Goal: Task Accomplishment & Management: Manage account settings

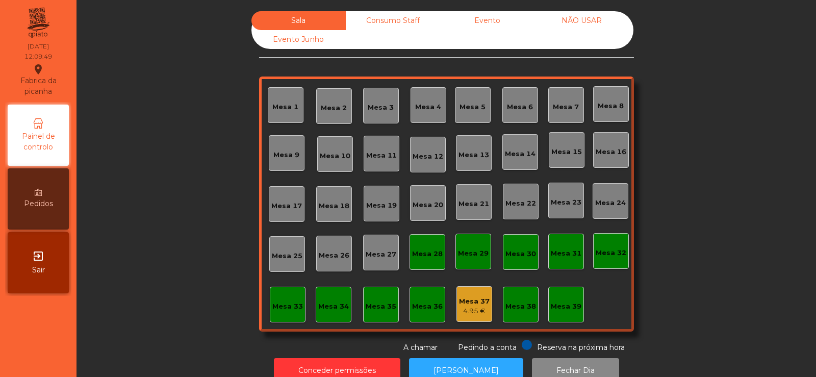
click at [558, 315] on div "Mesa 39" at bounding box center [566, 305] width 36 height 36
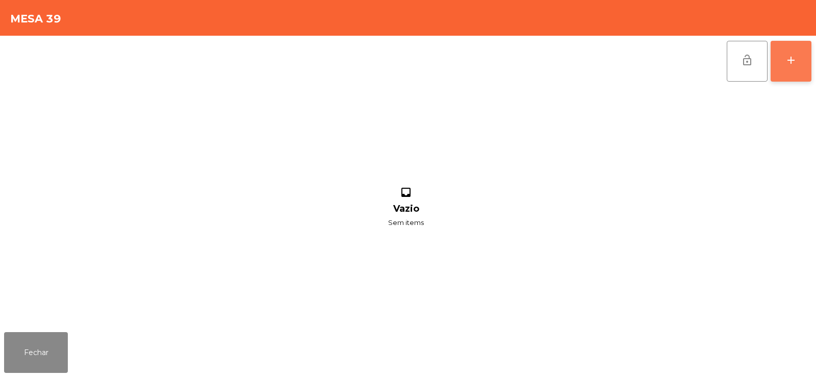
click at [775, 60] on button "add" at bounding box center [791, 61] width 41 height 41
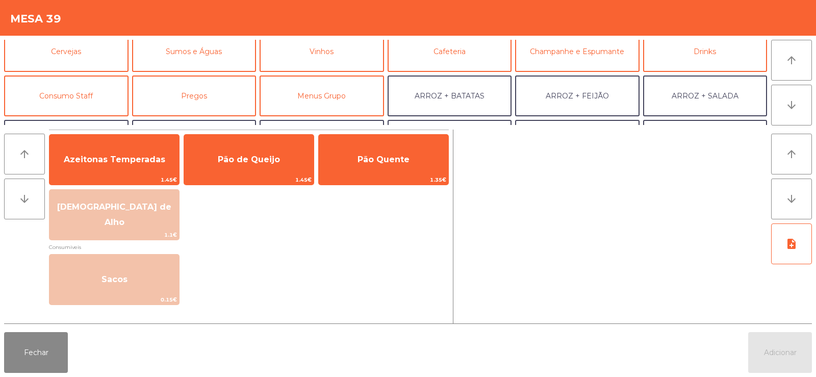
scroll to position [53, 0]
click at [83, 102] on button "Consumo Staff" at bounding box center [66, 96] width 124 height 41
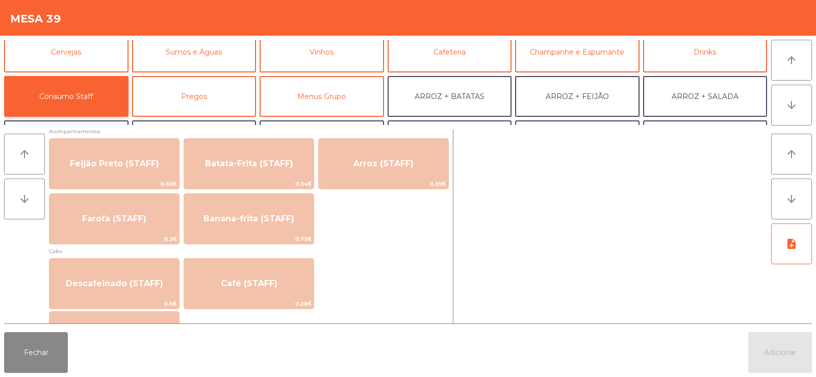
scroll to position [508, 0]
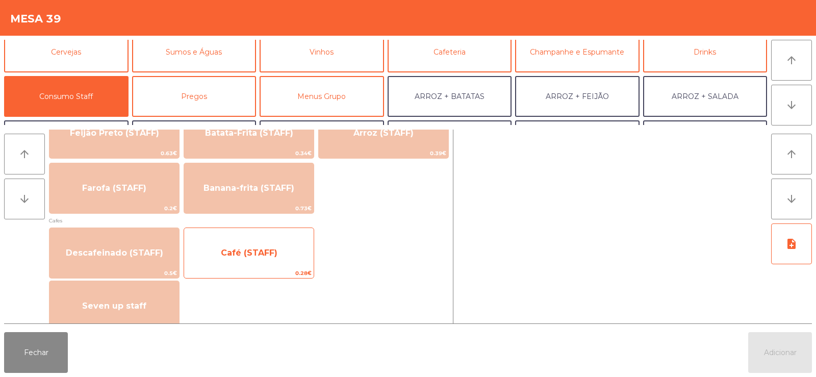
click at [248, 249] on span "Café (STAFF)" at bounding box center [249, 253] width 57 height 10
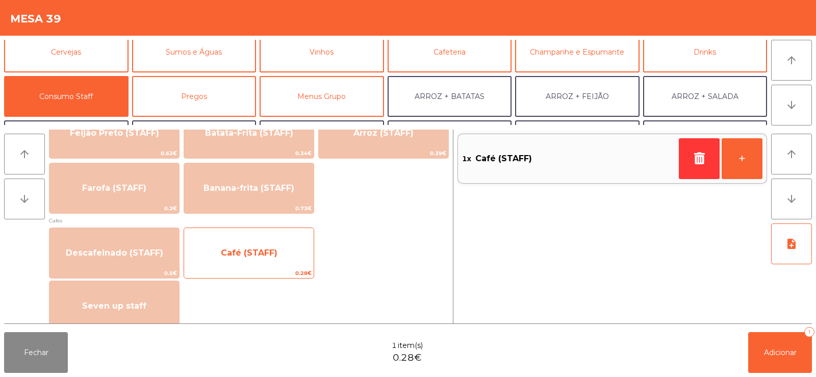
click at [248, 251] on span "Café (STAFF)" at bounding box center [249, 253] width 57 height 10
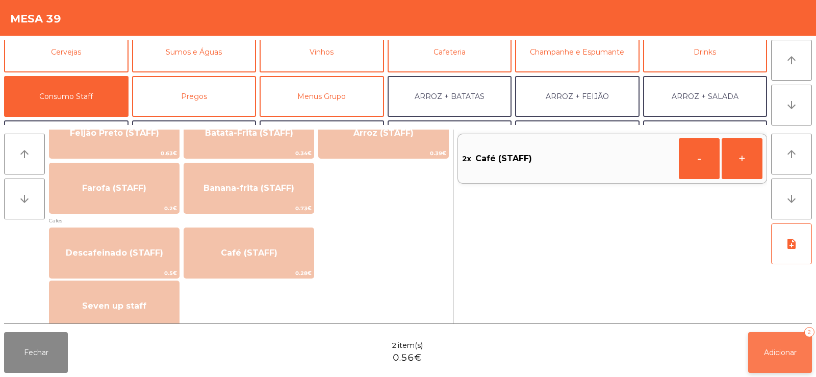
click at [774, 353] on span "Adicionar" at bounding box center [780, 352] width 33 height 9
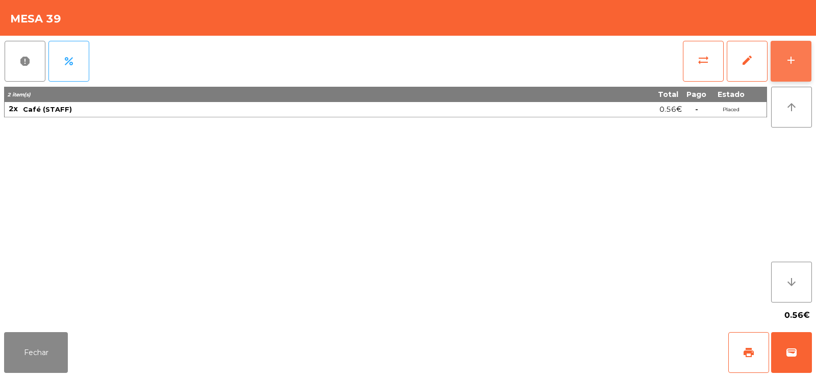
click at [788, 58] on div "add" at bounding box center [791, 60] width 12 height 12
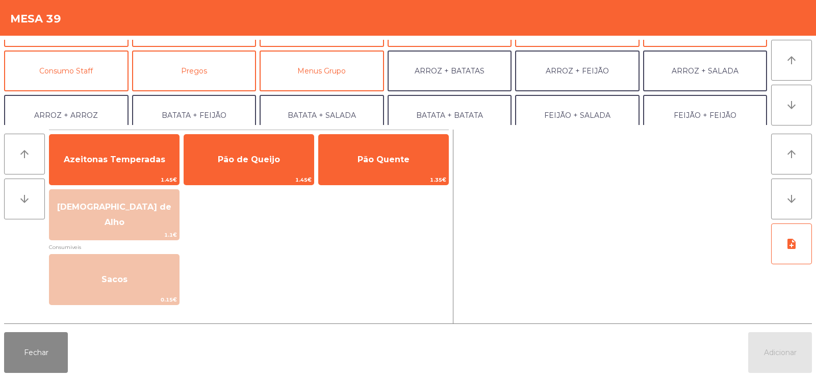
scroll to position [76, 0]
click at [94, 70] on button "Consumo Staff" at bounding box center [66, 72] width 124 height 41
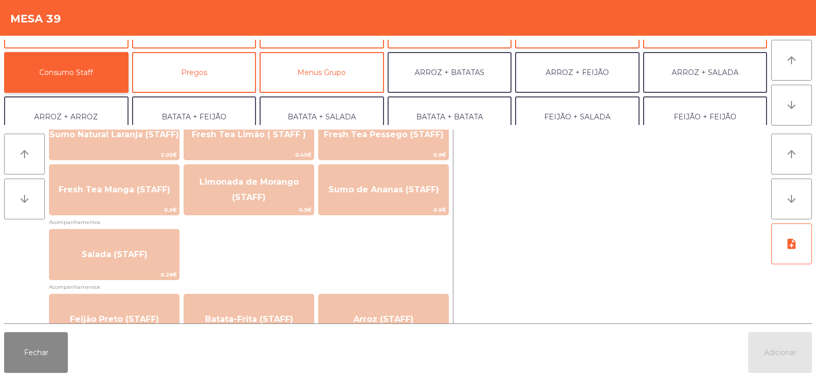
scroll to position [322, 0]
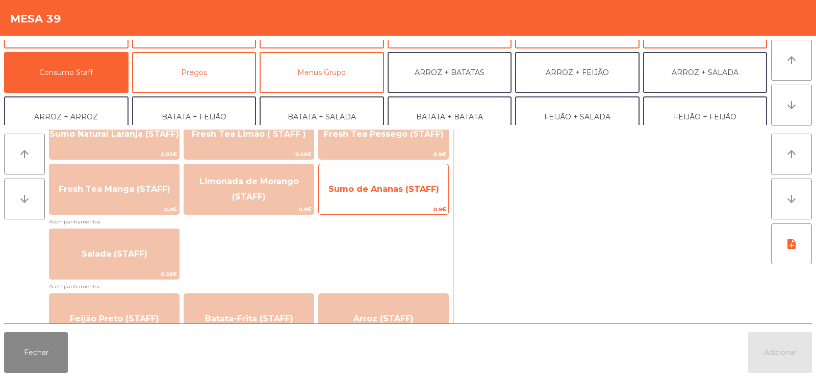
click at [393, 193] on span "Sumo de Ananas (STAFF)" at bounding box center [383, 189] width 111 height 10
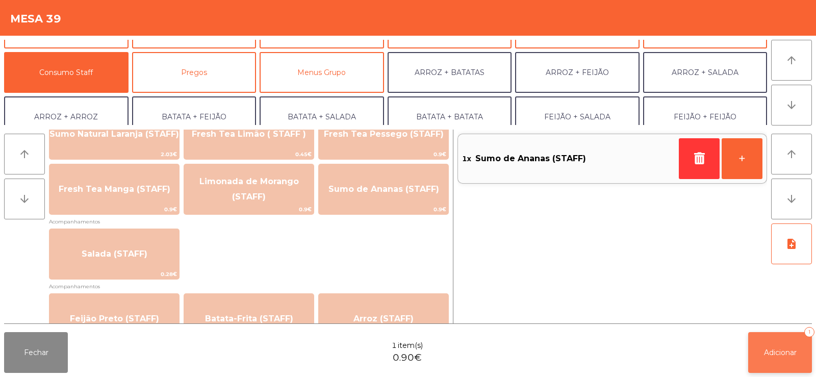
click at [772, 348] on span "Adicionar" at bounding box center [780, 352] width 33 height 9
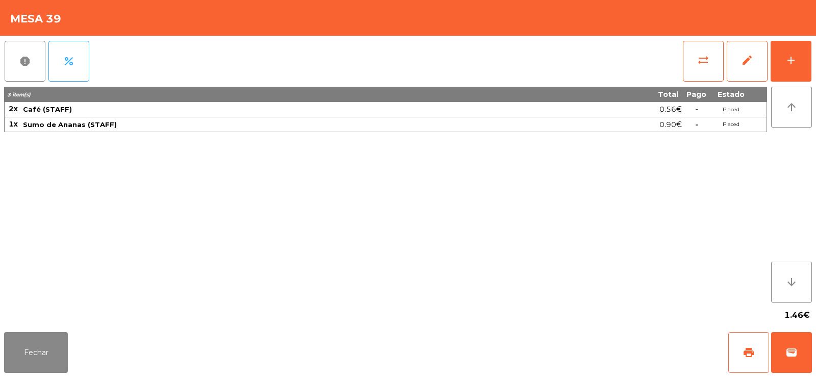
click at [39, 315] on div "1.46€" at bounding box center [408, 314] width 808 height 25
click at [35, 337] on button "Fechar" at bounding box center [36, 352] width 64 height 41
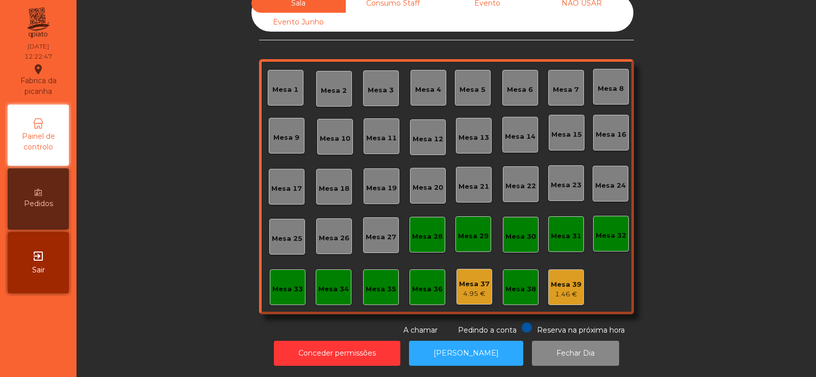
scroll to position [0, 0]
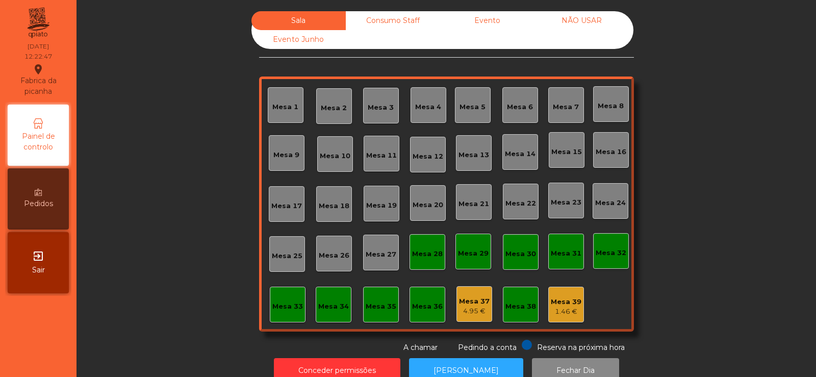
click at [513, 293] on div "Mesa 38" at bounding box center [521, 305] width 36 height 36
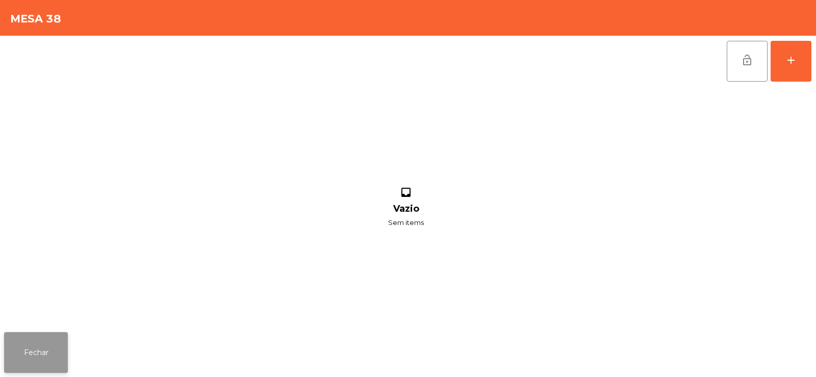
click at [58, 347] on button "Fechar" at bounding box center [36, 352] width 64 height 41
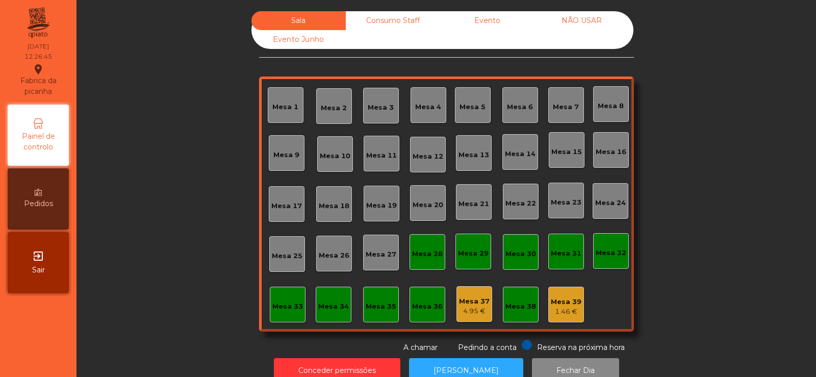
scroll to position [25, 0]
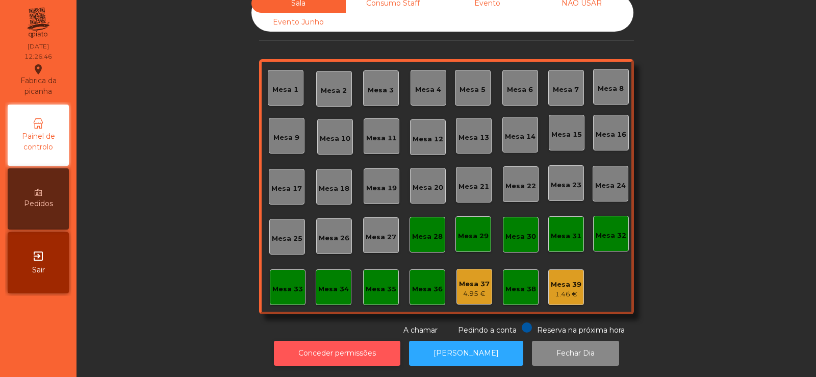
click at [372, 341] on button "Conceder permissões" at bounding box center [337, 353] width 126 height 25
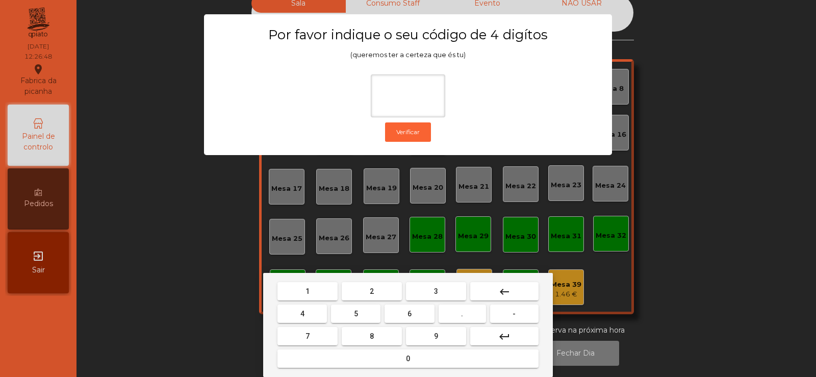
click at [373, 291] on span "2" at bounding box center [372, 291] width 4 height 8
click at [406, 314] on button "6" at bounding box center [409, 313] width 49 height 18
click at [329, 334] on button "7" at bounding box center [307, 336] width 60 height 18
click at [357, 316] on span "5" at bounding box center [356, 314] width 4 height 8
type input "****"
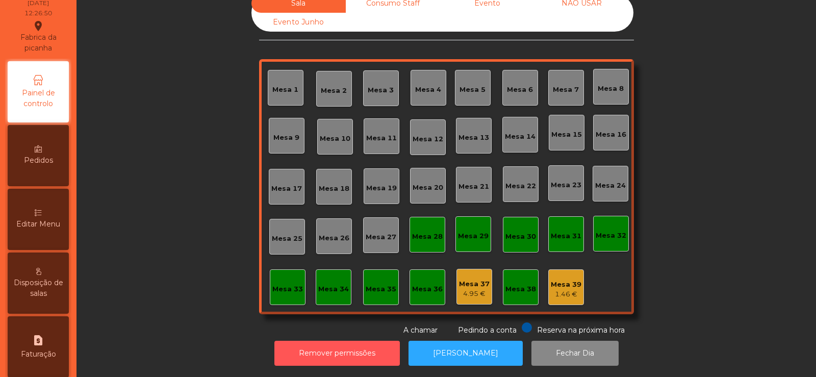
scroll to position [48, 0]
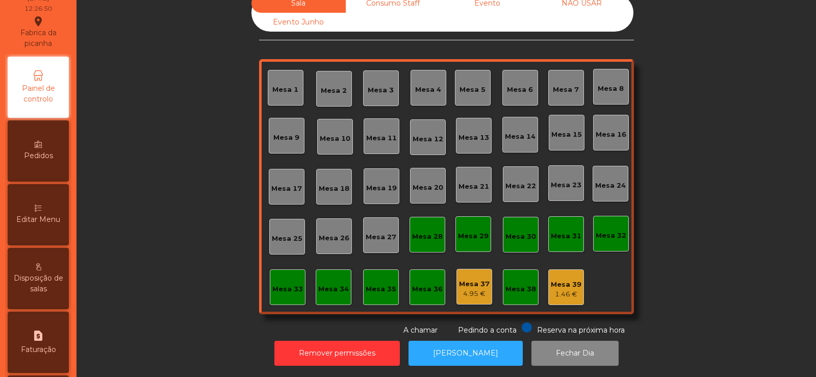
click at [44, 223] on span "Editar Menu" at bounding box center [38, 219] width 44 height 11
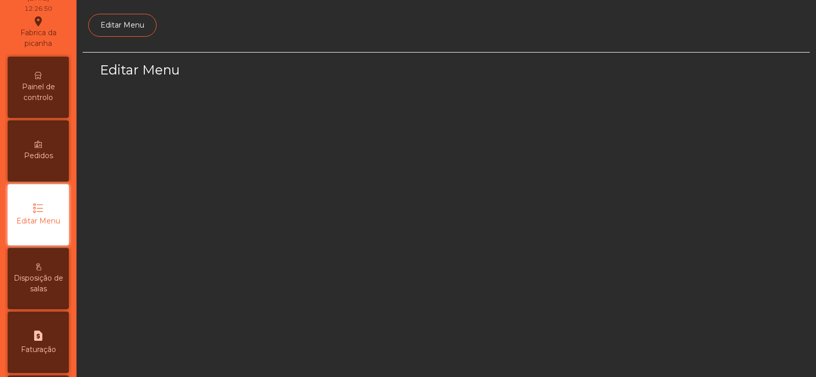
scroll to position [74, 0]
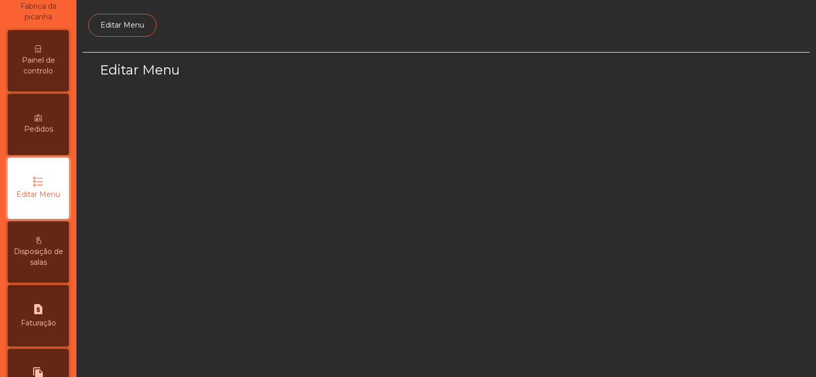
select select "*"
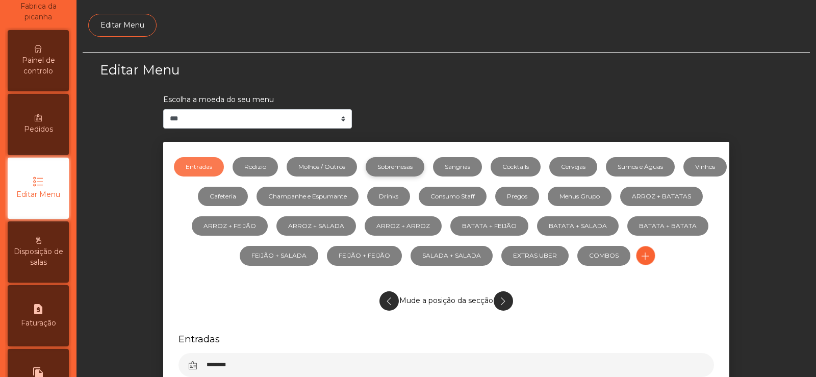
click at [424, 169] on link "Sobremesas" at bounding box center [395, 166] width 59 height 19
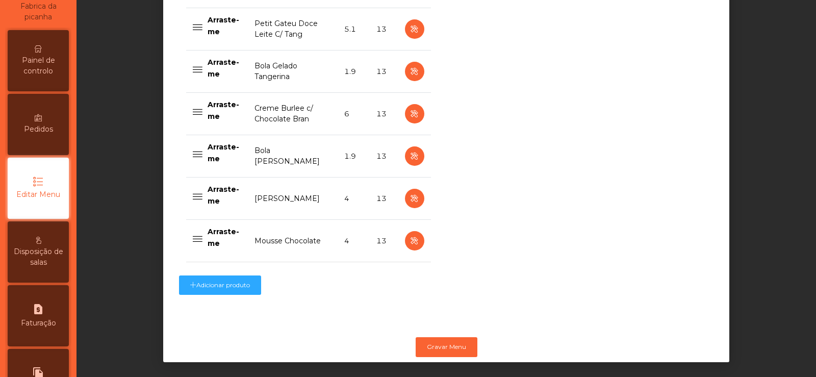
scroll to position [505, 0]
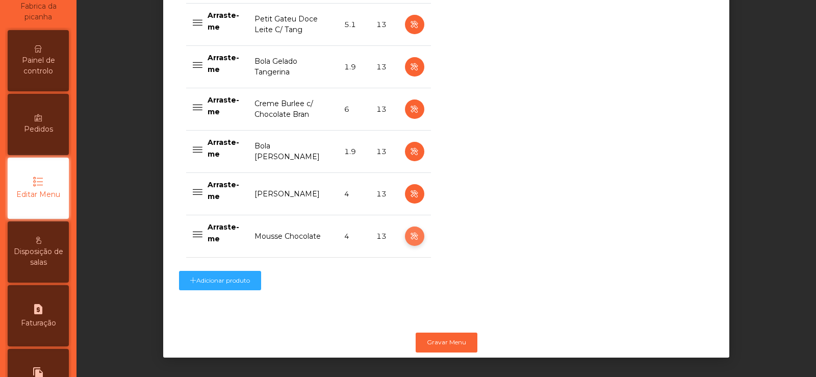
click at [410, 230] on icon "button" at bounding box center [414, 236] width 12 height 13
select select "**"
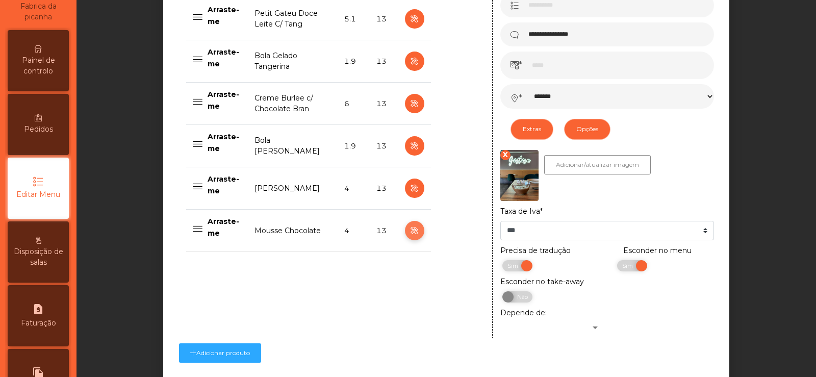
scroll to position [526, 0]
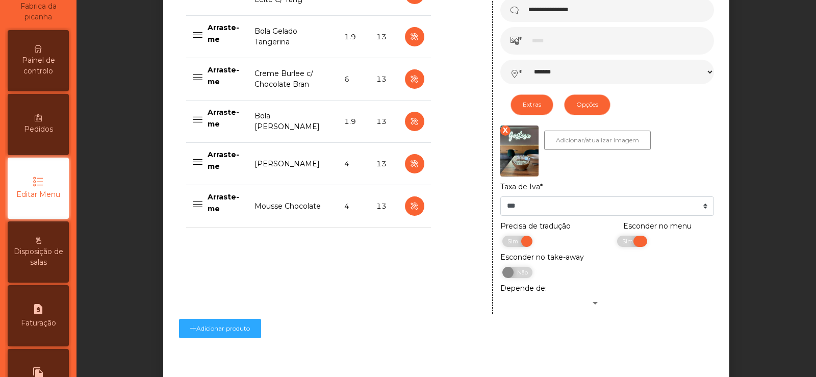
click at [616, 243] on span "Sim" at bounding box center [628, 241] width 25 height 11
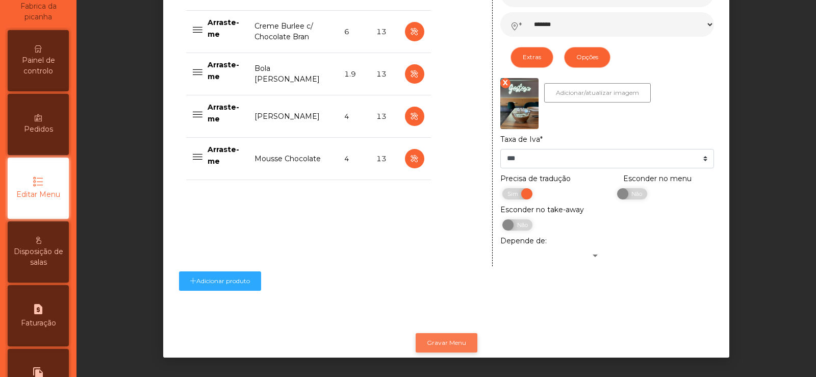
click at [460, 334] on button "Gravar Menu" at bounding box center [447, 342] width 62 height 19
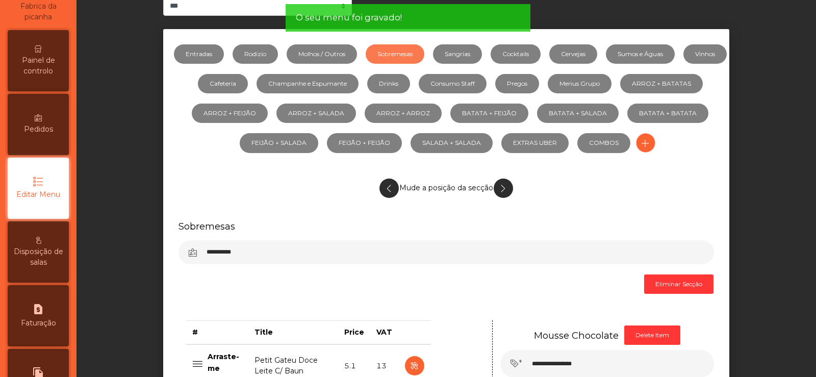
scroll to position [0, 0]
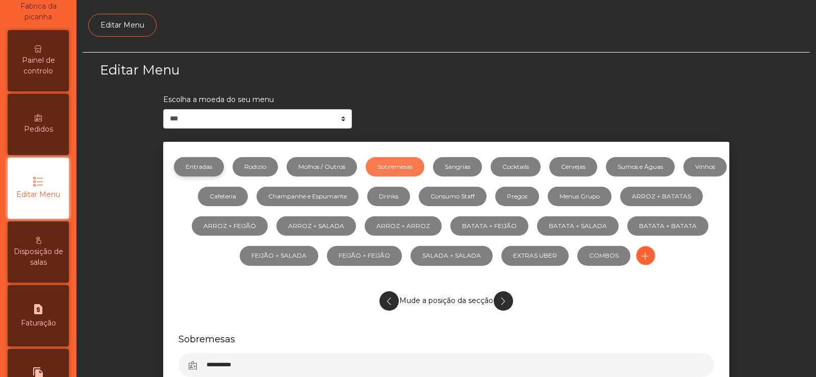
click at [224, 164] on link "Entradas" at bounding box center [199, 166] width 50 height 19
select select "**"
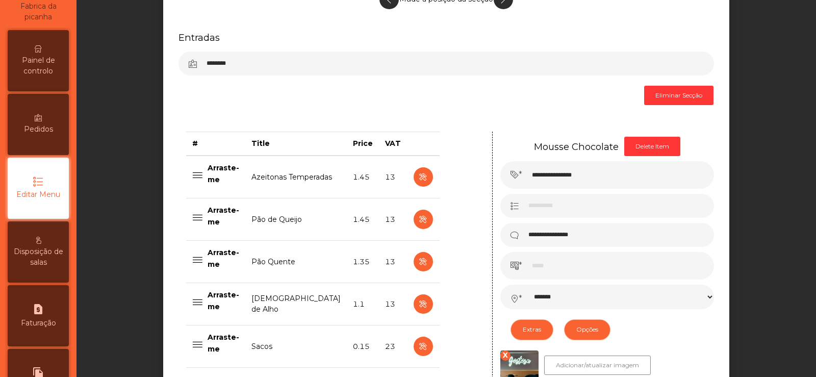
scroll to position [309, 0]
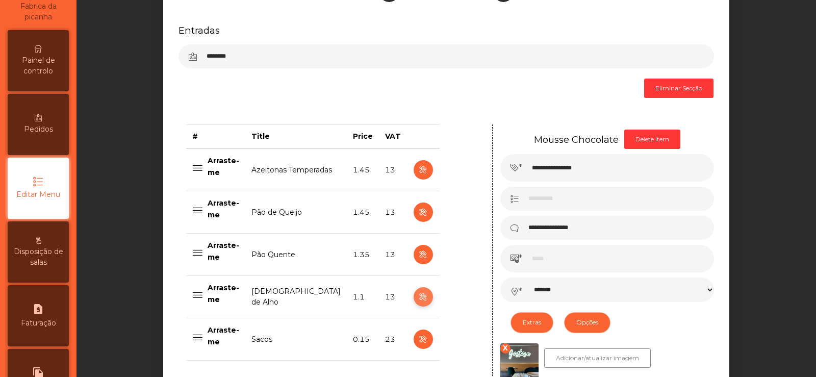
click at [417, 300] on icon "button" at bounding box center [423, 297] width 12 height 13
type input "**********"
type input "***"
select select "*******"
select select "**"
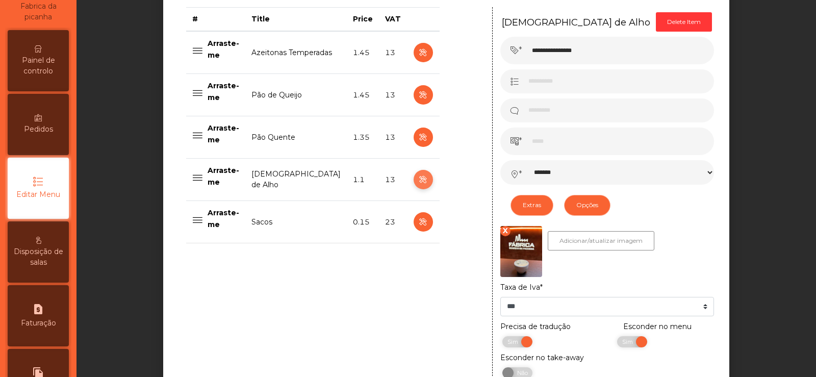
scroll to position [473, 0]
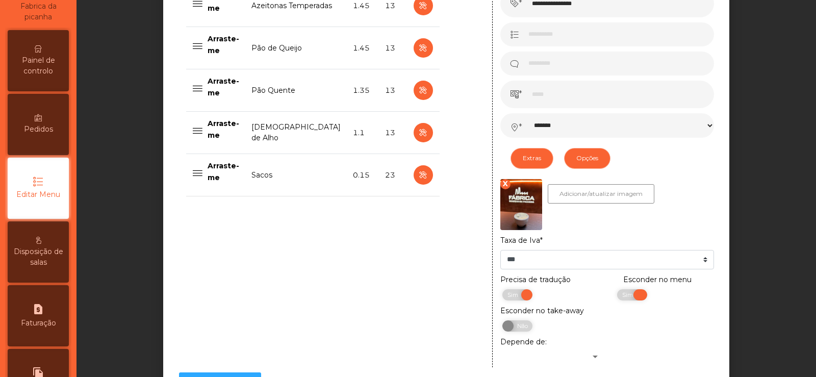
click at [618, 297] on span "Sim" at bounding box center [628, 294] width 25 height 11
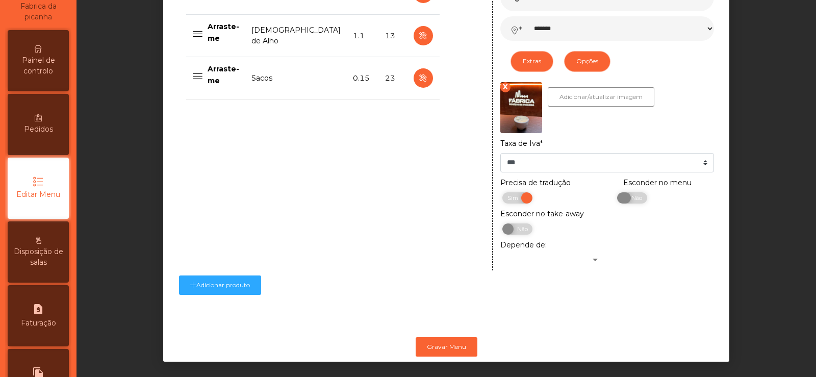
scroll to position [586, 0]
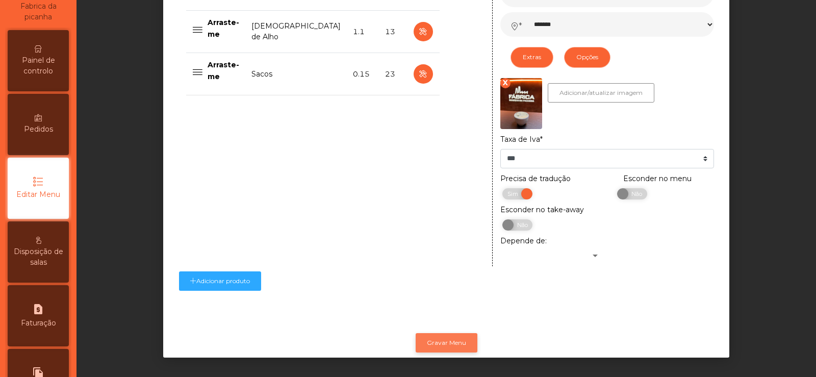
click at [461, 334] on button "Gravar Menu" at bounding box center [447, 342] width 62 height 19
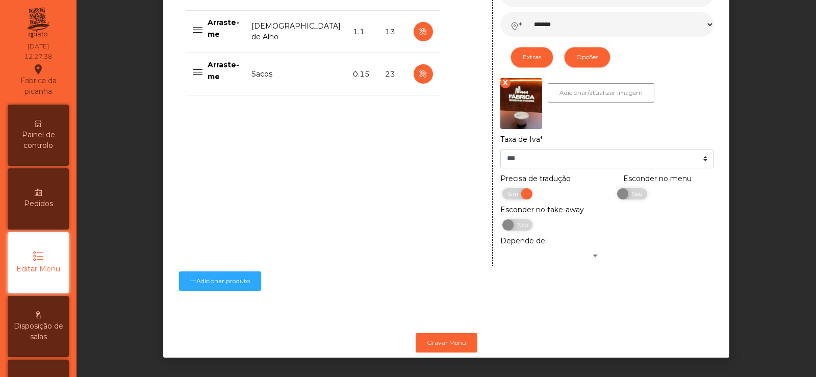
click at [41, 142] on span "Painel de controlo" at bounding box center [38, 140] width 56 height 21
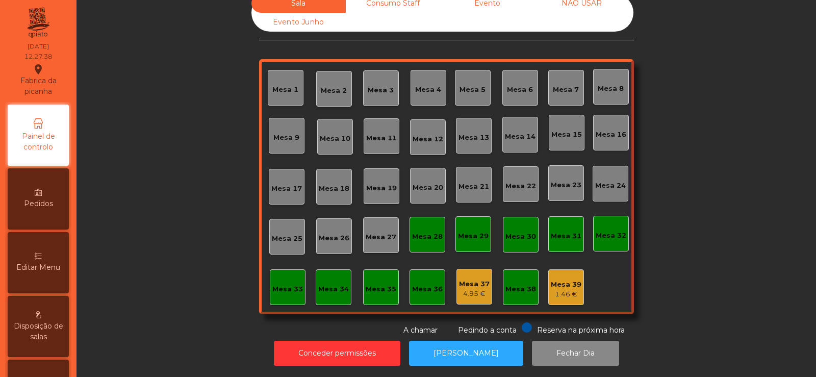
scroll to position [25, 0]
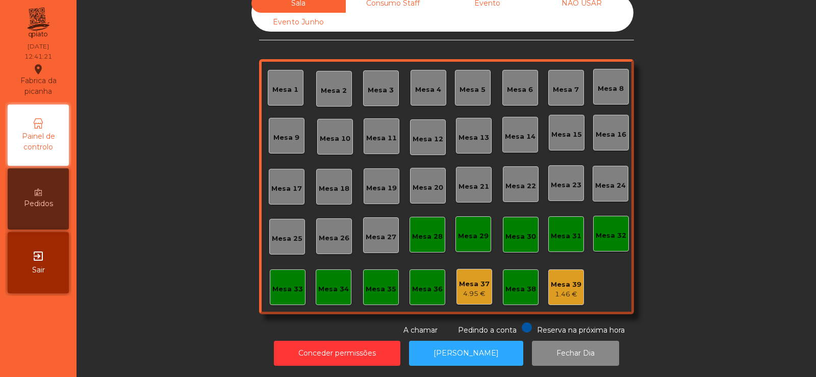
click at [515, 127] on div "Mesa 14" at bounding box center [520, 134] width 31 height 14
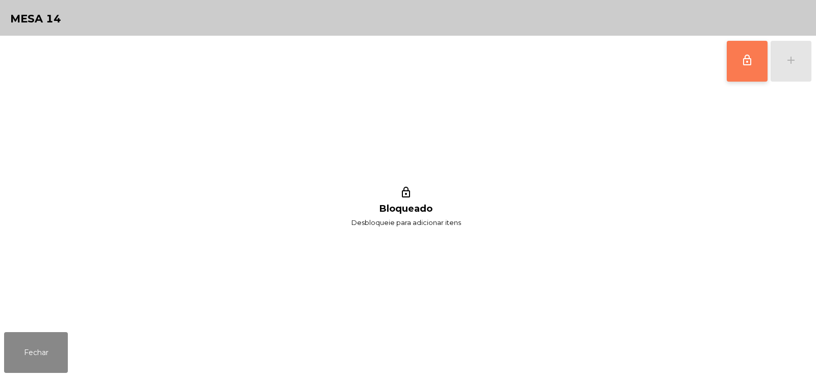
click at [749, 75] on button "lock_outline" at bounding box center [747, 61] width 41 height 41
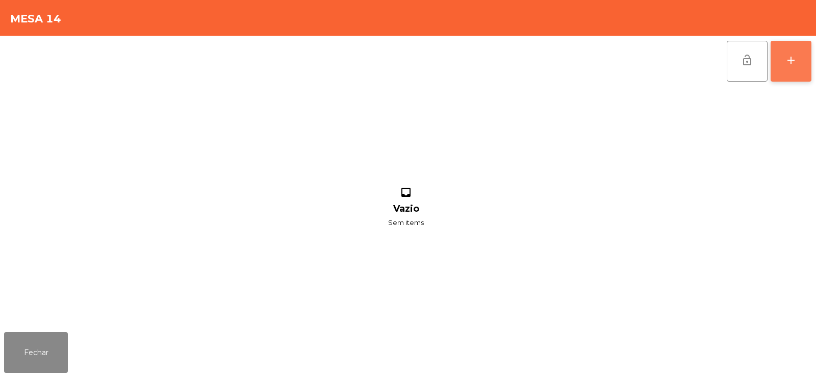
click at [789, 69] on button "add" at bounding box center [791, 61] width 41 height 41
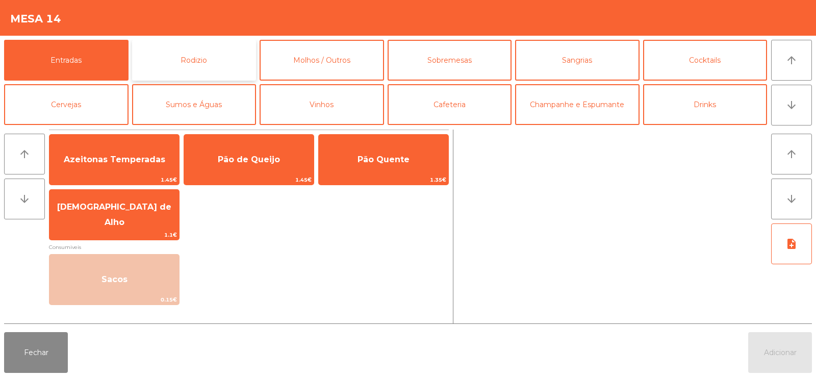
click at [188, 59] on button "Rodizio" at bounding box center [194, 60] width 124 height 41
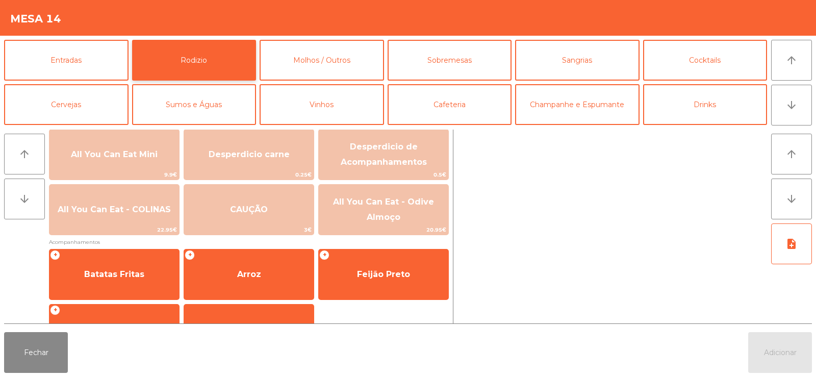
scroll to position [125, 0]
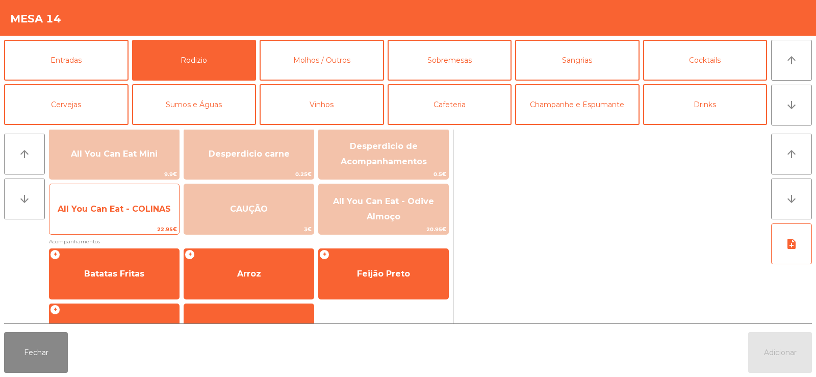
click at [73, 215] on span "All You Can Eat - COLINAS" at bounding box center [114, 209] width 130 height 28
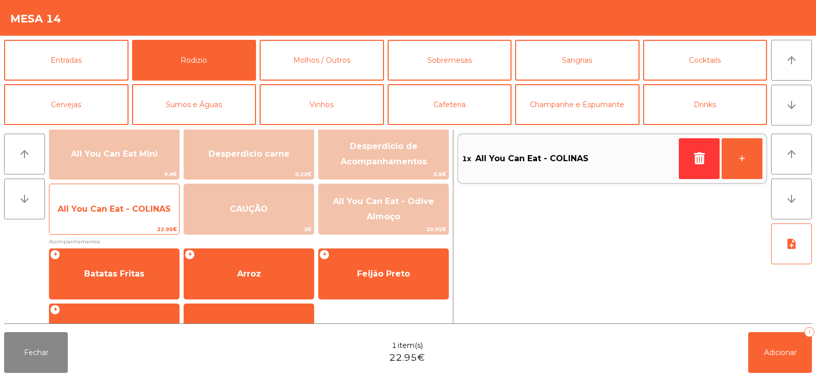
click at [85, 228] on span "22.95€" at bounding box center [114, 229] width 130 height 10
click at [99, 218] on span "All You Can Eat - COLINAS" at bounding box center [114, 209] width 130 height 28
click at [96, 227] on span "22.95€" at bounding box center [114, 229] width 130 height 10
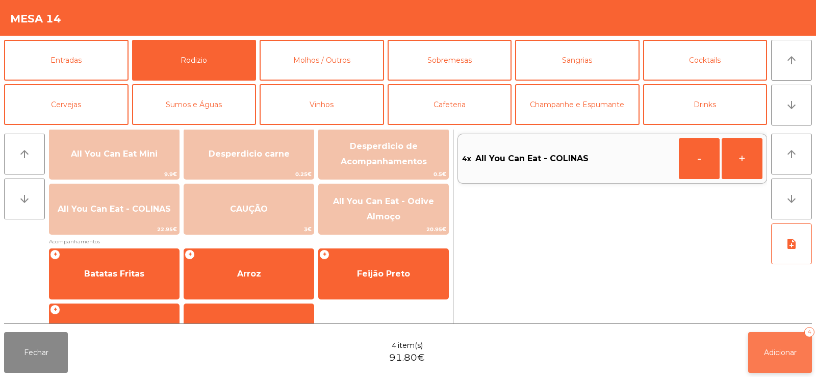
click at [793, 350] on span "Adicionar" at bounding box center [780, 352] width 33 height 9
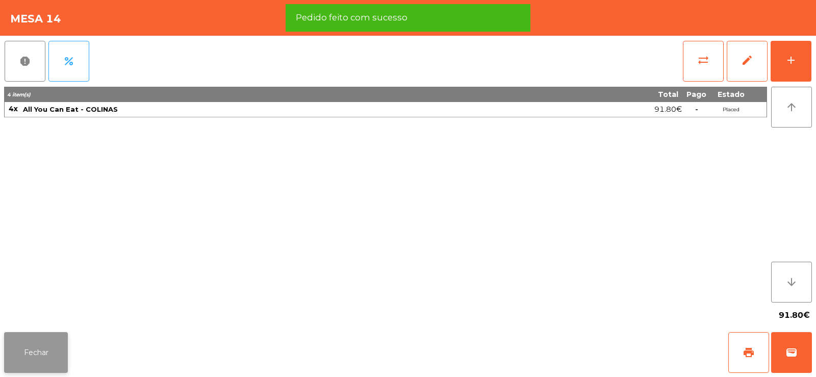
click at [19, 361] on button "Fechar" at bounding box center [36, 352] width 64 height 41
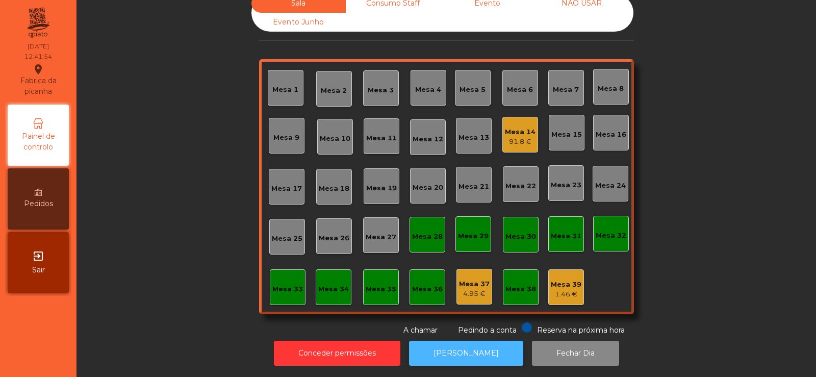
click at [459, 350] on button "[PERSON_NAME]" at bounding box center [466, 353] width 114 height 25
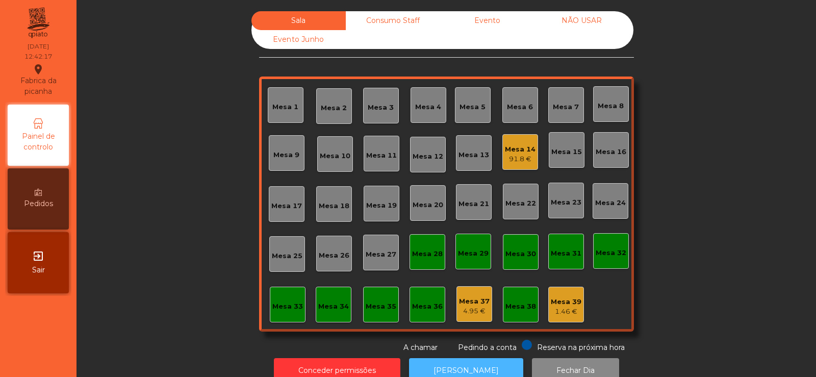
scroll to position [25, 0]
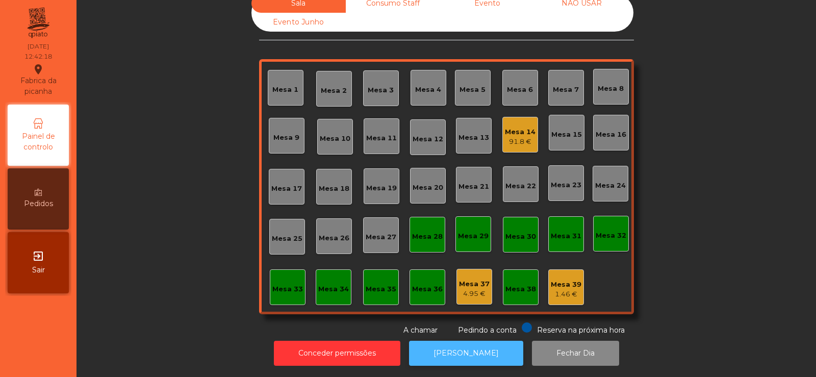
click at [467, 342] on button "[PERSON_NAME]" at bounding box center [466, 353] width 114 height 25
click at [476, 129] on div "Mesa 13" at bounding box center [473, 136] width 31 height 14
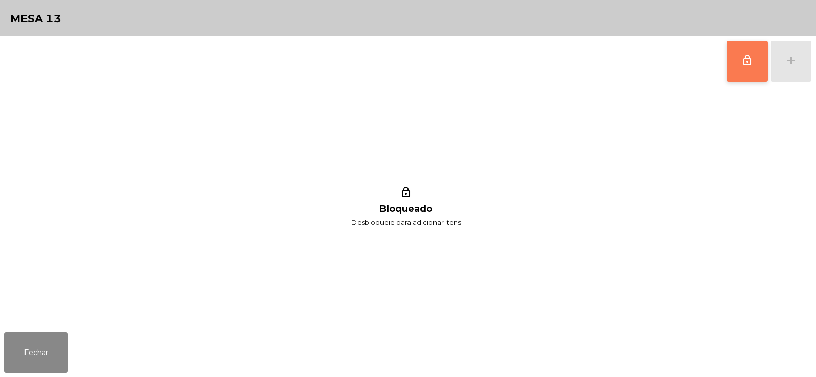
click at [746, 59] on span "lock_outline" at bounding box center [747, 60] width 12 height 12
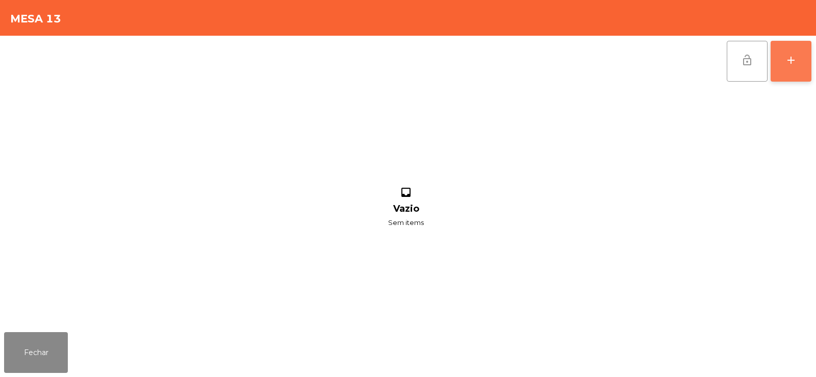
click at [796, 58] on div "add" at bounding box center [791, 60] width 12 height 12
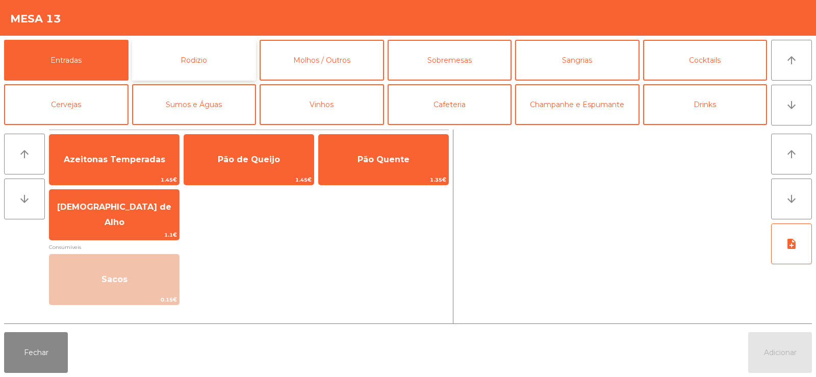
click at [196, 64] on button "Rodizio" at bounding box center [194, 60] width 124 height 41
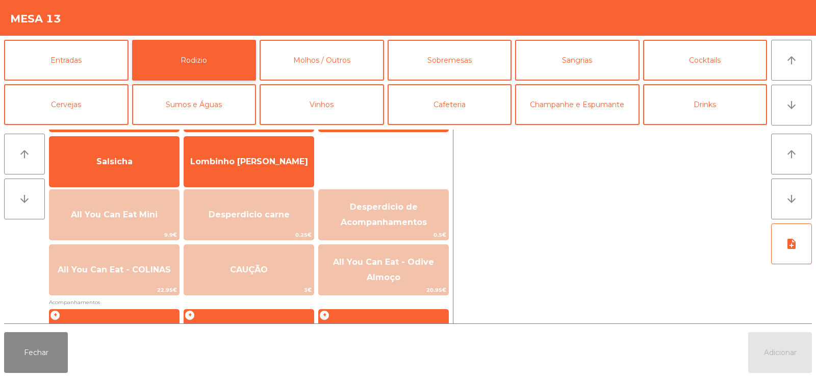
scroll to position [138, 0]
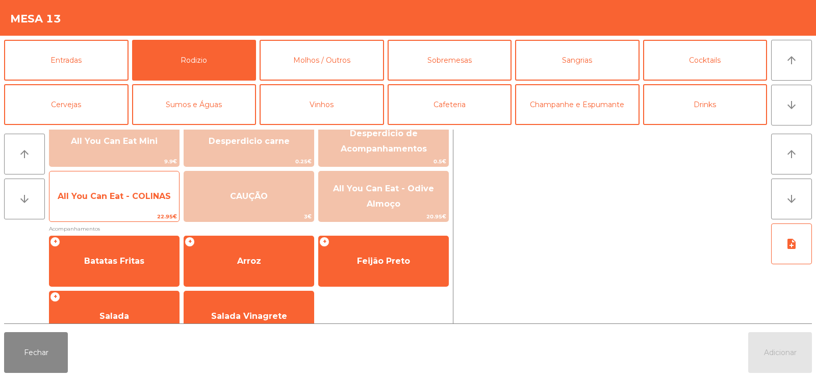
click at [116, 201] on span "All You Can Eat - COLINAS" at bounding box center [114, 197] width 130 height 28
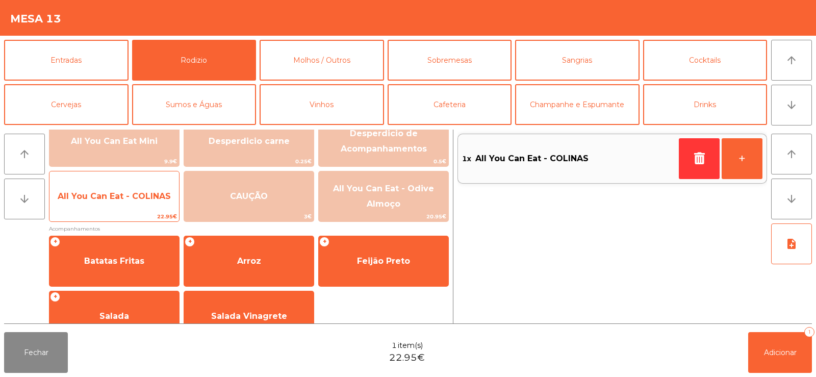
click at [117, 200] on span "All You Can Eat - COLINAS" at bounding box center [114, 196] width 113 height 10
click at [138, 198] on span "All You Can Eat - COLINAS" at bounding box center [114, 196] width 113 height 10
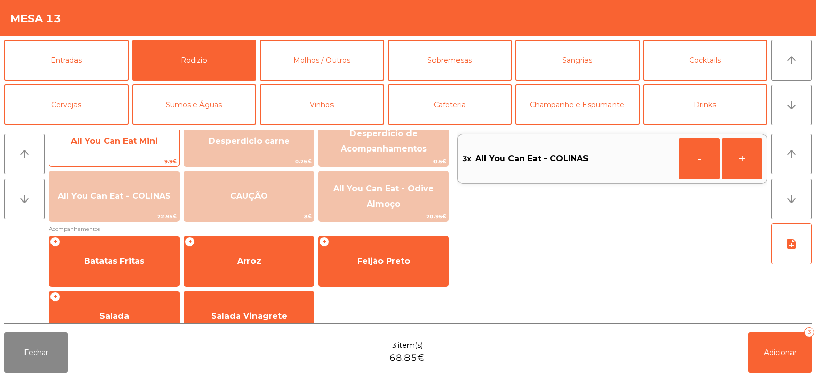
click at [129, 141] on span "All You Can Eat Mini" at bounding box center [114, 141] width 87 height 10
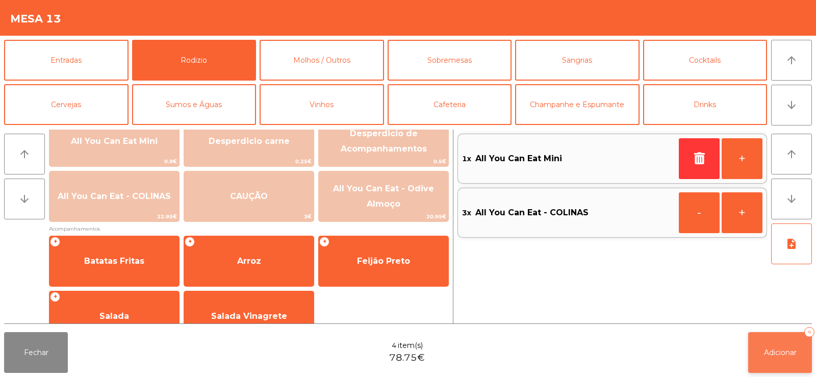
click at [764, 355] on span "Adicionar" at bounding box center [780, 352] width 33 height 9
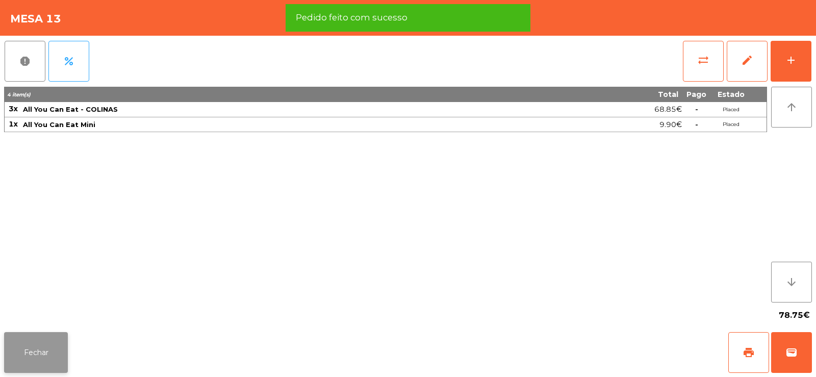
click at [34, 348] on button "Fechar" at bounding box center [36, 352] width 64 height 41
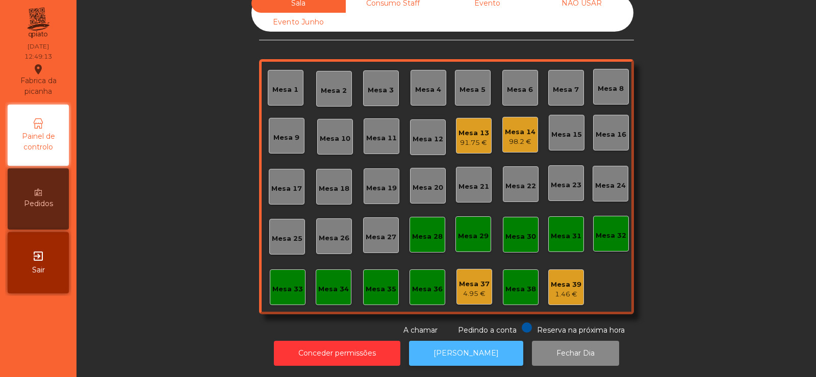
click at [481, 346] on button "[PERSON_NAME]" at bounding box center [466, 353] width 114 height 25
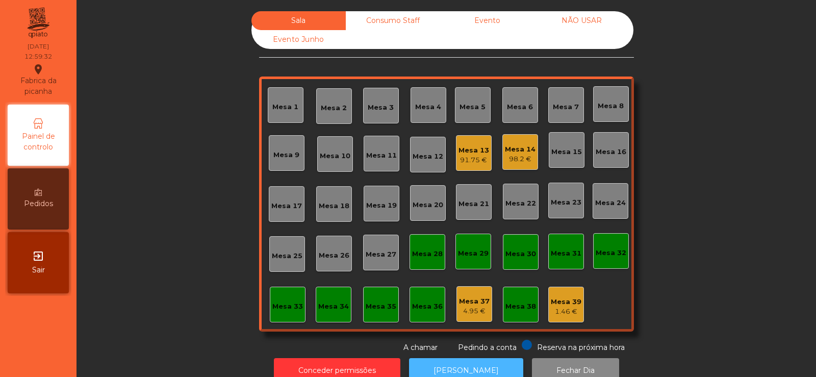
scroll to position [25, 0]
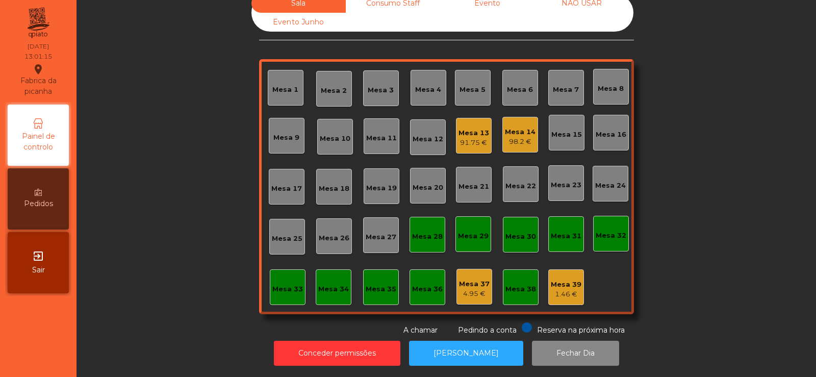
click at [369, 87] on div "Mesa 3" at bounding box center [381, 90] width 26 height 10
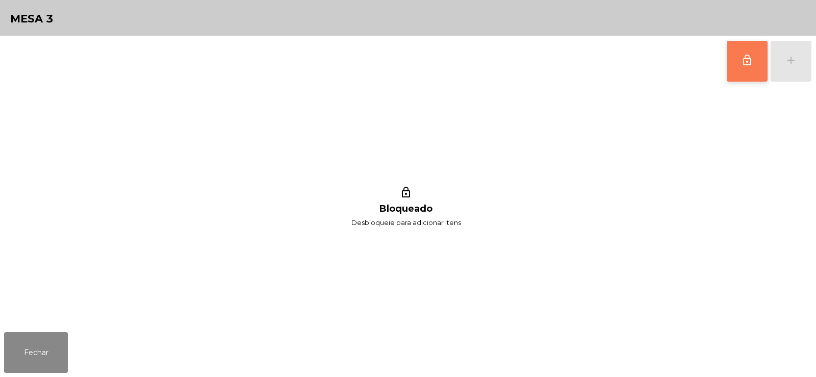
click at [743, 72] on button "lock_outline" at bounding box center [747, 61] width 41 height 41
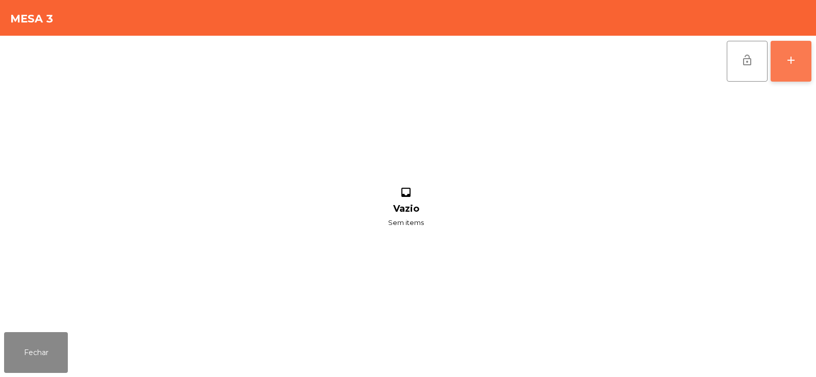
click at [783, 70] on button "add" at bounding box center [791, 61] width 41 height 41
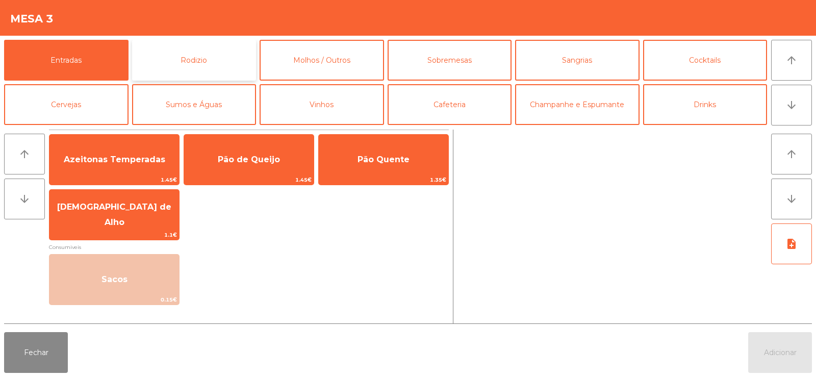
click at [210, 71] on button "Rodizio" at bounding box center [194, 60] width 124 height 41
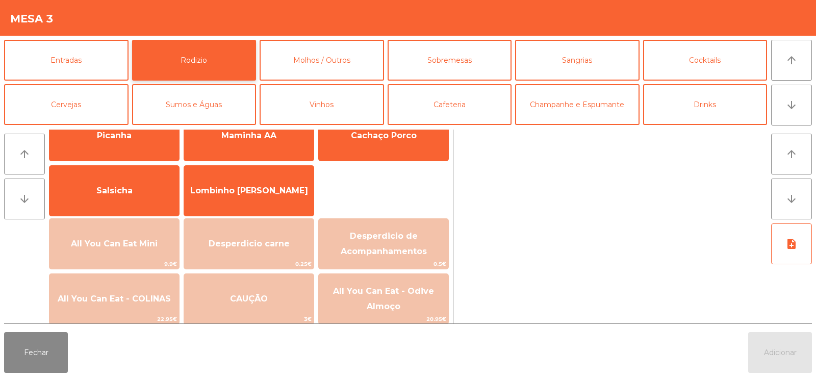
scroll to position [50, 0]
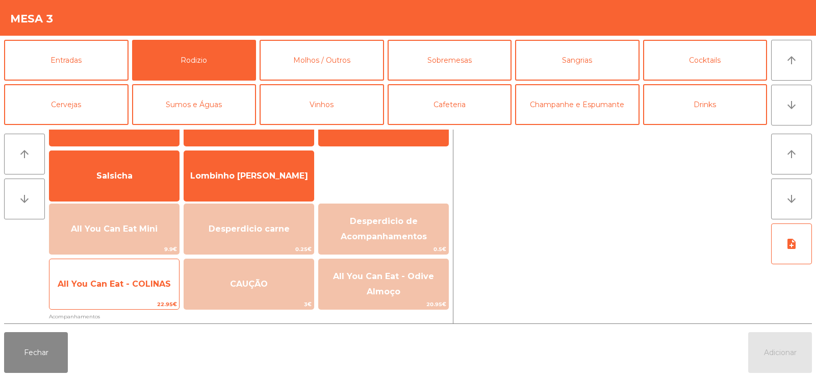
click at [140, 301] on span "22.95€" at bounding box center [114, 304] width 130 height 10
click at [146, 298] on div "All You Can Eat - COLINAS 22.95€" at bounding box center [114, 284] width 131 height 51
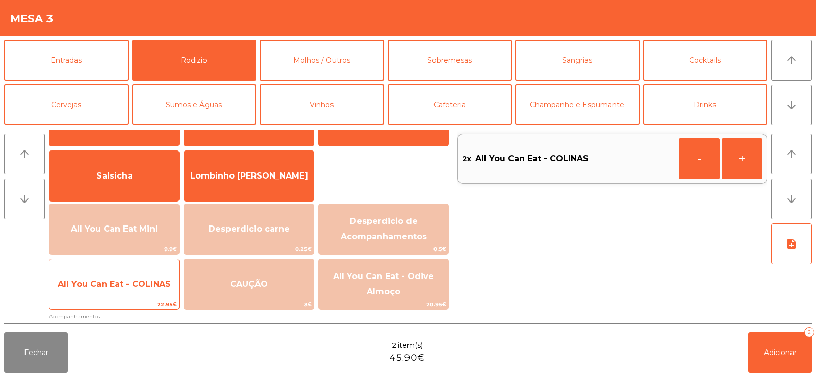
click at [148, 294] on span "All You Can Eat - COLINAS" at bounding box center [114, 284] width 130 height 28
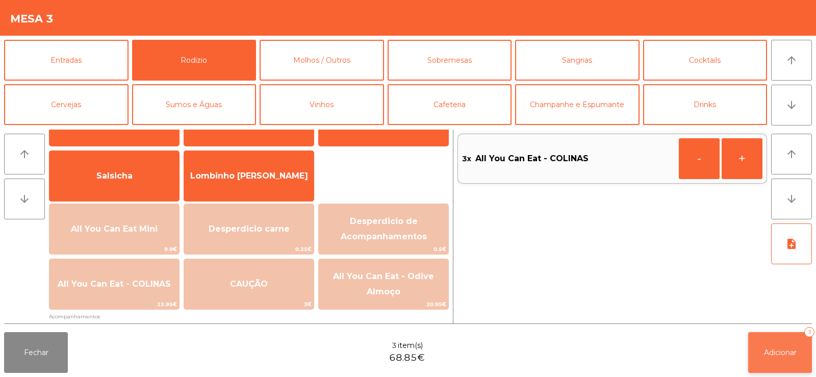
click at [751, 355] on button "Adicionar 3" at bounding box center [780, 352] width 64 height 41
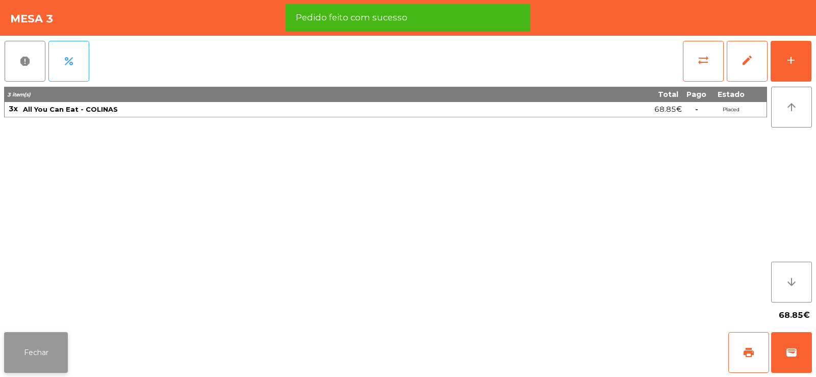
click at [37, 361] on button "Fechar" at bounding box center [36, 352] width 64 height 41
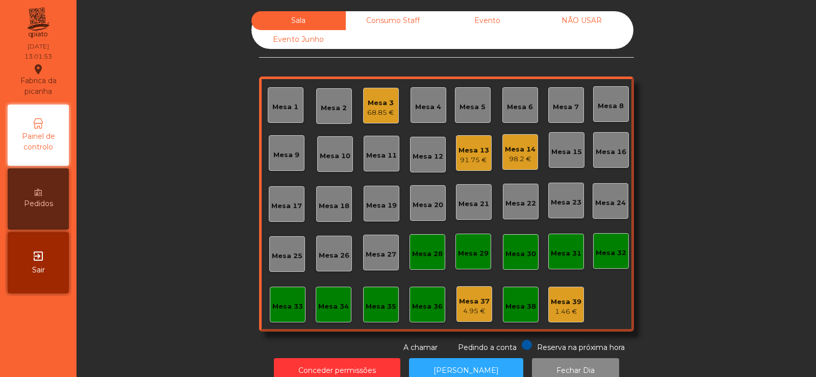
scroll to position [25, 0]
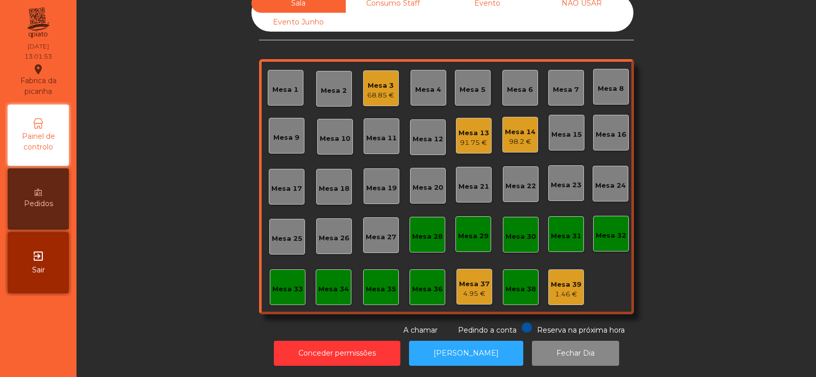
click at [603, 84] on div "Mesa 8" at bounding box center [611, 89] width 26 height 10
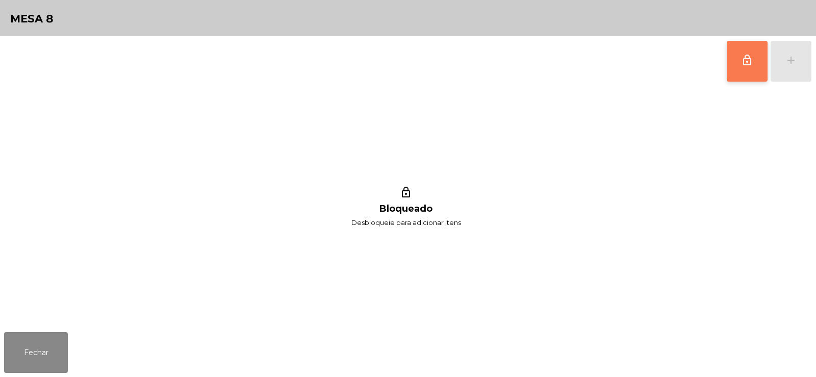
click at [740, 66] on button "lock_outline" at bounding box center [747, 61] width 41 height 41
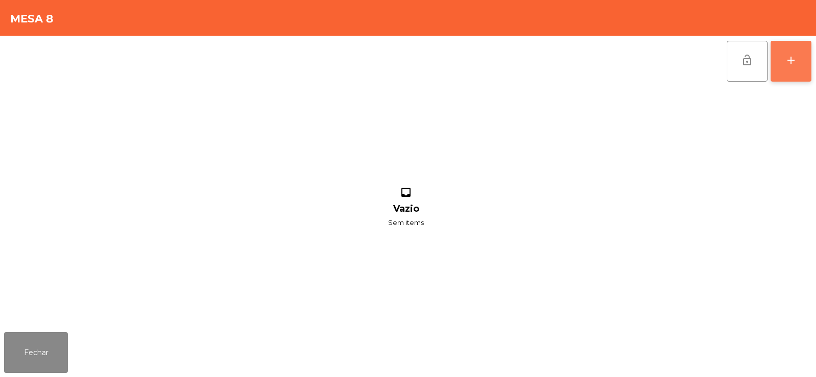
click at [788, 66] on div "add" at bounding box center [791, 60] width 12 height 12
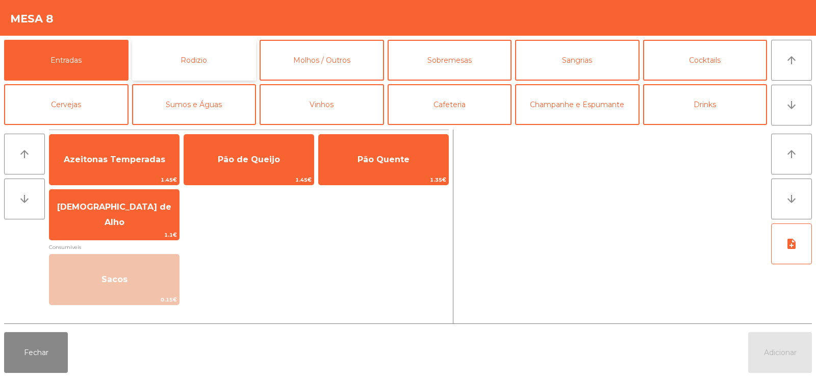
click at [213, 67] on button "Rodizio" at bounding box center [194, 60] width 124 height 41
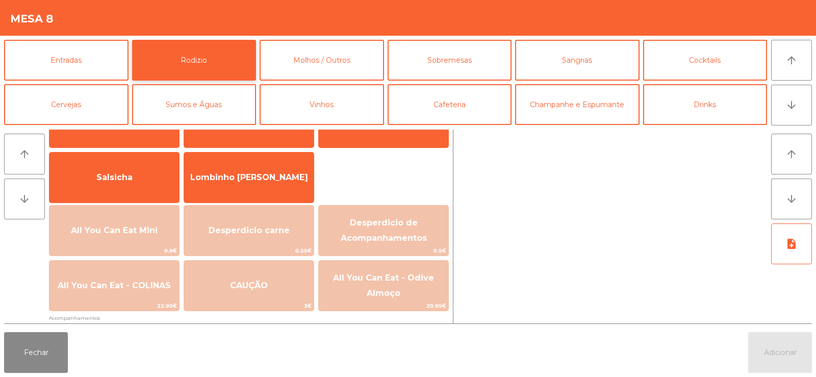
scroll to position [76, 0]
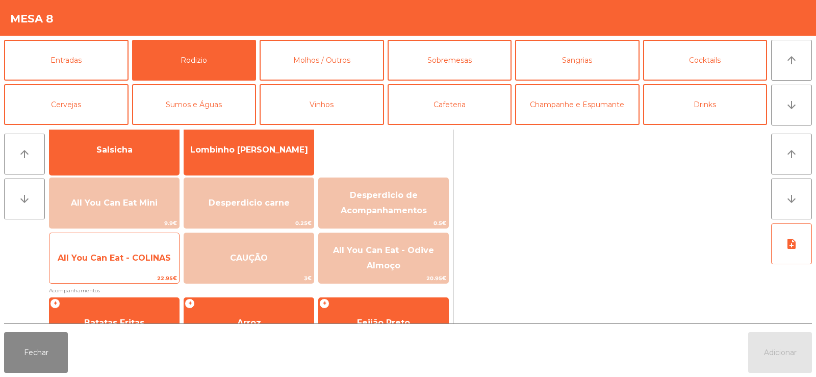
click at [140, 264] on span "All You Can Eat - COLINAS" at bounding box center [114, 258] width 130 height 28
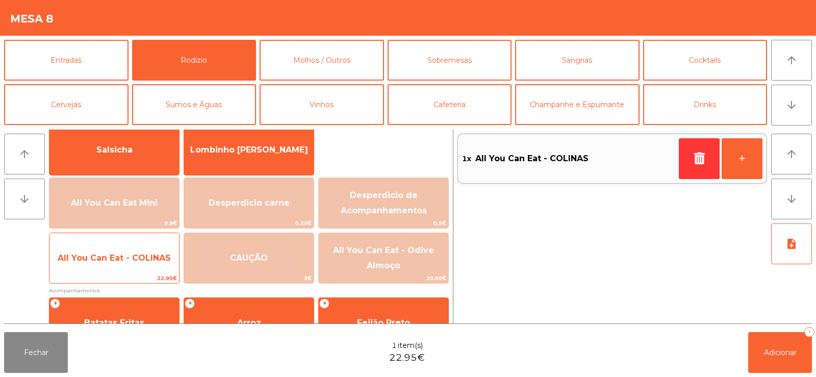
click at [143, 257] on span "All You Can Eat - COLINAS" at bounding box center [114, 258] width 113 height 10
click at [145, 259] on span "All You Can Eat - COLINAS" at bounding box center [114, 258] width 113 height 10
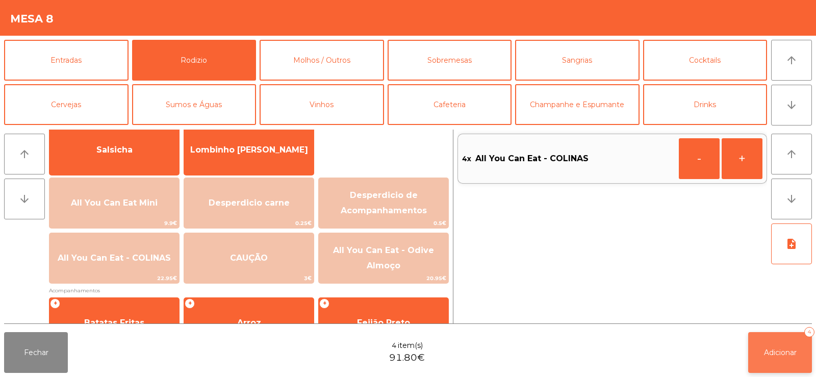
click at [782, 367] on button "Adicionar 4" at bounding box center [780, 352] width 64 height 41
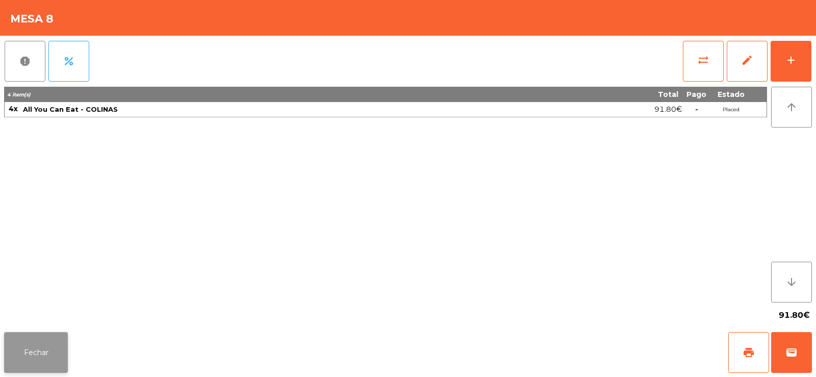
click at [48, 364] on button "Fechar" at bounding box center [36, 352] width 64 height 41
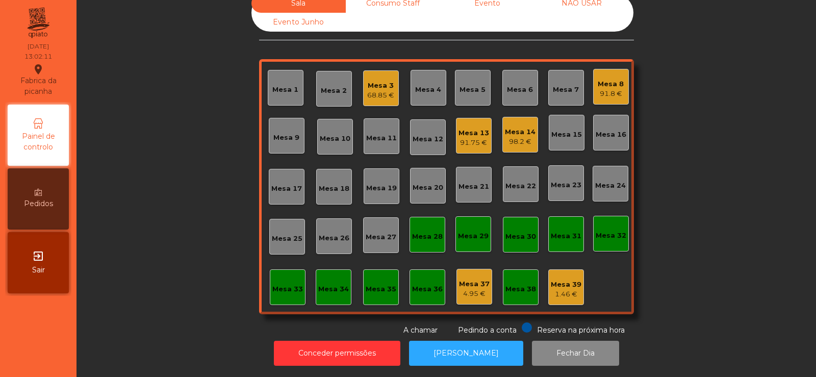
click at [379, 187] on div "Mesa 19" at bounding box center [382, 186] width 36 height 36
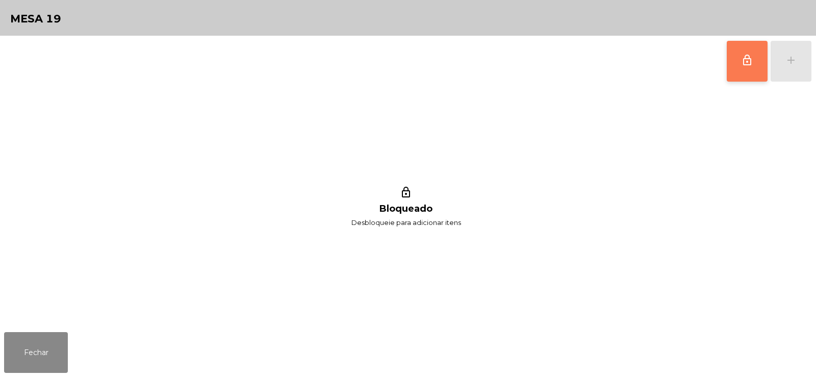
click at [749, 69] on button "lock_outline" at bounding box center [747, 61] width 41 height 41
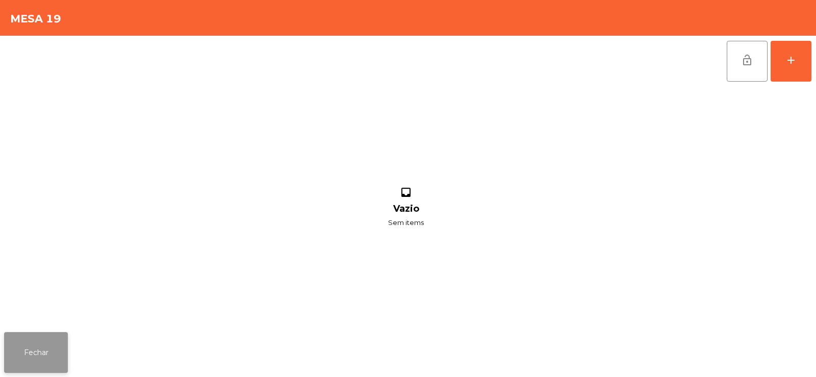
click at [50, 366] on button "Fechar" at bounding box center [36, 352] width 64 height 41
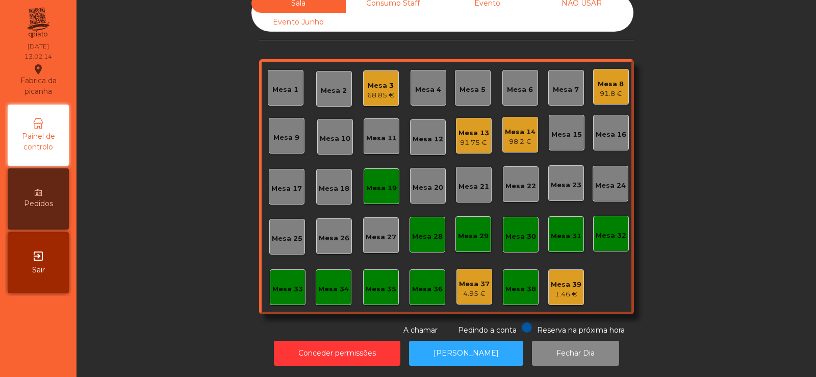
click at [604, 89] on div "91.8 €" at bounding box center [611, 94] width 26 height 10
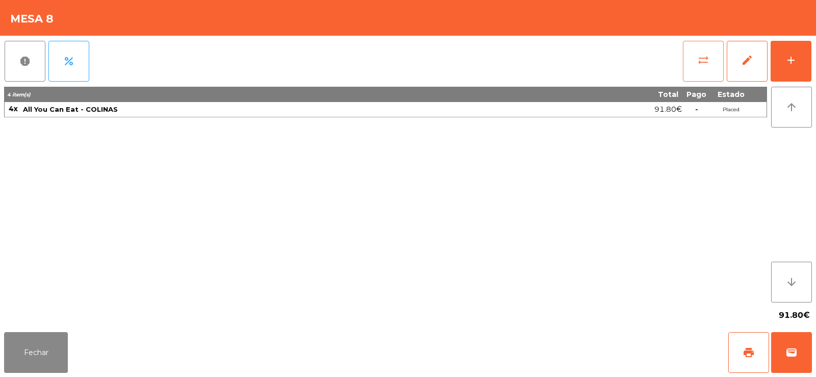
click at [694, 69] on button "sync_alt" at bounding box center [703, 61] width 41 height 41
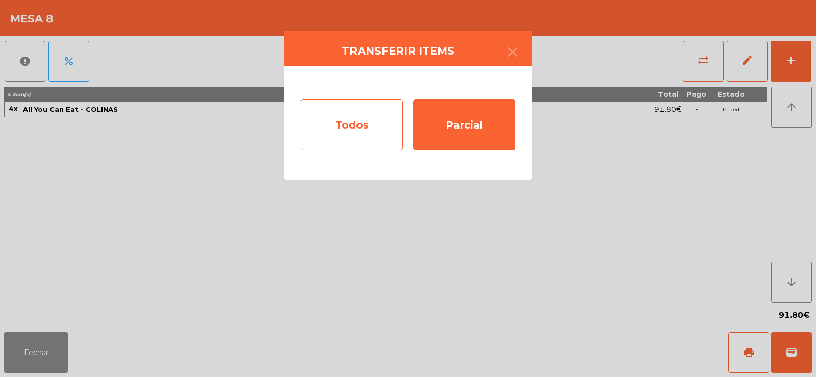
click at [363, 140] on div "Todos" at bounding box center [352, 124] width 102 height 51
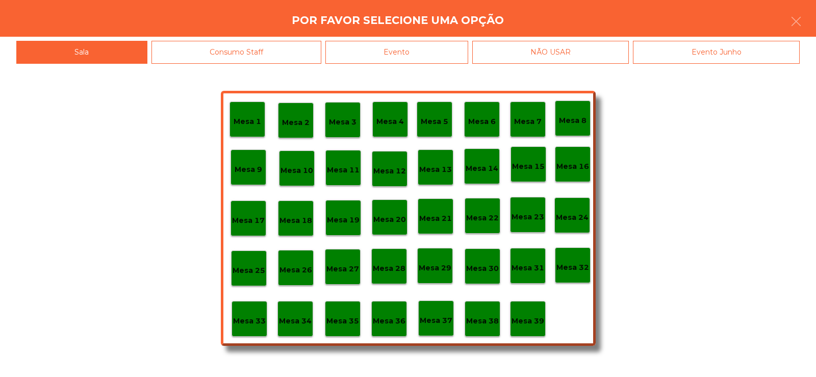
click at [344, 227] on div "Mesa 19" at bounding box center [343, 218] width 36 height 36
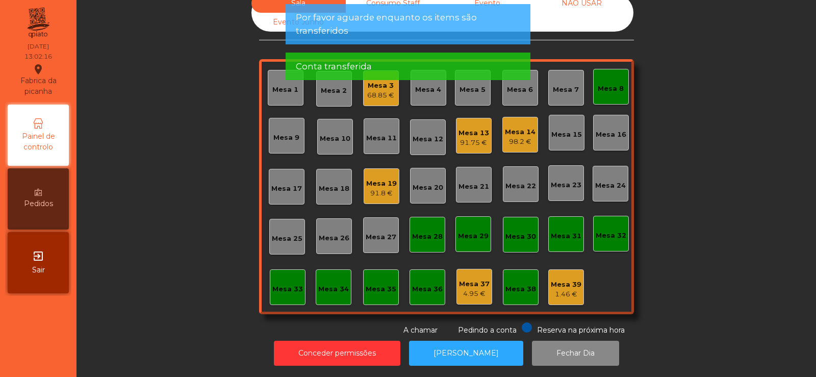
scroll to position [0, 0]
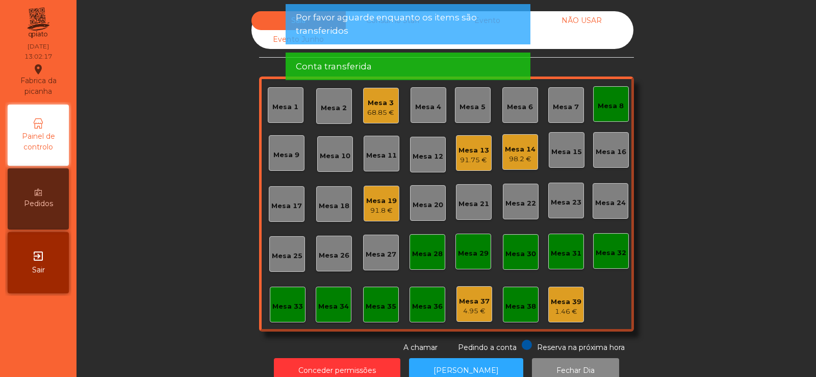
click at [599, 108] on div "Mesa 8" at bounding box center [611, 106] width 26 height 10
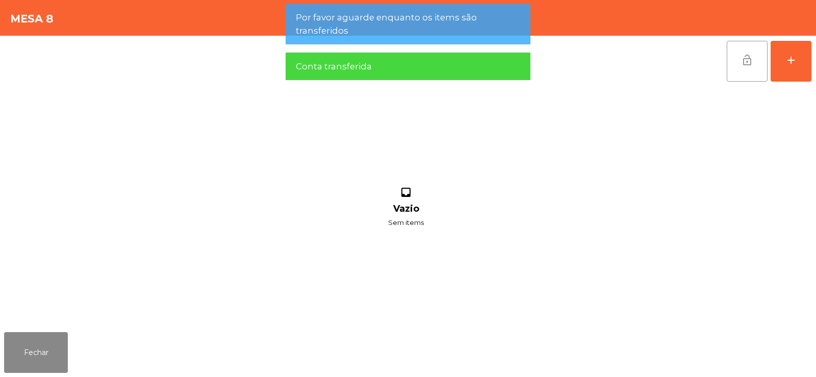
click at [738, 62] on button "lock_open" at bounding box center [747, 61] width 41 height 41
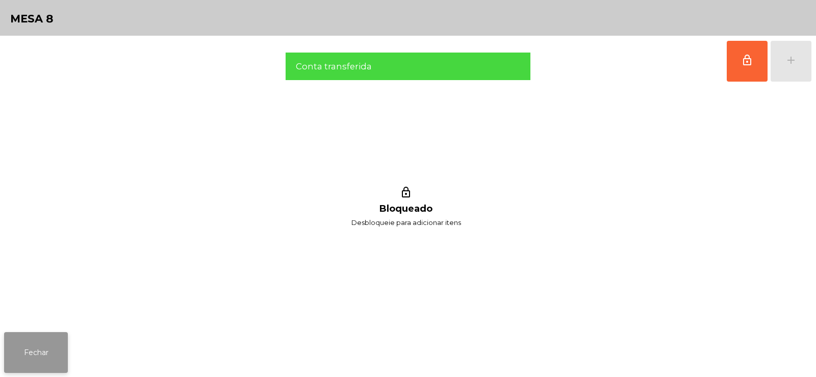
click at [40, 349] on button "Fechar" at bounding box center [36, 352] width 64 height 41
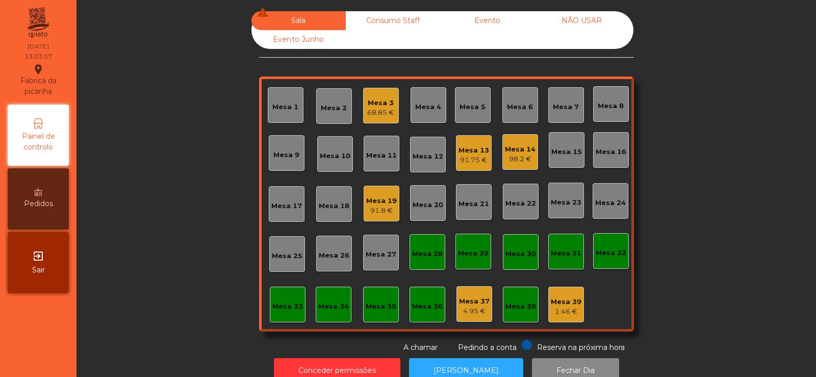
click at [527, 146] on div "Mesa 14" at bounding box center [520, 149] width 31 height 10
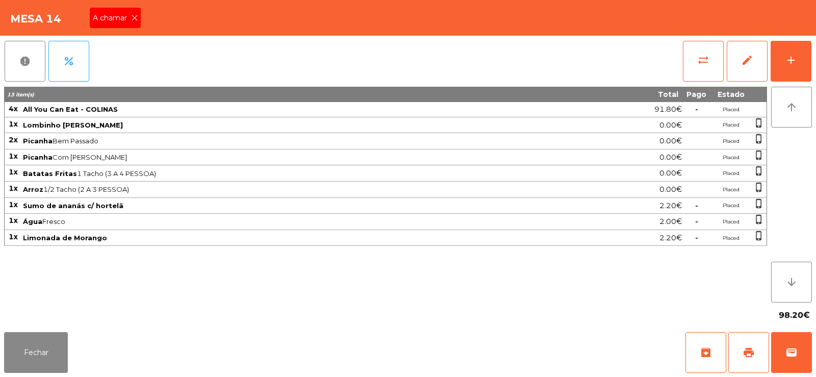
click at [135, 18] on icon at bounding box center [134, 17] width 7 height 7
click at [64, 357] on button "Fechar" at bounding box center [36, 352] width 64 height 41
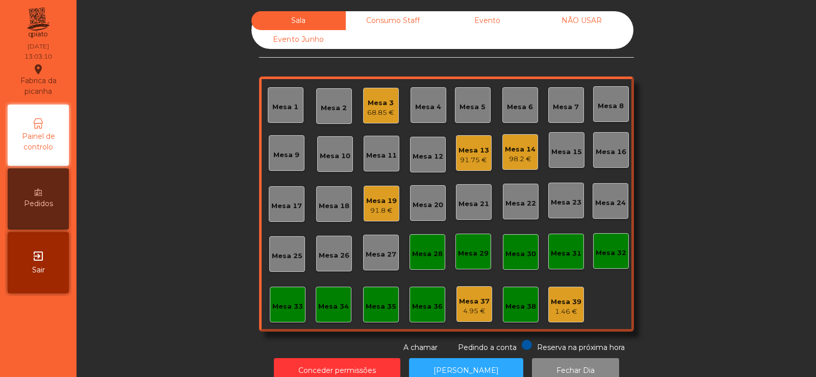
scroll to position [25, 0]
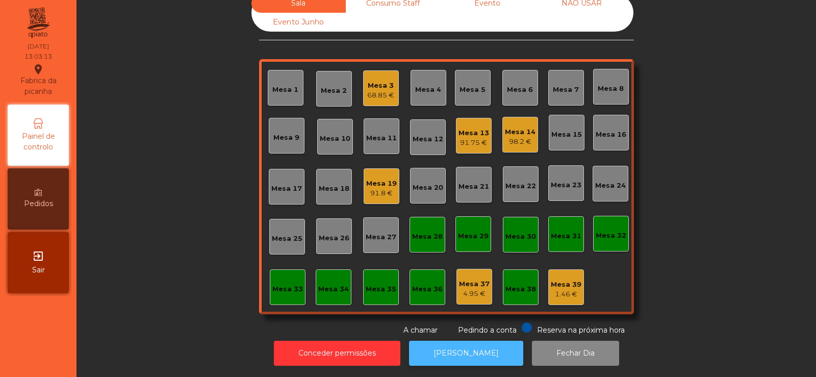
click at [440, 342] on button "[PERSON_NAME]" at bounding box center [466, 353] width 114 height 25
click at [472, 342] on button "[PERSON_NAME]" at bounding box center [466, 353] width 114 height 25
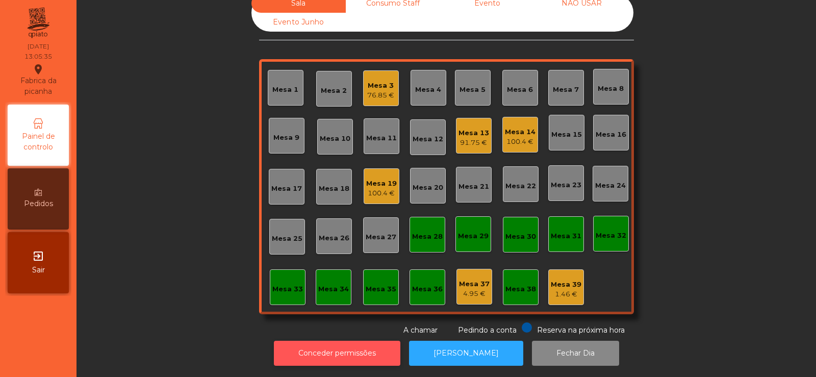
click at [328, 341] on button "Conceder permissões" at bounding box center [337, 353] width 126 height 25
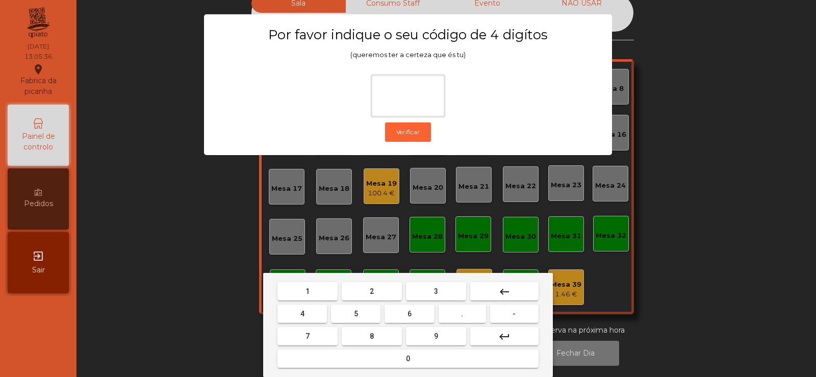
click at [372, 292] on span "2" at bounding box center [372, 291] width 4 height 8
click at [399, 312] on button "6" at bounding box center [409, 313] width 49 height 18
click at [332, 336] on button "7" at bounding box center [307, 336] width 60 height 18
click at [356, 314] on span "5" at bounding box center [356, 314] width 4 height 8
type input "****"
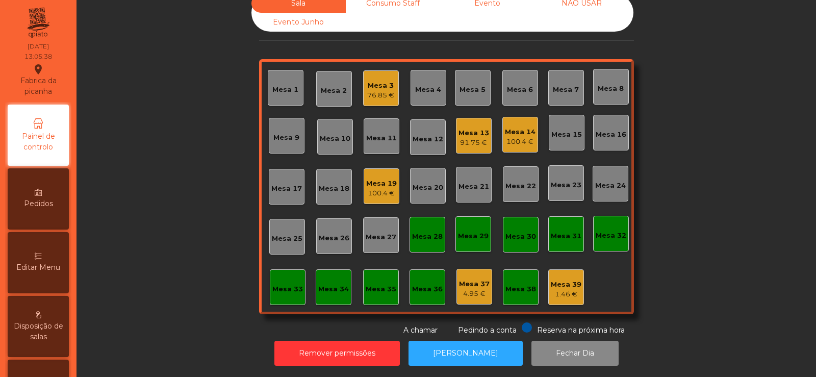
click at [45, 211] on div "Pedidos" at bounding box center [38, 198] width 61 height 61
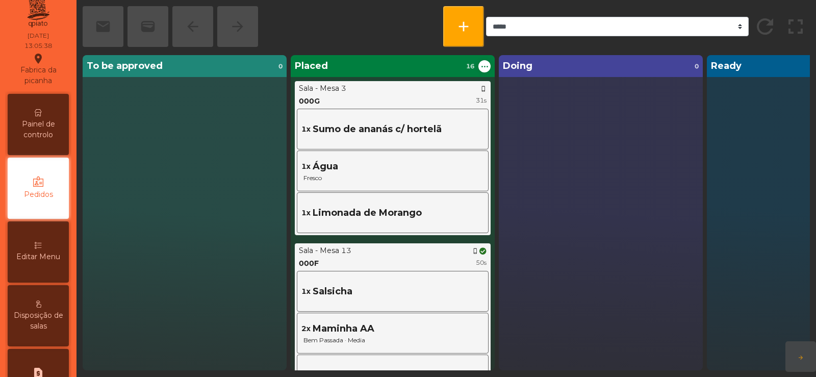
click at [57, 260] on span "Editar Menu" at bounding box center [38, 256] width 44 height 11
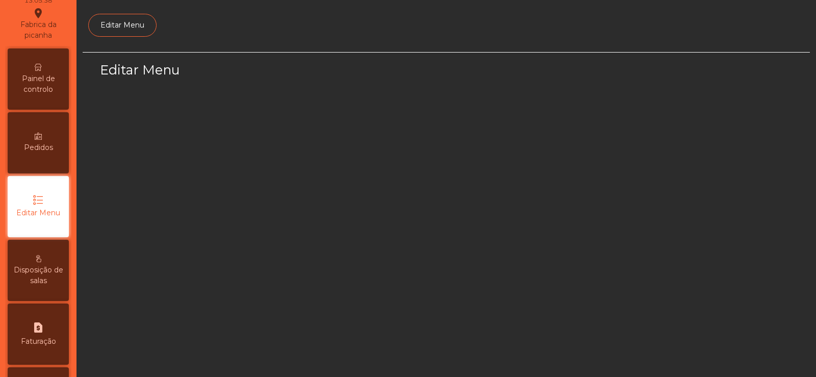
select select "*"
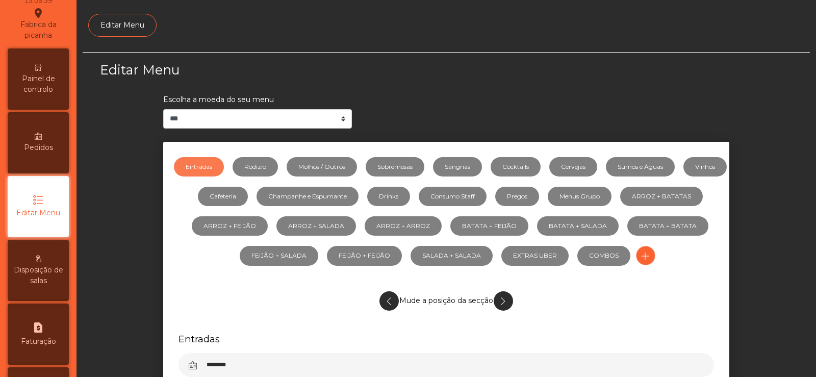
scroll to position [74, 0]
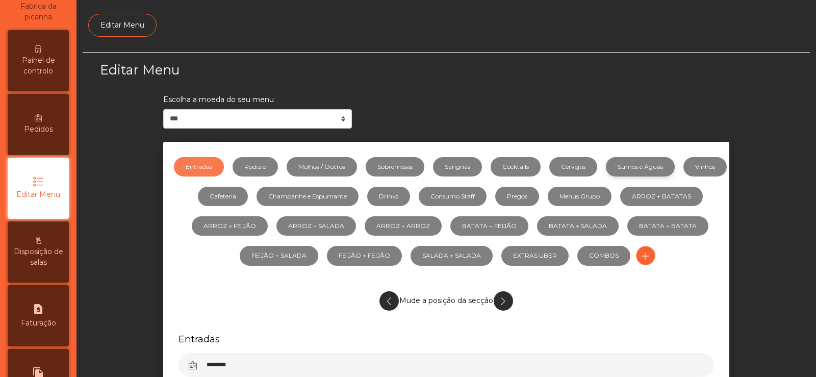
click at [660, 165] on link "Sumos e Águas" at bounding box center [640, 166] width 69 height 19
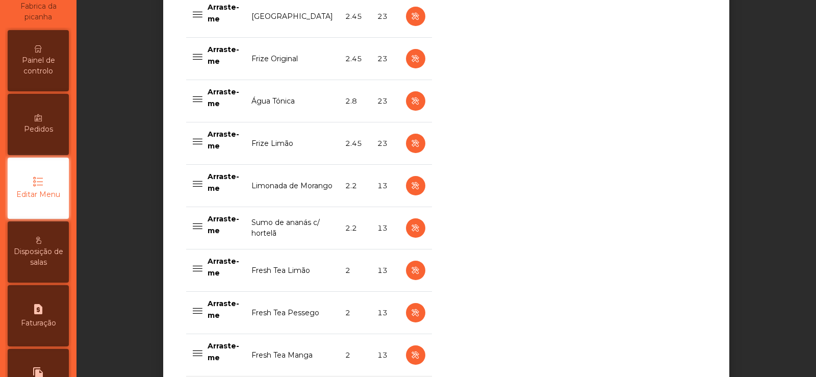
scroll to position [975, 0]
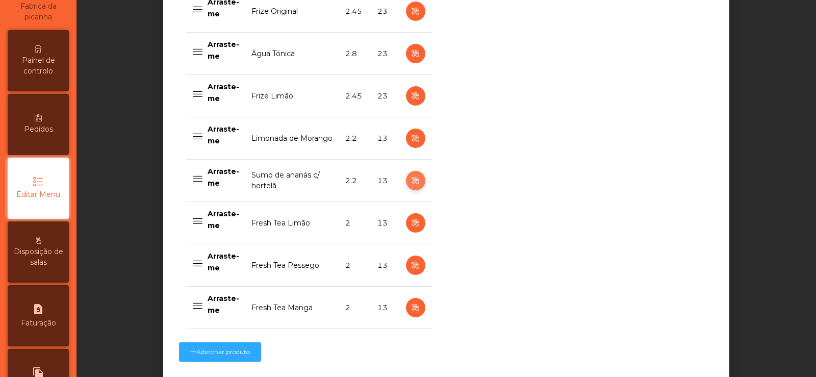
click at [412, 176] on icon "button" at bounding box center [416, 180] width 12 height 13
select select "***"
select select "**"
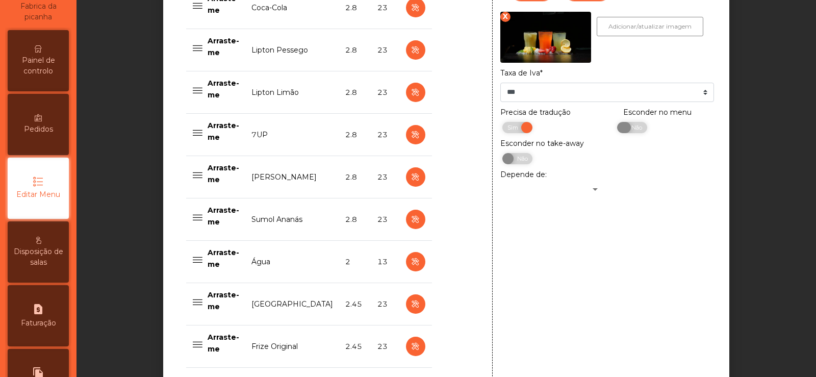
click at [631, 130] on span "Não" at bounding box center [635, 127] width 25 height 11
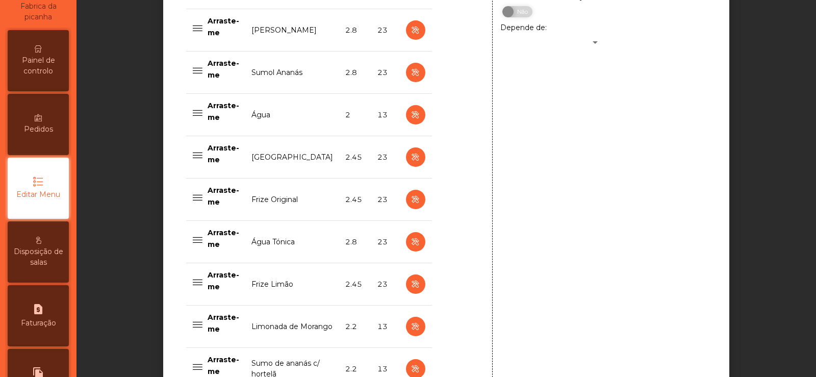
scroll to position [1055, 0]
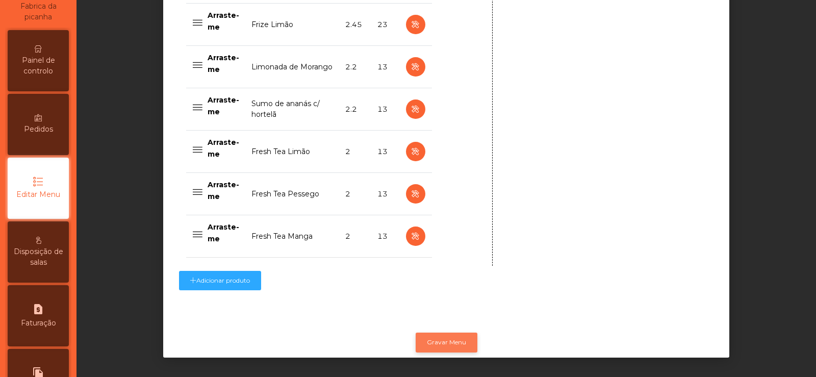
click at [454, 332] on button "Gravar Menu" at bounding box center [447, 341] width 62 height 19
click at [448, 335] on button "Gravar Menu" at bounding box center [447, 341] width 62 height 19
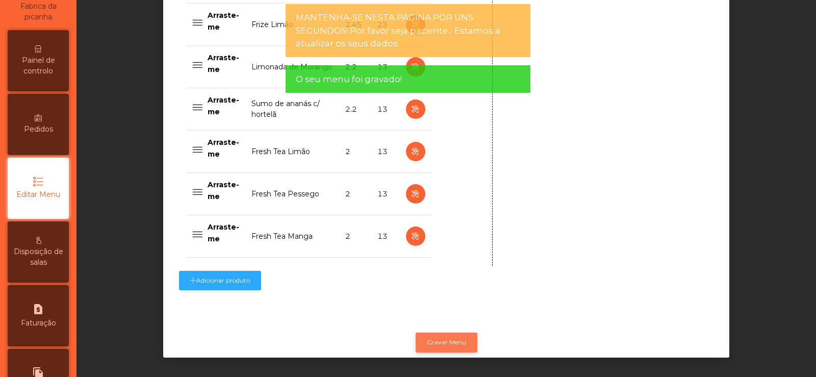
scroll to position [0, 0]
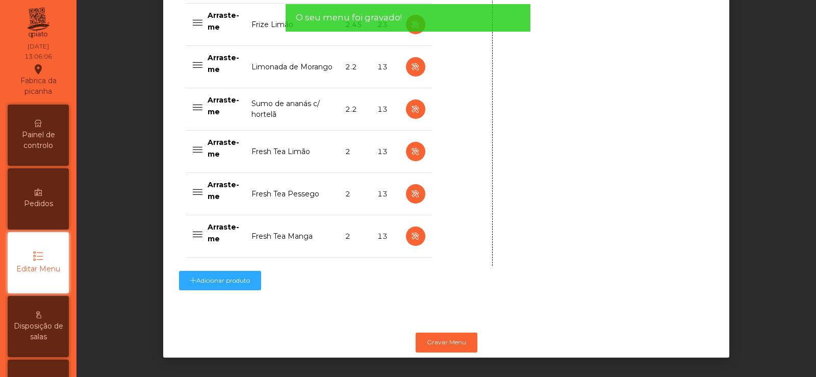
click at [48, 142] on span "Painel de controlo" at bounding box center [38, 140] width 56 height 21
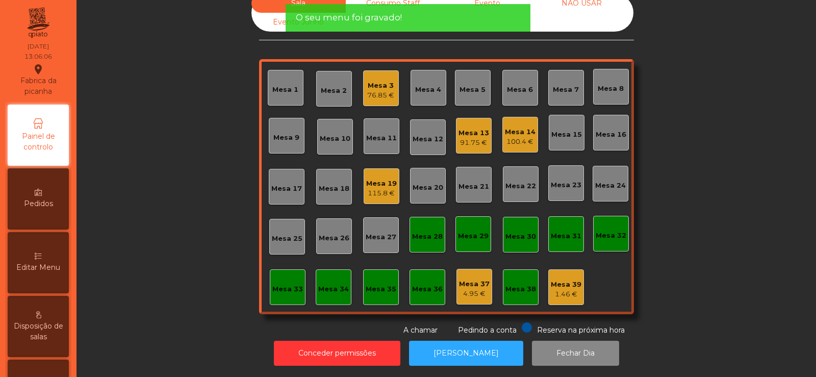
scroll to position [25, 0]
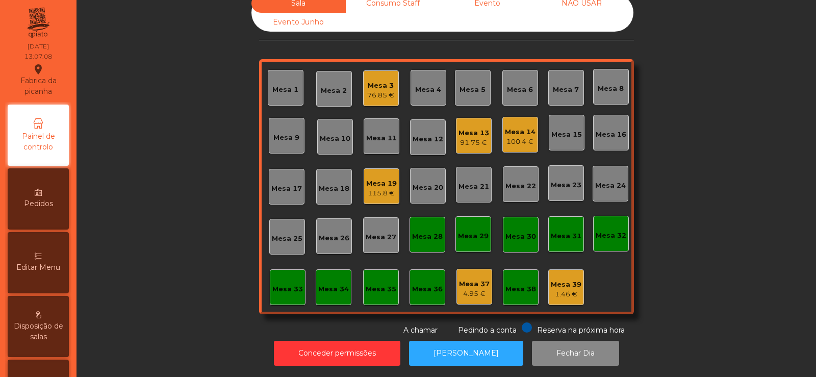
click at [514, 137] on div "100.4 €" at bounding box center [520, 142] width 31 height 10
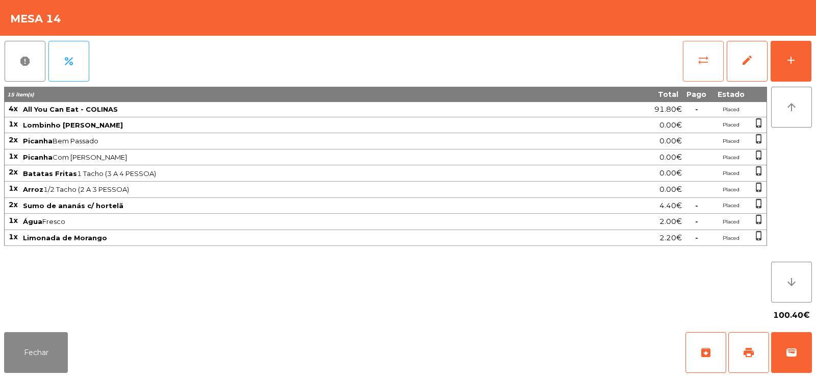
click at [706, 71] on button "sync_alt" at bounding box center [703, 61] width 41 height 41
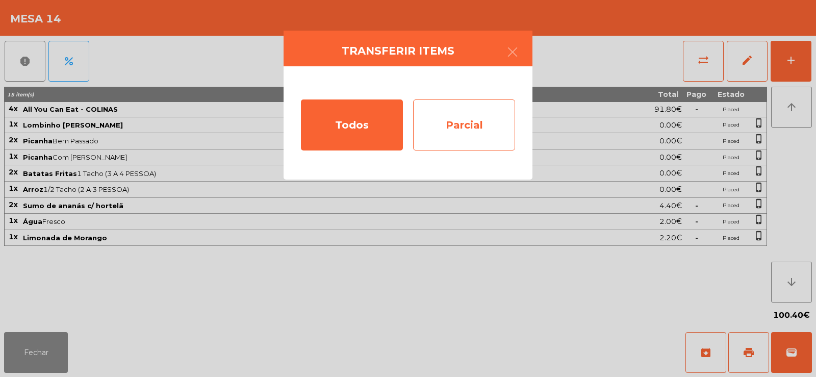
click at [453, 133] on div "Parcial" at bounding box center [464, 124] width 102 height 51
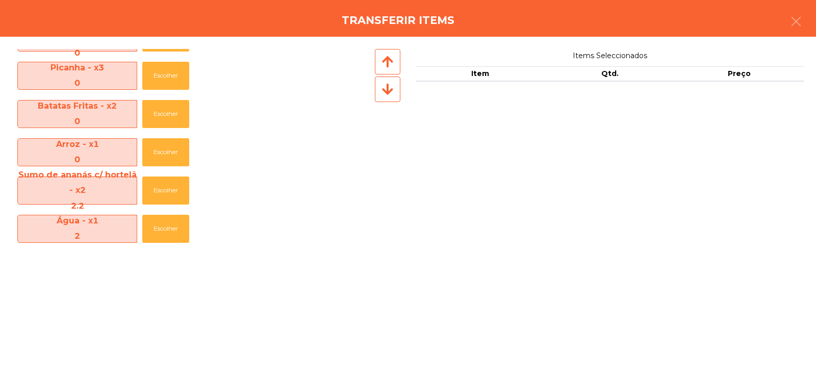
scroll to position [59, 0]
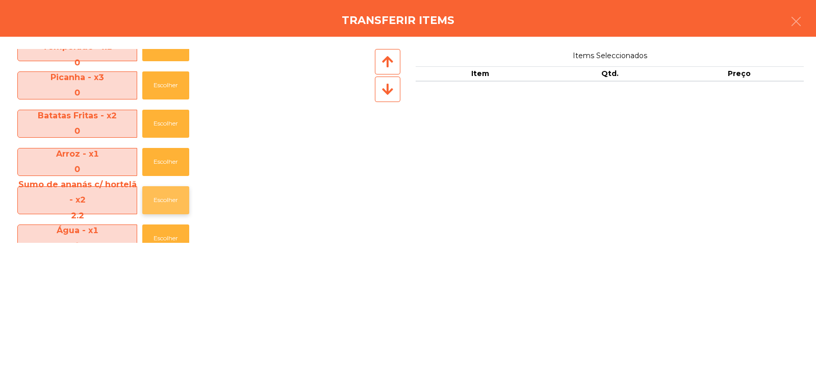
click at [163, 197] on button "Escolher" at bounding box center [165, 200] width 47 height 28
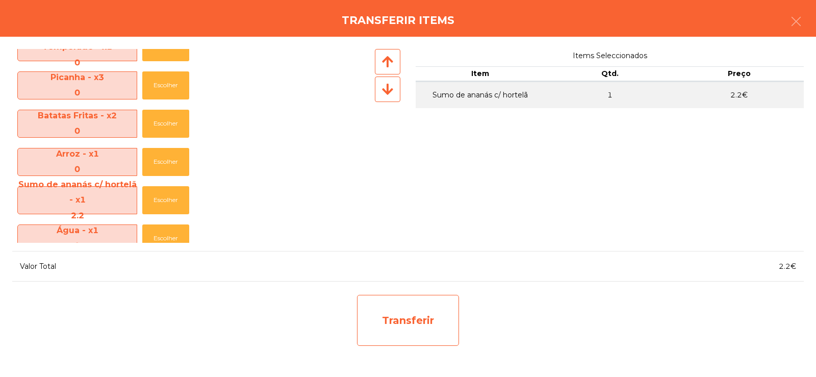
click at [393, 312] on div "Transferir" at bounding box center [408, 320] width 102 height 51
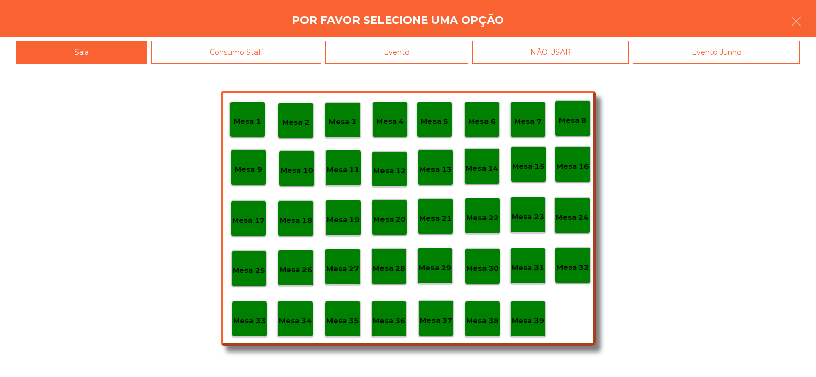
click at [436, 320] on p "Mesa 37" at bounding box center [436, 321] width 33 height 12
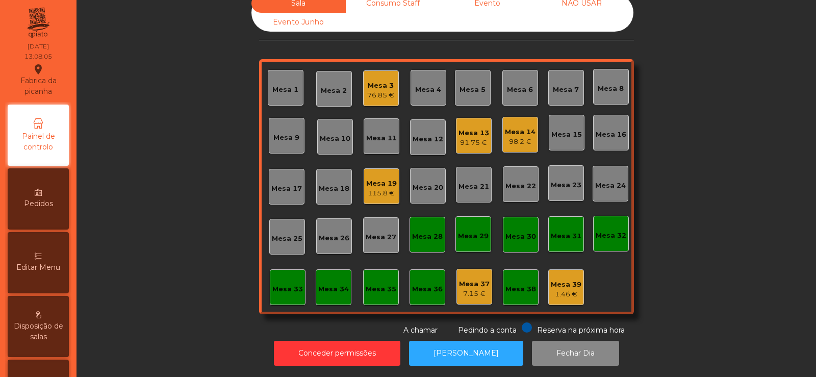
scroll to position [0, 0]
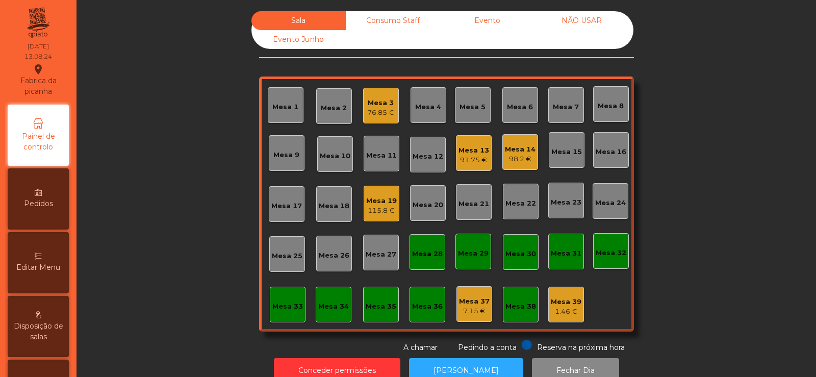
click at [517, 157] on div "98.2 €" at bounding box center [520, 159] width 31 height 10
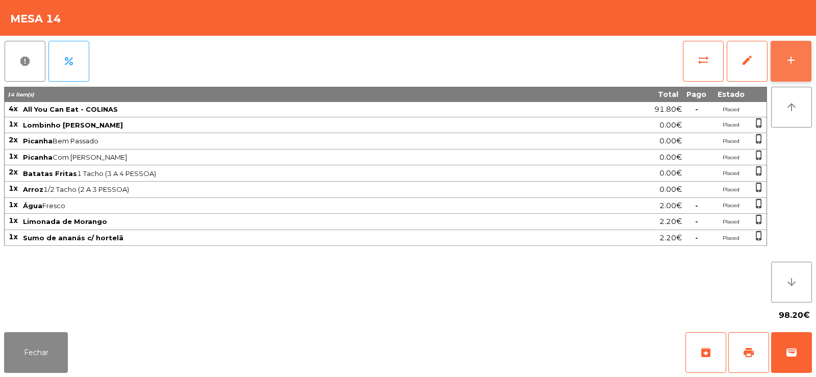
click at [791, 69] on button "add" at bounding box center [791, 61] width 41 height 41
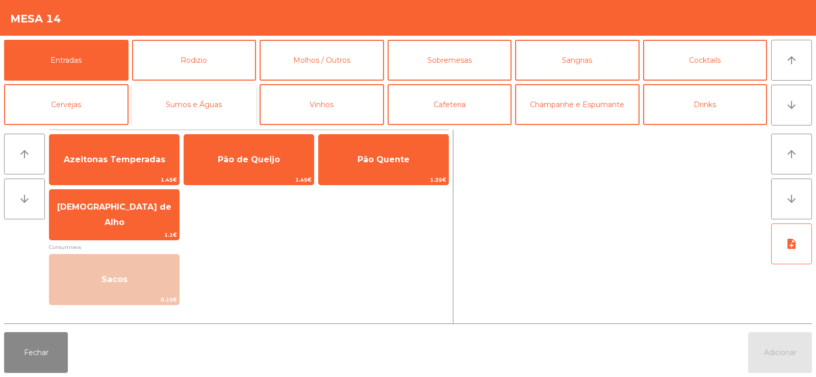
click at [234, 96] on button "Sumos e Águas" at bounding box center [194, 104] width 124 height 41
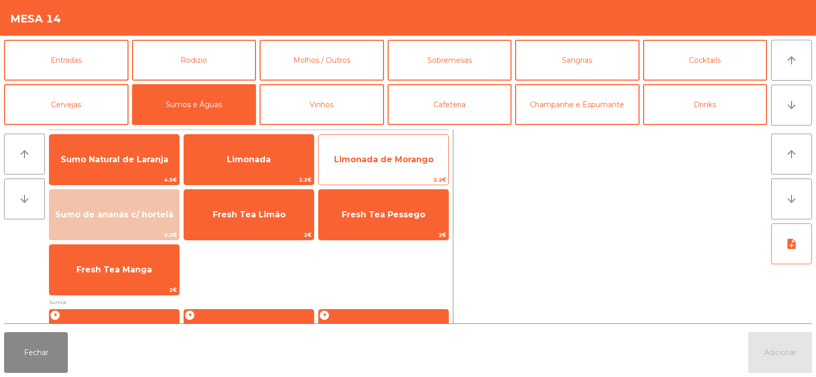
click at [394, 168] on span "Limonada de Morango" at bounding box center [384, 160] width 130 height 28
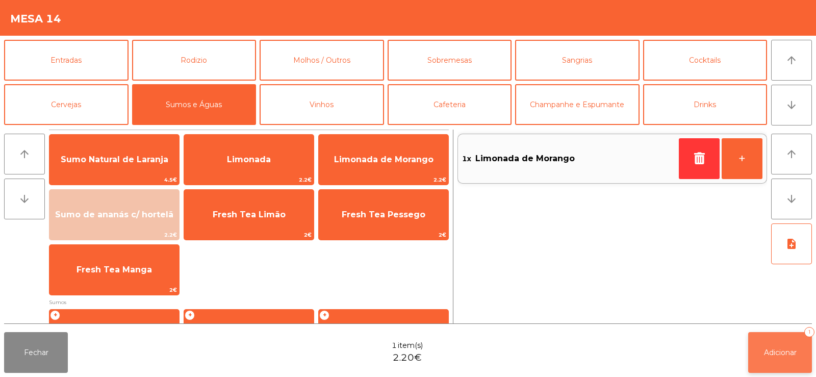
click at [784, 355] on span "Adicionar" at bounding box center [780, 352] width 33 height 9
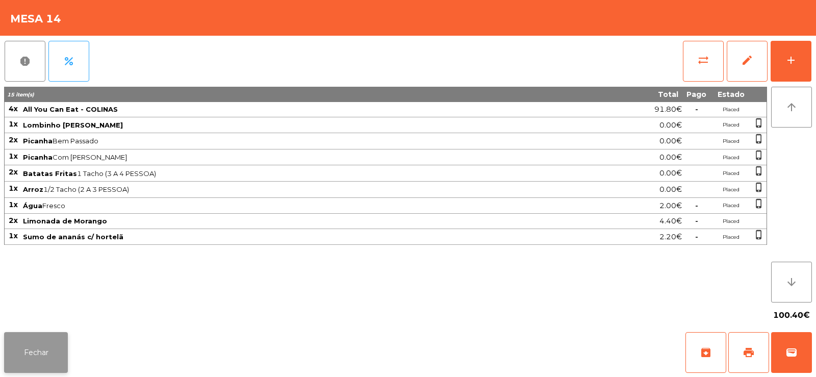
click at [18, 352] on button "Fechar" at bounding box center [36, 352] width 64 height 41
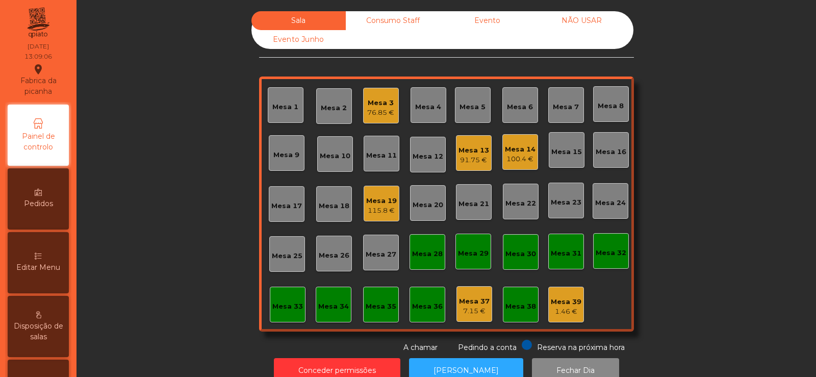
click at [382, 161] on div "Mesa 11" at bounding box center [382, 154] width 36 height 36
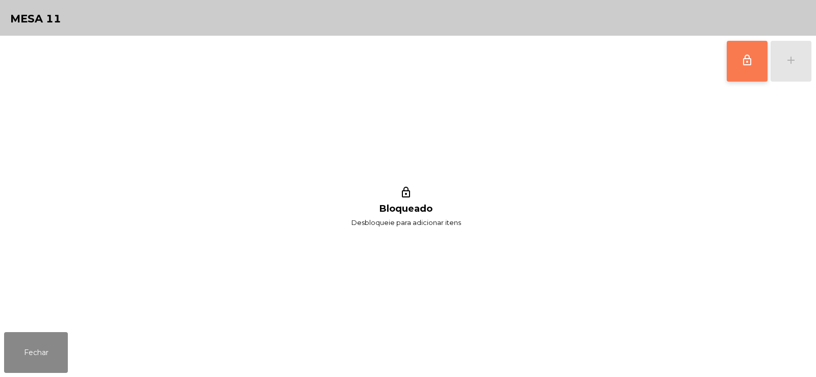
click at [746, 65] on span "lock_outline" at bounding box center [747, 60] width 12 height 12
click at [785, 61] on div "add" at bounding box center [791, 60] width 12 height 12
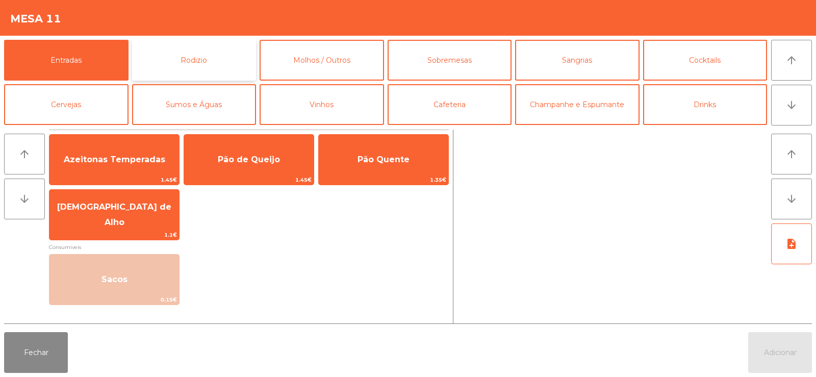
click at [201, 74] on button "Rodizio" at bounding box center [194, 60] width 124 height 41
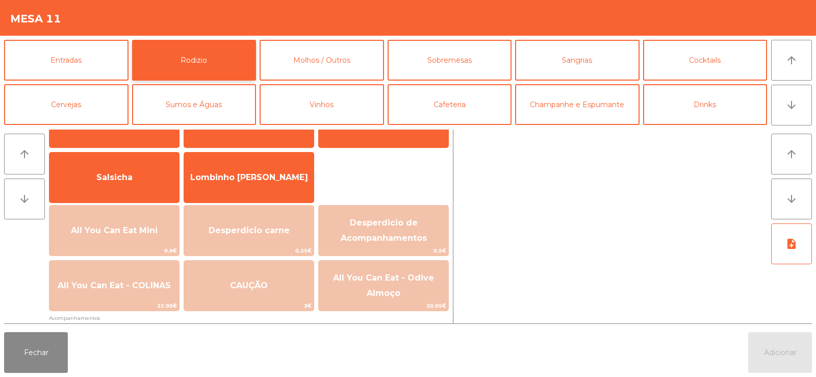
scroll to position [63, 0]
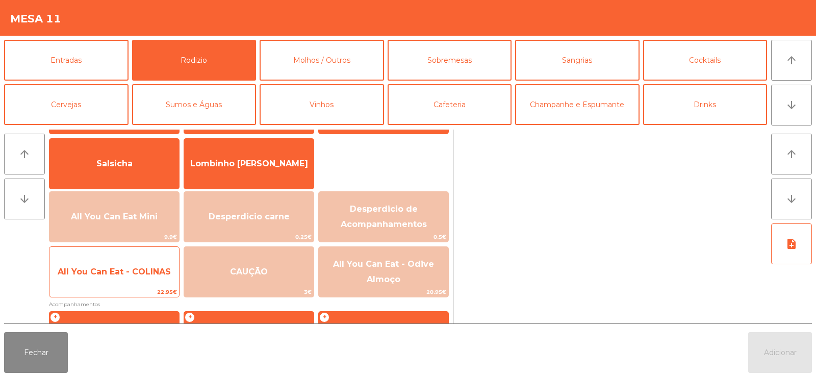
click at [140, 279] on span "All You Can Eat - COLINAS" at bounding box center [114, 272] width 130 height 28
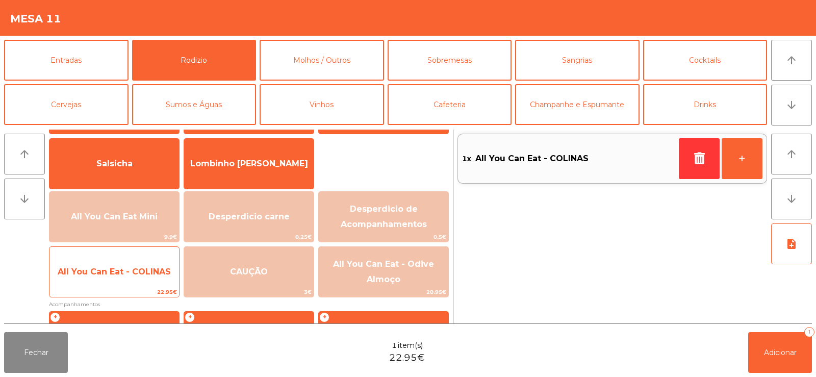
click at [145, 277] on span "All You Can Eat - COLINAS" at bounding box center [114, 272] width 130 height 28
click at [150, 276] on span "All You Can Eat - COLINAS" at bounding box center [114, 272] width 130 height 28
click at [146, 280] on span "All You Can Eat - COLINAS" at bounding box center [114, 272] width 130 height 28
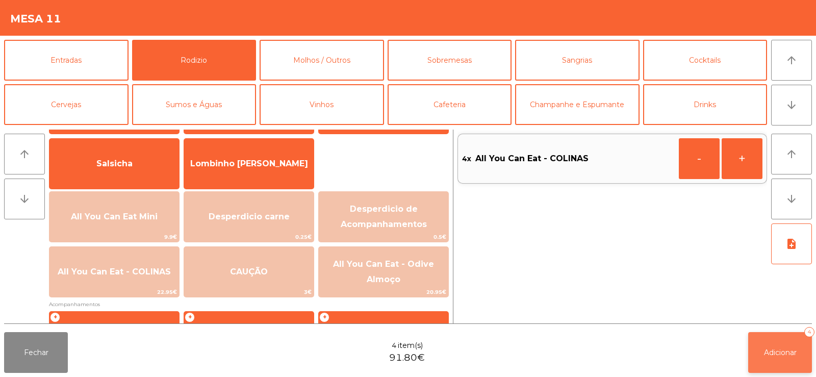
click at [759, 351] on button "Adicionar 4" at bounding box center [780, 352] width 64 height 41
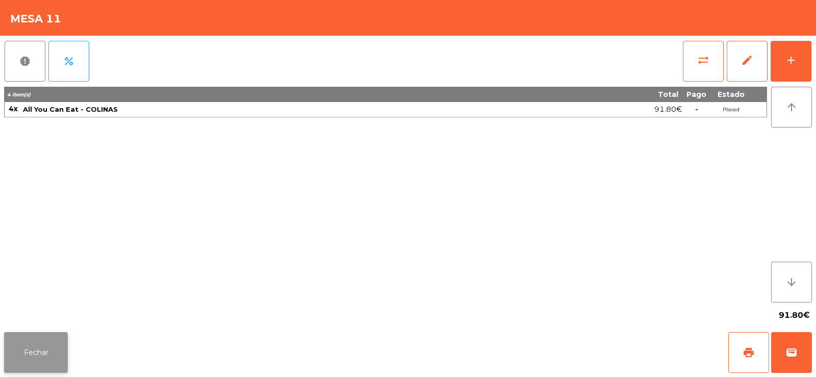
click at [38, 340] on button "Fechar" at bounding box center [36, 352] width 64 height 41
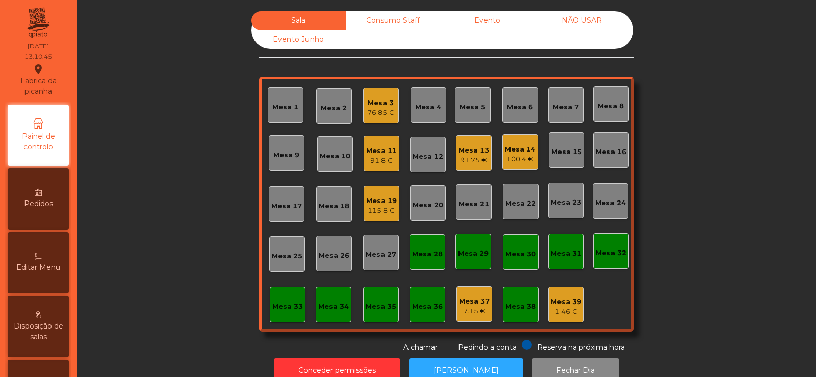
click at [603, 105] on div "Mesa 8" at bounding box center [611, 106] width 26 height 10
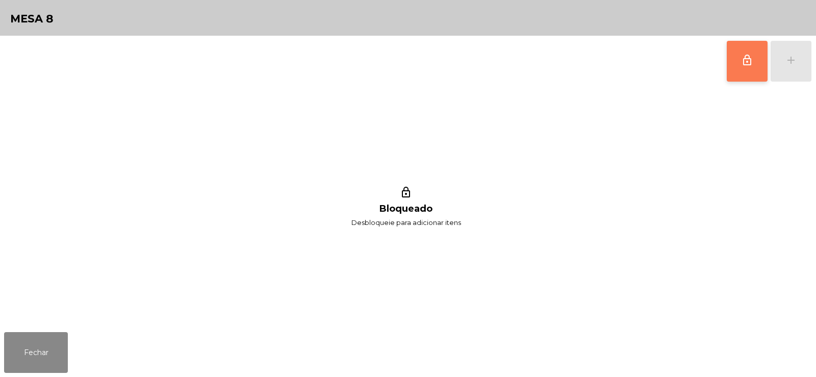
click at [740, 63] on button "lock_outline" at bounding box center [747, 61] width 41 height 41
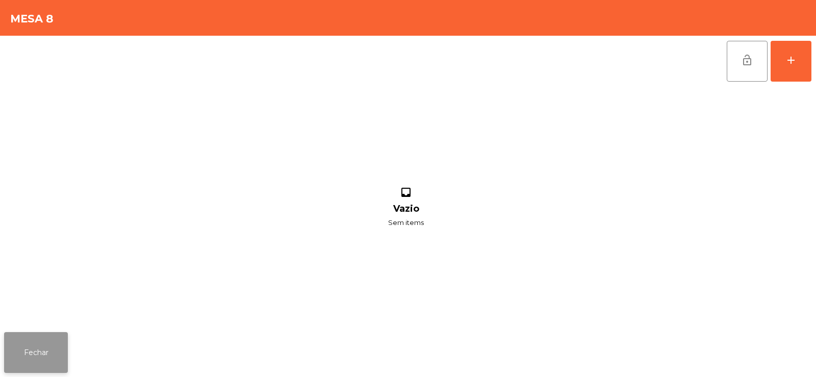
click at [47, 359] on button "Fechar" at bounding box center [36, 352] width 64 height 41
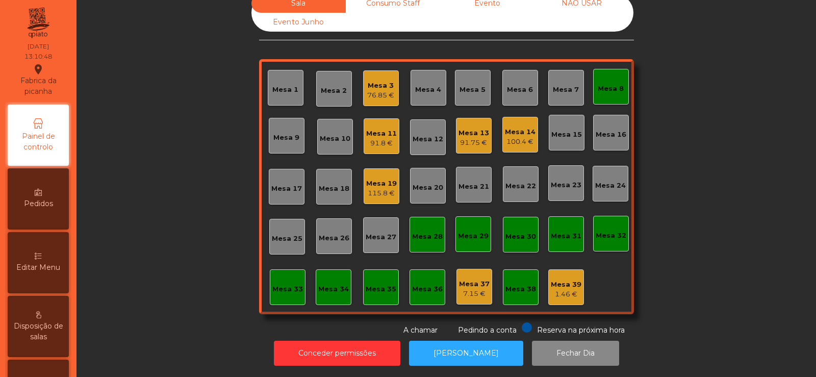
scroll to position [0, 0]
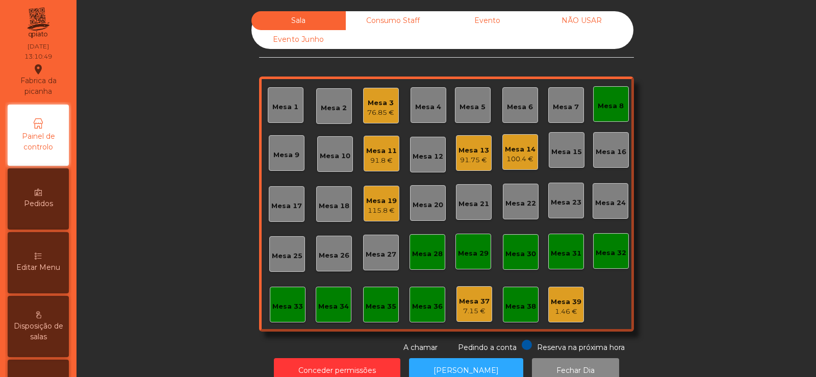
click at [372, 157] on div "91.8 €" at bounding box center [381, 161] width 31 height 10
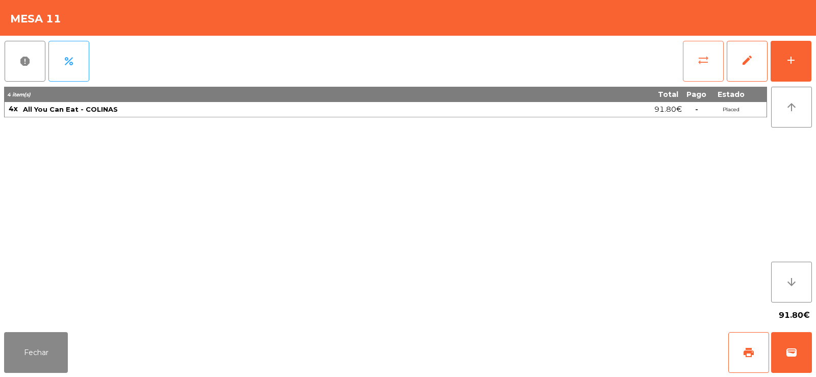
click at [701, 61] on span "sync_alt" at bounding box center [703, 60] width 12 height 12
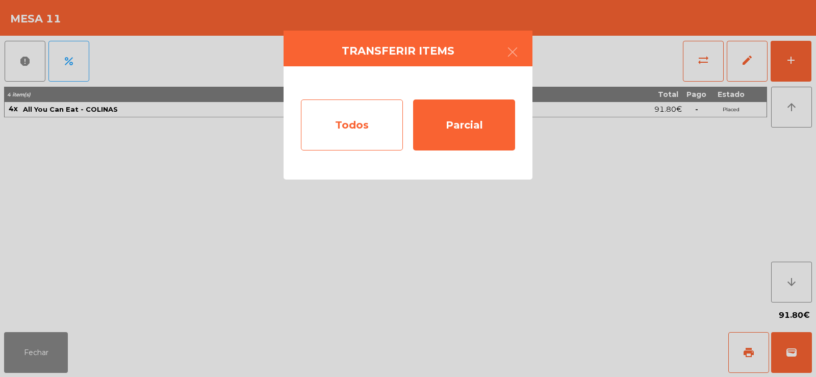
click at [353, 130] on div "Todos" at bounding box center [352, 124] width 102 height 51
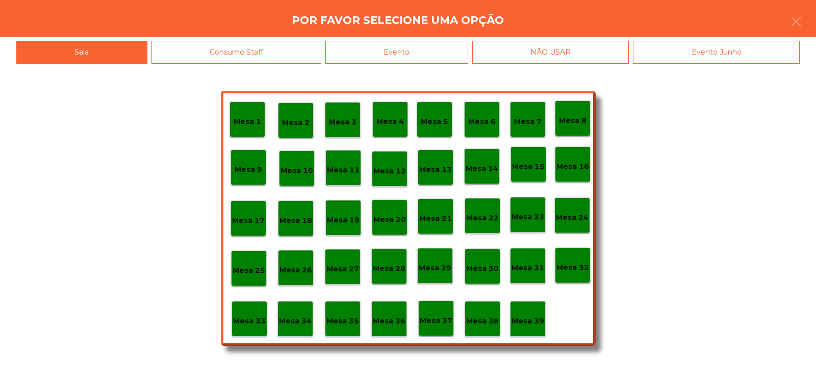
click at [566, 114] on div "Mesa 8" at bounding box center [573, 119] width 28 height 16
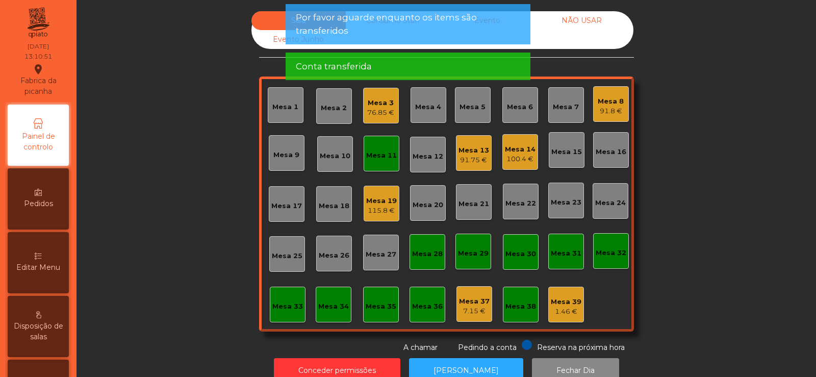
click at [375, 160] on div "Mesa 11" at bounding box center [381, 155] width 31 height 10
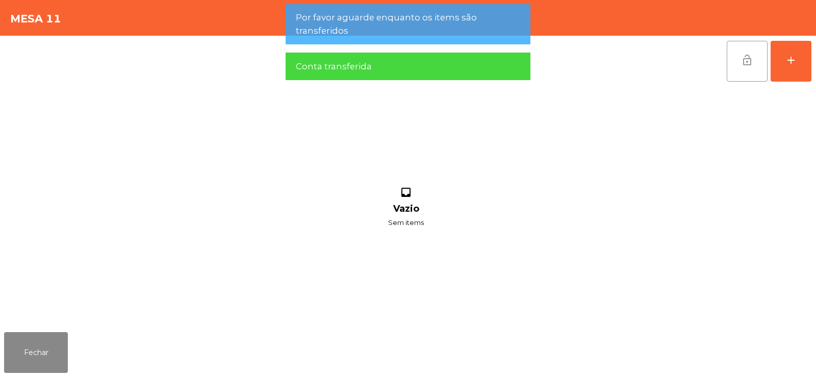
click at [749, 56] on span "lock_open" at bounding box center [747, 60] width 12 height 12
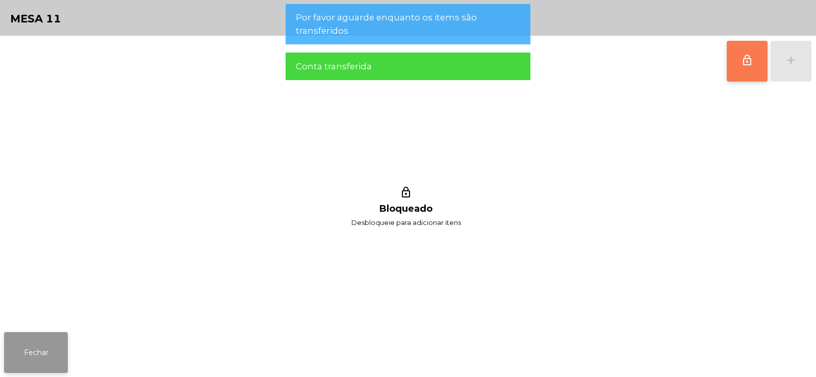
click at [39, 360] on button "Fechar" at bounding box center [36, 352] width 64 height 41
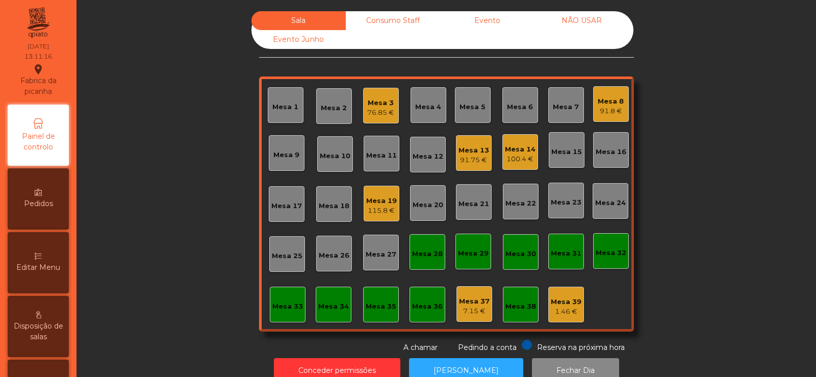
click at [468, 111] on div "Mesa 5" at bounding box center [472, 107] width 26 height 10
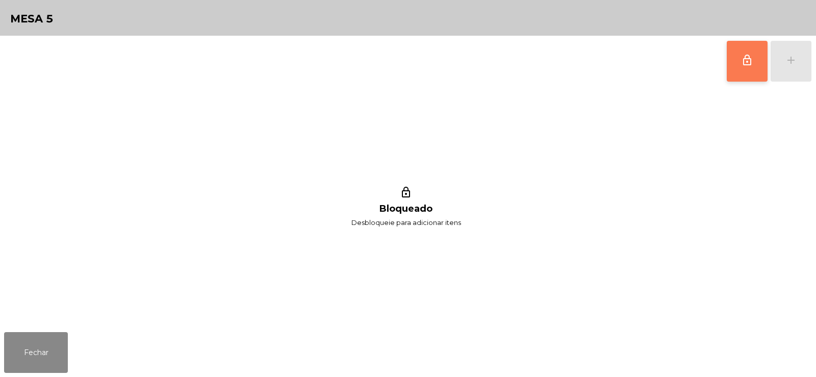
click at [758, 58] on button "lock_outline" at bounding box center [747, 61] width 41 height 41
click at [796, 69] on button "add" at bounding box center [791, 61] width 41 height 41
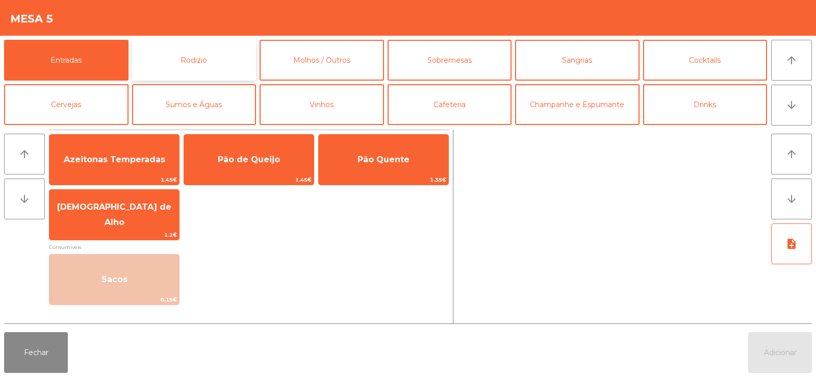
click at [225, 58] on button "Rodizio" at bounding box center [194, 60] width 124 height 41
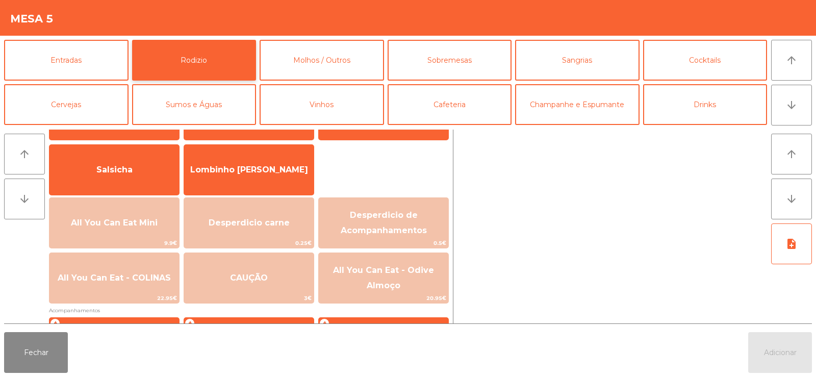
scroll to position [74, 0]
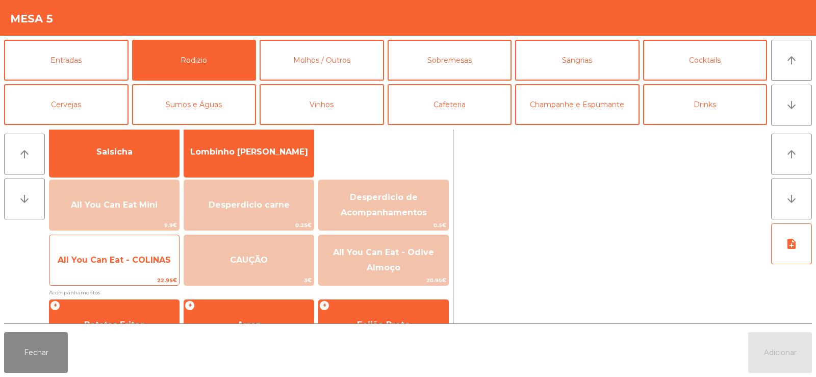
click at [150, 265] on span "All You Can Eat - COLINAS" at bounding box center [114, 260] width 130 height 28
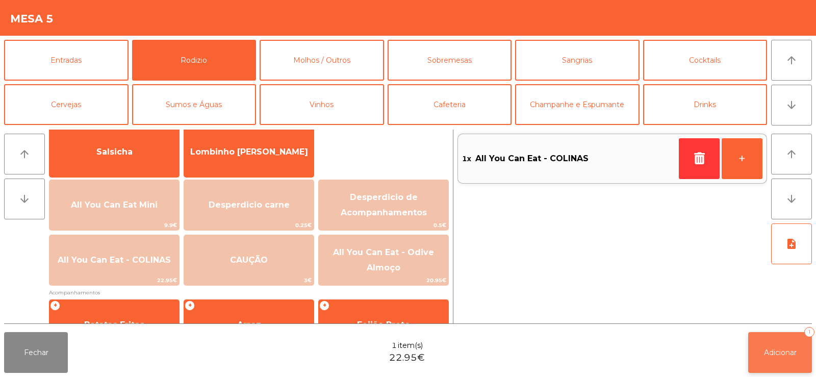
click at [780, 360] on button "Adicionar 1" at bounding box center [780, 352] width 64 height 41
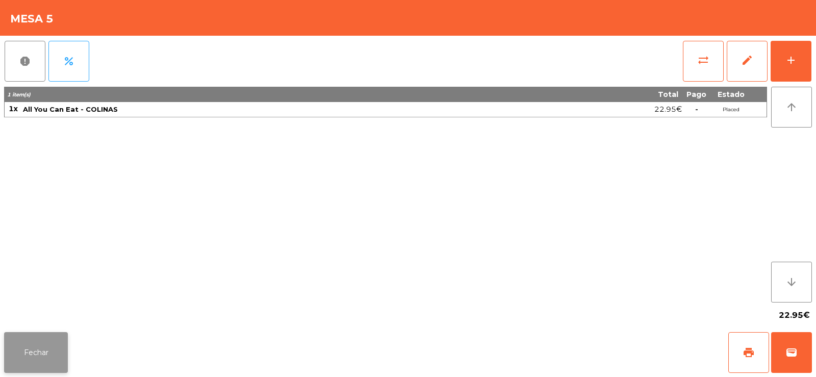
click at [50, 343] on button "Fechar" at bounding box center [36, 352] width 64 height 41
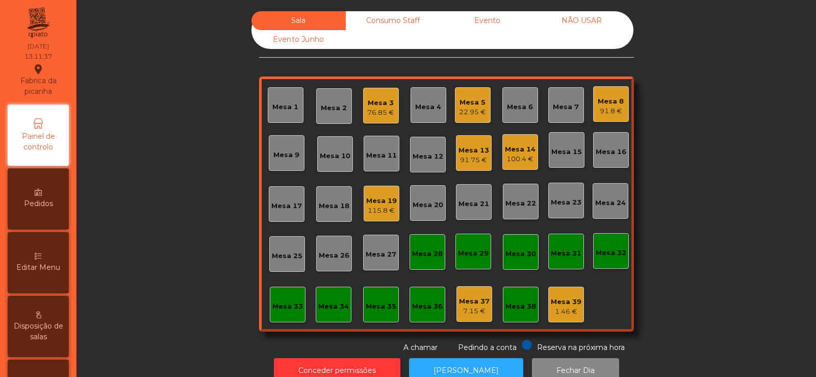
click at [597, 253] on div "Mesa 32" at bounding box center [611, 253] width 31 height 10
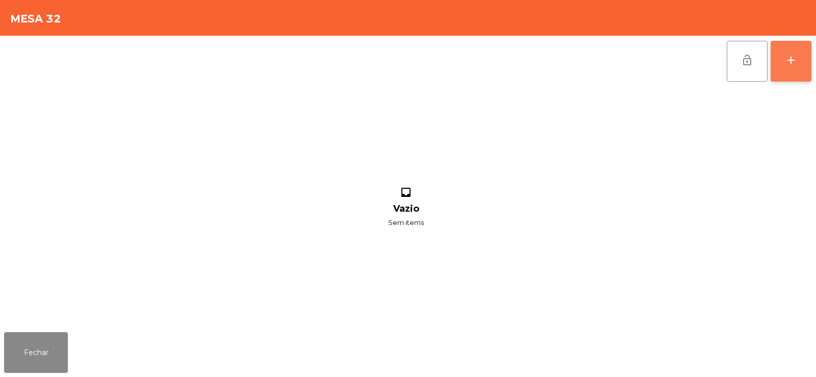
click at [779, 61] on button "add" at bounding box center [791, 61] width 41 height 41
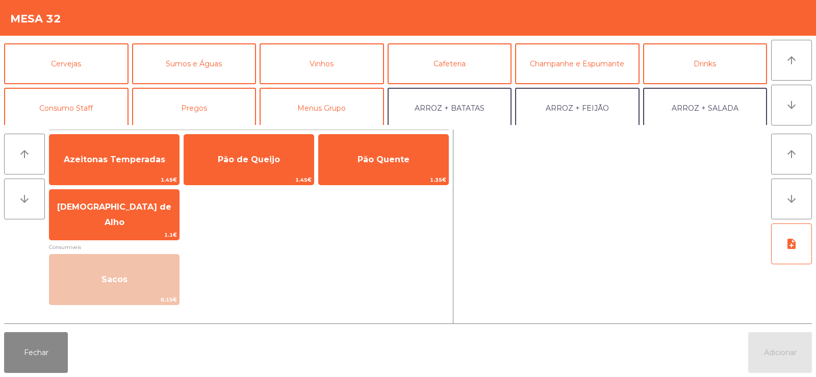
scroll to position [62, 0]
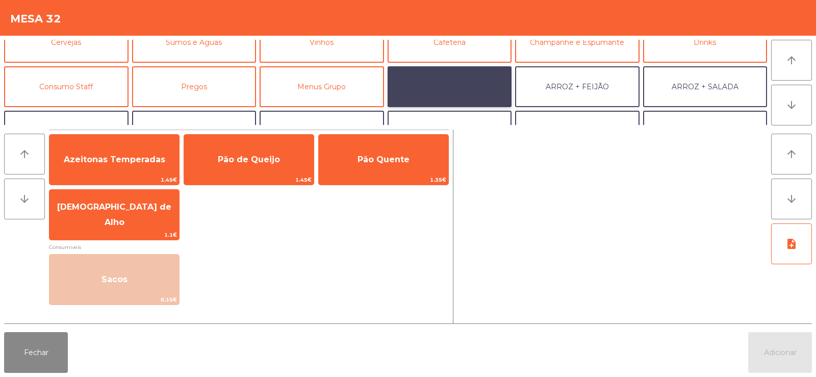
click at [487, 84] on button "ARROZ + BATATAS" at bounding box center [450, 86] width 124 height 41
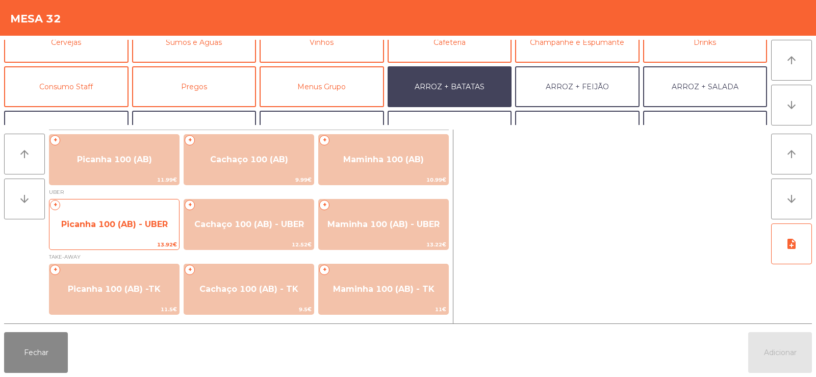
click at [106, 235] on span "Picanha 100 (AB) - UBER" at bounding box center [114, 225] width 130 height 28
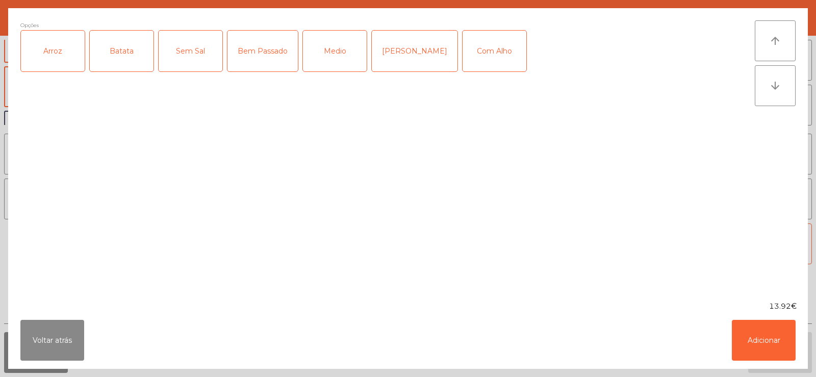
click at [46, 59] on div "Arroz" at bounding box center [53, 51] width 64 height 41
click at [117, 65] on div "Batata" at bounding box center [122, 51] width 64 height 41
click at [261, 63] on div "Bem Passado" at bounding box center [262, 51] width 70 height 41
click at [762, 344] on button "Adicionar" at bounding box center [764, 340] width 64 height 41
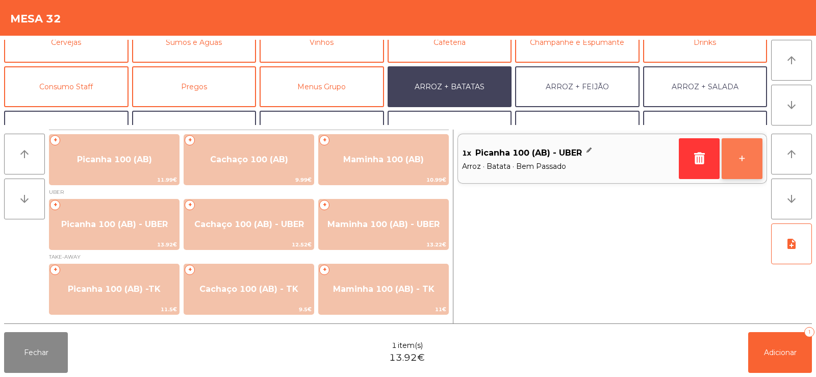
click at [733, 163] on button "+" at bounding box center [742, 158] width 41 height 41
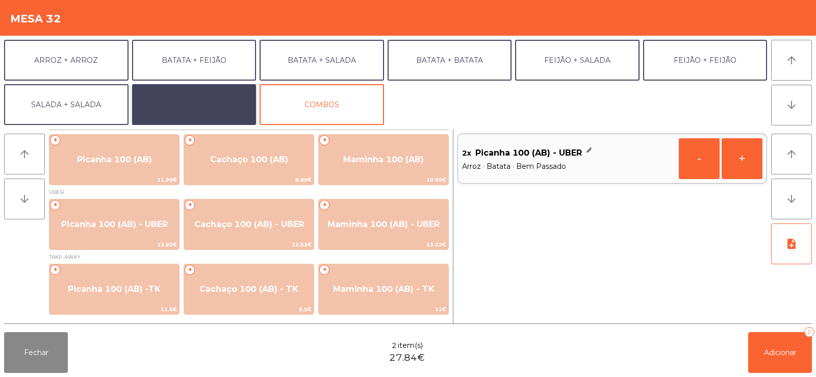
click at [175, 104] on button "EXTRAS UBER" at bounding box center [194, 104] width 124 height 41
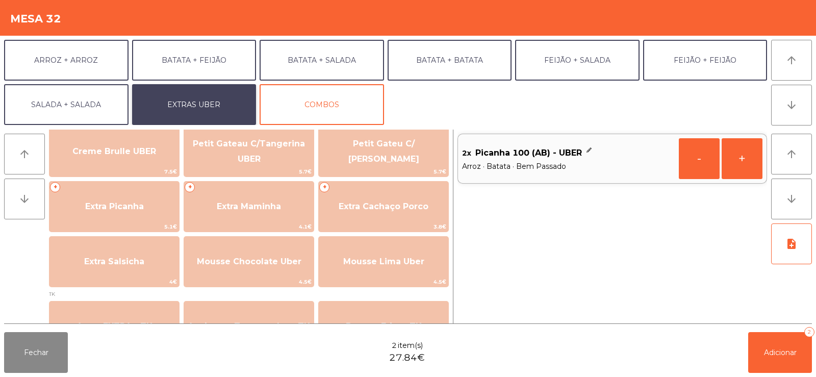
scroll to position [239, 0]
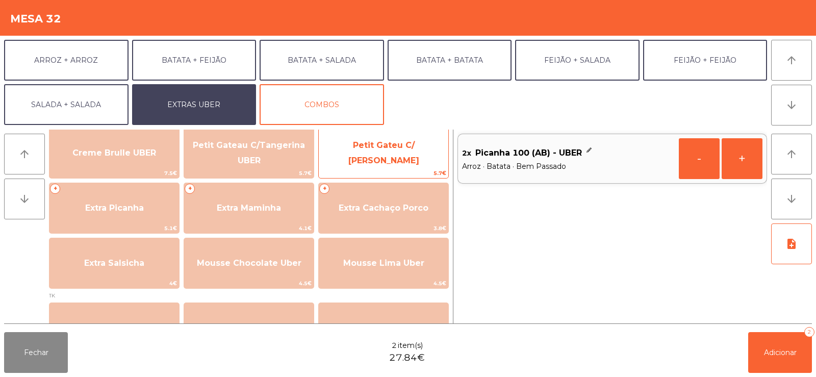
click at [397, 164] on span "Petit Gateu C/ [PERSON_NAME]" at bounding box center [384, 153] width 130 height 43
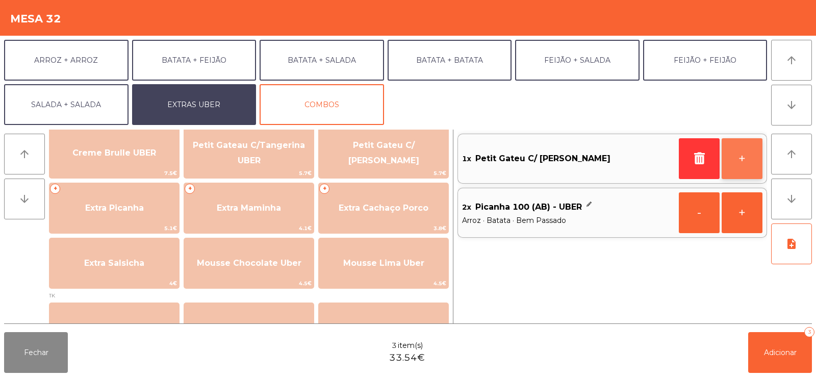
click at [750, 168] on button "+" at bounding box center [742, 158] width 41 height 41
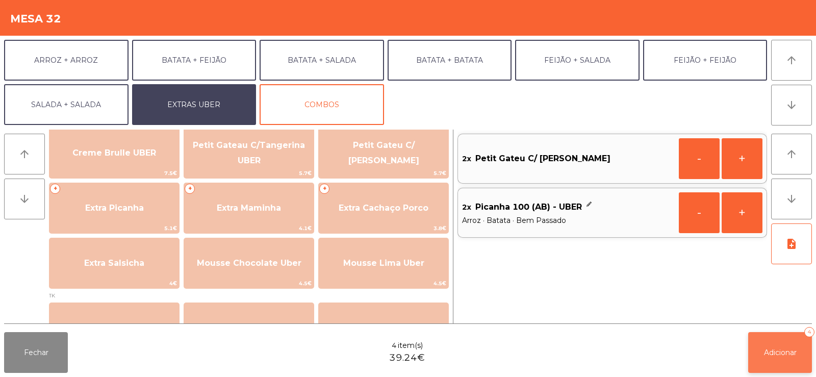
click at [788, 351] on span "Adicionar" at bounding box center [780, 352] width 33 height 9
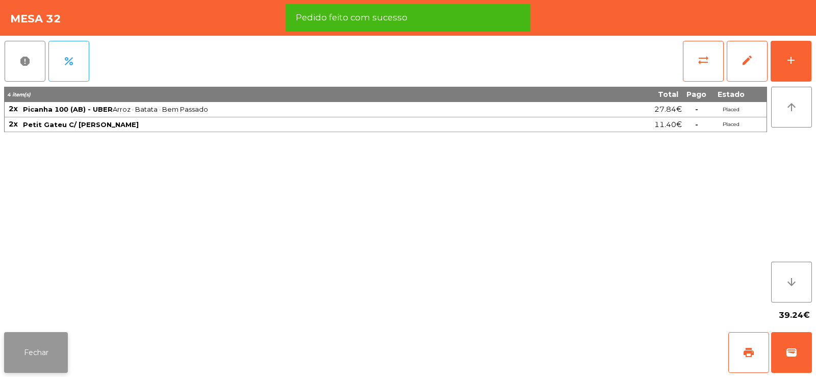
click at [56, 345] on button "Fechar" at bounding box center [36, 352] width 64 height 41
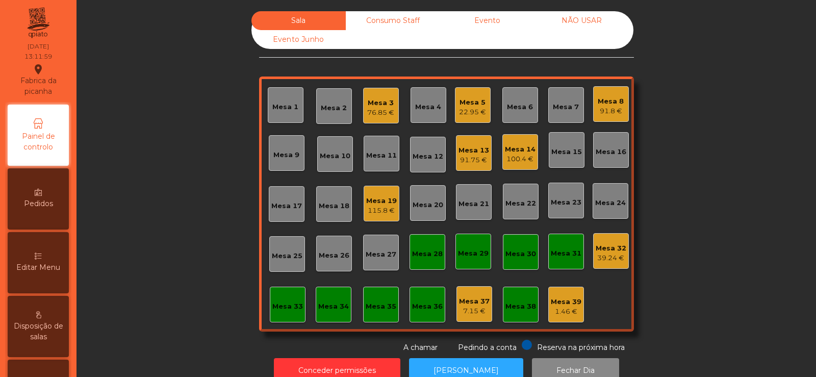
scroll to position [25, 0]
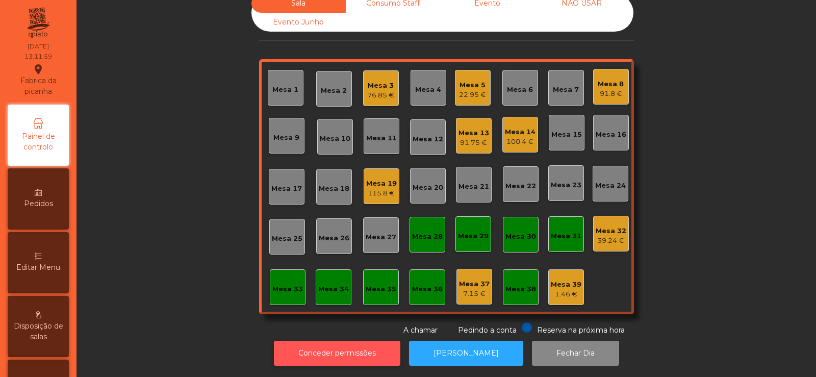
click at [367, 345] on button "Conceder permissões" at bounding box center [337, 353] width 126 height 25
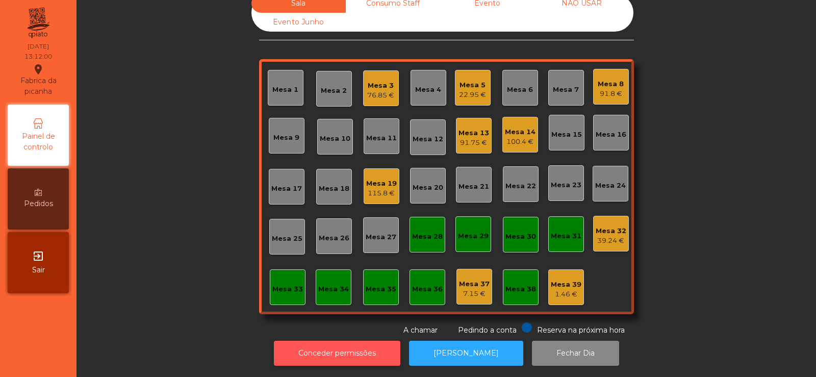
click at [382, 343] on button "Conceder permissões" at bounding box center [337, 353] width 126 height 25
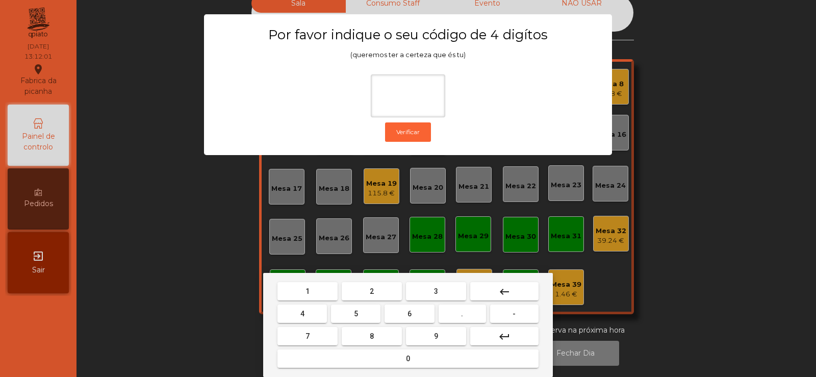
click at [373, 291] on span "2" at bounding box center [372, 291] width 4 height 8
click at [412, 297] on button "3" at bounding box center [436, 291] width 60 height 18
click at [323, 328] on button "7" at bounding box center [307, 336] width 60 height 18
click at [354, 313] on span "5" at bounding box center [356, 314] width 4 height 8
type input "****"
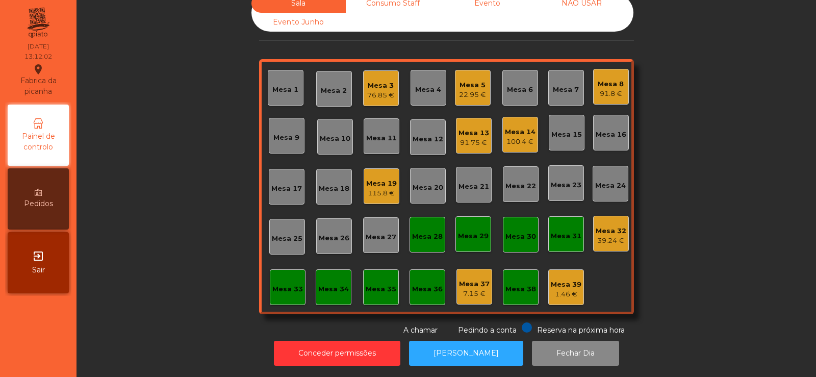
click at [606, 236] on div "39.24 €" at bounding box center [611, 241] width 31 height 10
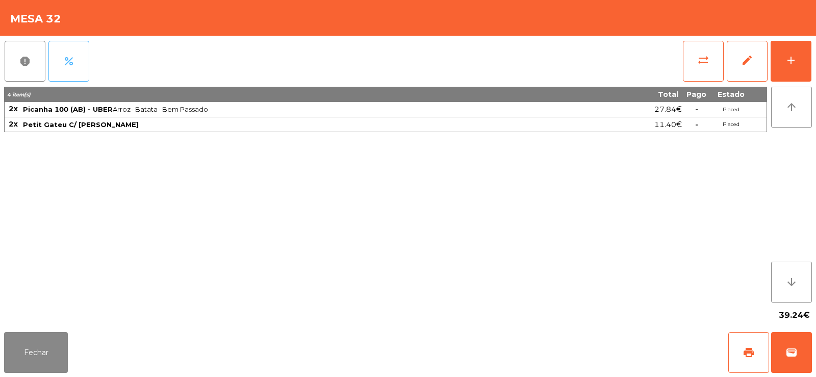
click at [69, 64] on span "percent" at bounding box center [69, 61] width 12 height 12
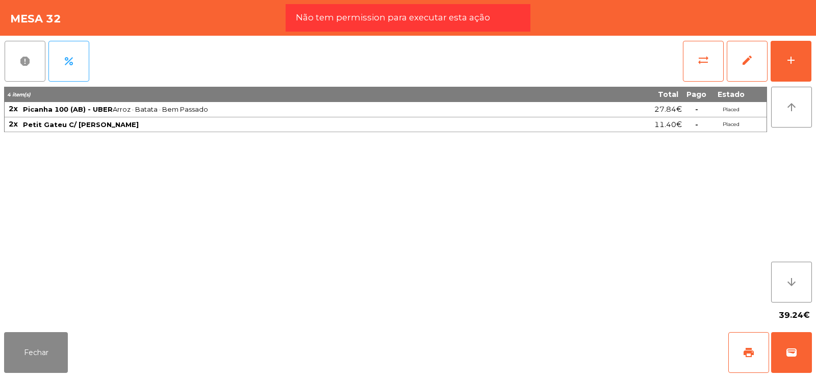
click at [28, 66] on span "report" at bounding box center [25, 61] width 12 height 12
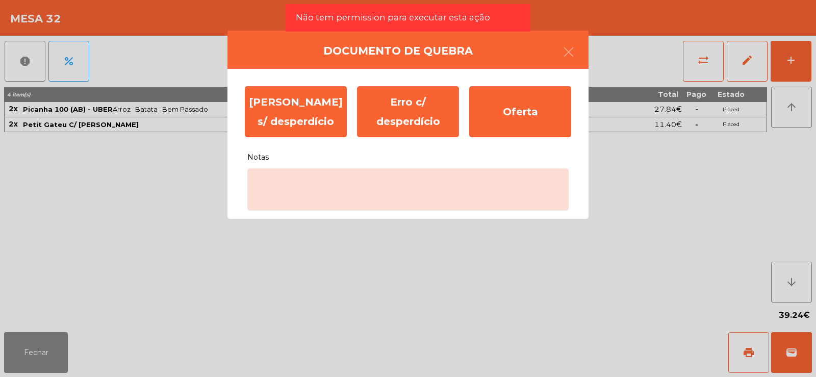
click at [75, 177] on ngb-modal-window "Documento de quebra Erro s/ desperdício Erro c/ desperdício Oferta Notas" at bounding box center [408, 188] width 816 height 377
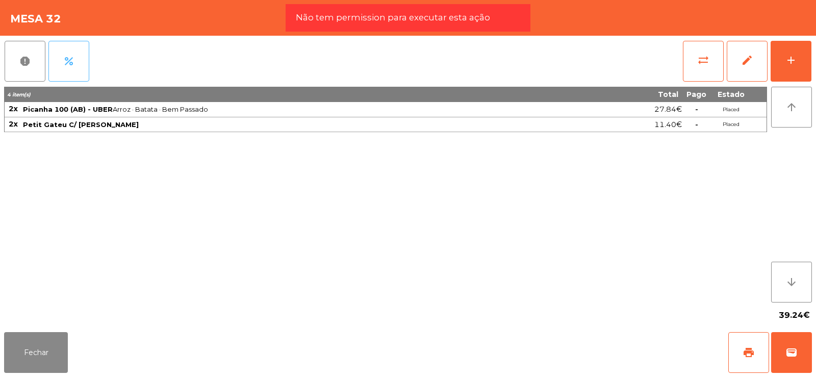
click at [67, 71] on button "percent" at bounding box center [68, 61] width 41 height 41
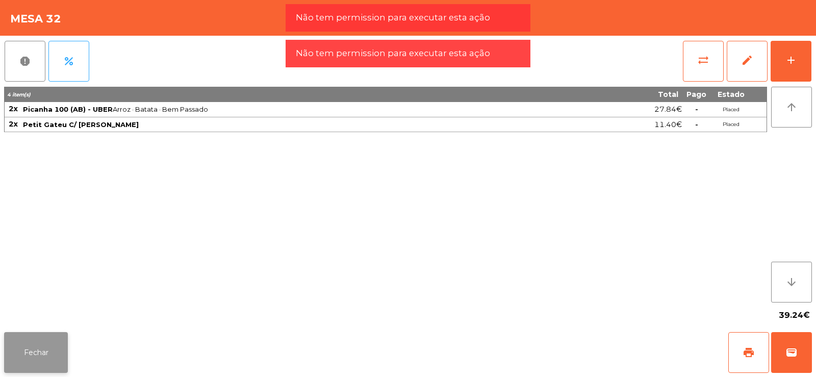
click at [31, 335] on button "Fechar" at bounding box center [36, 352] width 64 height 41
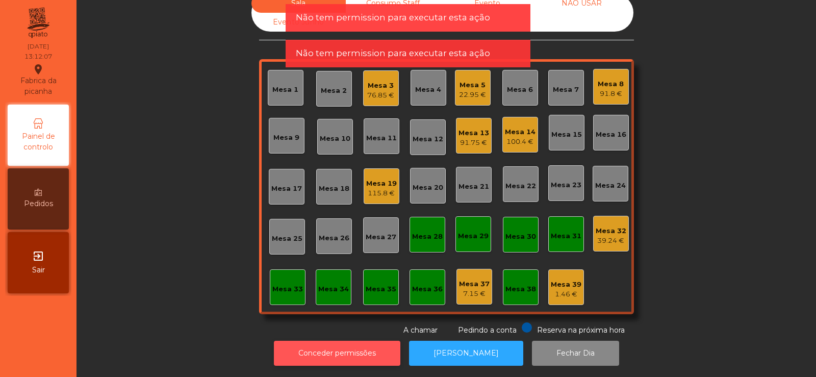
click at [376, 343] on button "Conceder permissões" at bounding box center [337, 353] width 126 height 25
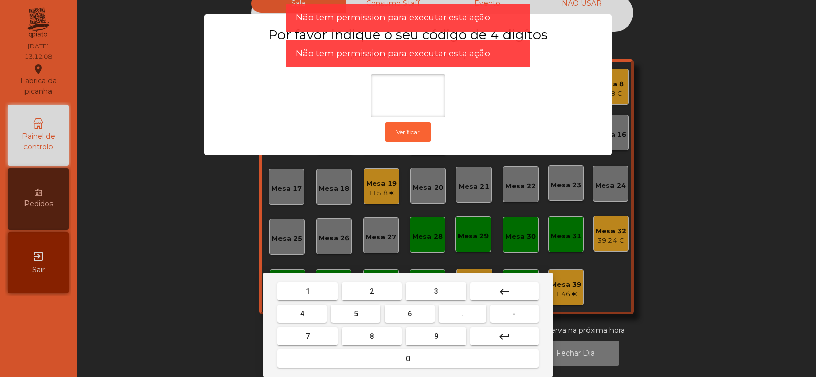
click at [384, 289] on button "2" at bounding box center [372, 291] width 60 height 18
click at [410, 312] on span "6" at bounding box center [409, 314] width 4 height 8
click at [337, 332] on button "7" at bounding box center [307, 336] width 60 height 18
click at [365, 310] on button "5" at bounding box center [355, 313] width 49 height 18
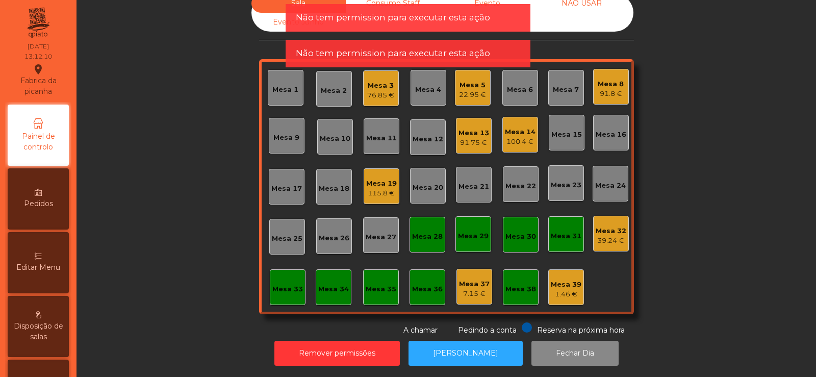
click at [618, 236] on div "39.24 €" at bounding box center [611, 241] width 31 height 10
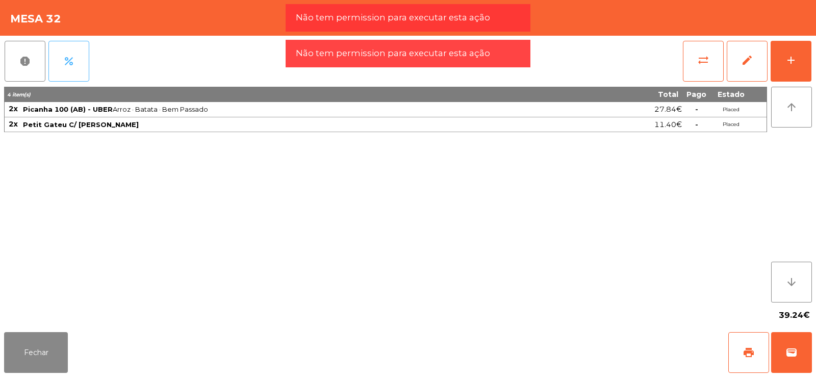
click at [84, 63] on button "percent" at bounding box center [68, 61] width 41 height 41
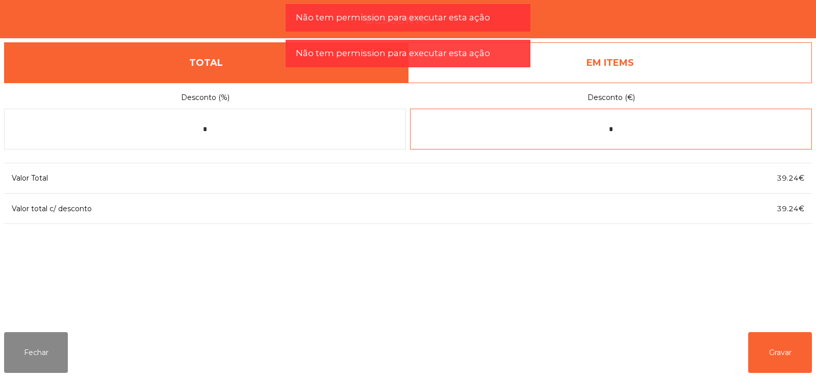
click at [628, 127] on input "*" at bounding box center [611, 129] width 402 height 41
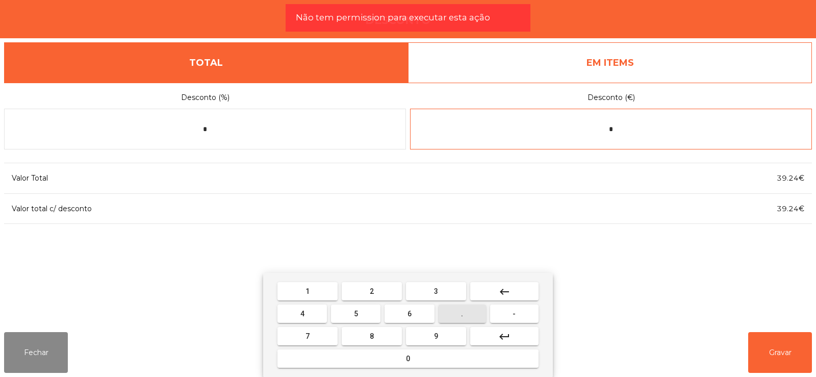
click at [470, 315] on button "." at bounding box center [462, 313] width 47 height 18
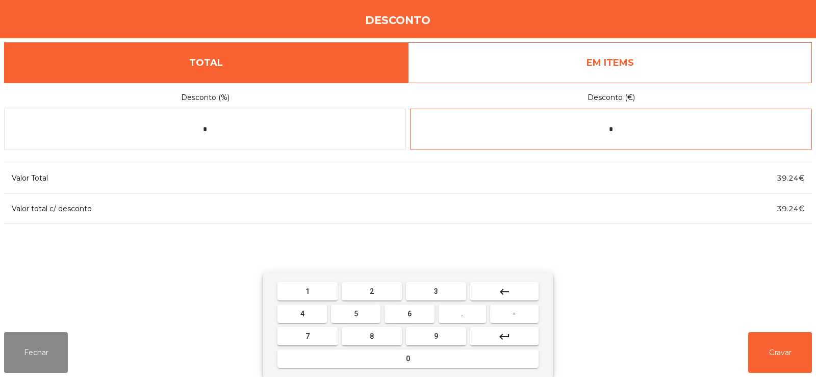
click at [366, 358] on button "0" at bounding box center [407, 358] width 261 height 18
click at [317, 290] on button "1" at bounding box center [307, 291] width 60 height 18
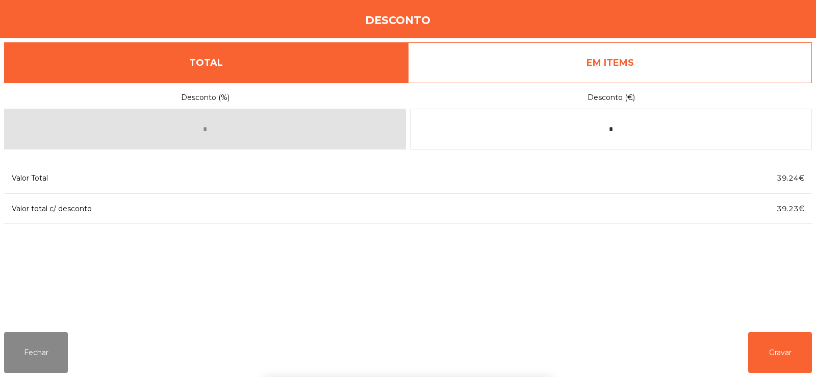
click at [777, 360] on div "1 2 3 keyboard_backspace 4 5 6 . - 7 8 9 keyboard_return 0" at bounding box center [408, 325] width 816 height 104
click at [776, 351] on button "Gravar" at bounding box center [780, 352] width 64 height 41
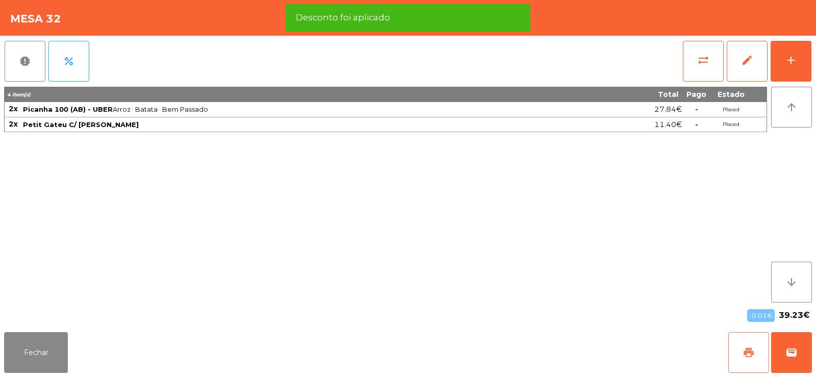
click at [753, 355] on span "print" at bounding box center [749, 352] width 12 height 12
click at [782, 356] on button "wallet" at bounding box center [791, 352] width 41 height 41
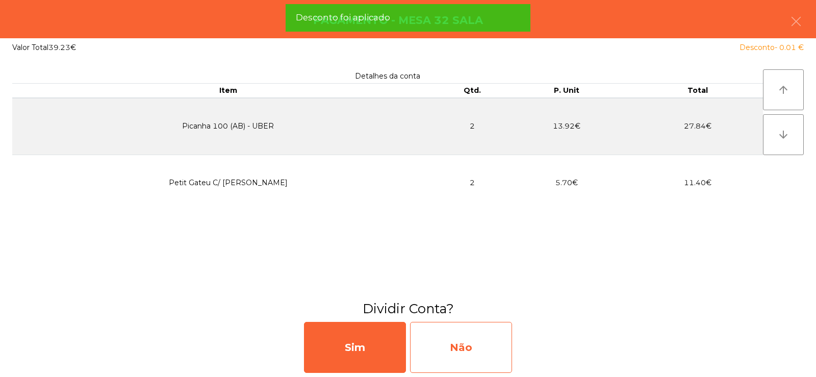
click at [494, 353] on div "Não" at bounding box center [461, 347] width 102 height 51
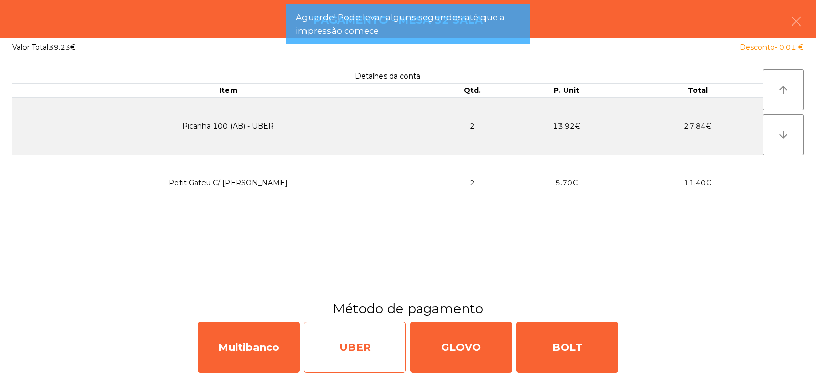
click at [348, 346] on div "UBER" at bounding box center [355, 347] width 102 height 51
select select "**"
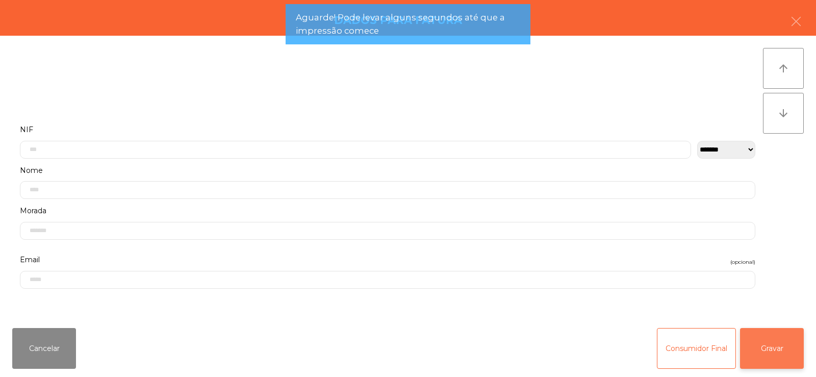
click at [779, 350] on button "Gravar" at bounding box center [772, 348] width 64 height 41
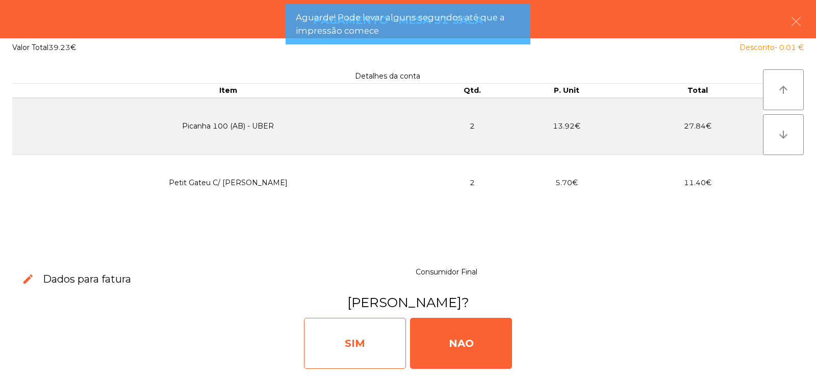
click at [373, 347] on div "SIM" at bounding box center [355, 343] width 102 height 51
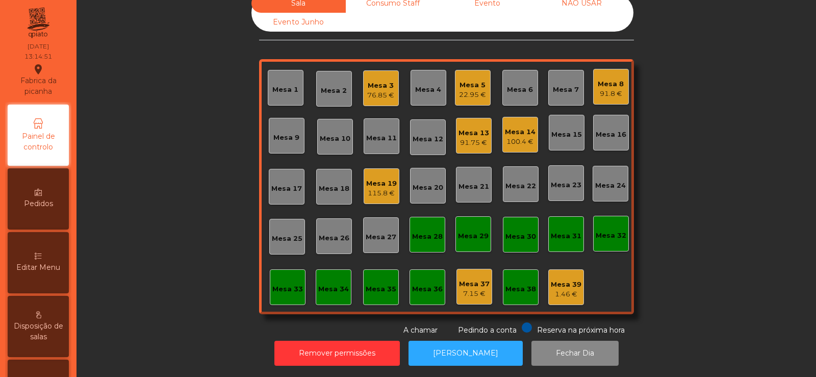
scroll to position [0, 0]
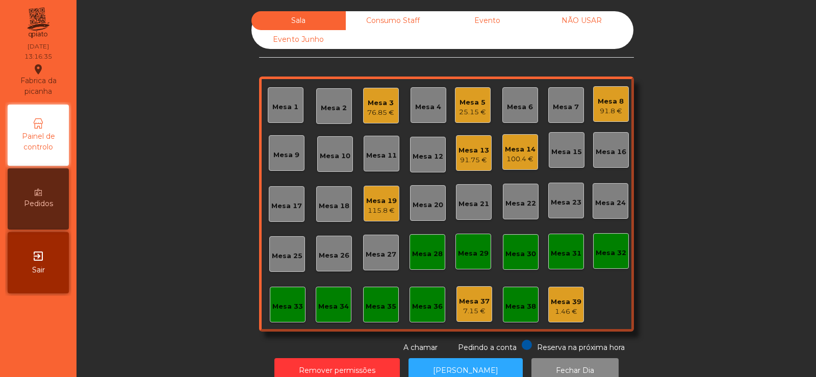
click at [601, 262] on div "Mesa 32" at bounding box center [611, 251] width 36 height 36
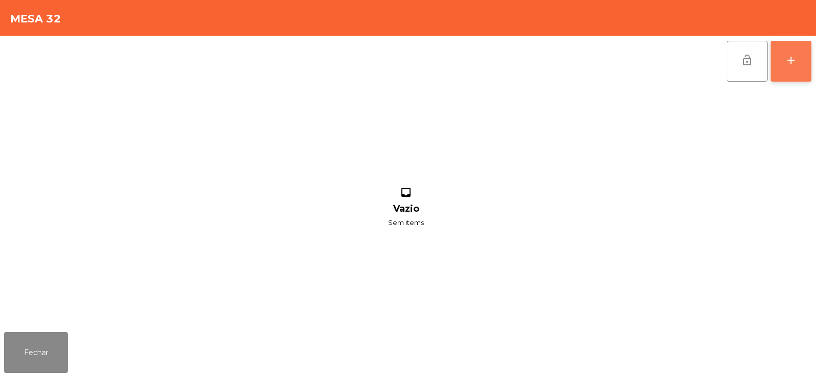
click at [792, 70] on button "add" at bounding box center [791, 61] width 41 height 41
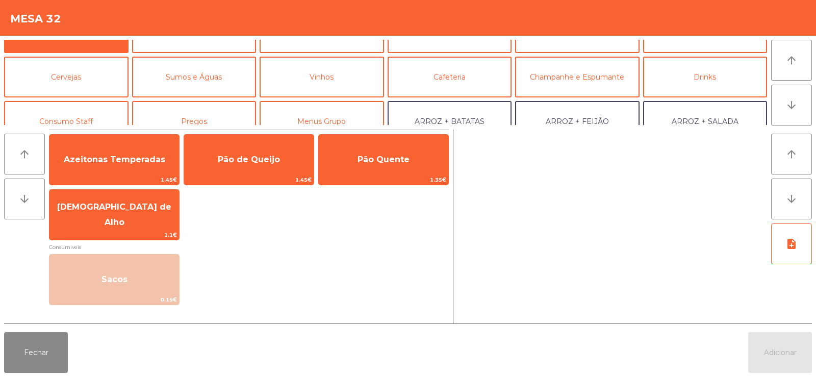
scroll to position [59, 0]
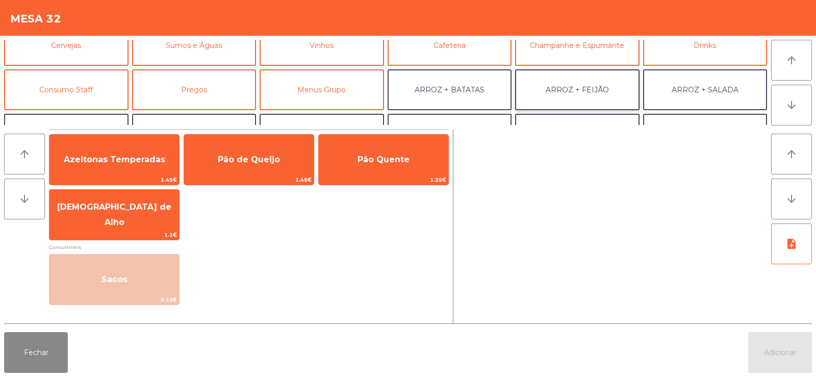
click at [573, 86] on button "ARROZ + FEIJÃO" at bounding box center [577, 89] width 124 height 41
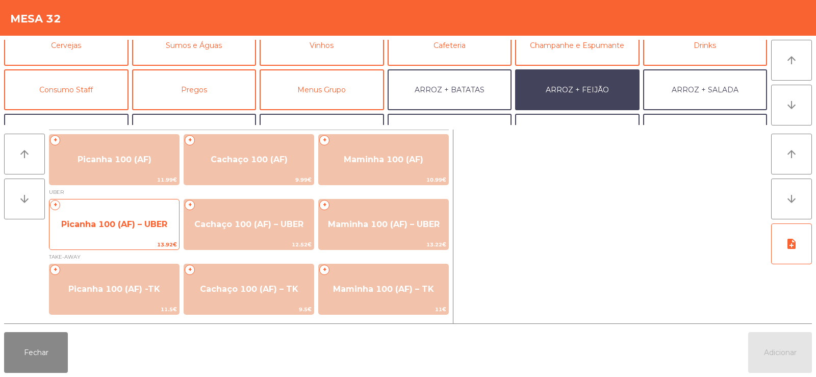
click at [95, 229] on span "Picanha 100 (AF) – UBER" at bounding box center [114, 225] width 130 height 28
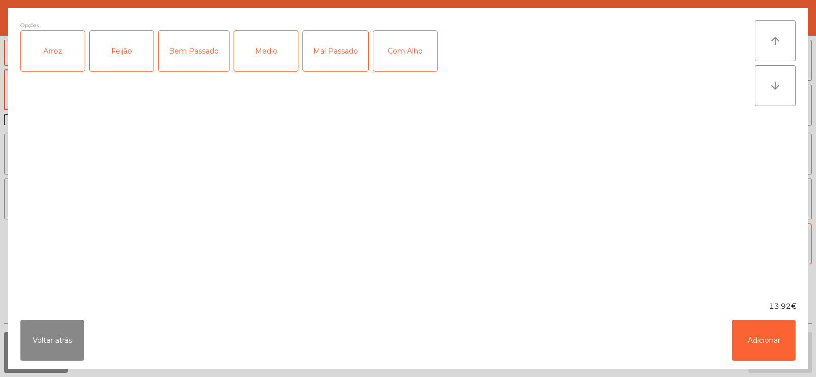
click at [54, 58] on div "Arroz" at bounding box center [53, 51] width 64 height 41
click at [111, 60] on div "Feijão" at bounding box center [122, 51] width 64 height 41
click at [203, 59] on div "Bem Passado" at bounding box center [194, 51] width 70 height 41
click at [772, 342] on button "Adicionar" at bounding box center [764, 340] width 64 height 41
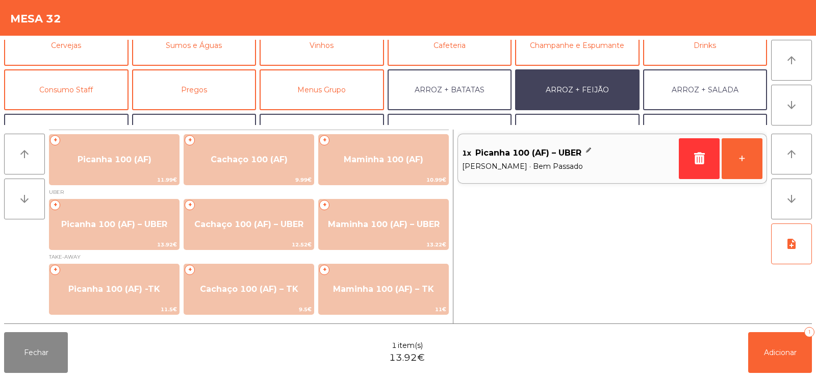
scroll to position [133, 0]
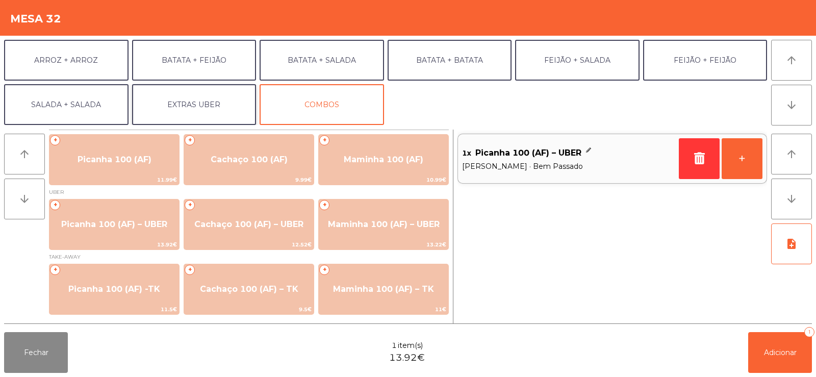
click at [174, 106] on button "EXTRAS UBER" at bounding box center [194, 104] width 124 height 41
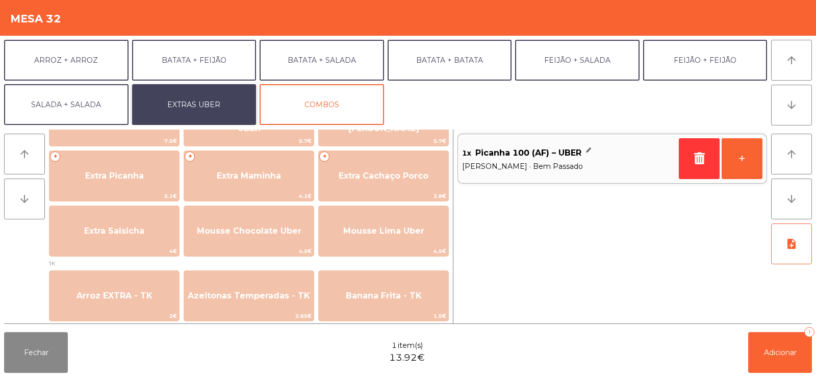
scroll to position [286, 0]
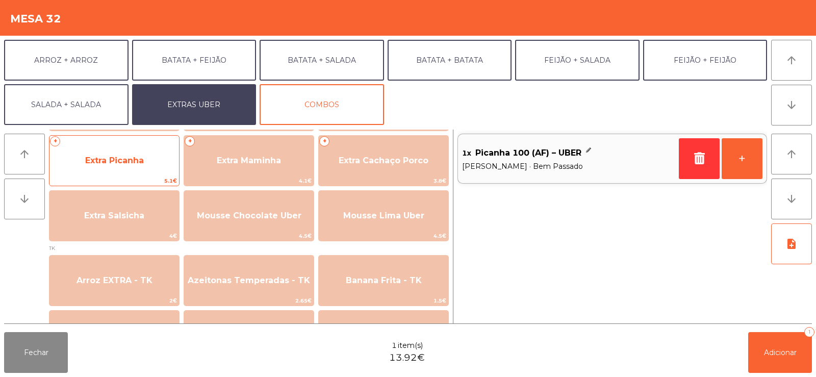
click at [97, 169] on span "Extra Picanha" at bounding box center [114, 161] width 130 height 28
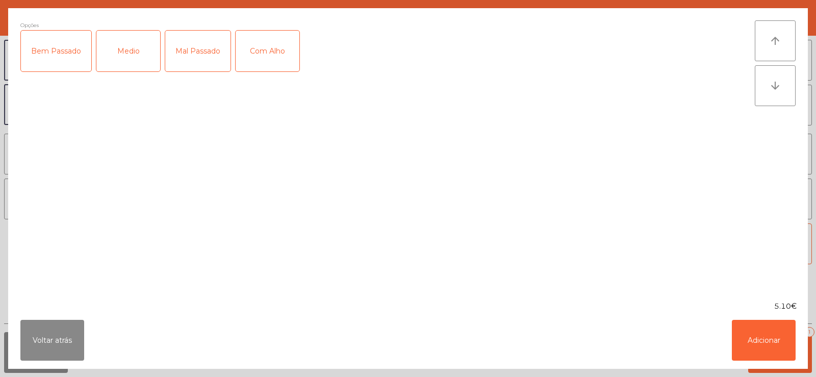
click at [62, 57] on div "Bem Passado" at bounding box center [56, 51] width 70 height 41
click at [762, 357] on button "Adicionar" at bounding box center [764, 340] width 64 height 41
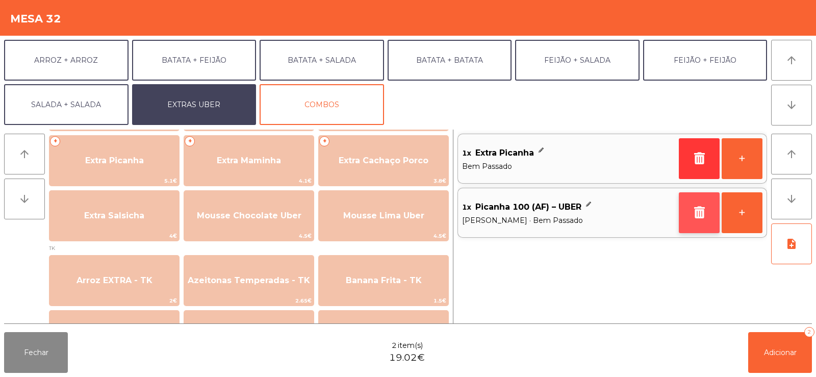
click at [706, 212] on icon "button" at bounding box center [699, 212] width 15 height 12
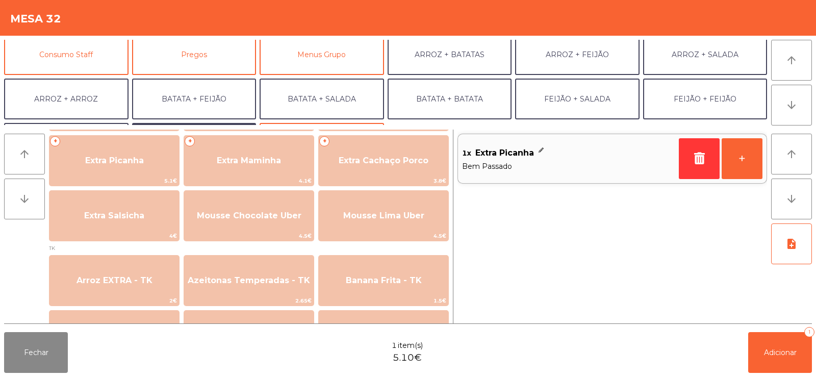
scroll to position [84, 0]
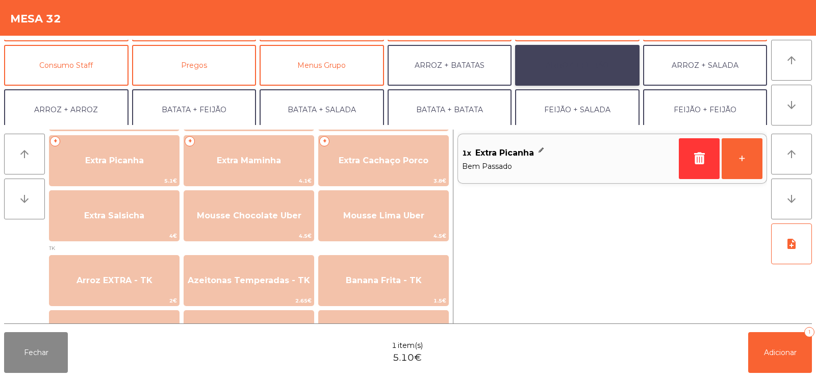
click at [591, 67] on button "ARROZ + FEIJÃO" at bounding box center [577, 65] width 124 height 41
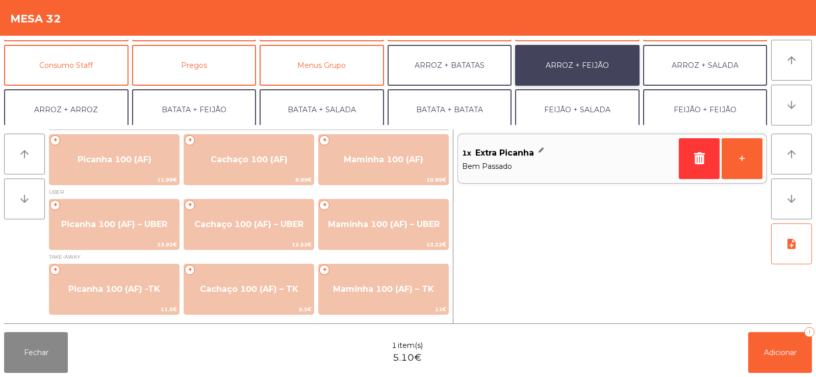
scroll to position [0, 0]
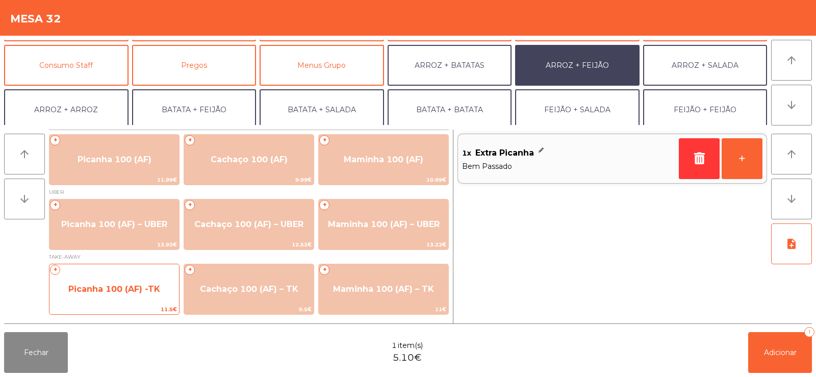
click at [140, 282] on span "Picanha 100 (AF) -TK" at bounding box center [114, 289] width 130 height 28
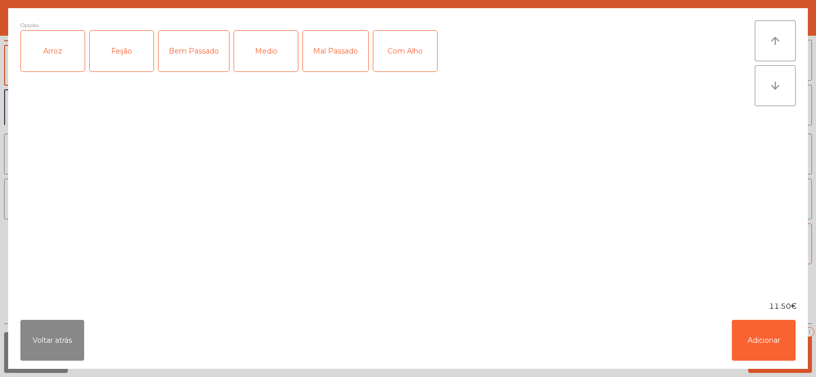
click at [64, 60] on div "Arroz" at bounding box center [53, 51] width 64 height 41
click at [108, 58] on div "Feijão" at bounding box center [122, 51] width 64 height 41
click at [204, 56] on div "Bem Passado" at bounding box center [194, 51] width 70 height 41
click at [758, 339] on button "Adicionar" at bounding box center [764, 340] width 64 height 41
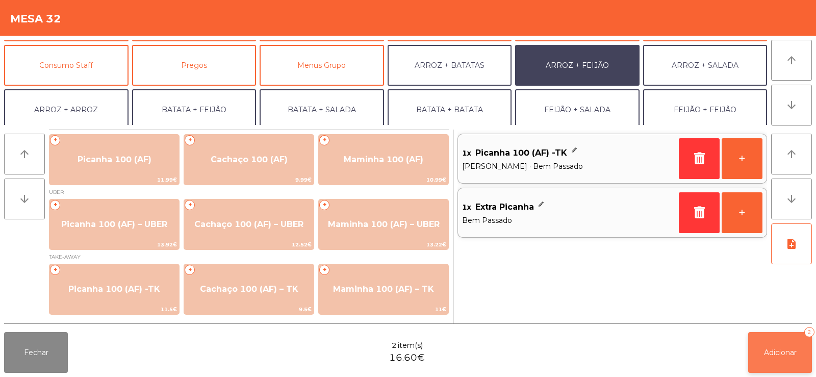
click at [770, 355] on span "Adicionar" at bounding box center [780, 352] width 33 height 9
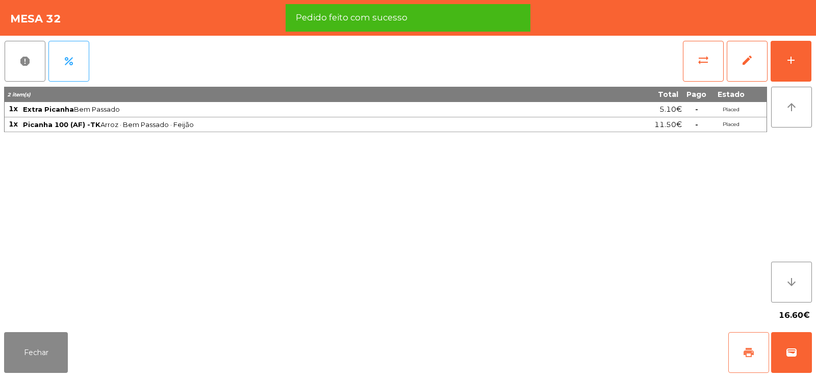
click at [736, 348] on button "print" at bounding box center [748, 352] width 41 height 41
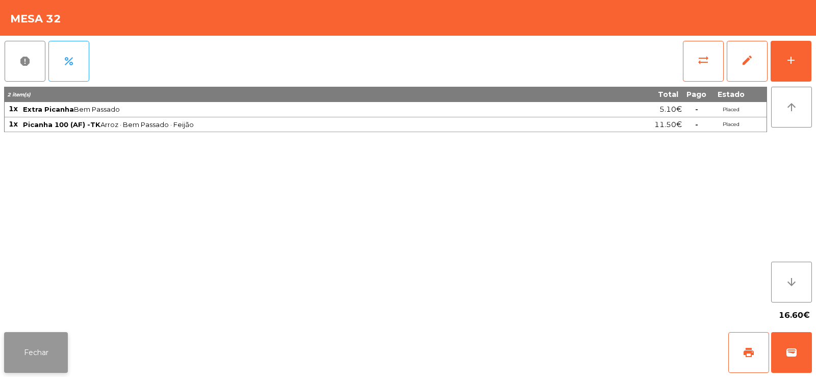
click at [29, 358] on button "Fechar" at bounding box center [36, 352] width 64 height 41
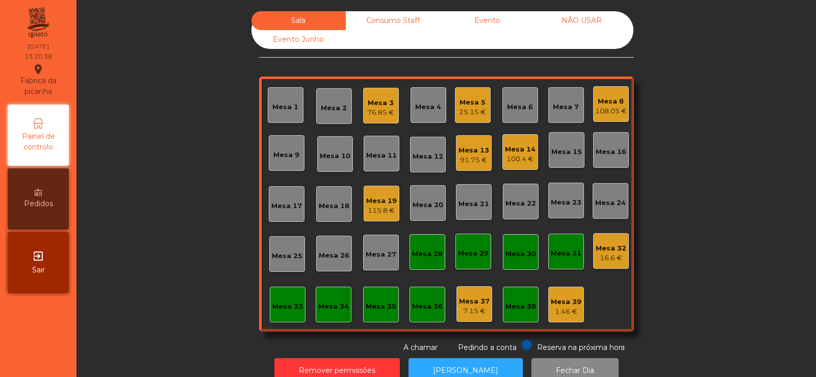
click at [380, 30] on div "Consumo Staff" at bounding box center [393, 20] width 94 height 19
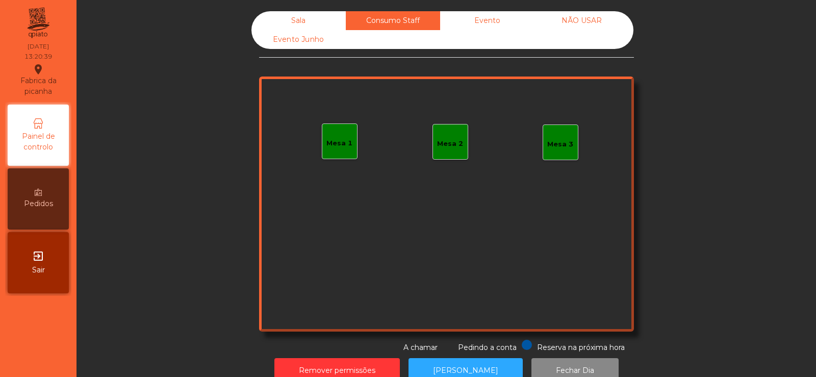
click at [338, 138] on div "Mesa 1" at bounding box center [339, 143] width 26 height 10
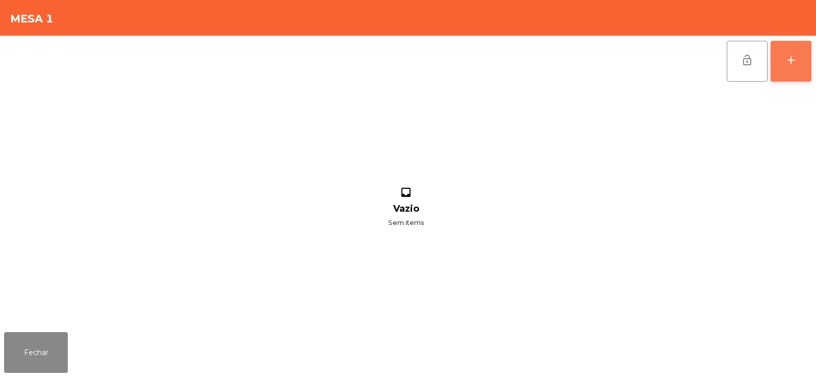
click at [797, 62] on div "add" at bounding box center [791, 60] width 12 height 12
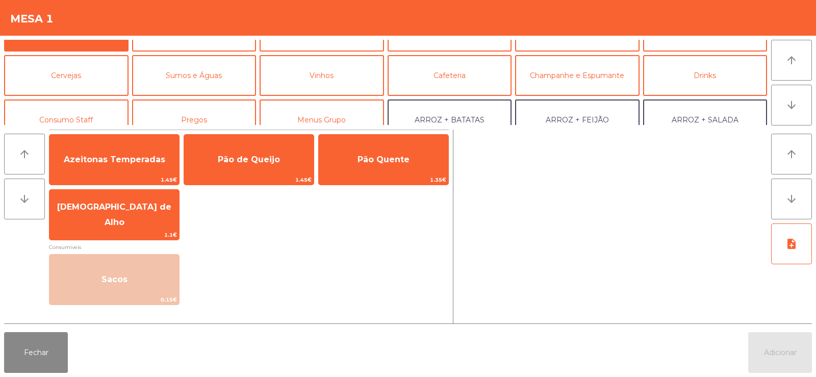
scroll to position [29, 0]
click at [207, 81] on button "Sumos e Águas" at bounding box center [194, 76] width 124 height 41
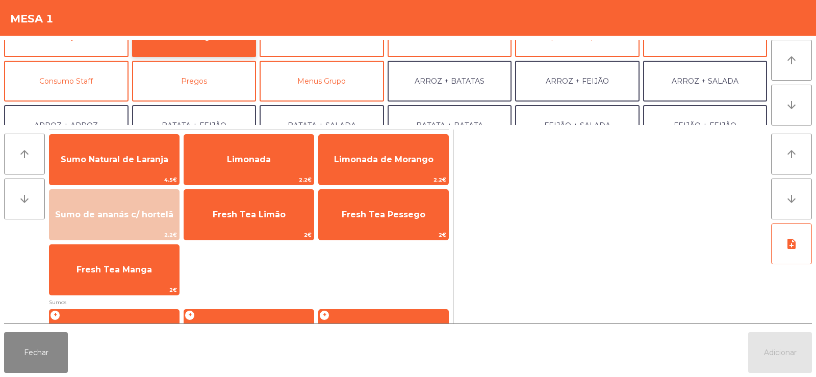
scroll to position [68, 0]
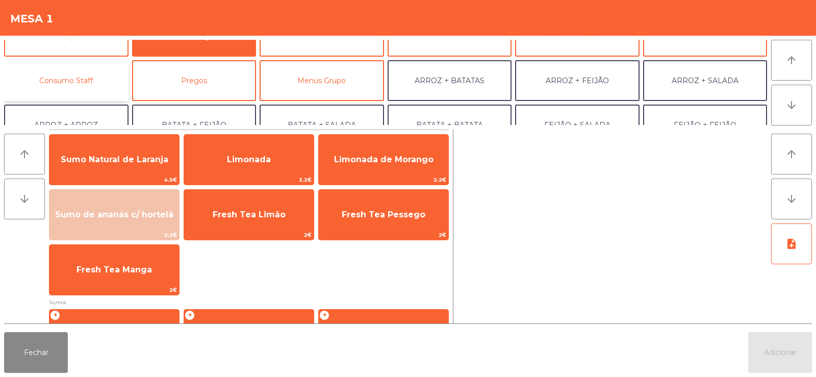
click at [89, 86] on button "Consumo Staff" at bounding box center [66, 80] width 124 height 41
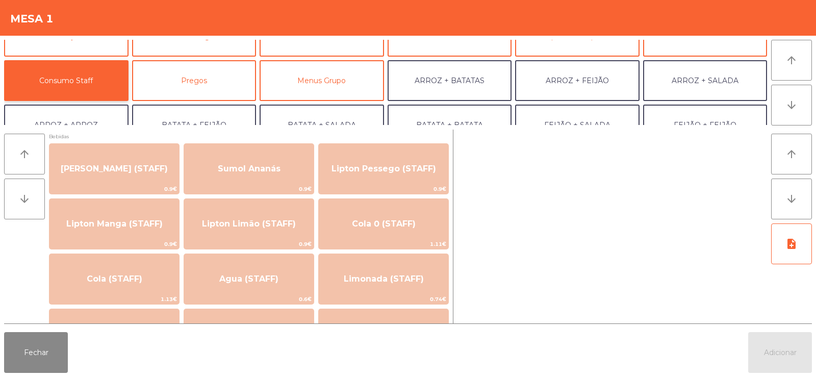
scroll to position [123, 0]
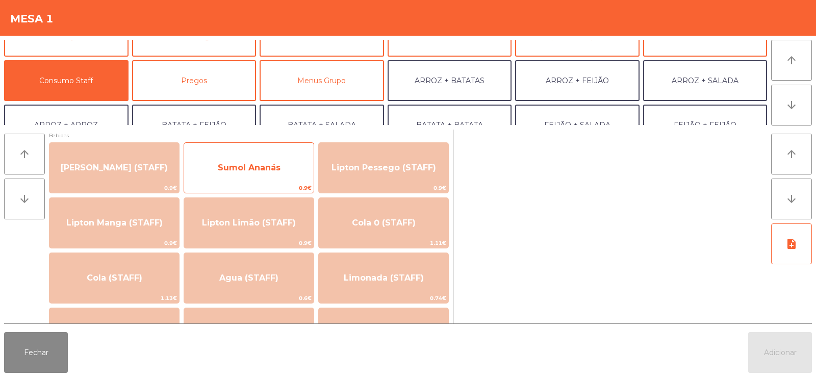
click at [284, 178] on span "Sumol Ananás" at bounding box center [249, 168] width 130 height 28
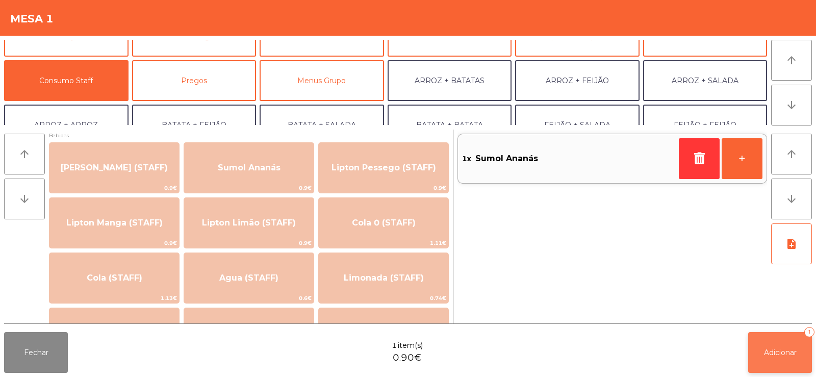
click at [770, 357] on button "Adicionar 1" at bounding box center [780, 352] width 64 height 41
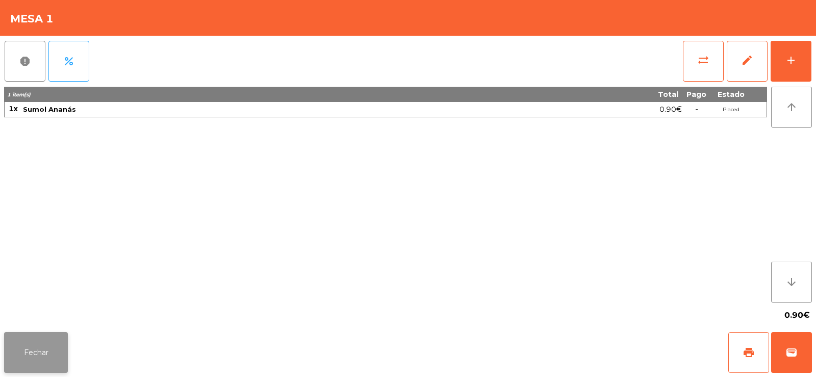
click at [27, 354] on button "Fechar" at bounding box center [36, 352] width 64 height 41
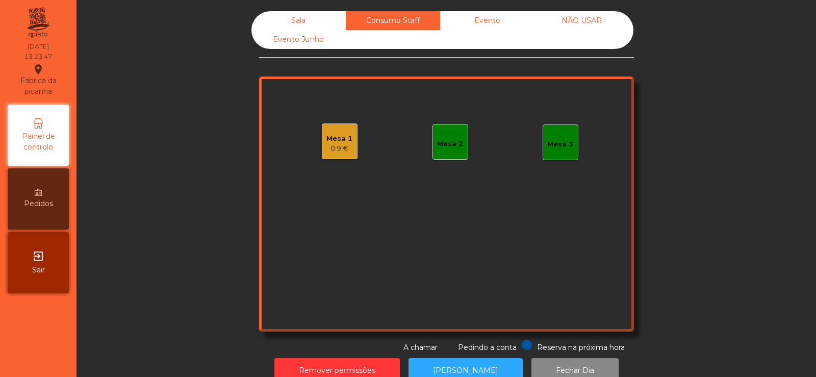
click at [291, 26] on div "Sala" at bounding box center [298, 20] width 94 height 19
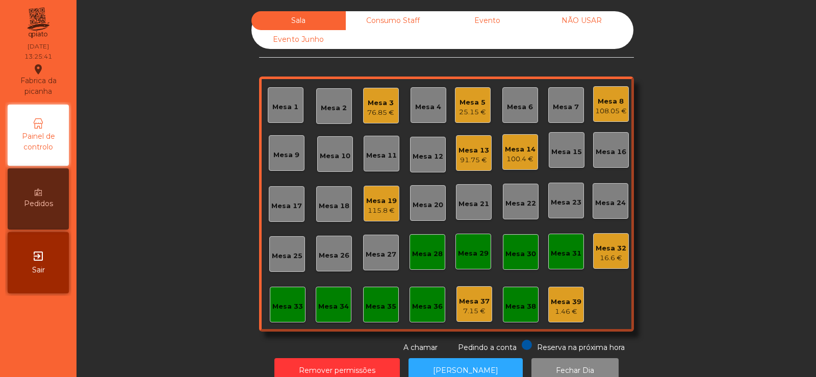
click at [331, 162] on div "Mesa 10" at bounding box center [335, 154] width 36 height 36
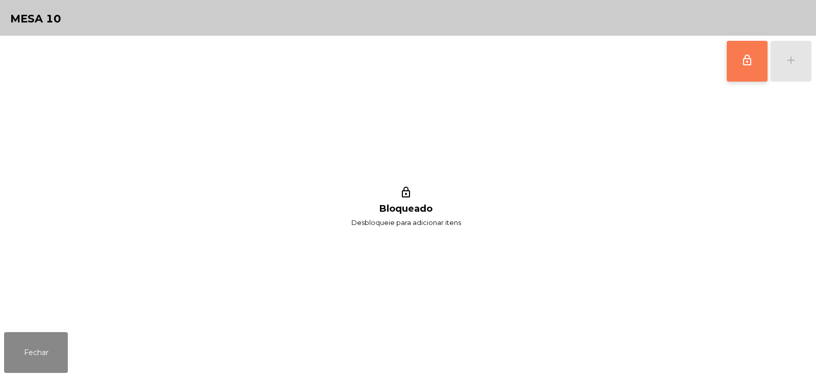
click at [752, 64] on span "lock_outline" at bounding box center [747, 60] width 12 height 12
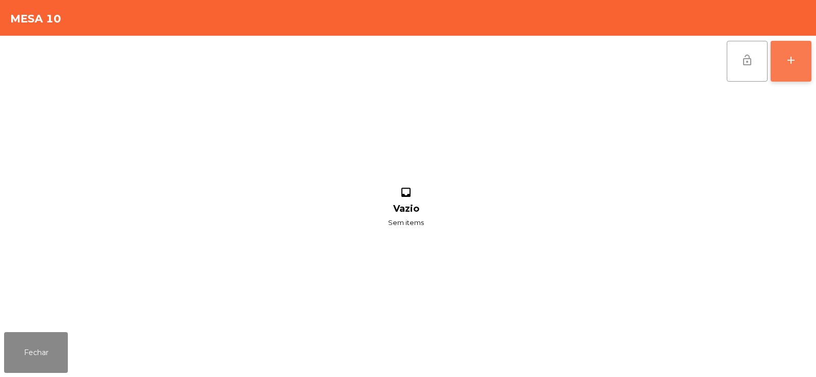
click at [800, 55] on button "add" at bounding box center [791, 61] width 41 height 41
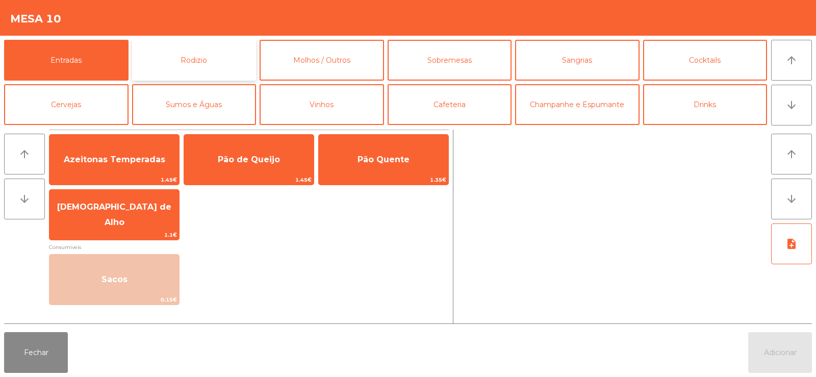
click at [200, 69] on button "Rodizio" at bounding box center [194, 60] width 124 height 41
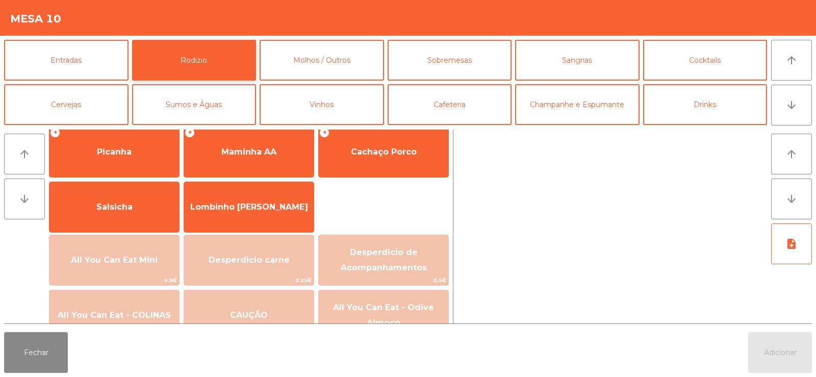
scroll to position [62, 0]
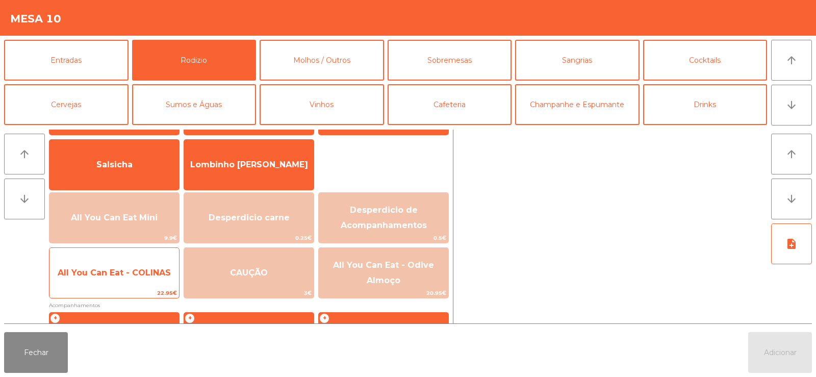
click at [140, 271] on span "All You Can Eat - COLINAS" at bounding box center [114, 273] width 113 height 10
click at [136, 271] on span "All You Can Eat - COLINAS" at bounding box center [114, 273] width 113 height 10
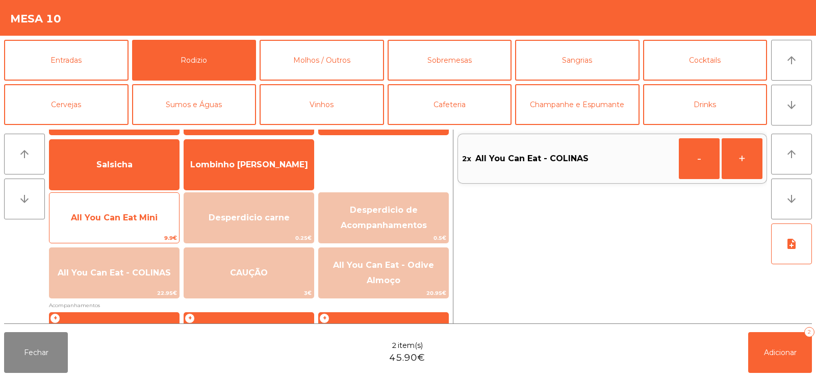
click at [125, 219] on span "All You Can Eat Mini" at bounding box center [114, 218] width 87 height 10
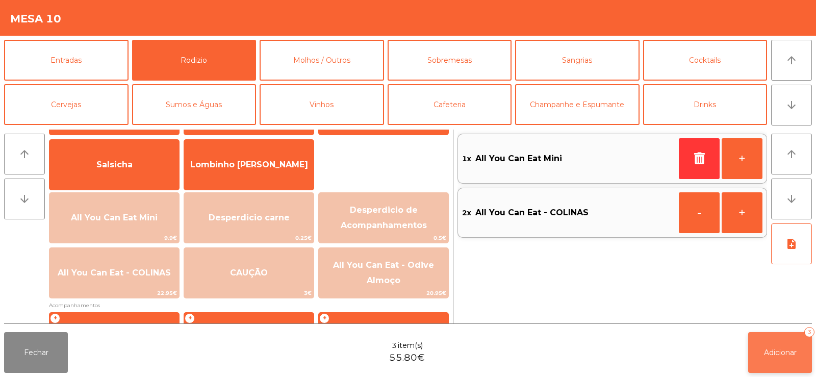
click at [770, 342] on button "Adicionar 3" at bounding box center [780, 352] width 64 height 41
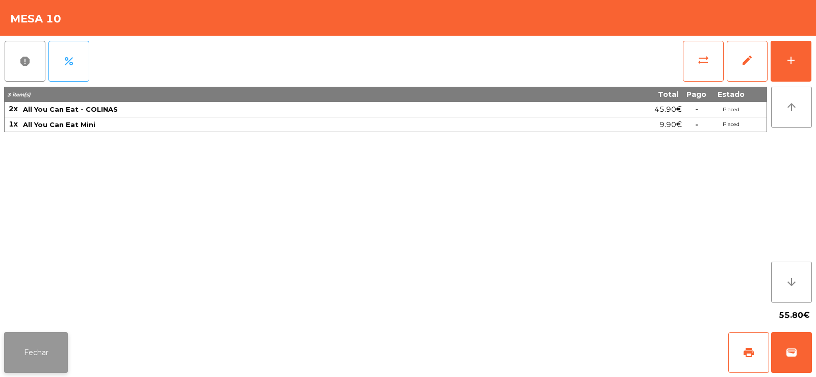
click at [62, 354] on button "Fechar" at bounding box center [36, 352] width 64 height 41
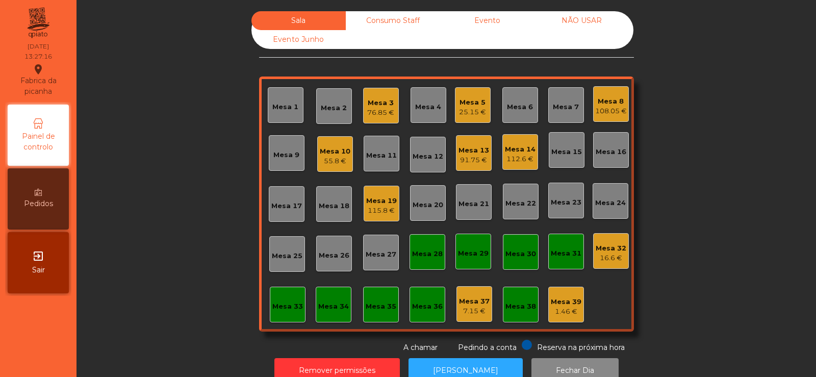
scroll to position [25, 0]
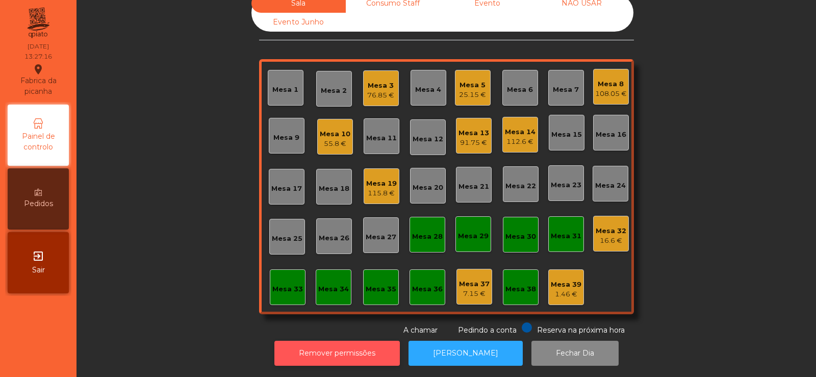
click at [319, 341] on button "Remover permissões" at bounding box center [336, 353] width 125 height 25
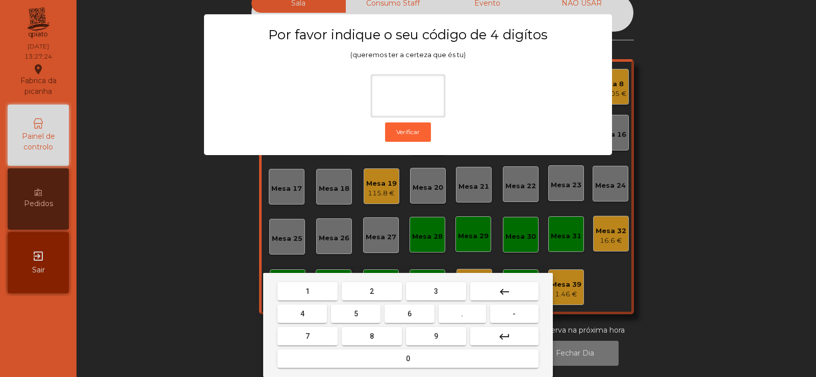
click at [372, 291] on span "2" at bounding box center [372, 291] width 4 height 8
click at [408, 311] on span "6" at bounding box center [409, 314] width 4 height 8
click at [333, 336] on button "7" at bounding box center [307, 336] width 60 height 18
click at [359, 314] on button "5" at bounding box center [355, 313] width 49 height 18
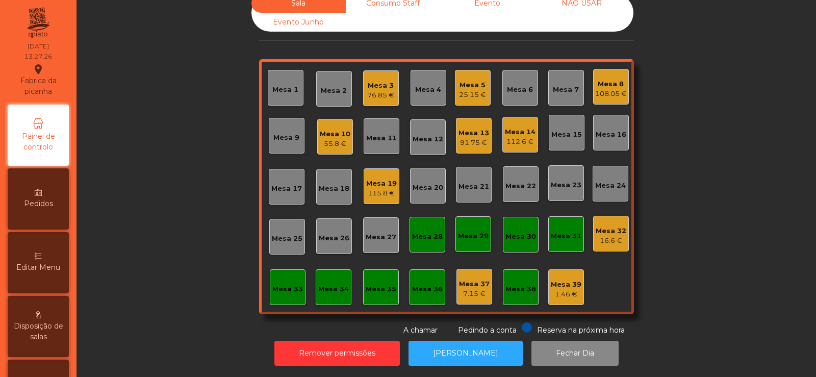
click at [518, 128] on div "Mesa 14" at bounding box center [520, 132] width 31 height 10
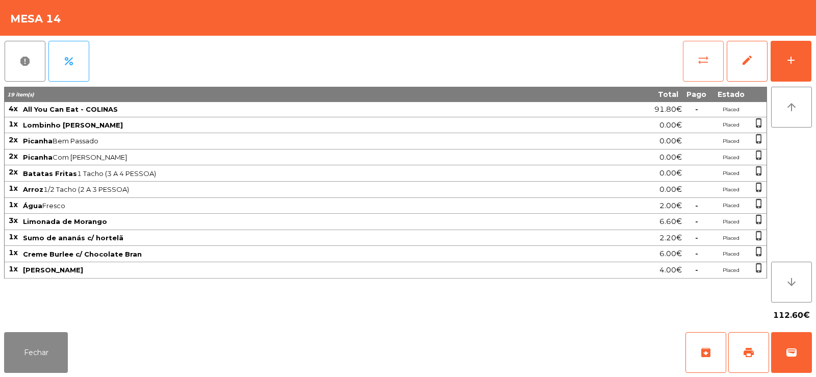
click at [712, 64] on button "sync_alt" at bounding box center [703, 61] width 41 height 41
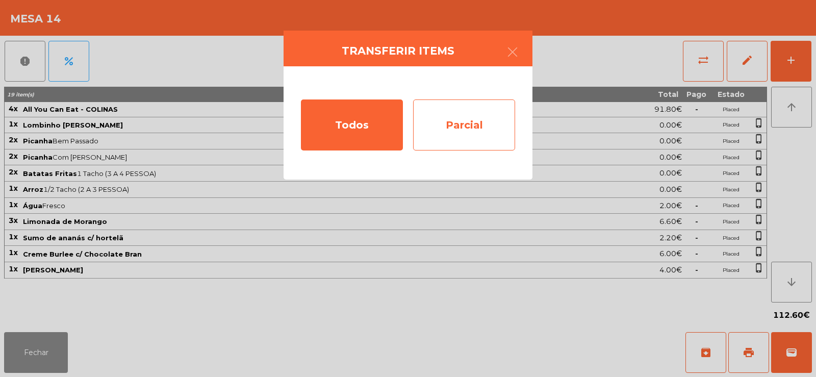
click at [479, 118] on div "Parcial" at bounding box center [464, 124] width 102 height 51
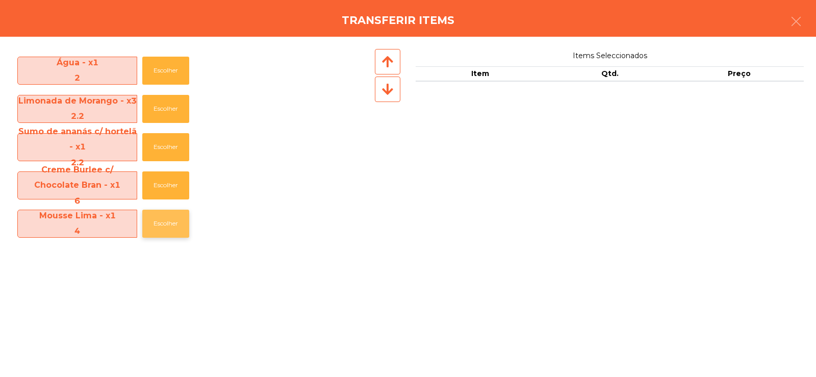
click at [161, 222] on button "Escolher" at bounding box center [165, 224] width 47 height 28
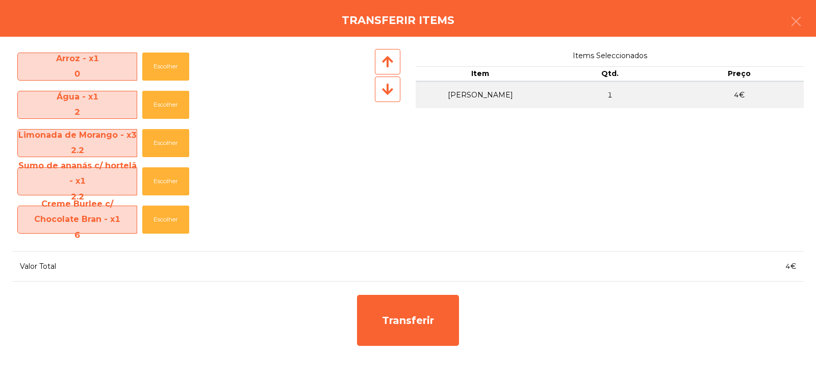
scroll to position [155, 0]
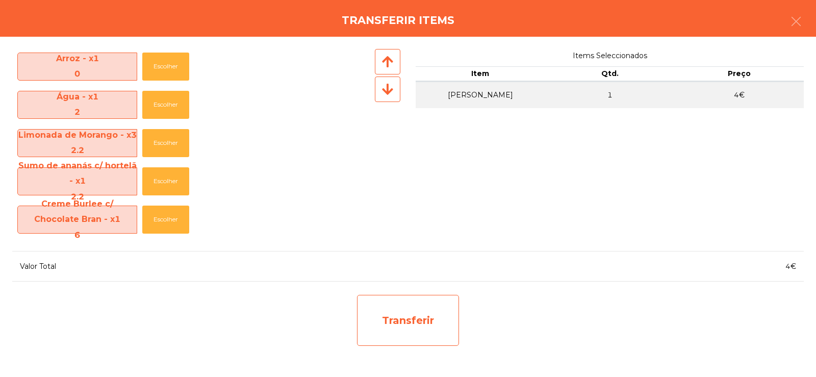
click at [395, 323] on div "Transferir" at bounding box center [408, 320] width 102 height 51
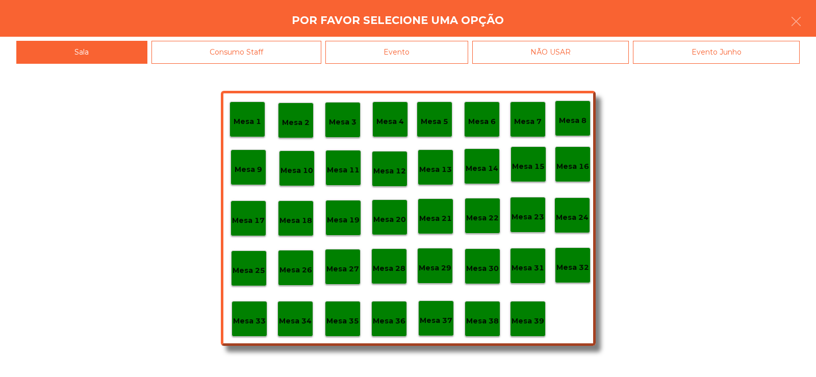
click at [433, 319] on p "Mesa 37" at bounding box center [436, 321] width 33 height 12
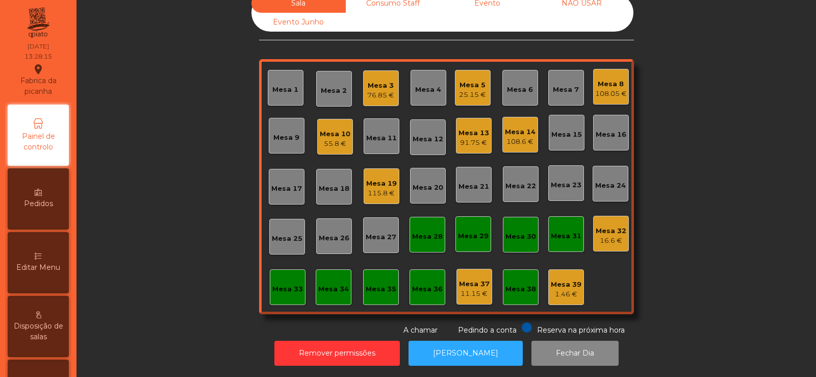
click at [519, 127] on div "Mesa 14" at bounding box center [520, 132] width 31 height 10
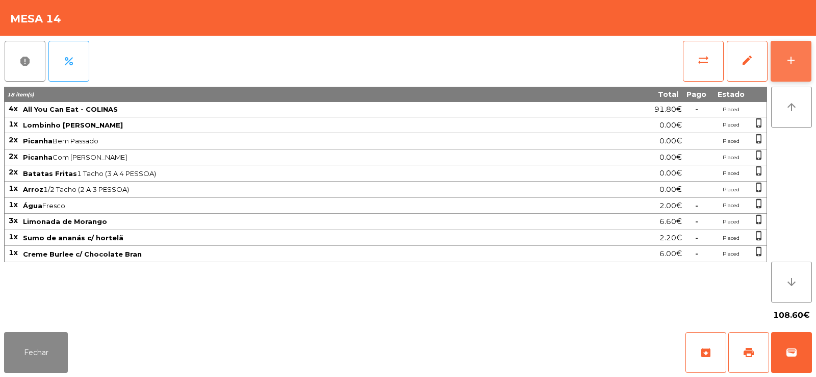
click at [788, 63] on div "add" at bounding box center [791, 60] width 12 height 12
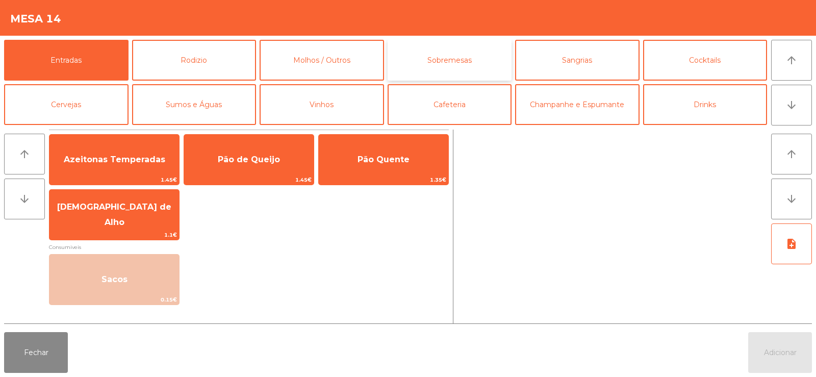
click at [408, 62] on button "Sobremesas" at bounding box center [450, 60] width 124 height 41
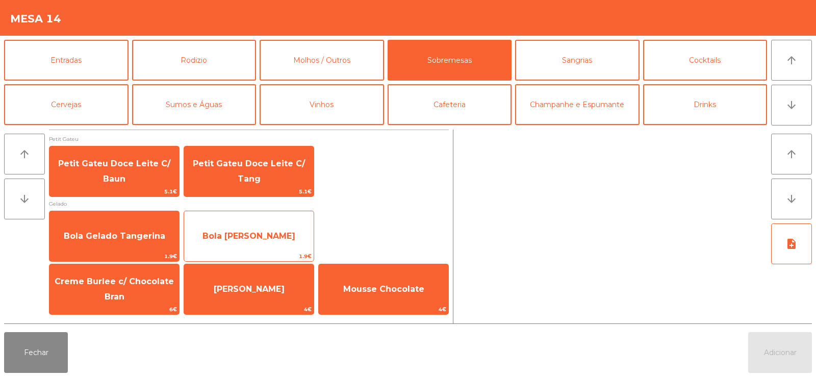
click at [278, 240] on span "Bola [PERSON_NAME]" at bounding box center [248, 236] width 93 height 10
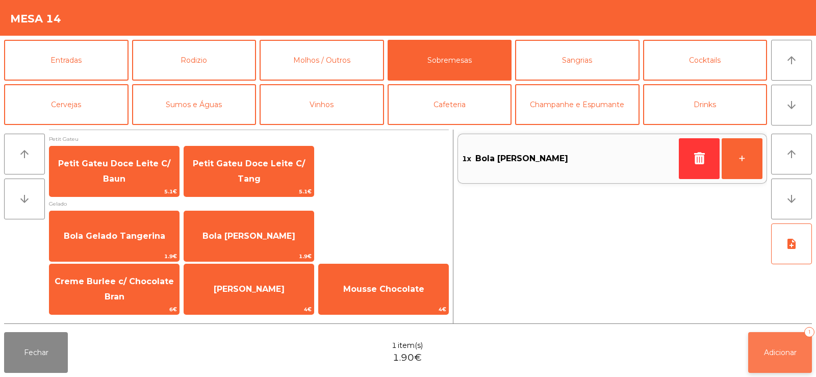
click at [780, 355] on span "Adicionar" at bounding box center [780, 352] width 33 height 9
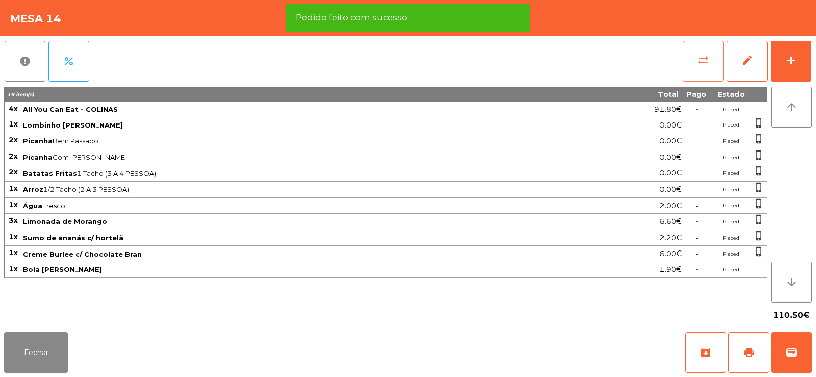
click at [696, 69] on button "sync_alt" at bounding box center [703, 61] width 41 height 41
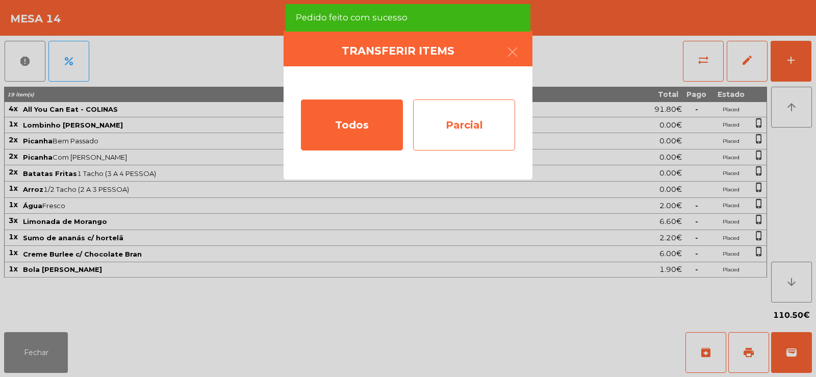
click at [476, 122] on div "Parcial" at bounding box center [464, 124] width 102 height 51
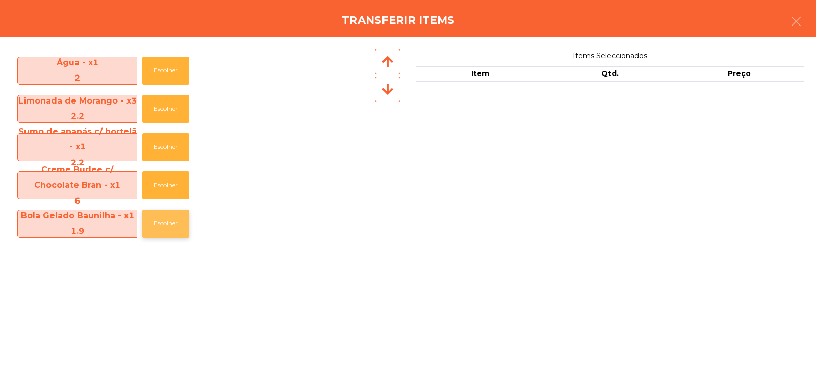
click at [163, 216] on button "Escolher" at bounding box center [165, 224] width 47 height 28
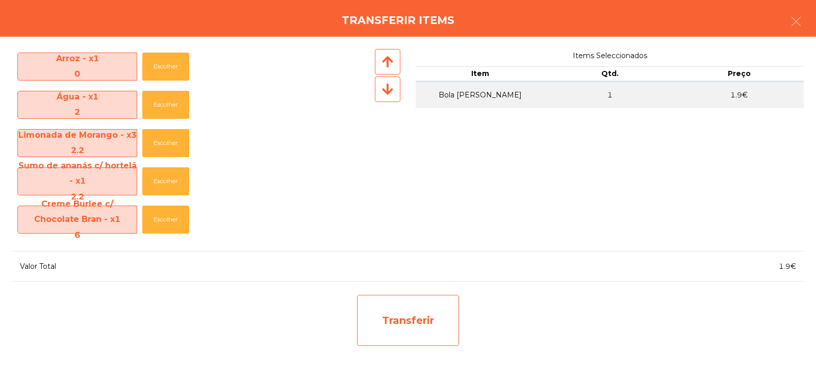
click at [416, 323] on div "Transferir" at bounding box center [408, 320] width 102 height 51
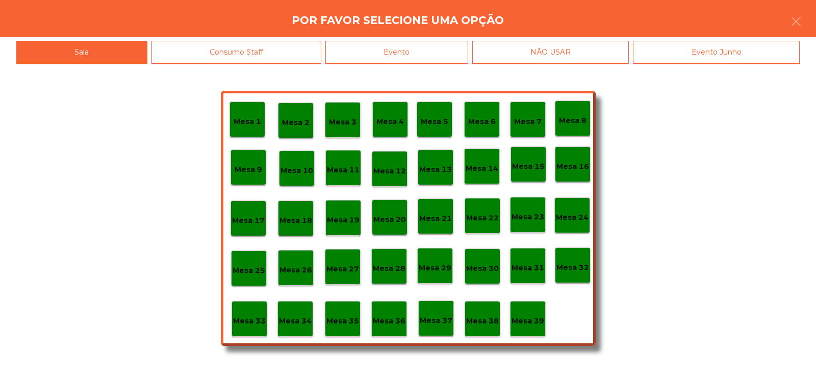
click at [534, 321] on p "Mesa 39" at bounding box center [527, 321] width 33 height 12
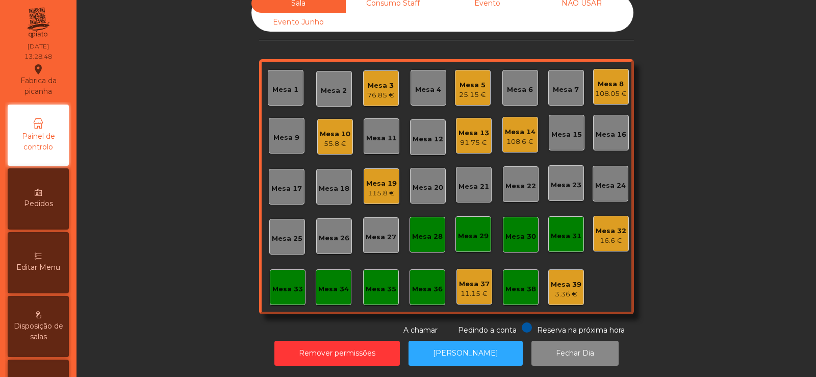
scroll to position [0, 0]
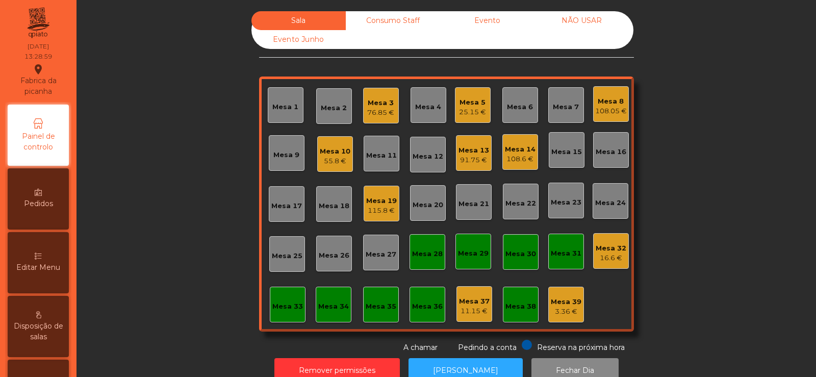
click at [288, 203] on div "Mesa 17" at bounding box center [286, 206] width 31 height 10
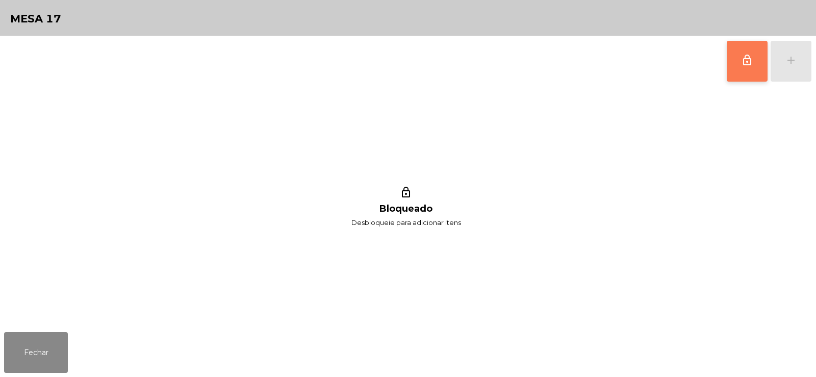
click at [748, 63] on span "lock_outline" at bounding box center [747, 60] width 12 height 12
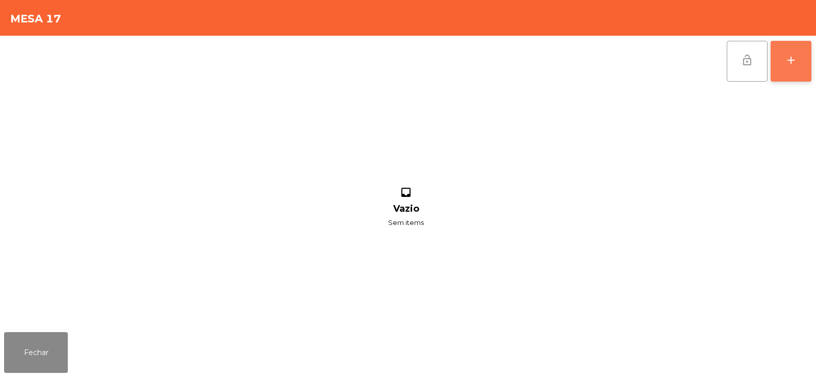
click at [790, 60] on div "add" at bounding box center [791, 60] width 12 height 12
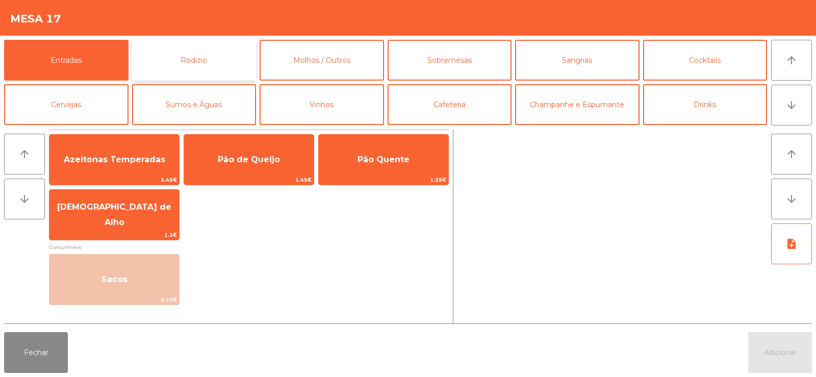
click at [159, 59] on button "Rodizio" at bounding box center [194, 60] width 124 height 41
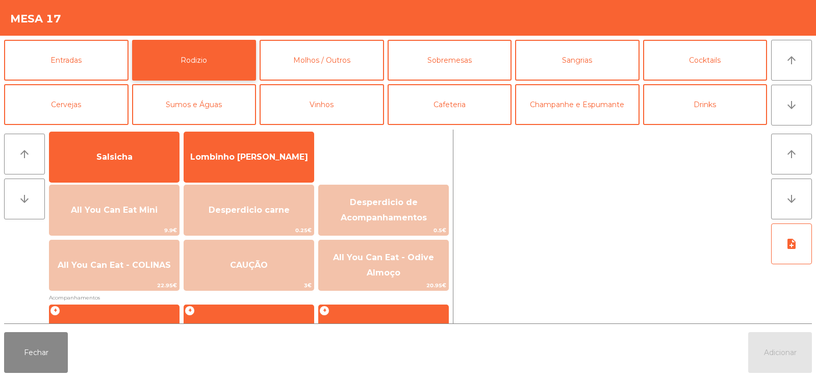
scroll to position [70, 0]
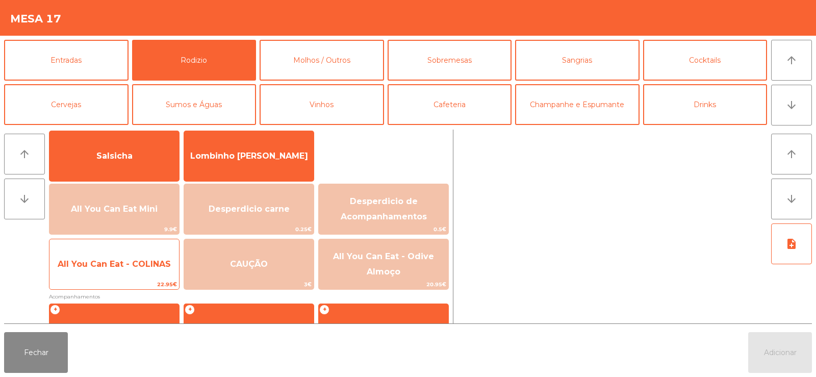
click at [134, 282] on span "22.95€" at bounding box center [114, 284] width 130 height 10
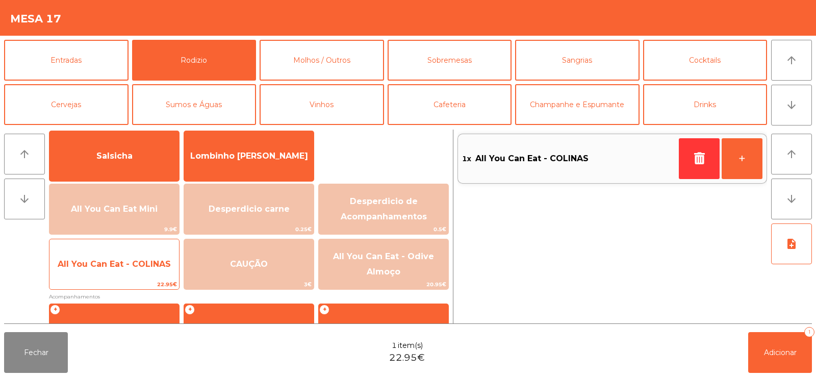
click at [134, 273] on span "All You Can Eat - COLINAS" at bounding box center [114, 264] width 130 height 28
click at [132, 271] on span "All You Can Eat - COLINAS" at bounding box center [114, 264] width 130 height 28
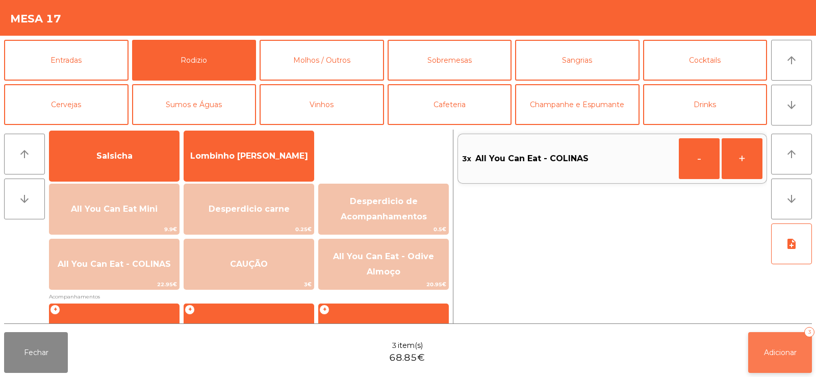
click at [788, 346] on button "Adicionar 3" at bounding box center [780, 352] width 64 height 41
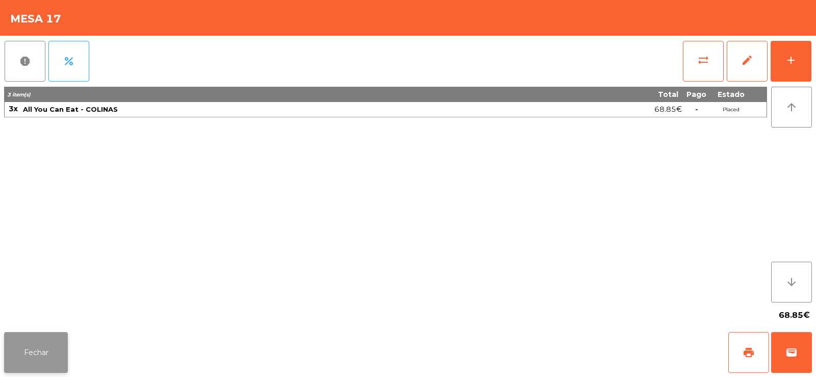
click at [50, 341] on button "Fechar" at bounding box center [36, 352] width 64 height 41
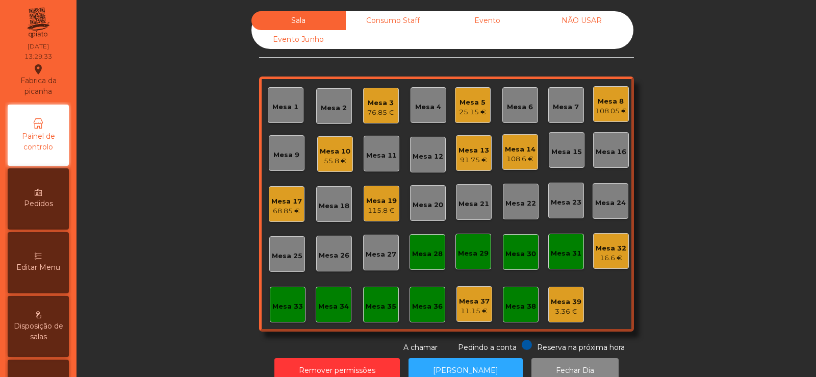
scroll to position [25, 0]
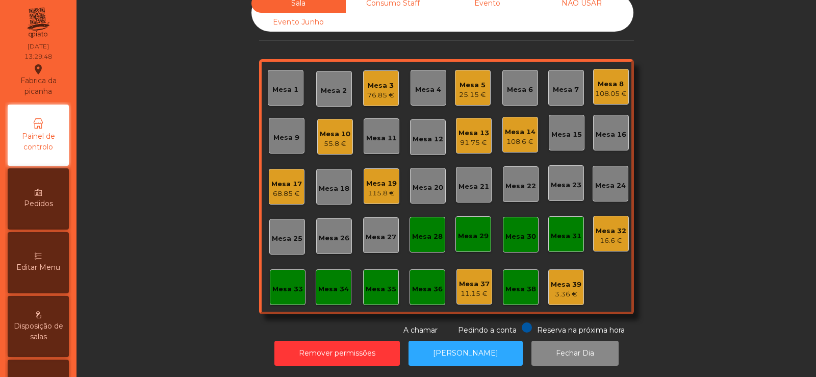
click at [379, 133] on div "Mesa 11" at bounding box center [381, 138] width 31 height 10
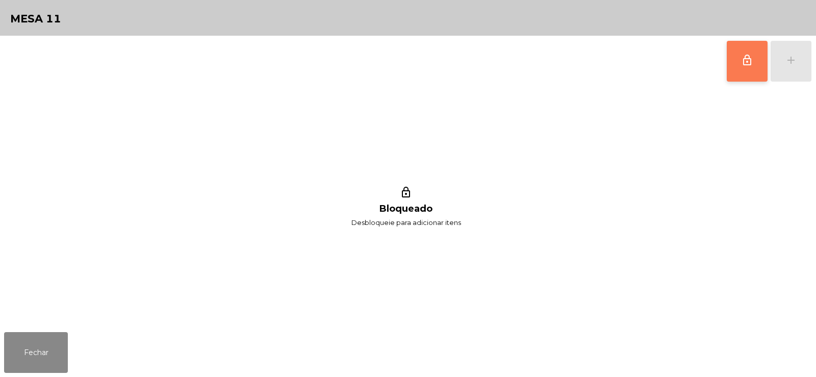
click at [748, 66] on button "lock_outline" at bounding box center [747, 61] width 41 height 41
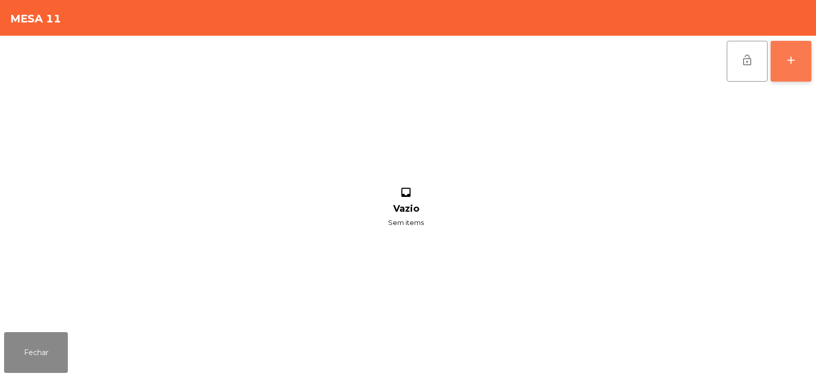
click at [803, 62] on button "add" at bounding box center [791, 61] width 41 height 41
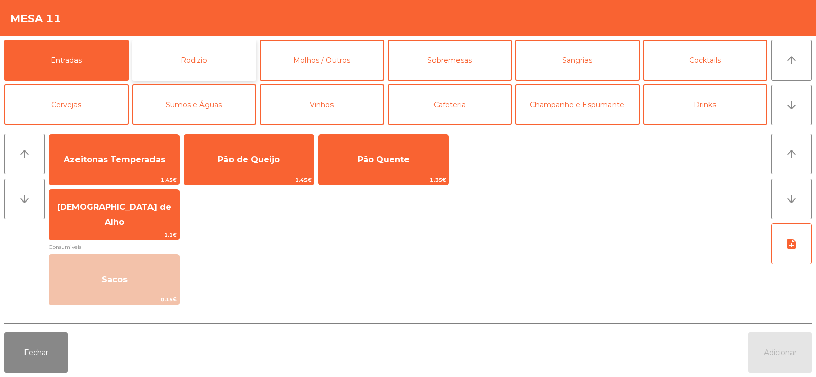
click at [177, 56] on button "Rodizio" at bounding box center [194, 60] width 124 height 41
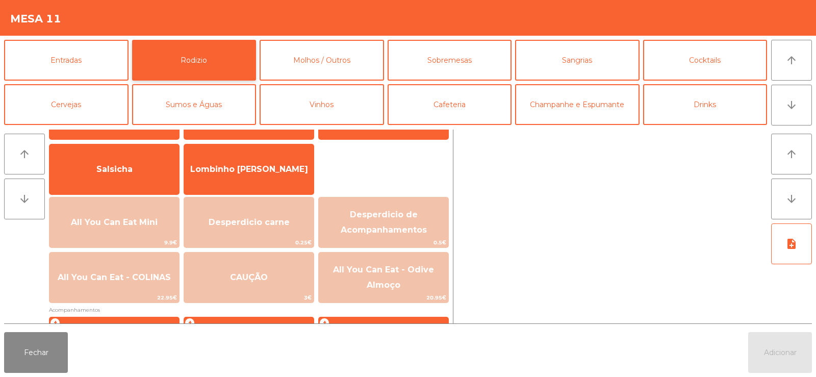
scroll to position [78, 0]
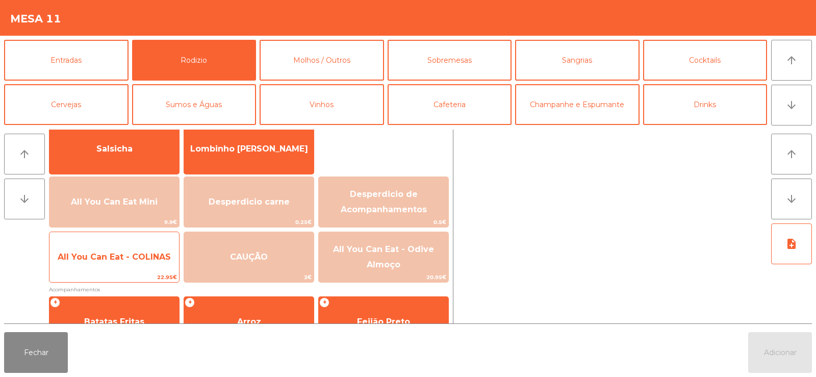
click at [116, 273] on span "22.95€" at bounding box center [114, 277] width 130 height 10
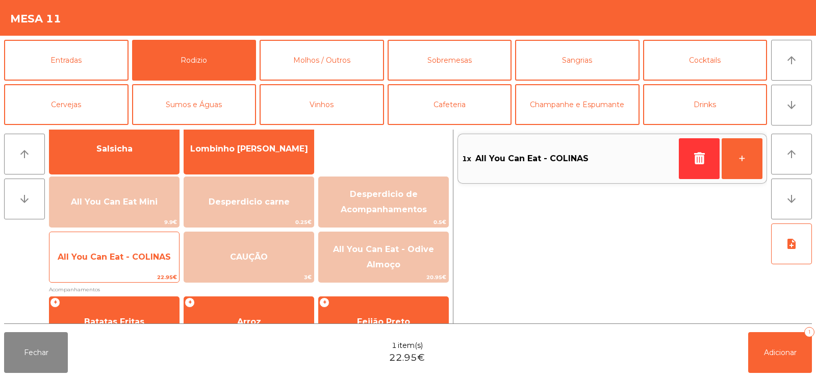
click at [120, 267] on span "All You Can Eat - COLINAS" at bounding box center [114, 257] width 130 height 28
click at [139, 263] on span "All You Can Eat - COLINAS" at bounding box center [114, 257] width 130 height 28
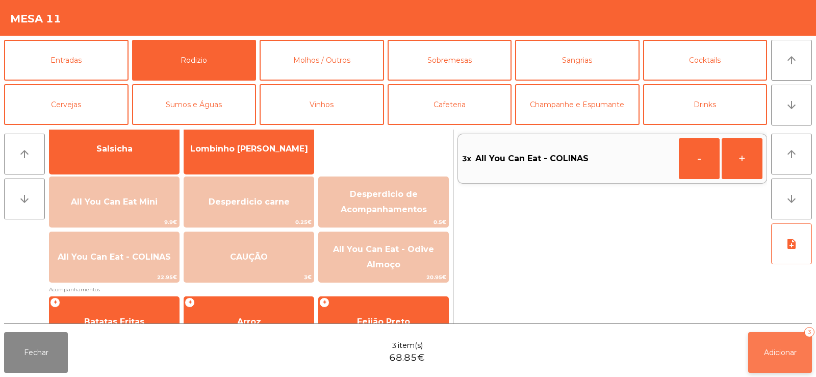
click at [773, 351] on span "Adicionar" at bounding box center [780, 352] width 33 height 9
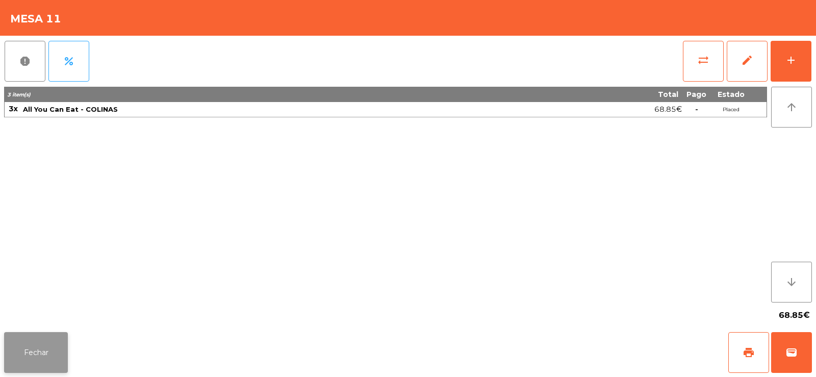
click at [47, 354] on button "Fechar" at bounding box center [36, 352] width 64 height 41
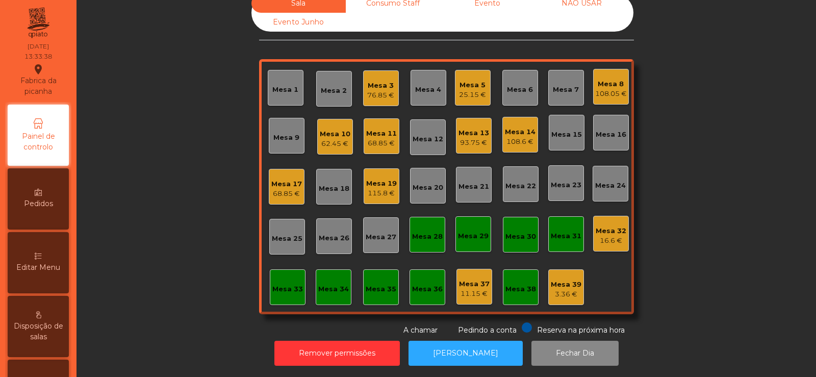
scroll to position [0, 0]
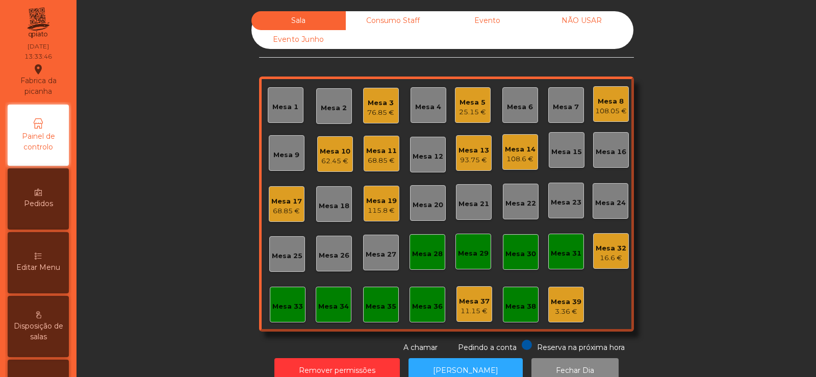
click at [573, 251] on div "Mesa 31" at bounding box center [566, 253] width 31 height 10
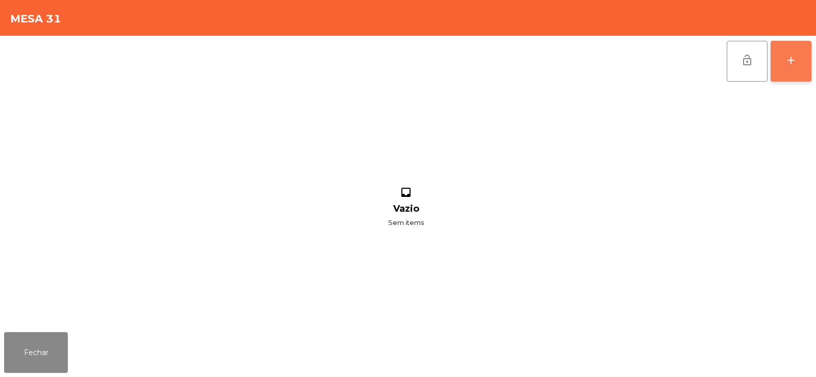
click at [778, 64] on button "add" at bounding box center [791, 61] width 41 height 41
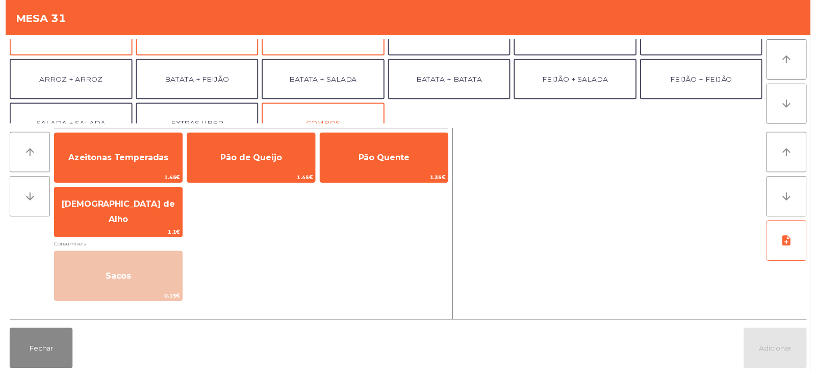
scroll to position [133, 0]
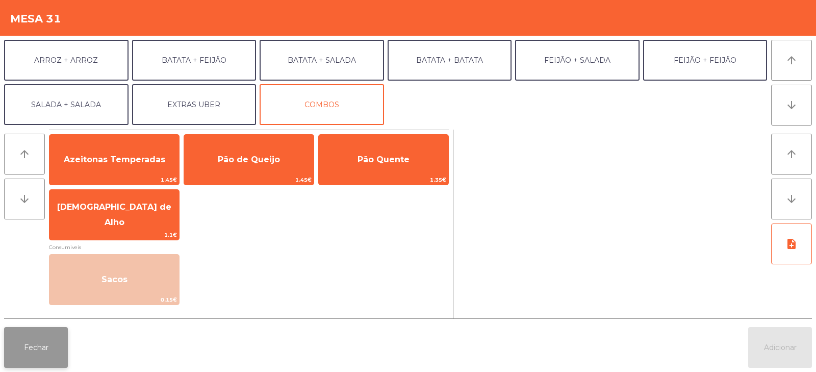
click at [34, 348] on button "Fechar" at bounding box center [36, 347] width 64 height 41
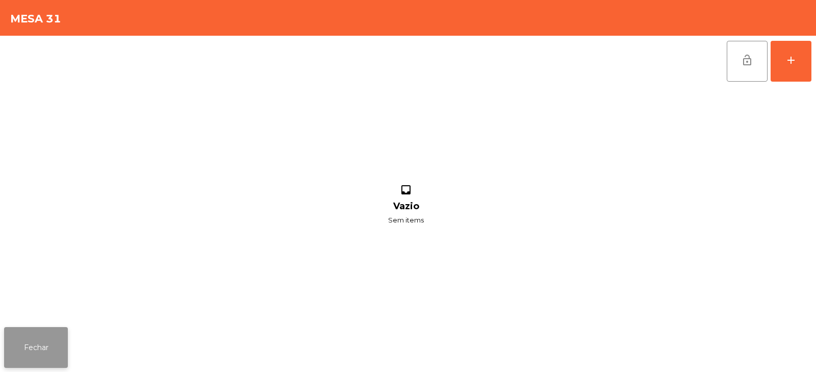
click at [37, 327] on button "Fechar" at bounding box center [36, 347] width 64 height 41
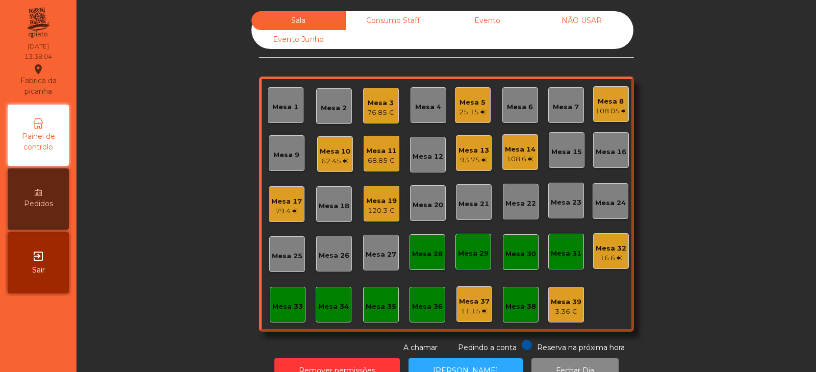
scroll to position [30, 0]
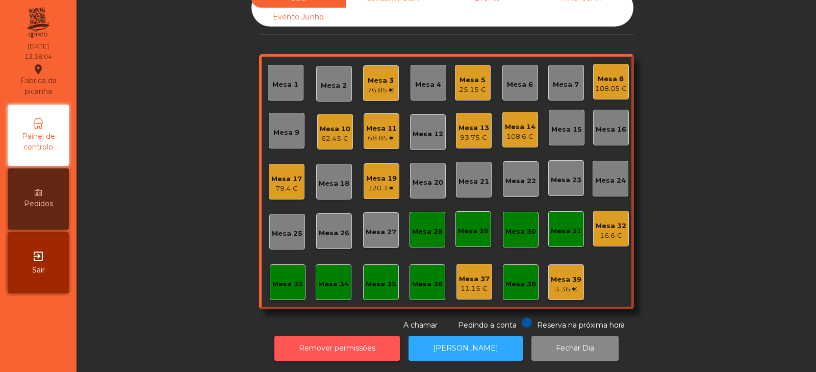
click at [369, 336] on button "Remover permissões" at bounding box center [336, 348] width 125 height 25
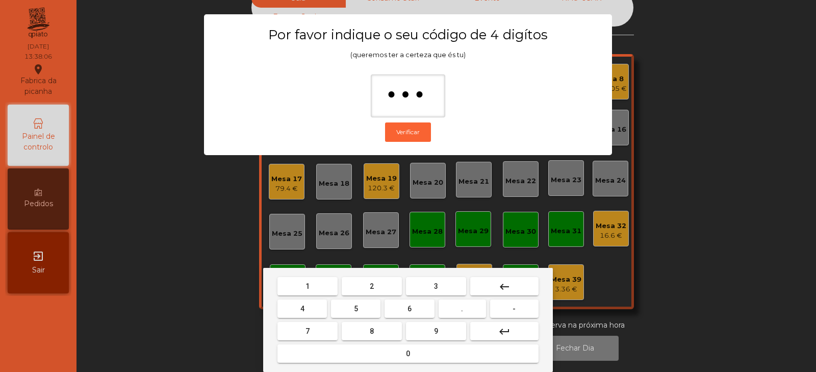
type input "****"
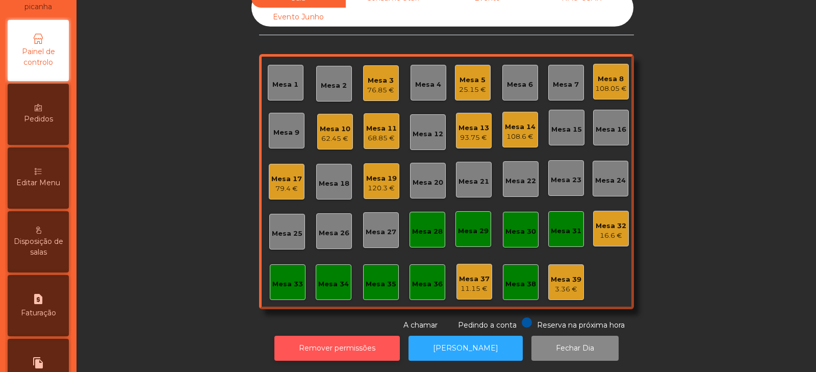
scroll to position [84, 0]
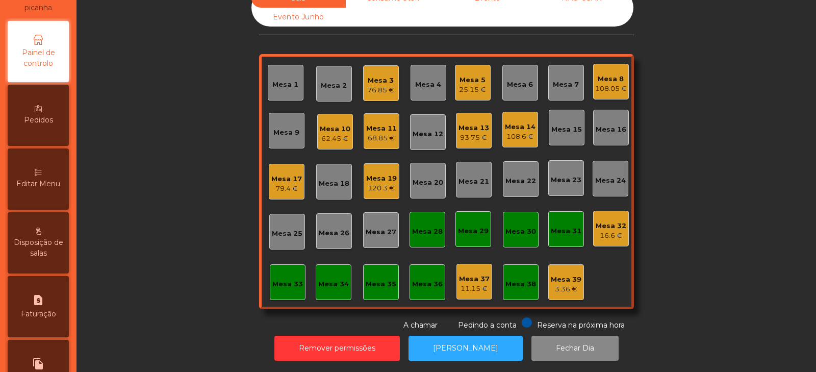
click at [38, 188] on span "Editar Menu" at bounding box center [38, 183] width 44 height 11
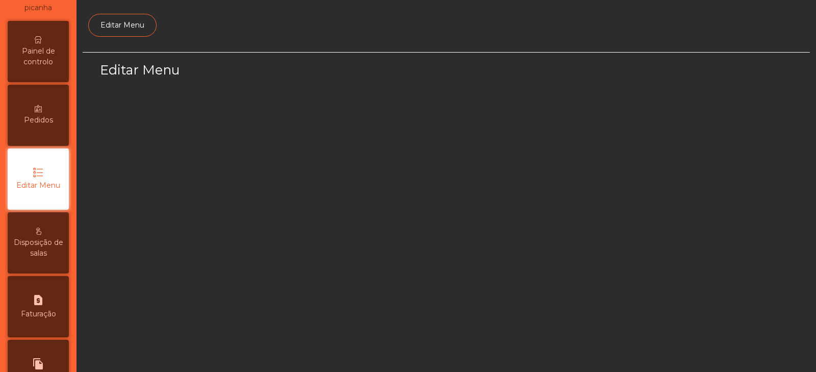
scroll to position [77, 0]
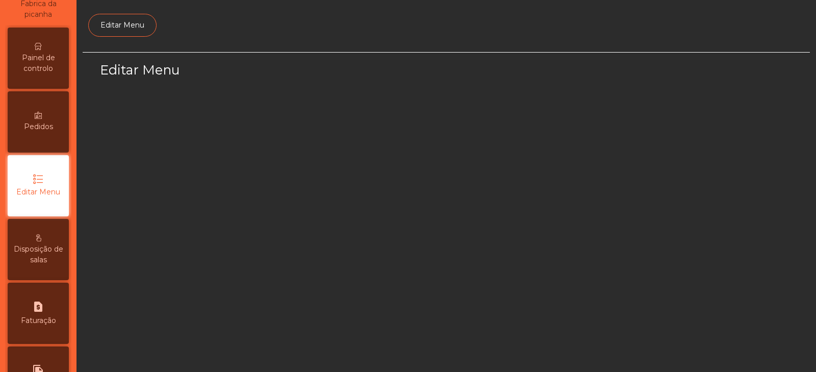
select select "*"
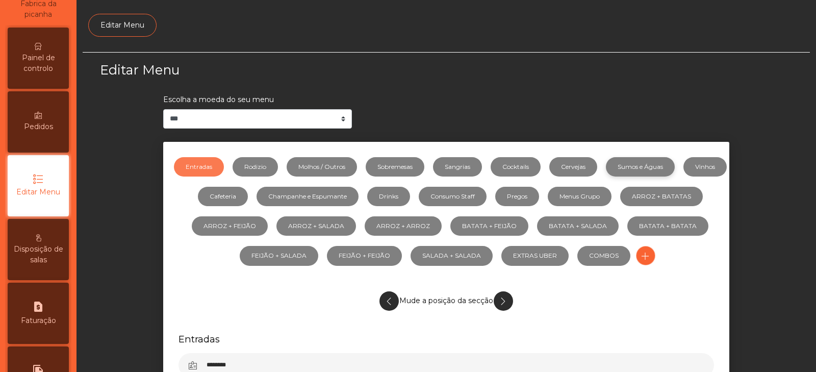
click at [656, 168] on link "Sumos e Águas" at bounding box center [640, 166] width 69 height 19
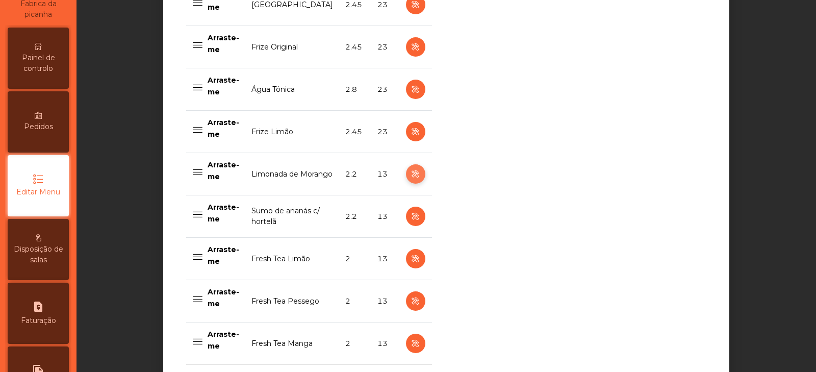
click at [409, 168] on button "button" at bounding box center [415, 173] width 19 height 19
select select "***"
select select "**"
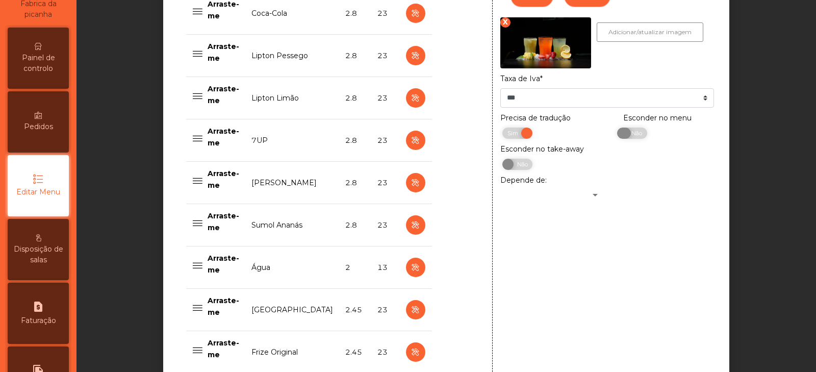
click at [634, 138] on span "Não" at bounding box center [635, 132] width 25 height 11
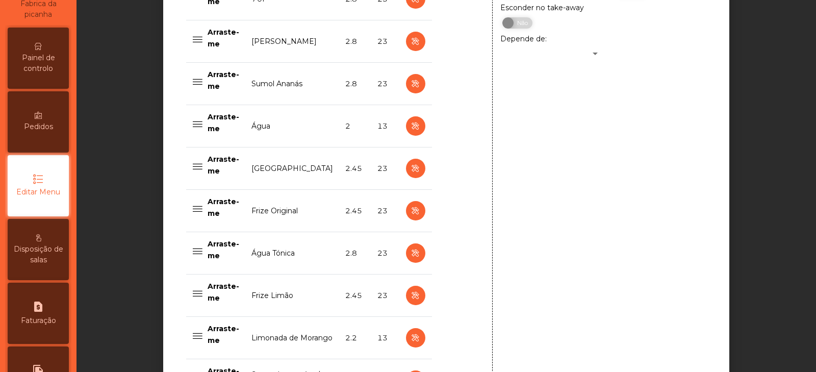
scroll to position [1060, 0]
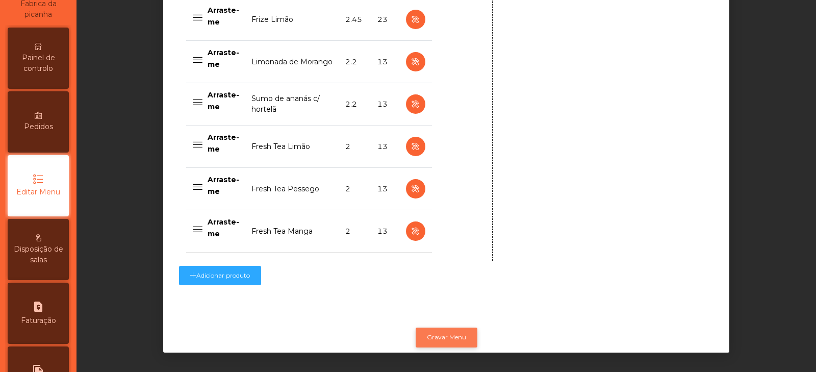
click at [454, 329] on button "Gravar Menu" at bounding box center [447, 336] width 62 height 19
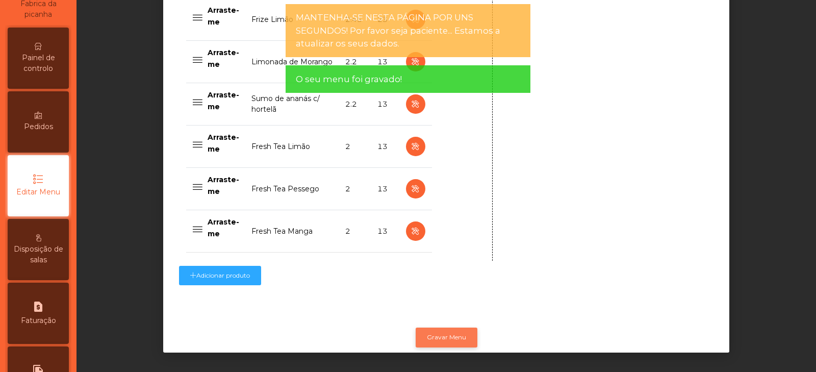
scroll to position [0, 0]
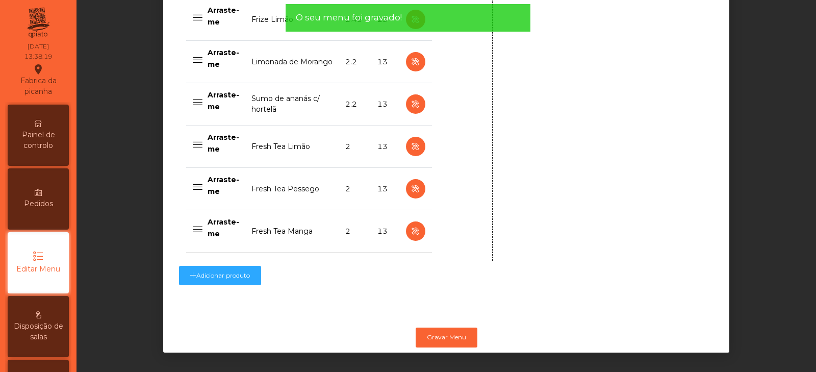
click at [45, 140] on span "Painel de controlo" at bounding box center [38, 140] width 56 height 21
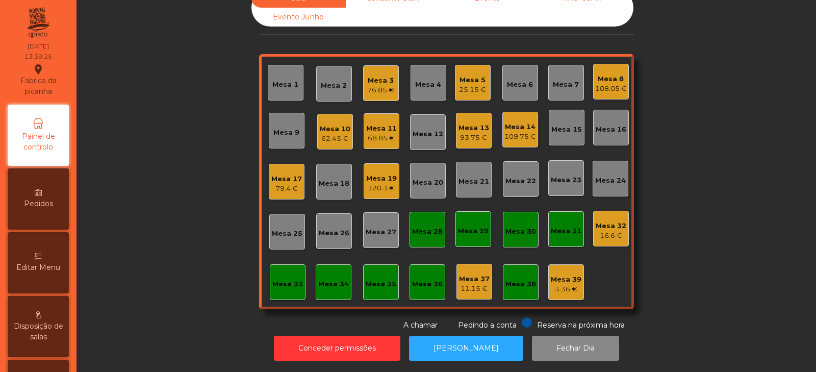
click at [470, 123] on div "Mesa 13" at bounding box center [473, 128] width 31 height 10
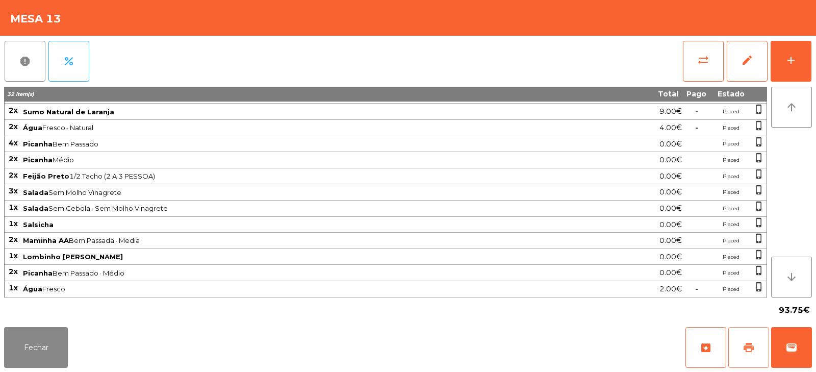
click at [753, 335] on button "print" at bounding box center [748, 347] width 41 height 41
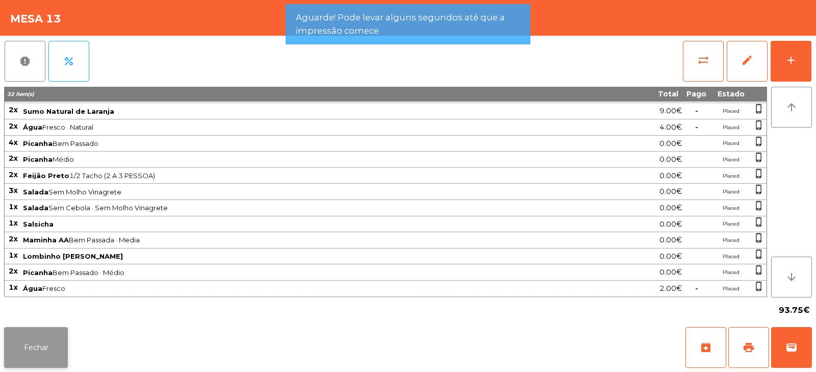
click at [57, 340] on button "Fechar" at bounding box center [36, 347] width 64 height 41
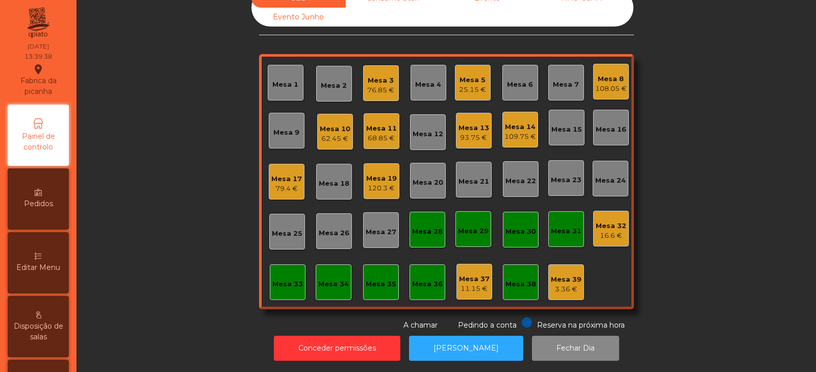
click at [474, 133] on div "93.75 €" at bounding box center [473, 138] width 31 height 10
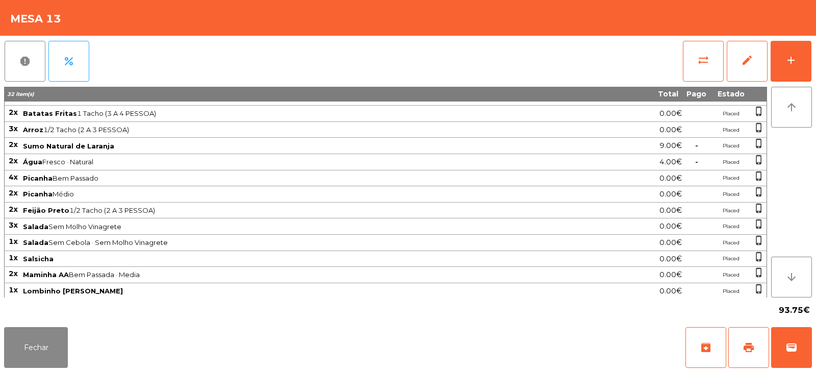
scroll to position [0, 0]
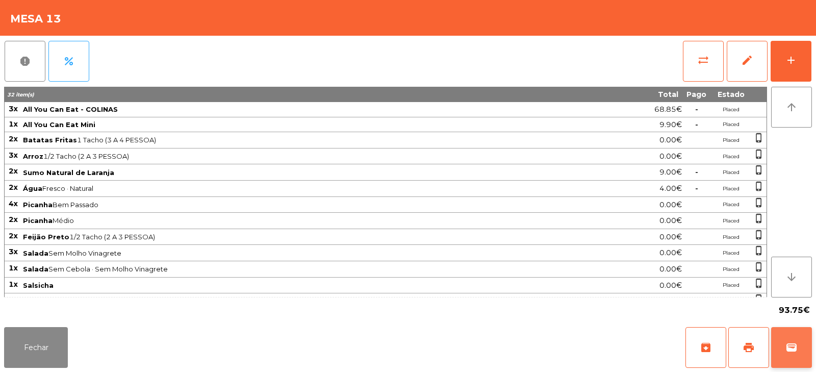
click at [794, 336] on button "wallet" at bounding box center [791, 347] width 41 height 41
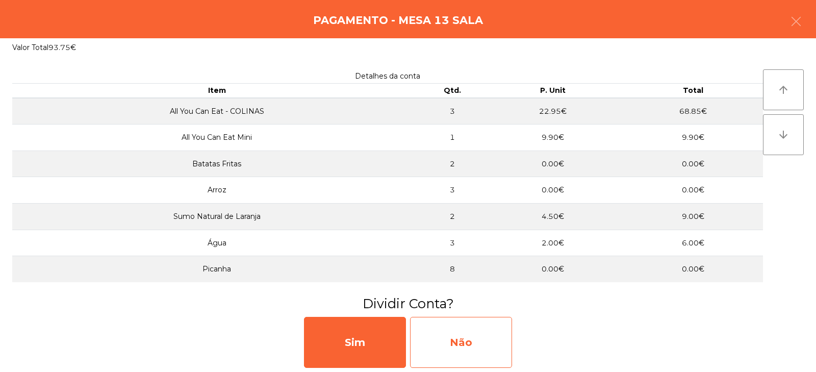
click at [480, 337] on div "Não" at bounding box center [461, 342] width 102 height 51
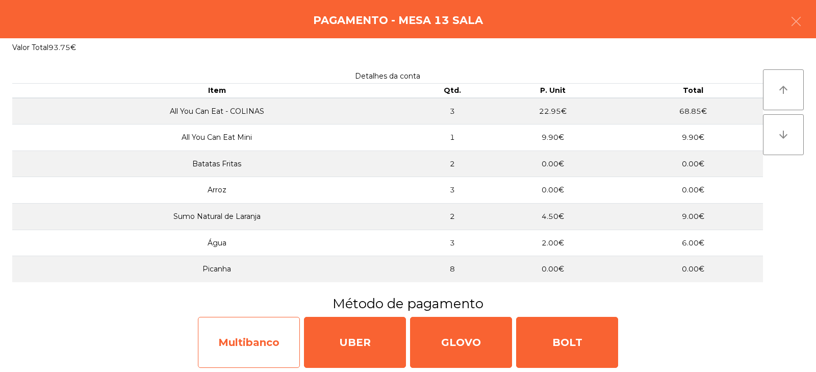
click at [269, 352] on div "Multibanco" at bounding box center [249, 342] width 102 height 51
select select "**"
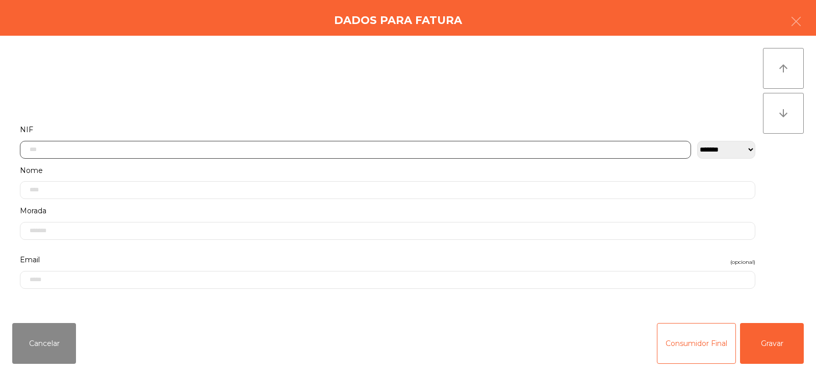
click at [388, 147] on input "text" at bounding box center [355, 150] width 671 height 18
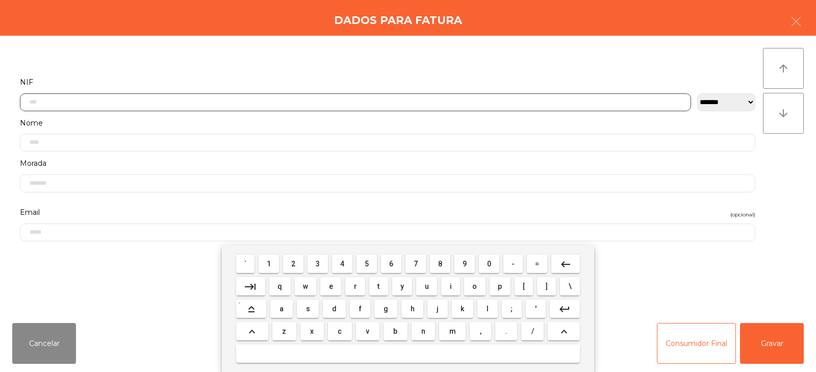
scroll to position [74, 0]
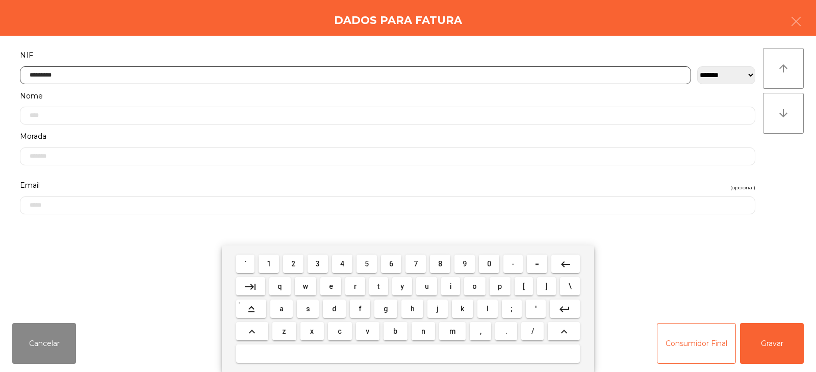
type input "*********"
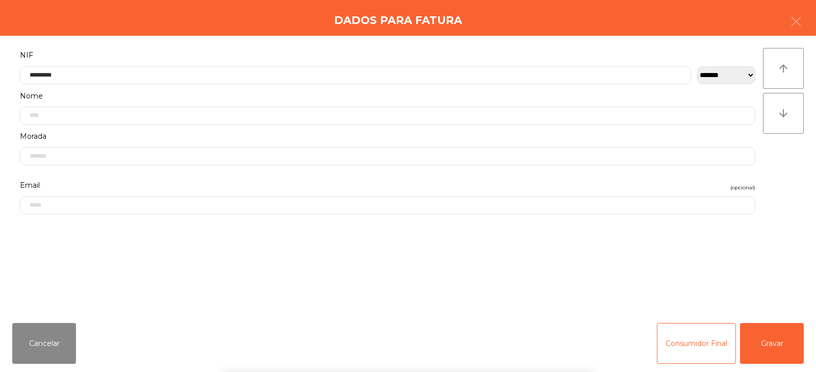
click at [771, 341] on div "` 1 2 3 4 5 6 7 8 9 0 - = keyboard_backspace keyboard_tab q w e r t y u i o p […" at bounding box center [408, 308] width 816 height 126
click at [771, 341] on button "Gravar" at bounding box center [772, 343] width 64 height 41
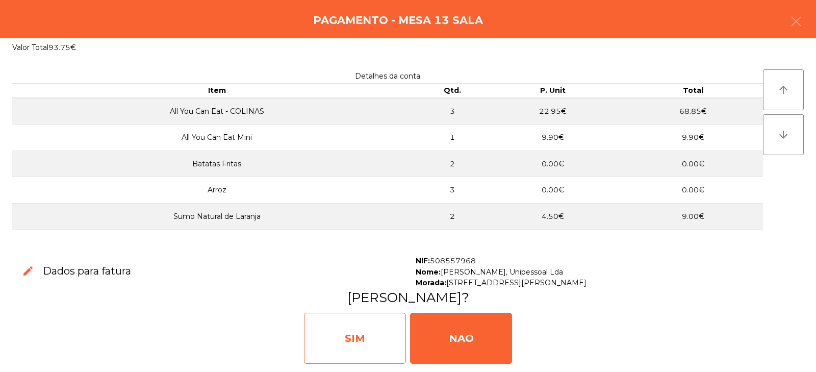
click at [375, 343] on div "SIM" at bounding box center [355, 338] width 102 height 51
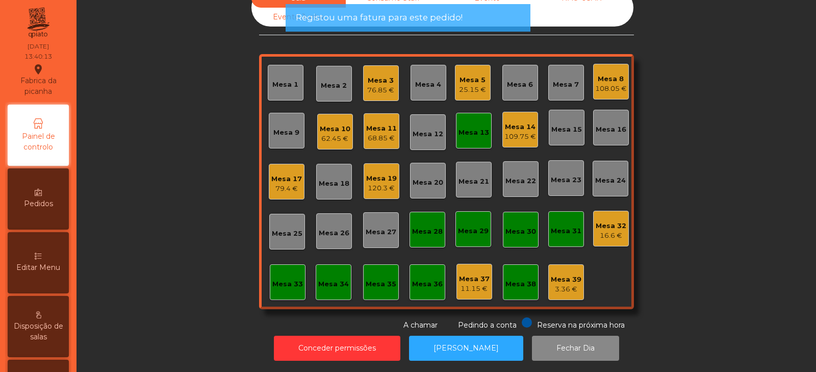
click at [477, 127] on div "Mesa 13" at bounding box center [473, 132] width 31 height 10
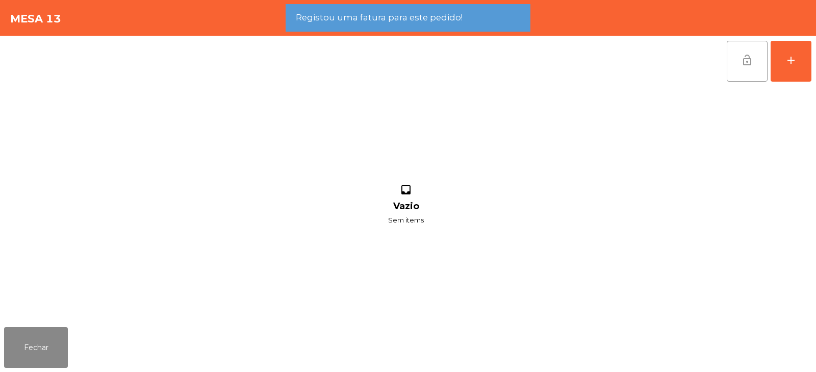
click at [743, 67] on button "lock_open" at bounding box center [747, 61] width 41 height 41
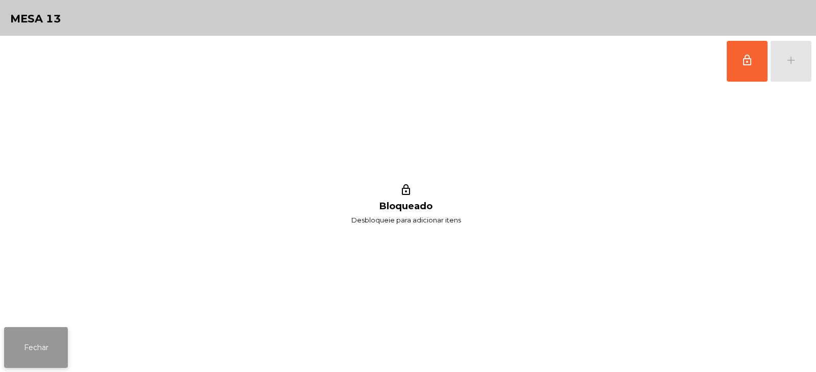
click at [41, 343] on button "Fechar" at bounding box center [36, 347] width 64 height 41
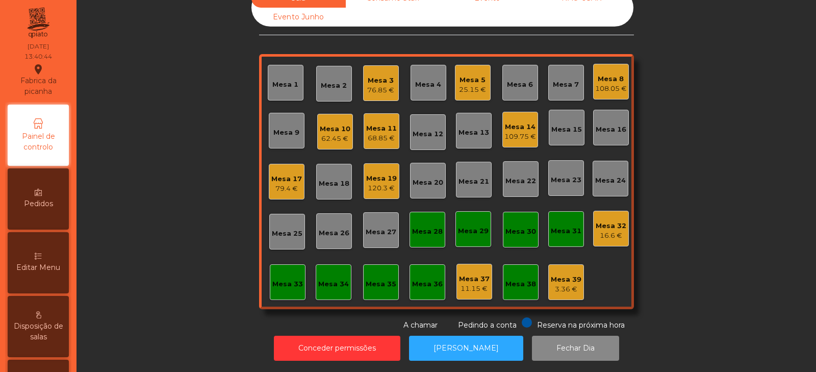
click at [521, 80] on div "Mesa 6" at bounding box center [520, 85] width 26 height 10
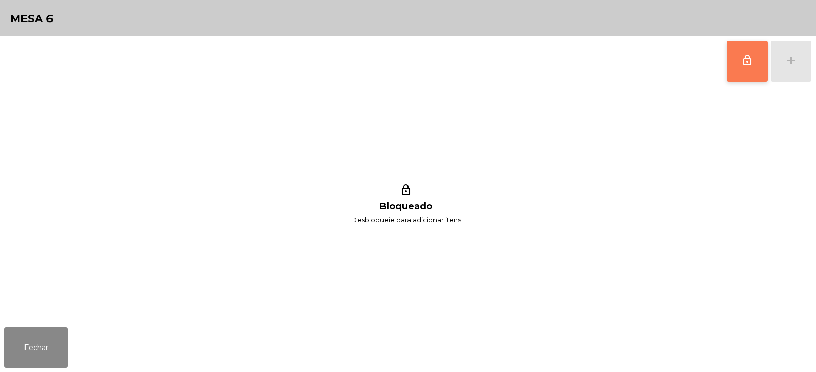
click at [739, 62] on button "lock_outline" at bounding box center [747, 61] width 41 height 41
click at [790, 64] on div "add" at bounding box center [791, 60] width 12 height 12
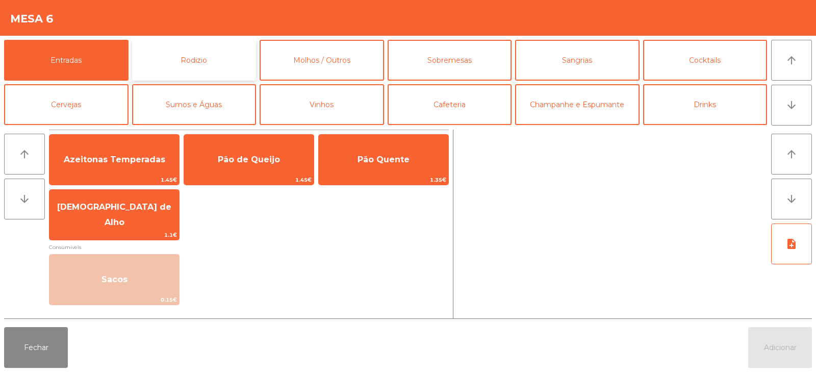
click at [222, 62] on button "Rodizio" at bounding box center [194, 60] width 124 height 41
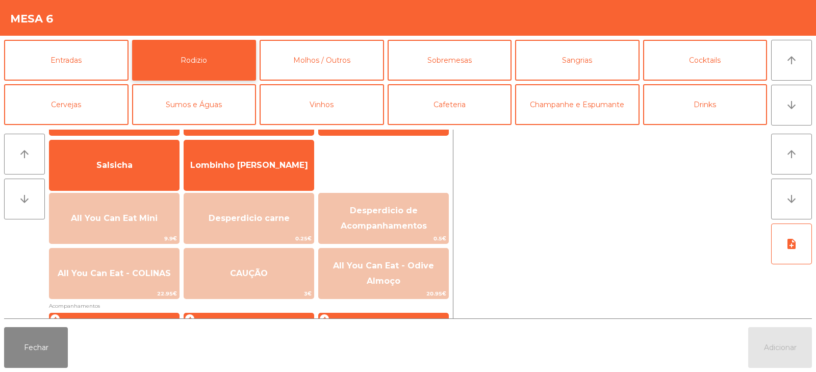
scroll to position [68, 0]
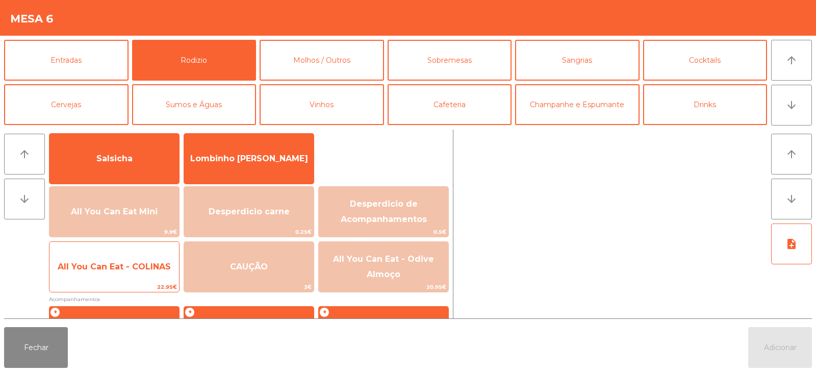
click at [156, 274] on span "All You Can Eat - COLINAS" at bounding box center [114, 267] width 130 height 28
click at [154, 273] on span "All You Can Eat - COLINAS" at bounding box center [114, 267] width 130 height 28
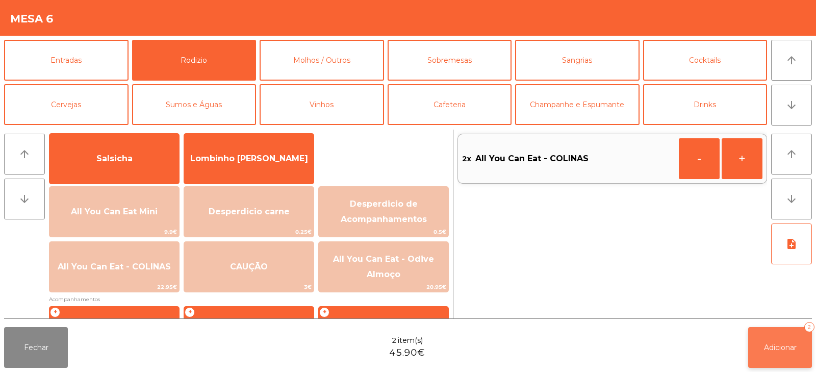
click at [782, 357] on button "Adicionar 2" at bounding box center [780, 347] width 64 height 41
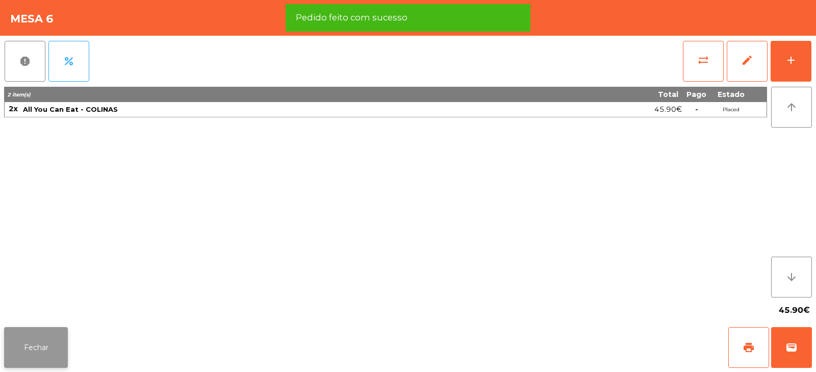
click at [44, 351] on button "Fechar" at bounding box center [36, 347] width 64 height 41
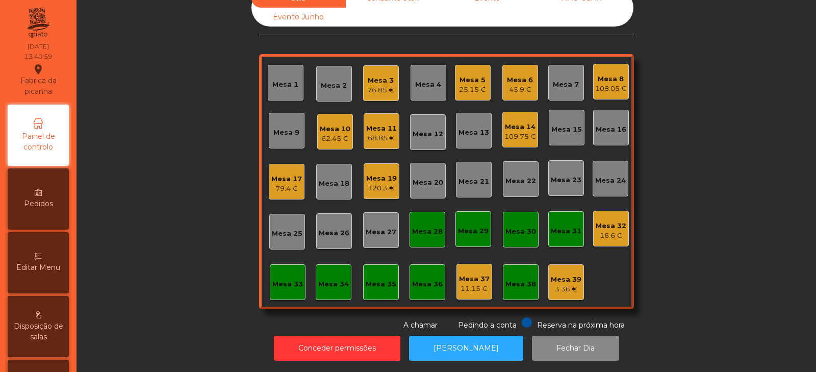
scroll to position [0, 0]
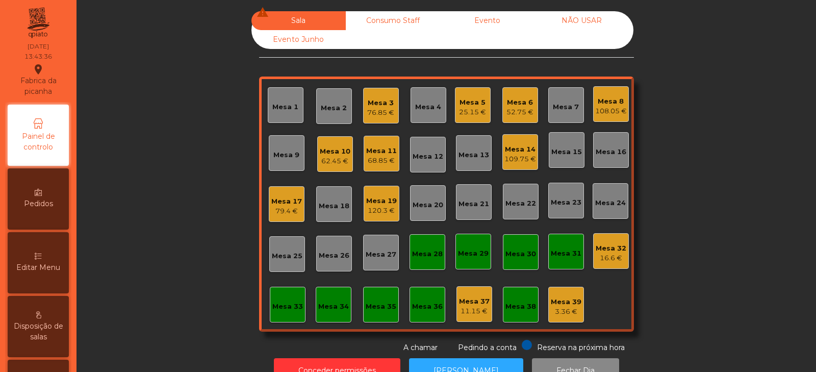
click at [520, 161] on div "109.75 €" at bounding box center [520, 159] width 32 height 10
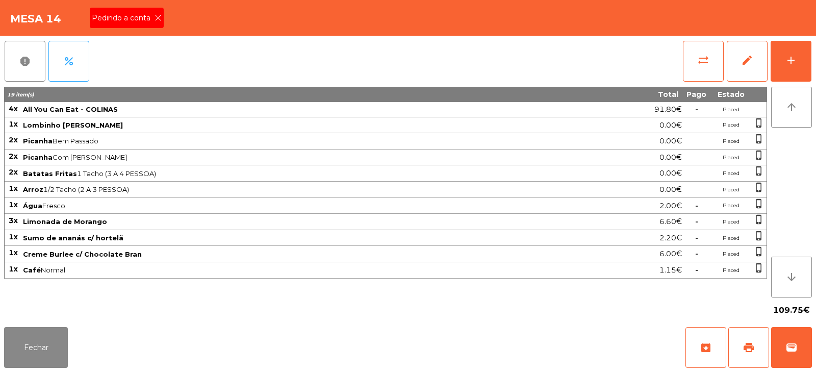
click at [155, 17] on icon at bounding box center [158, 17] width 7 height 7
click at [750, 345] on span "print" at bounding box center [749, 347] width 12 height 12
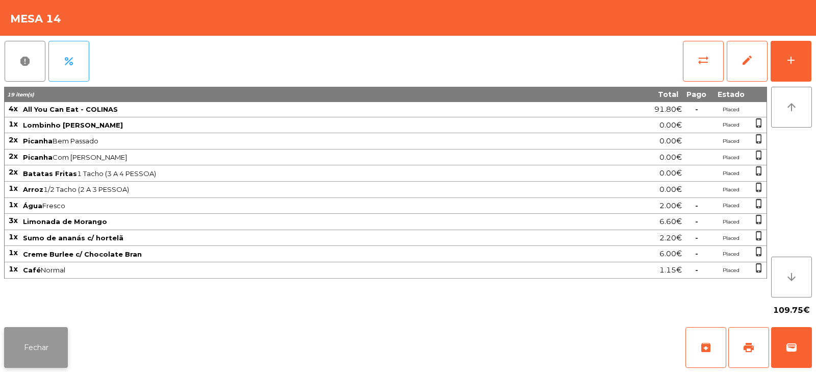
click at [21, 357] on button "Fechar" at bounding box center [36, 347] width 64 height 41
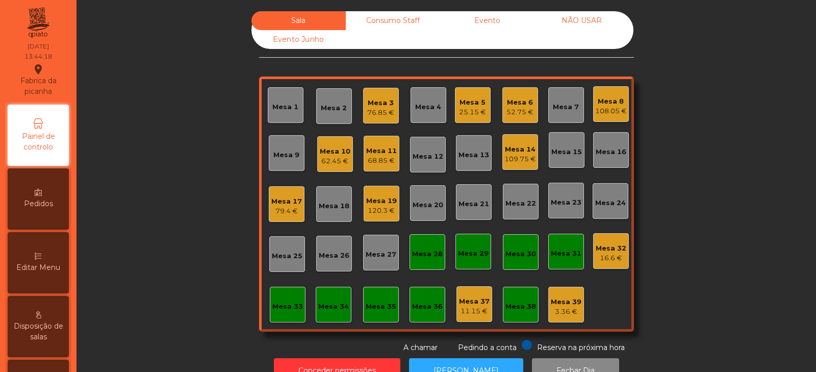
scroll to position [30, 0]
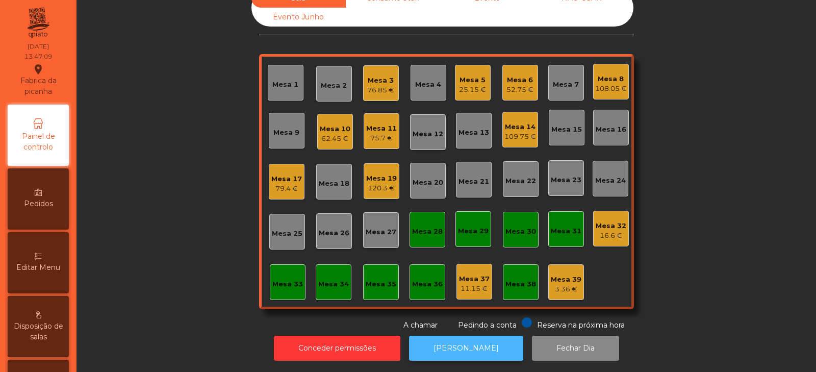
click at [437, 342] on button "[PERSON_NAME]" at bounding box center [466, 348] width 114 height 25
click at [514, 135] on div "Mesa 14 109.75 €" at bounding box center [520, 130] width 36 height 36
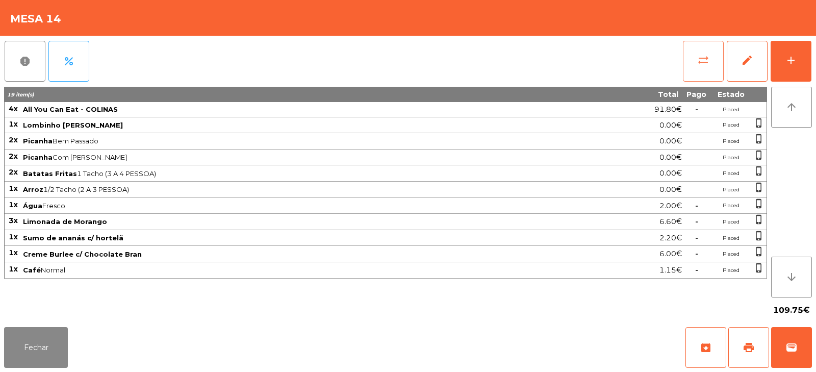
click at [697, 66] on span "sync_alt" at bounding box center [703, 60] width 12 height 12
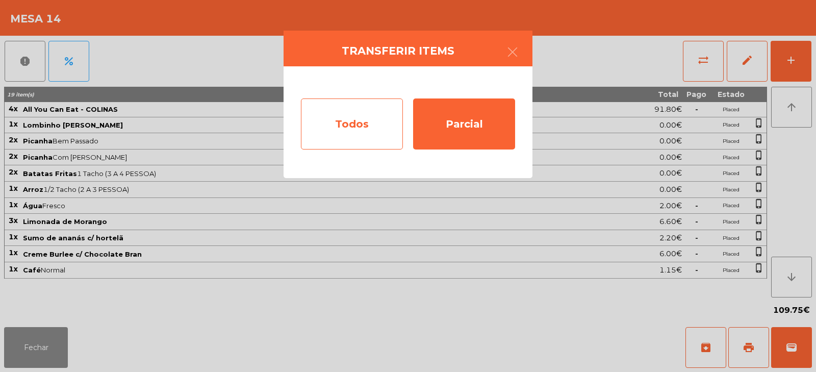
click at [350, 125] on div "Todos" at bounding box center [352, 123] width 102 height 51
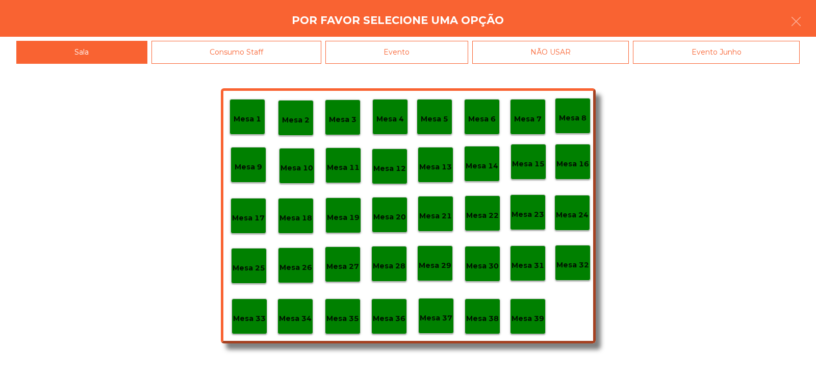
click at [444, 50] on div "Evento" at bounding box center [396, 52] width 143 height 23
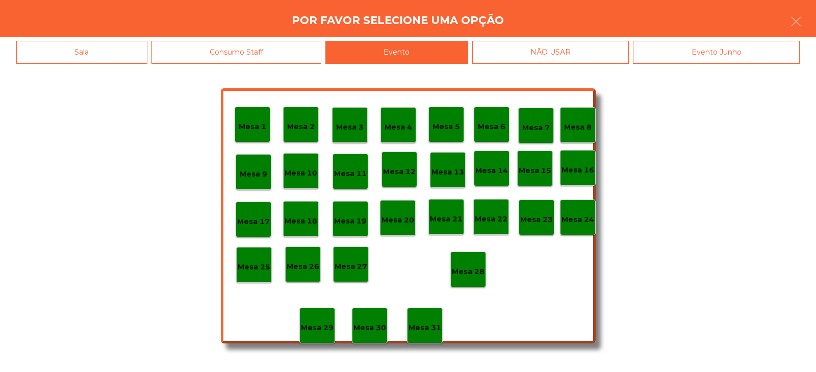
click at [474, 266] on p "Mesa 28" at bounding box center [468, 272] width 33 height 12
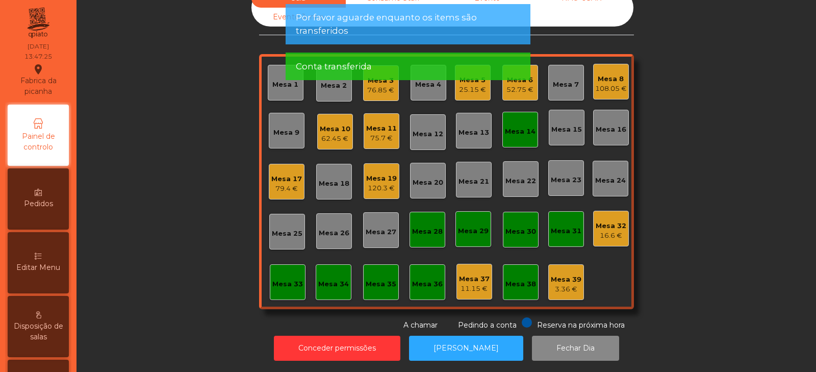
click at [513, 126] on div "Mesa 14" at bounding box center [520, 131] width 31 height 10
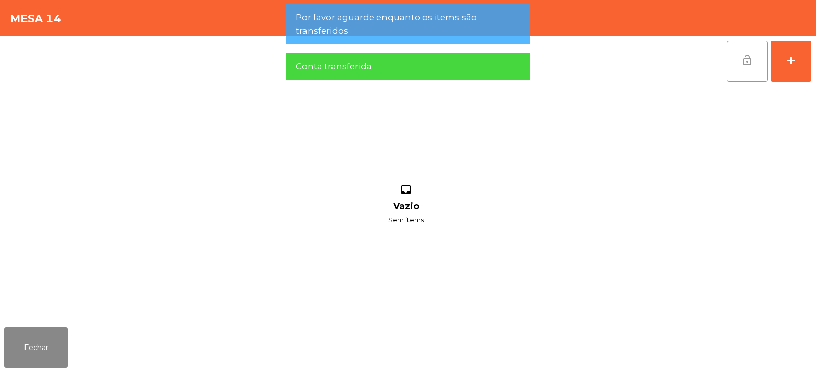
click at [737, 65] on button "lock_open" at bounding box center [747, 61] width 41 height 41
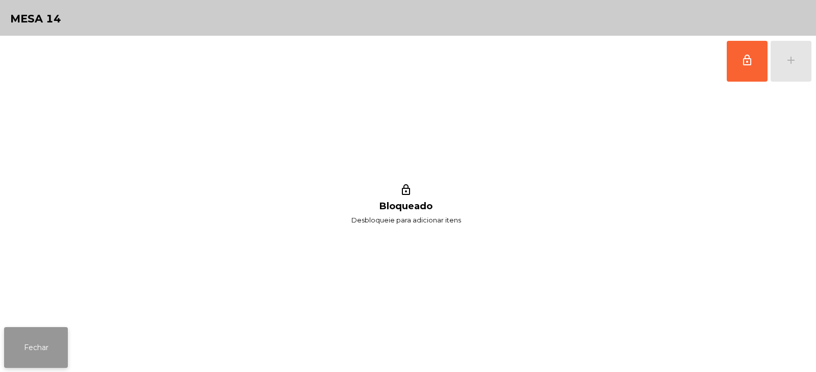
click at [64, 354] on button "Fechar" at bounding box center [36, 347] width 64 height 41
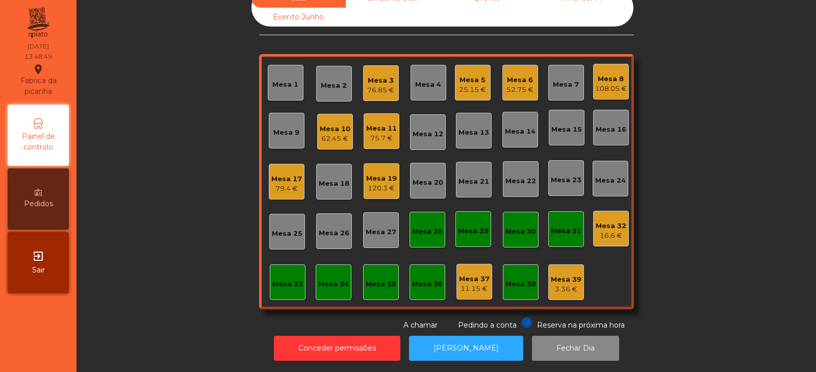
click at [597, 231] on div "16.6 €" at bounding box center [611, 236] width 31 height 10
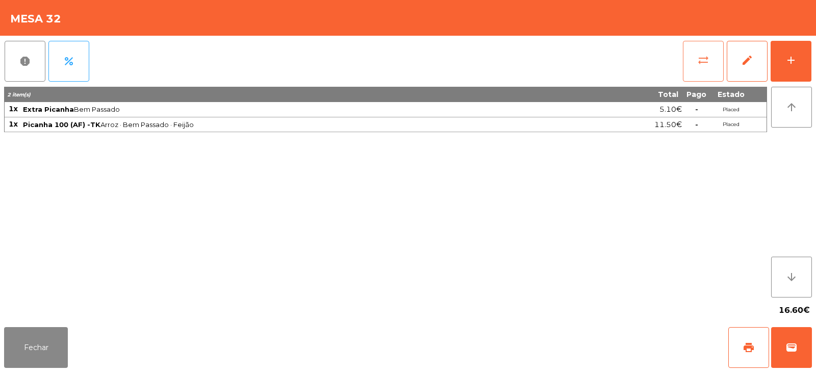
click at [695, 63] on button "sync_alt" at bounding box center [703, 61] width 41 height 41
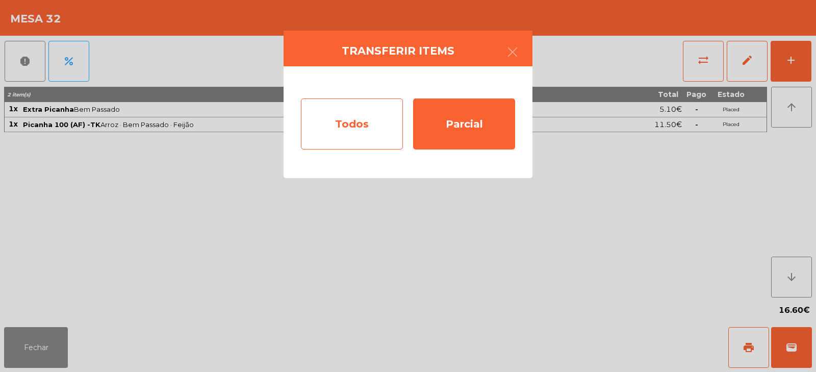
click at [347, 117] on div "Todos" at bounding box center [352, 123] width 102 height 51
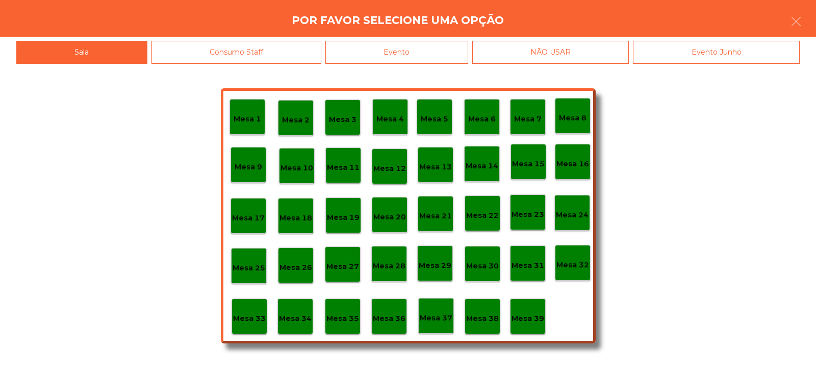
click at [423, 50] on div "Evento" at bounding box center [396, 52] width 143 height 23
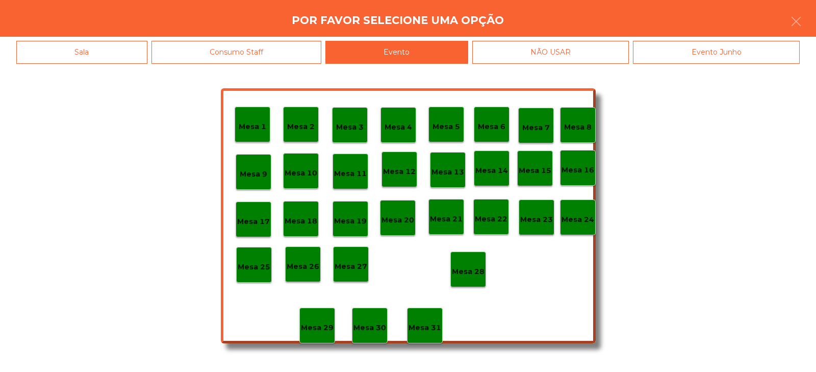
click at [466, 269] on p "Mesa 28" at bounding box center [468, 272] width 33 height 12
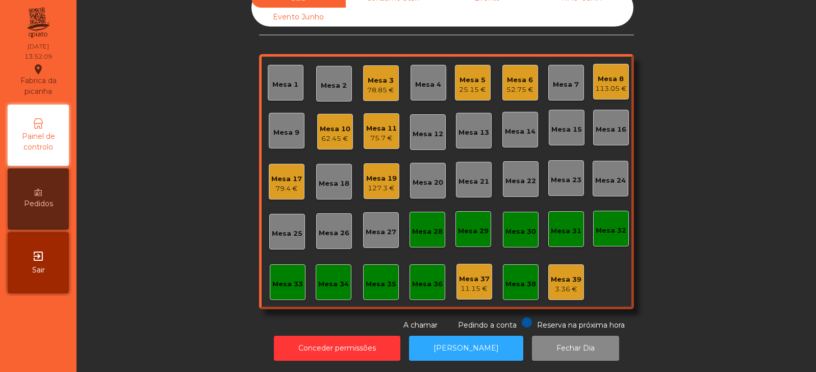
scroll to position [0, 0]
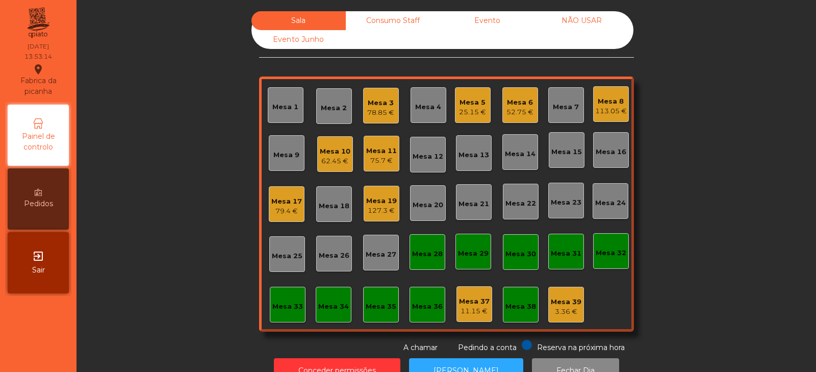
click at [474, 108] on div "25.15 €" at bounding box center [472, 112] width 27 height 10
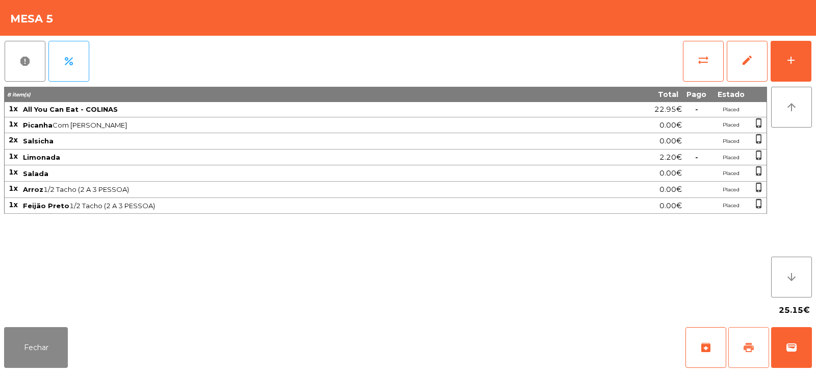
click at [746, 352] on span "print" at bounding box center [749, 347] width 12 height 12
click at [39, 354] on button "Fechar" at bounding box center [36, 347] width 64 height 41
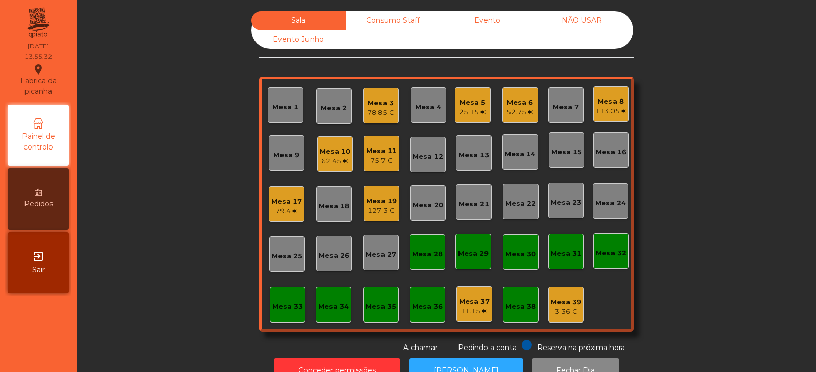
click at [560, 293] on div "Mesa 39 3.36 €" at bounding box center [566, 305] width 31 height 24
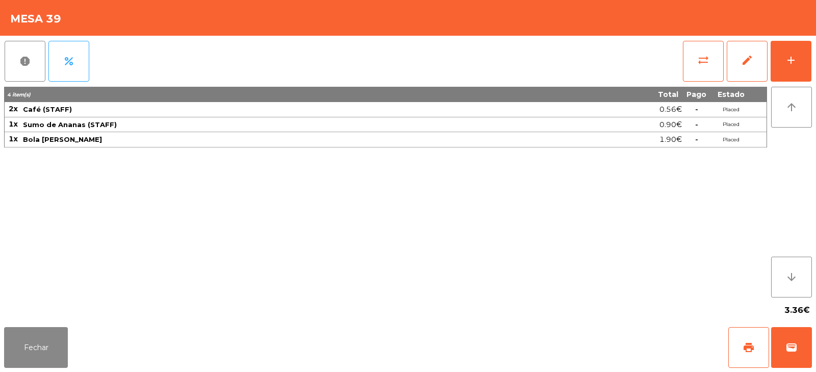
click at [76, 340] on div "Fechar print wallet" at bounding box center [408, 347] width 816 height 49
click at [67, 338] on button "Fechar" at bounding box center [36, 347] width 64 height 41
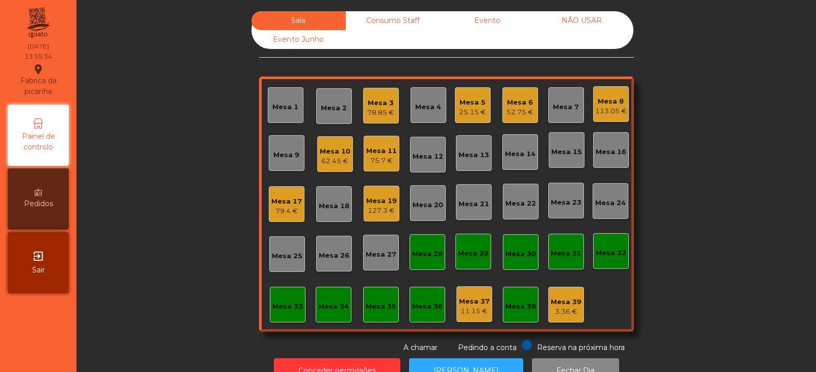
scroll to position [30, 0]
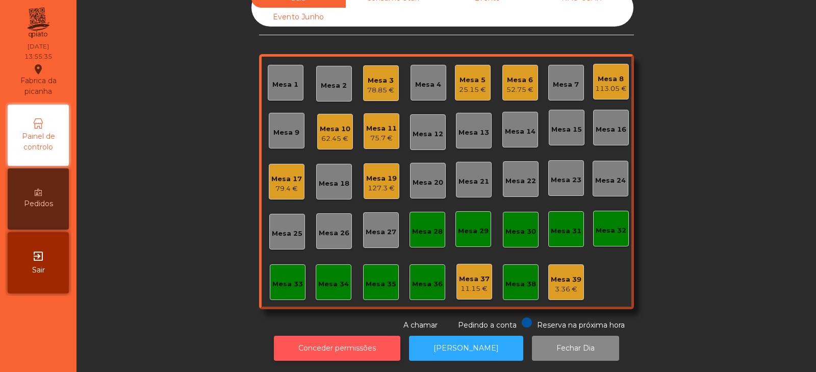
click at [373, 337] on button "Conceder permissões" at bounding box center [337, 348] width 126 height 25
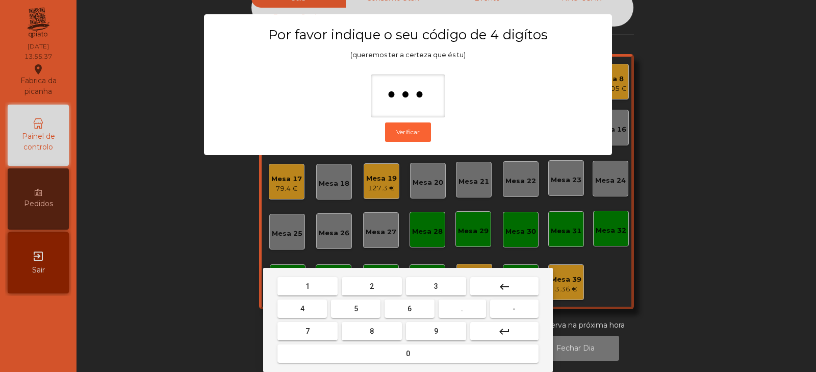
type input "****"
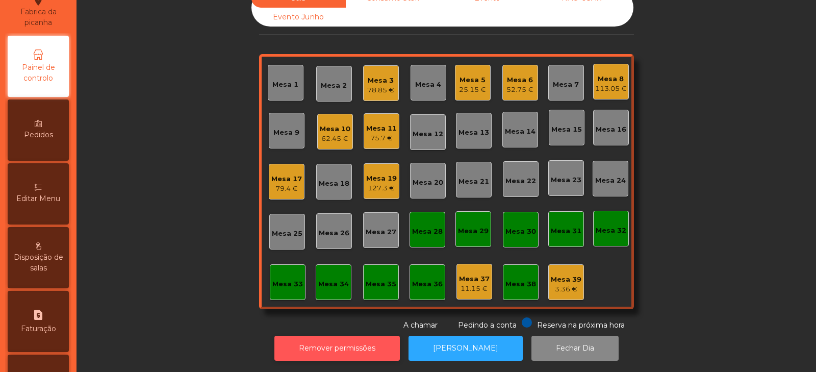
scroll to position [103, 0]
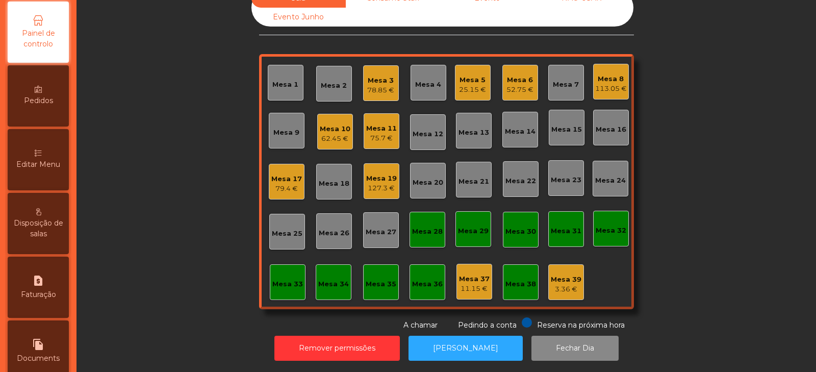
click at [52, 167] on span "Editar Menu" at bounding box center [38, 164] width 44 height 11
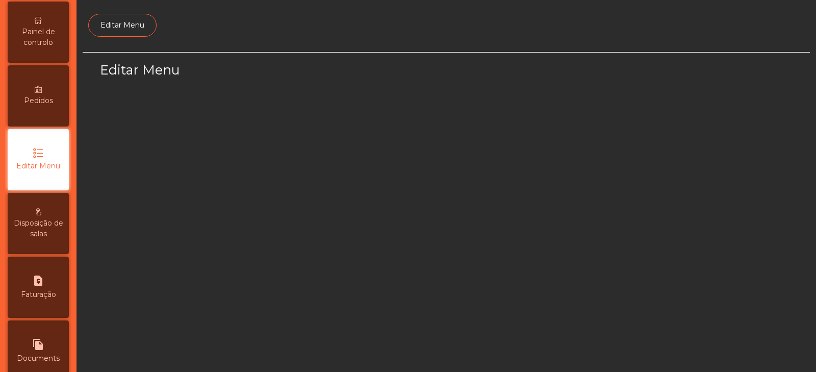
scroll to position [77, 0]
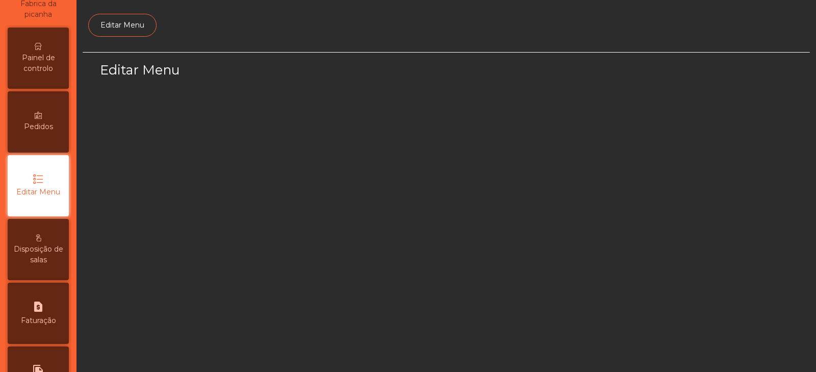
select select "*"
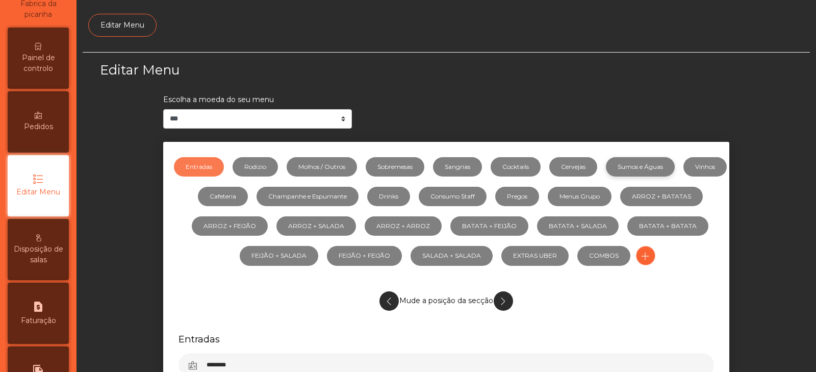
click at [660, 167] on link "Sumos e Águas" at bounding box center [640, 166] width 69 height 19
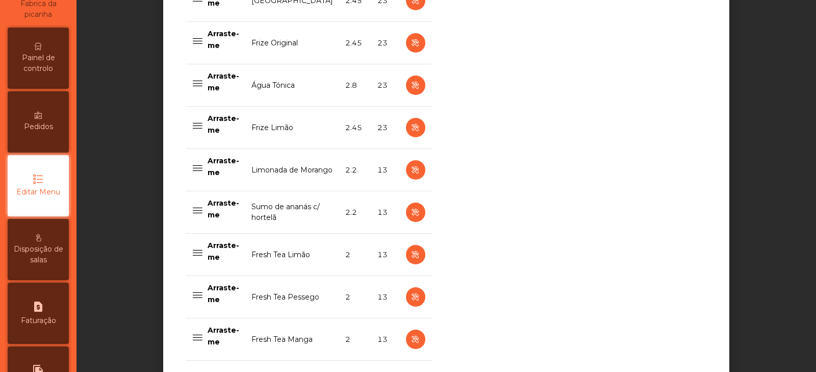
scroll to position [957, 0]
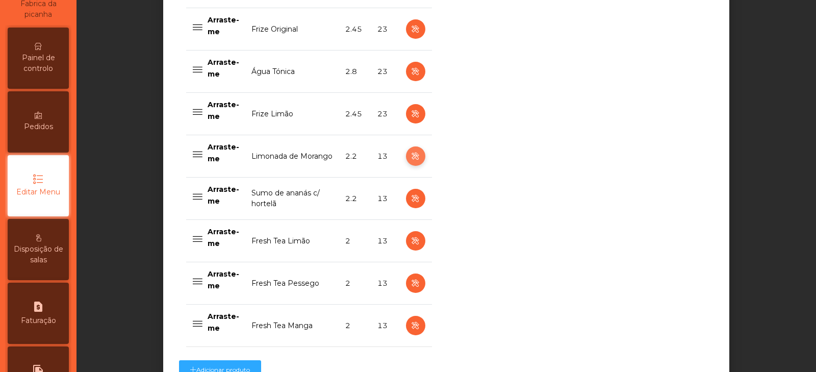
click at [411, 155] on icon "button" at bounding box center [416, 156] width 12 height 13
select select "***"
select select "**"
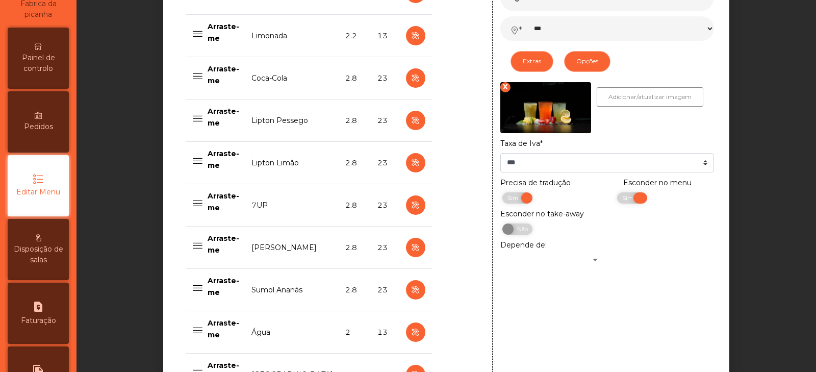
click at [618, 200] on span "Sim" at bounding box center [628, 197] width 25 height 11
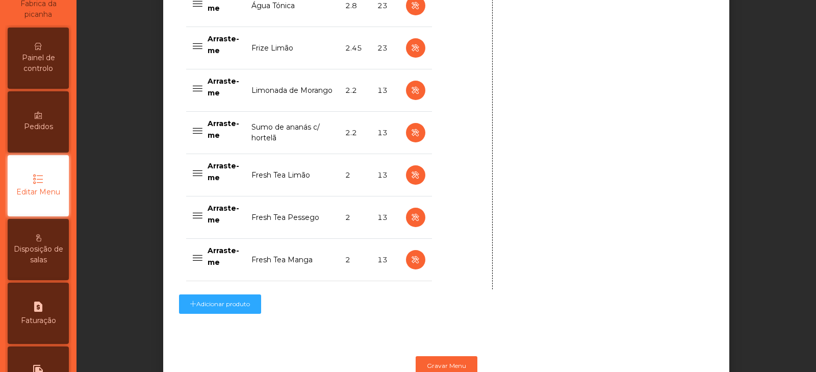
scroll to position [1060, 0]
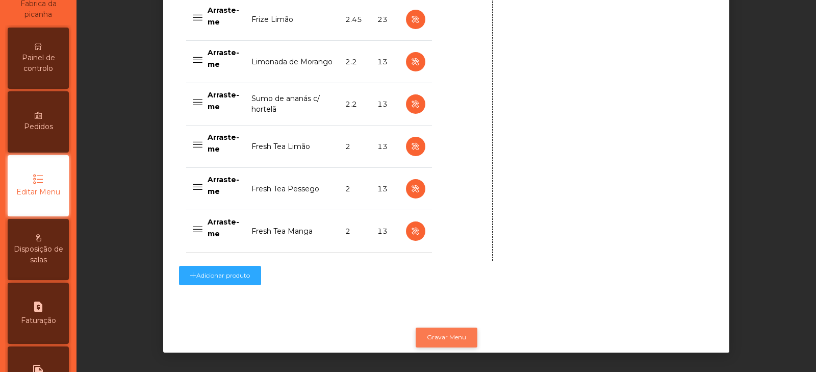
click at [447, 327] on button "Gravar Menu" at bounding box center [447, 336] width 62 height 19
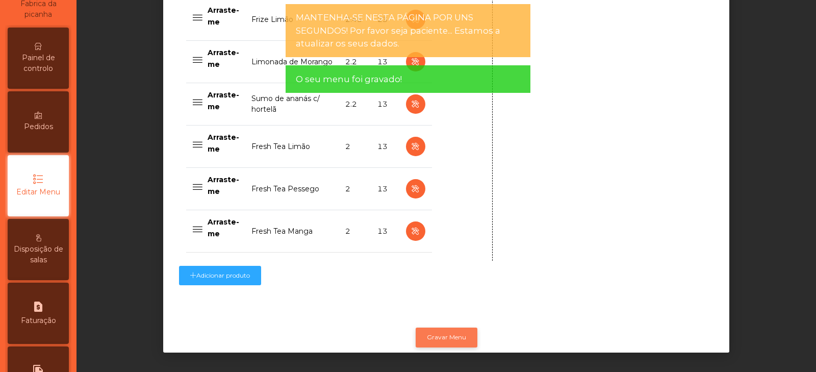
scroll to position [0, 0]
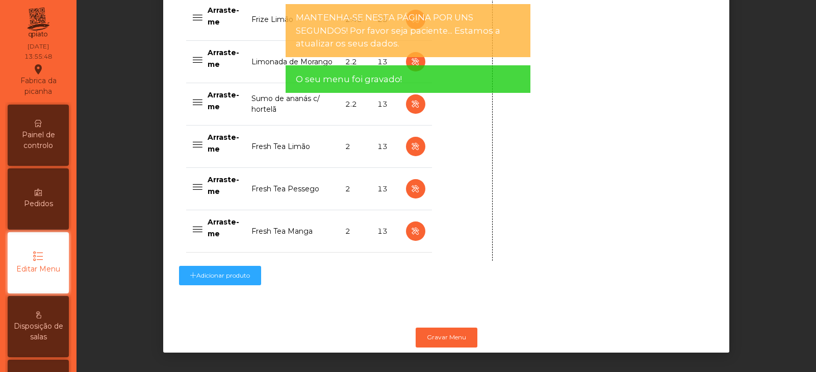
click at [42, 123] on icon at bounding box center [38, 123] width 7 height 7
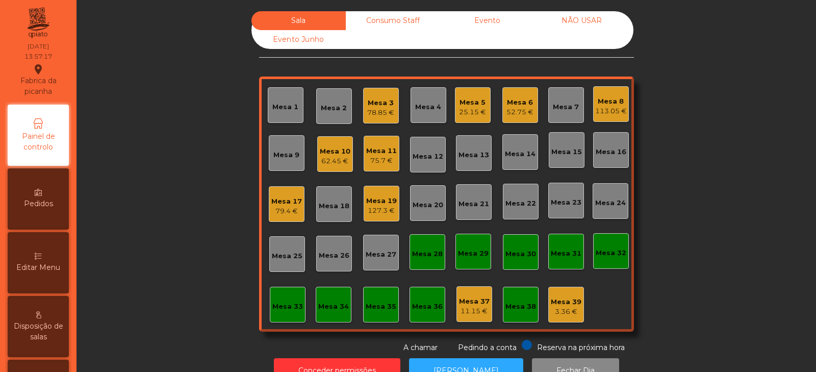
click at [467, 94] on div "Mesa 5 25.15 €" at bounding box center [472, 105] width 27 height 24
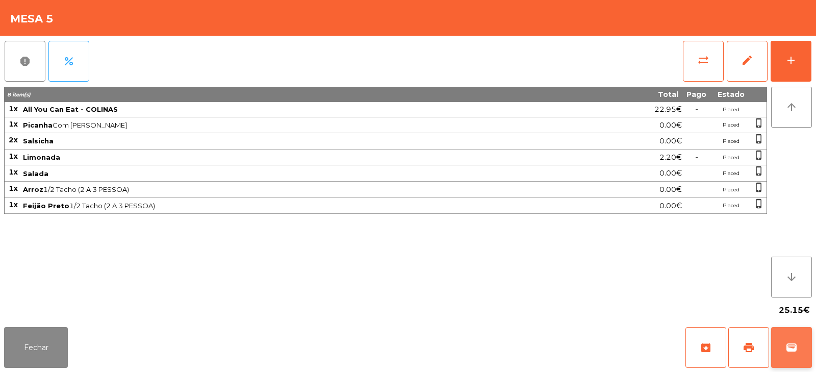
click at [795, 355] on button "wallet" at bounding box center [791, 347] width 41 height 41
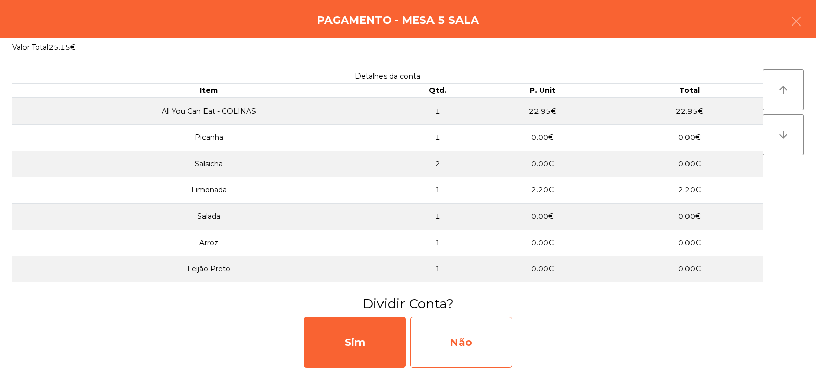
click at [446, 338] on div "Não" at bounding box center [461, 342] width 102 height 51
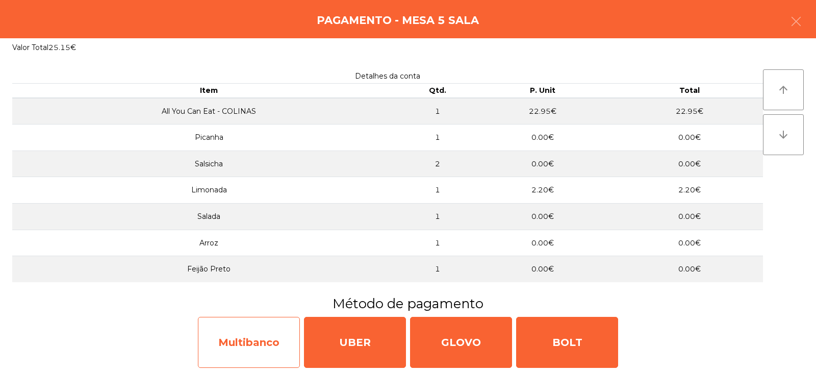
click at [265, 340] on div "Multibanco" at bounding box center [249, 342] width 102 height 51
select select "**"
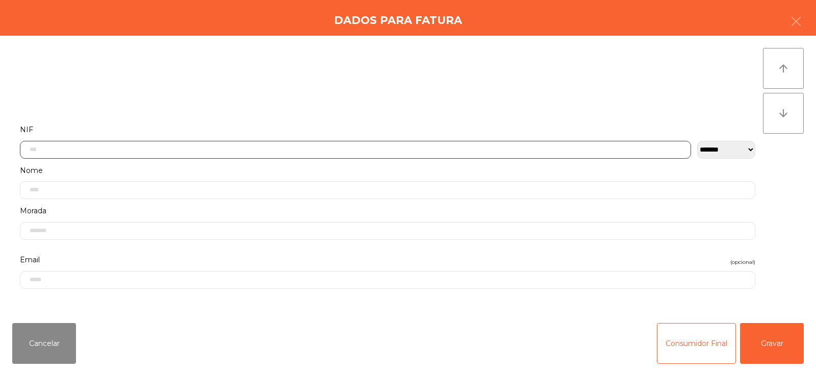
click at [342, 149] on input "text" at bounding box center [355, 150] width 671 height 18
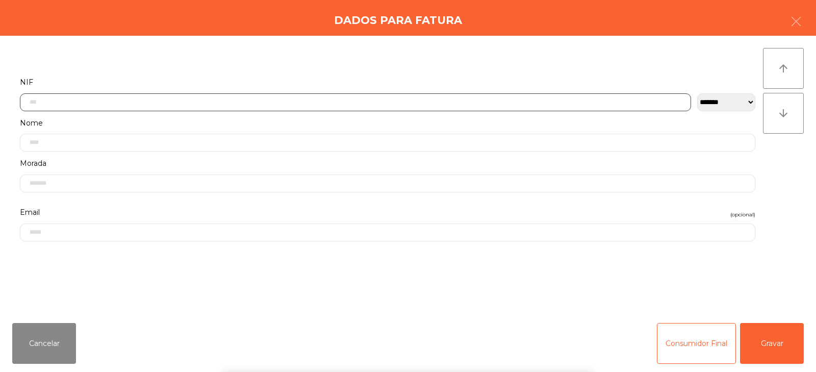
scroll to position [74, 0]
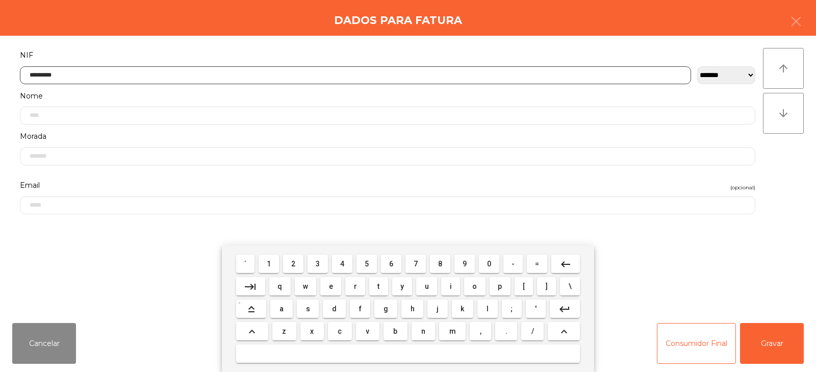
type input "*********"
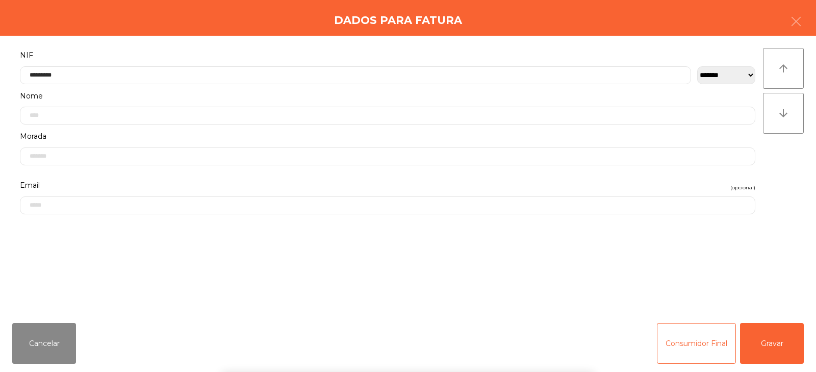
click at [771, 197] on div "arrow_upward arrow_downward" at bounding box center [783, 175] width 41 height 254
click at [772, 348] on button "Gravar" at bounding box center [772, 343] width 64 height 41
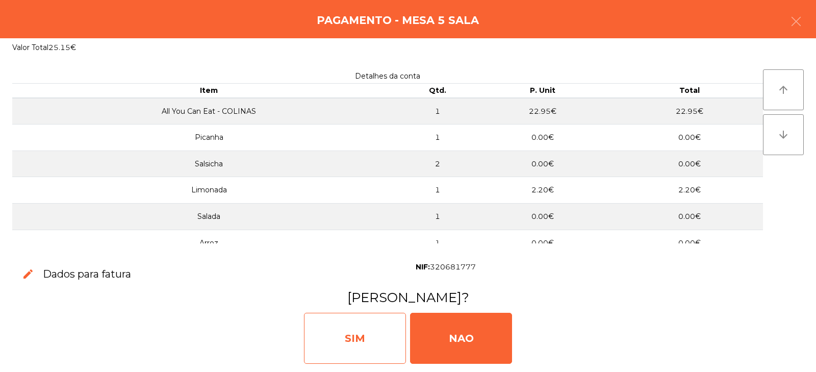
click at [386, 343] on div "SIM" at bounding box center [355, 338] width 102 height 51
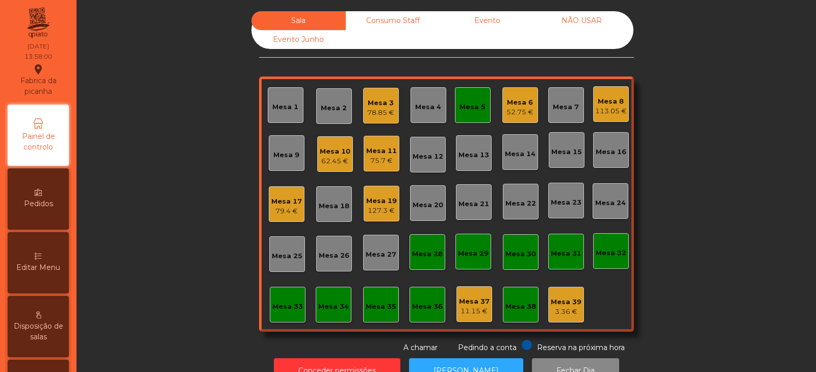
click at [470, 108] on div "Mesa 5" at bounding box center [472, 107] width 26 height 10
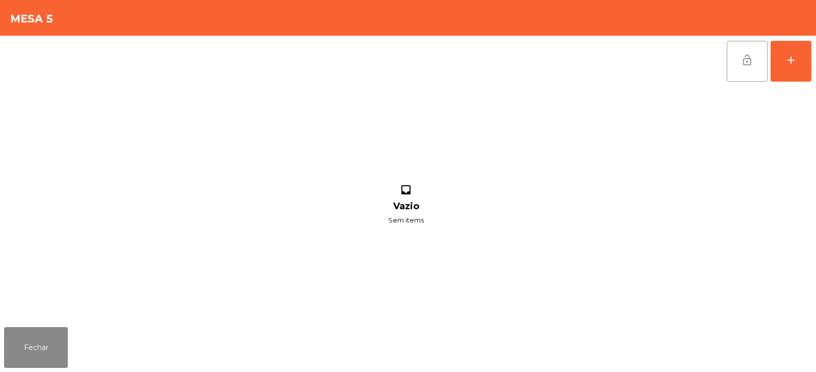
click at [733, 64] on button "lock_open" at bounding box center [747, 61] width 41 height 41
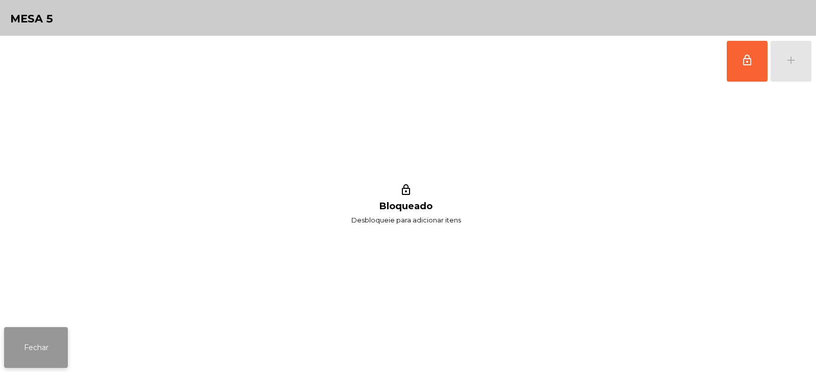
click at [37, 342] on button "Fechar" at bounding box center [36, 347] width 64 height 41
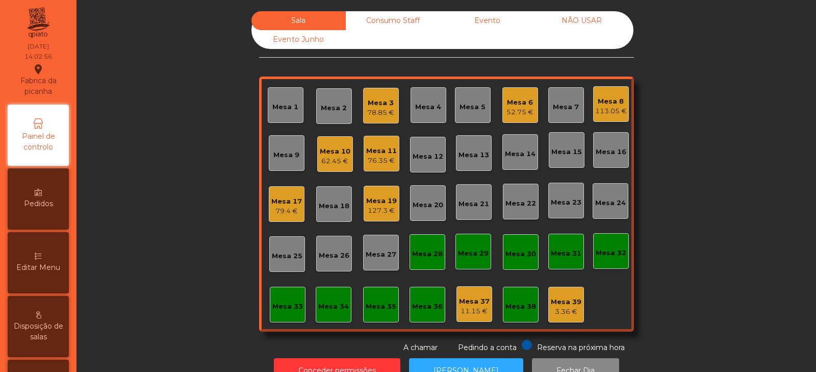
click at [436, 160] on div "Mesa 12" at bounding box center [428, 156] width 31 height 10
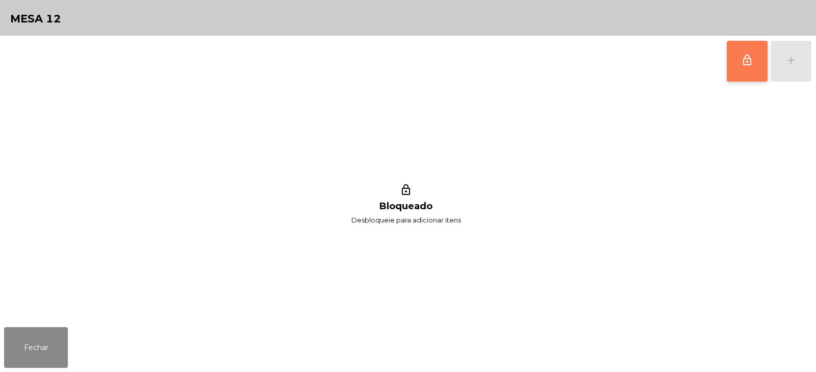
click at [758, 67] on button "lock_outline" at bounding box center [747, 61] width 41 height 41
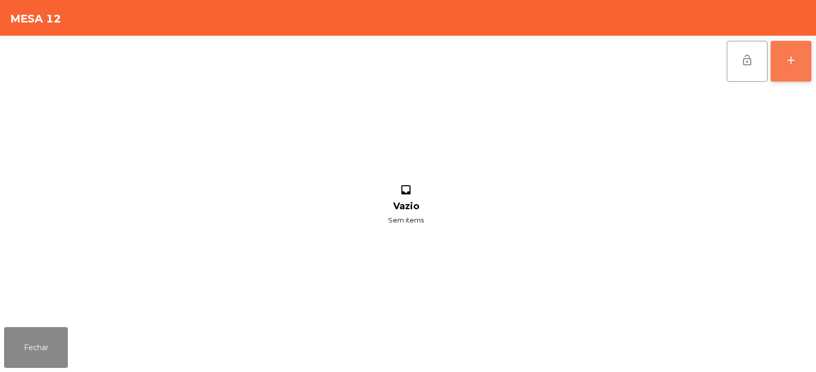
click at [788, 66] on button "add" at bounding box center [791, 61] width 41 height 41
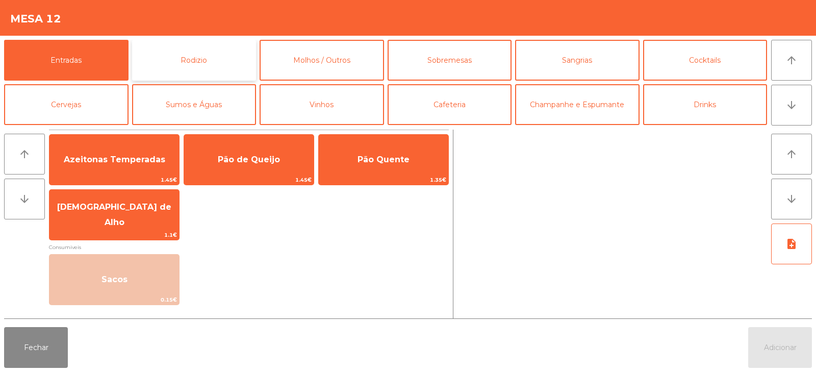
click at [234, 65] on button "Rodizio" at bounding box center [194, 60] width 124 height 41
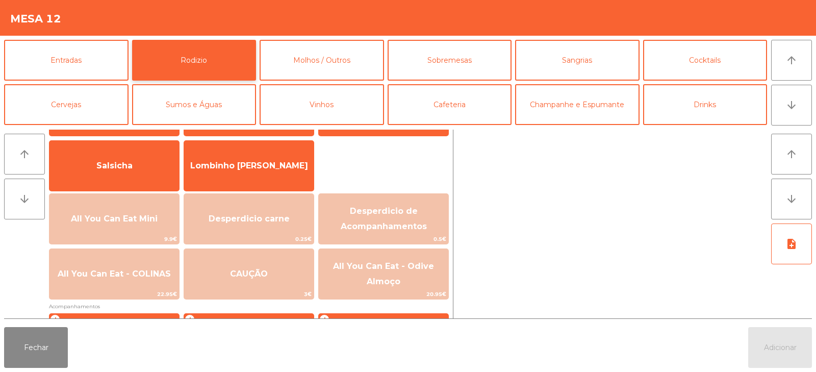
scroll to position [83, 0]
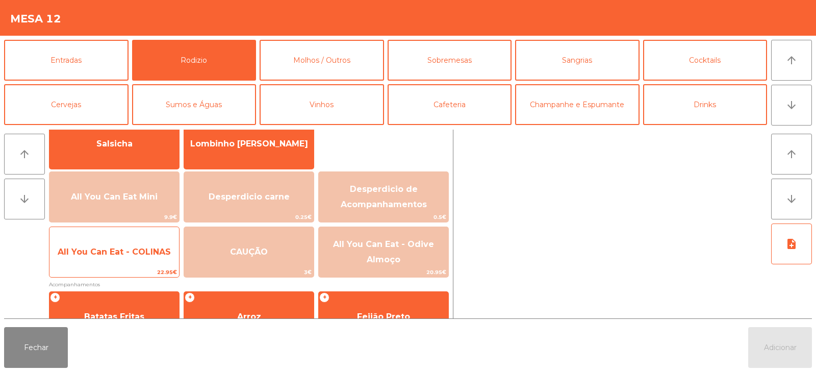
click at [155, 247] on span "All You Can Eat - COLINAS" at bounding box center [114, 252] width 113 height 10
click at [153, 249] on span "All You Can Eat - COLINAS" at bounding box center [114, 252] width 113 height 10
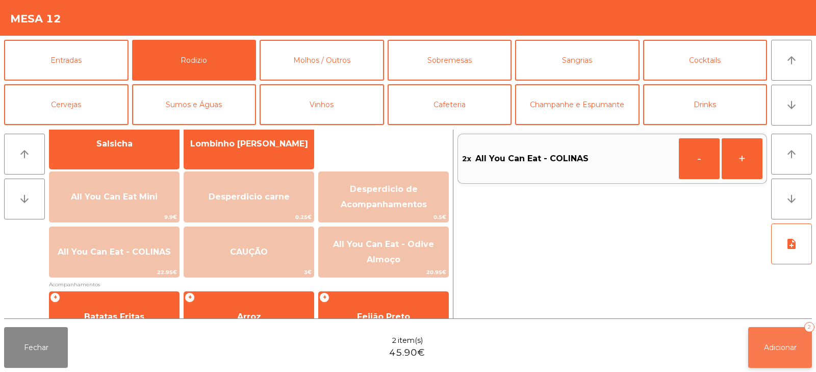
click at [750, 329] on button "Adicionar 2" at bounding box center [780, 347] width 64 height 41
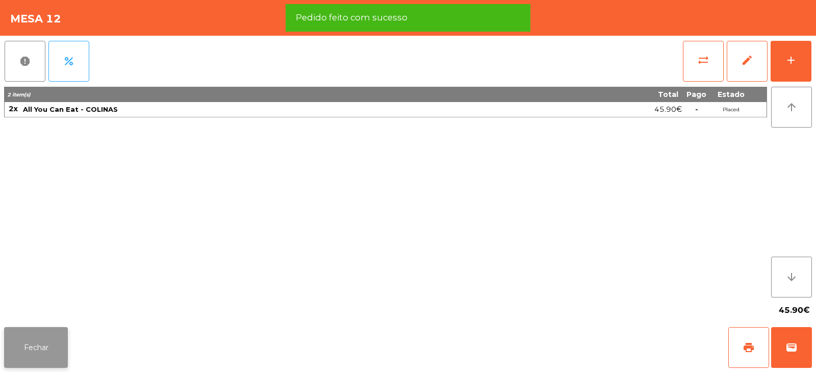
click at [56, 365] on button "Fechar" at bounding box center [36, 347] width 64 height 41
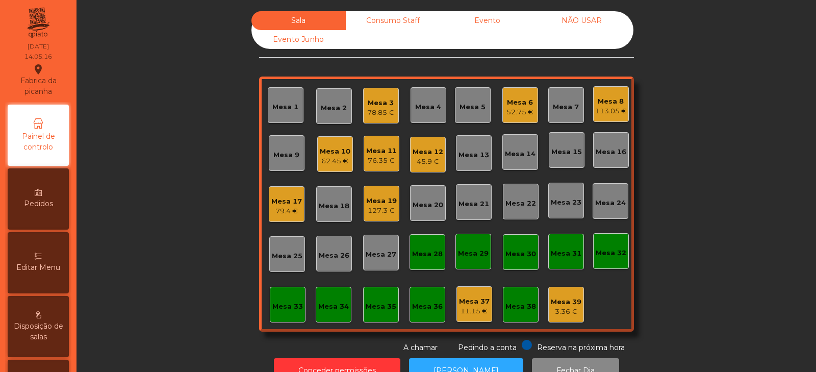
click at [374, 95] on div "Mesa 3 78.85 €" at bounding box center [380, 106] width 27 height 24
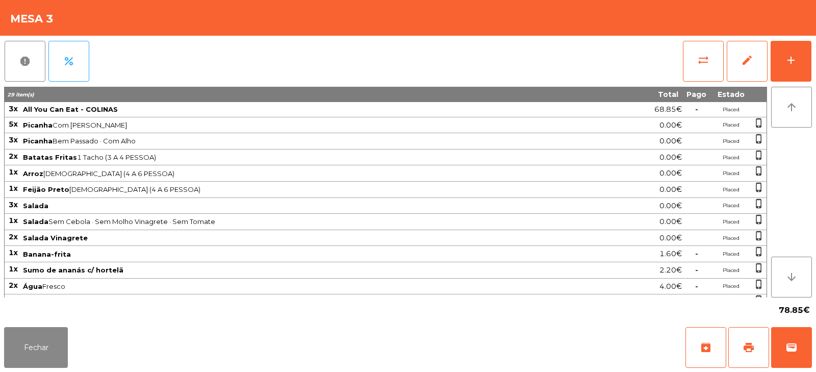
scroll to position [62, 0]
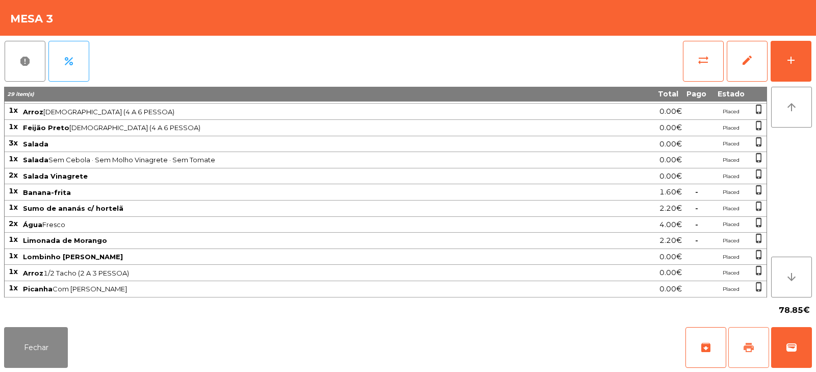
click at [749, 343] on span "print" at bounding box center [749, 347] width 12 height 12
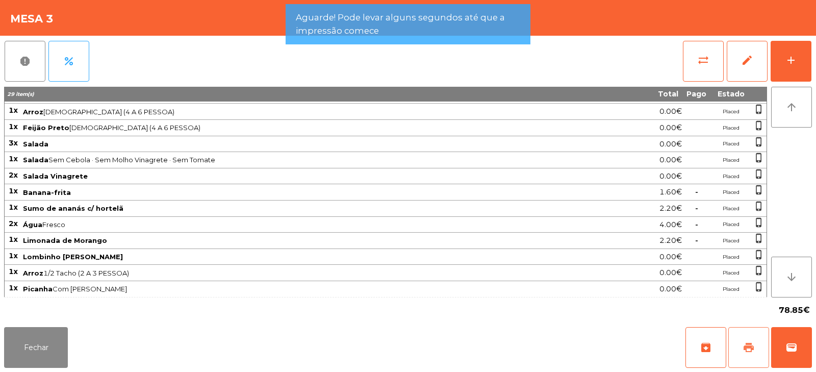
scroll to position [62, 0]
click at [35, 328] on button "Fechar" at bounding box center [36, 347] width 64 height 41
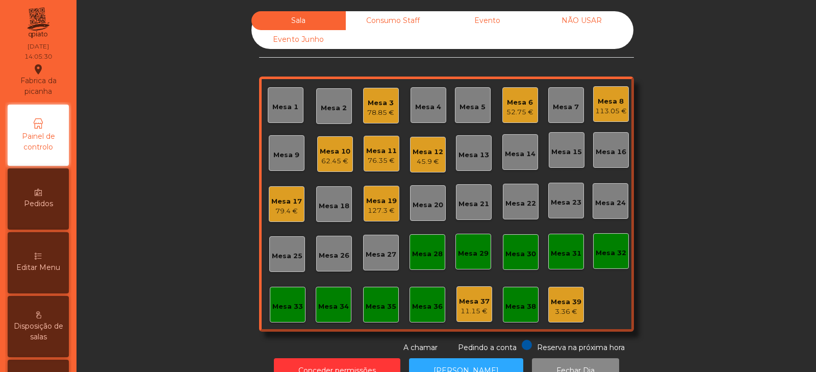
click at [372, 110] on div "78.85 €" at bounding box center [380, 113] width 27 height 10
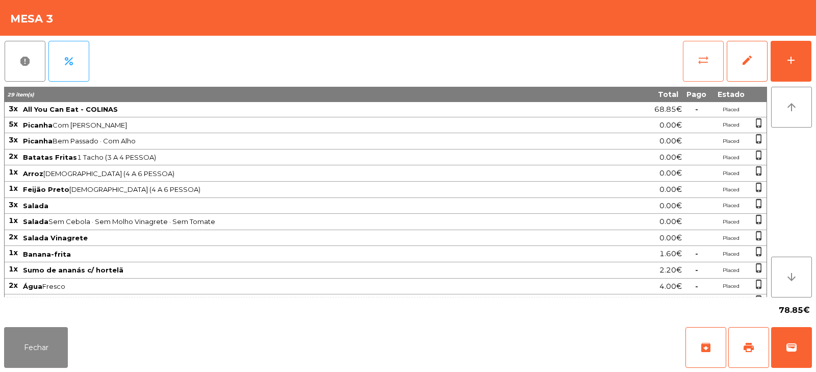
click at [709, 66] on button "sync_alt" at bounding box center [703, 61] width 41 height 41
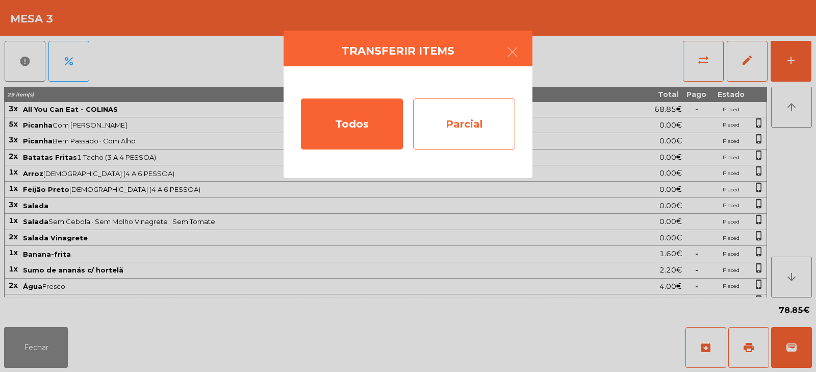
click at [468, 130] on div "Parcial" at bounding box center [464, 123] width 102 height 51
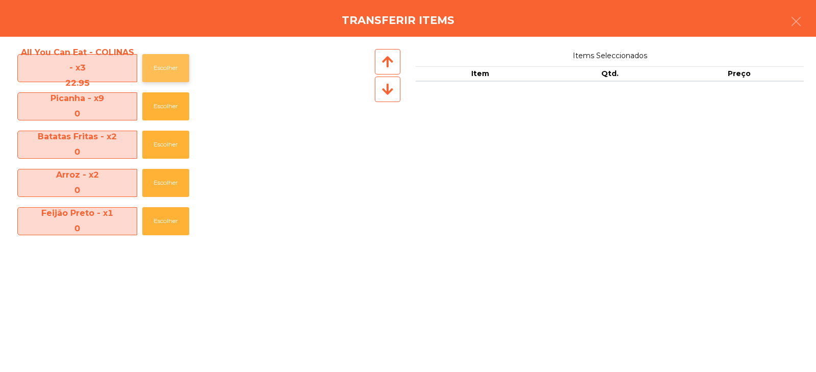
click at [172, 80] on button "Escolher" at bounding box center [165, 68] width 47 height 28
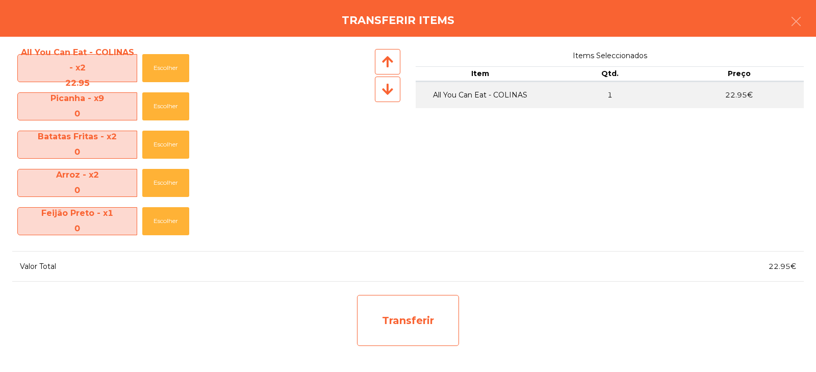
click at [392, 322] on div "Transferir" at bounding box center [408, 320] width 102 height 51
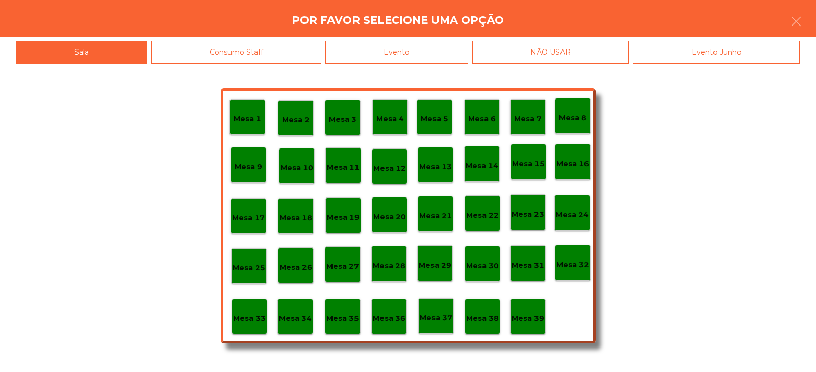
click at [436, 310] on div "Mesa 37" at bounding box center [436, 316] width 33 height 16
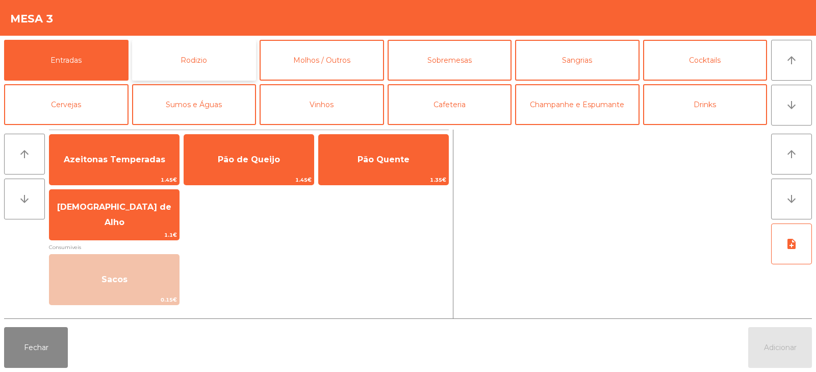
click at [193, 63] on button "Rodizio" at bounding box center [194, 60] width 124 height 41
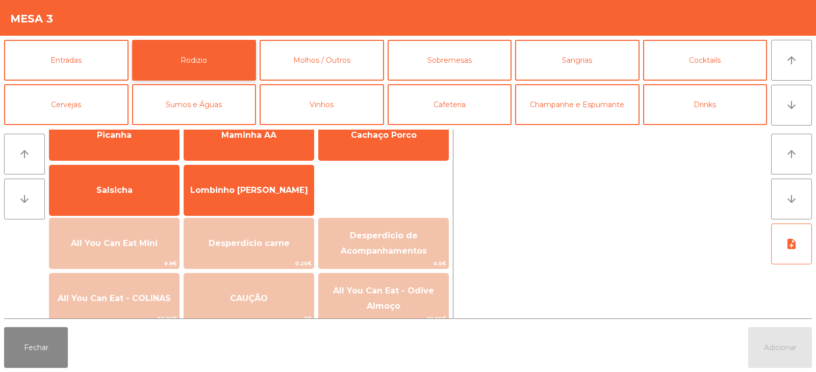
scroll to position [44, 0]
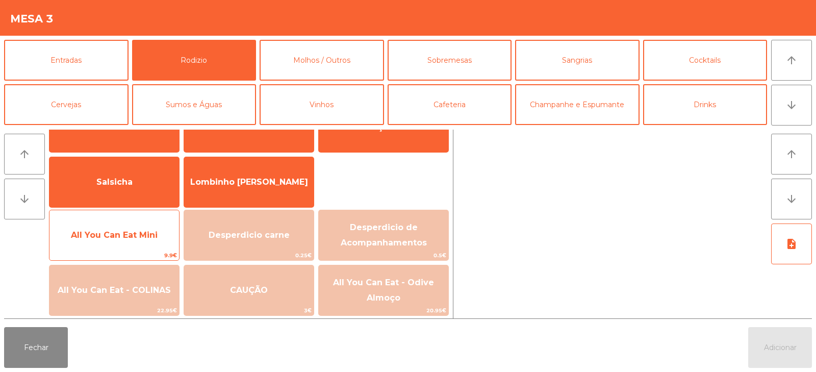
click at [123, 246] on span "All You Can Eat Mini" at bounding box center [114, 235] width 130 height 28
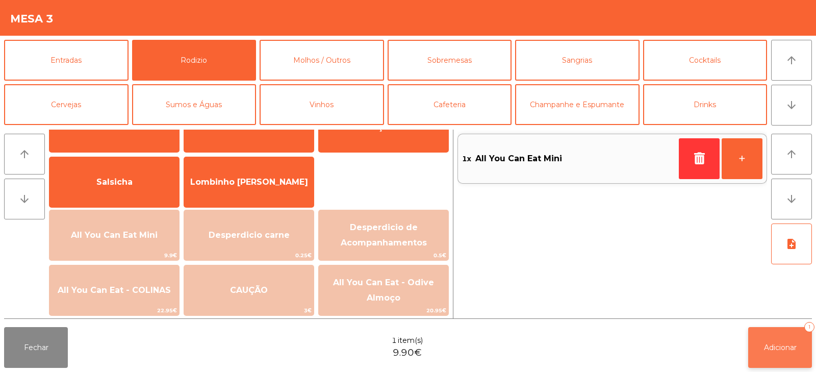
click at [772, 347] on span "Adicionar" at bounding box center [780, 347] width 33 height 9
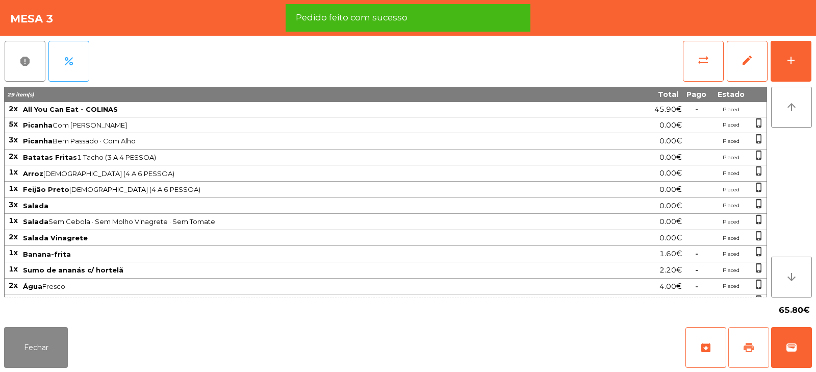
click at [751, 343] on span "print" at bounding box center [749, 347] width 12 height 12
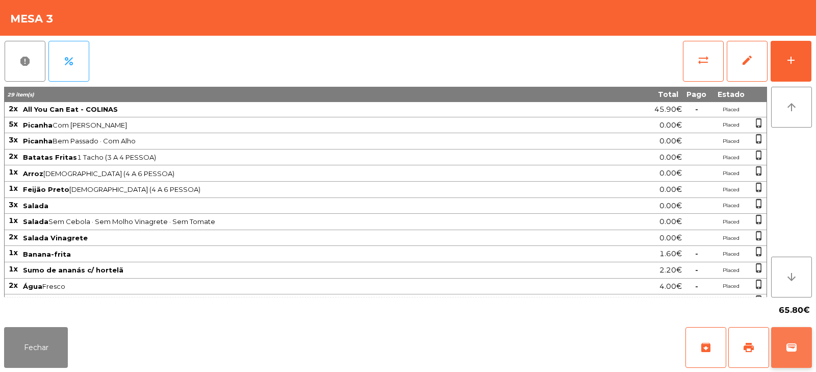
click at [786, 350] on span "wallet" at bounding box center [791, 347] width 12 height 12
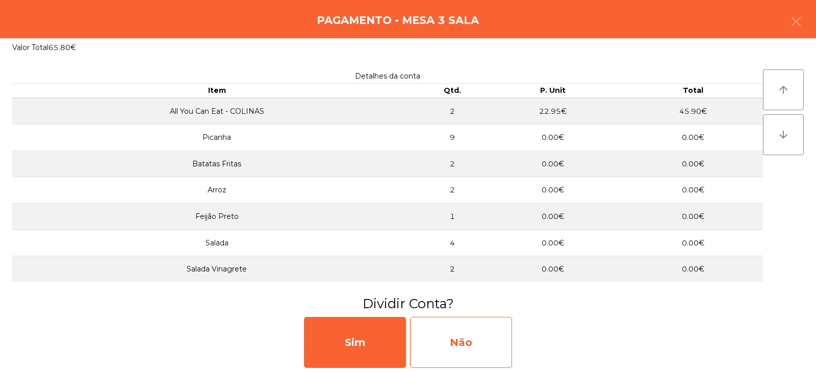
click at [478, 340] on div "Não" at bounding box center [461, 342] width 102 height 51
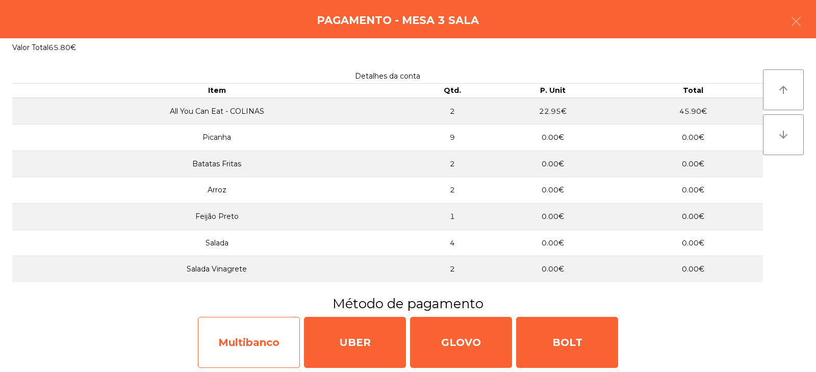
click at [240, 342] on div "Multibanco" at bounding box center [249, 342] width 102 height 51
select select "**"
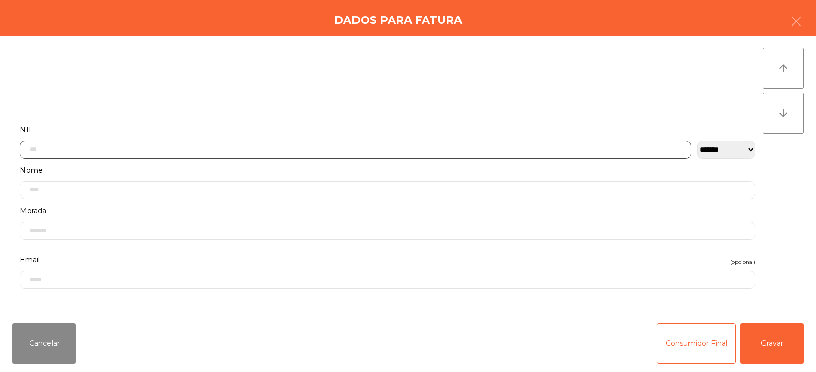
click at [500, 146] on input "text" at bounding box center [355, 150] width 671 height 18
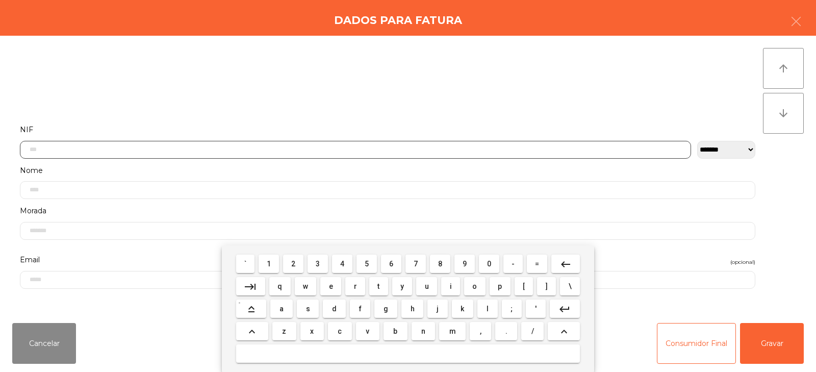
scroll to position [74, 0]
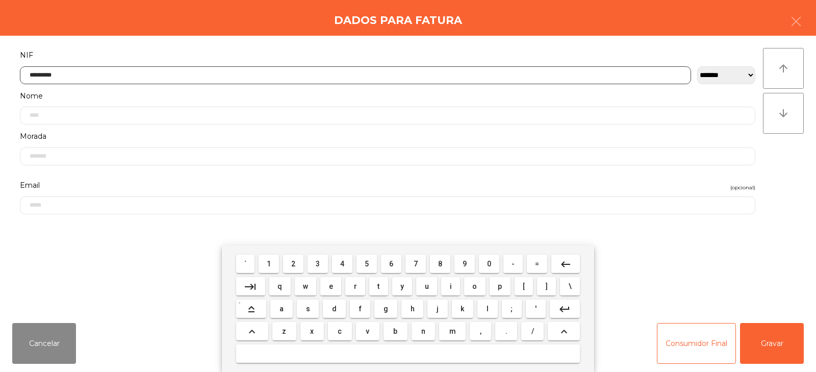
type input "*********"
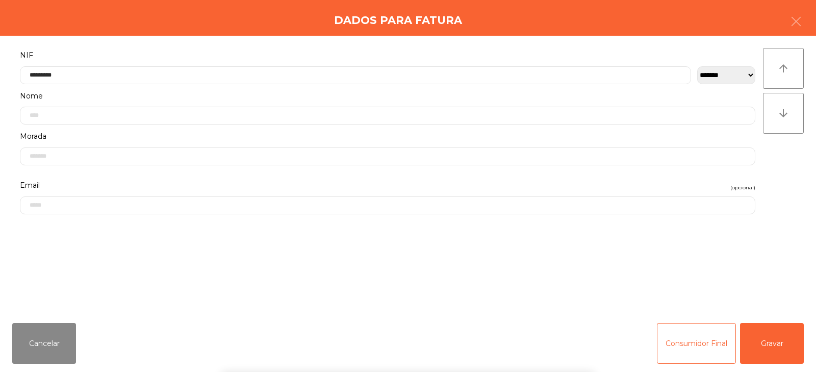
click at [775, 342] on div "` 1 2 3 4 5 6 7 8 9 0 - = keyboard_backspace keyboard_tab q w e r t y u i o p […" at bounding box center [408, 308] width 816 height 126
click at [784, 344] on button "Gravar" at bounding box center [772, 343] width 64 height 41
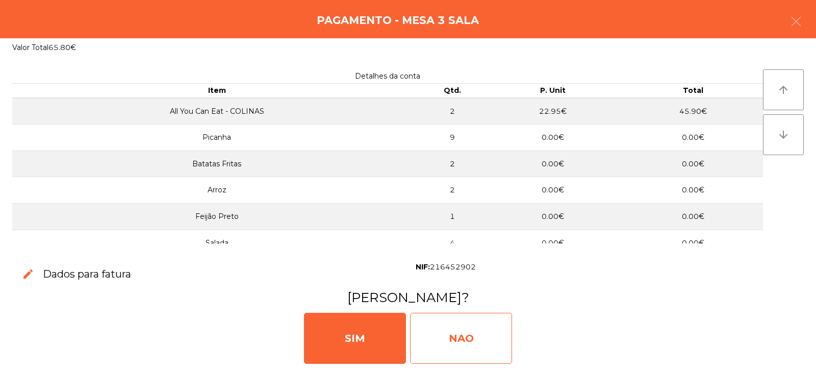
click at [482, 344] on div "NAO" at bounding box center [461, 338] width 102 height 51
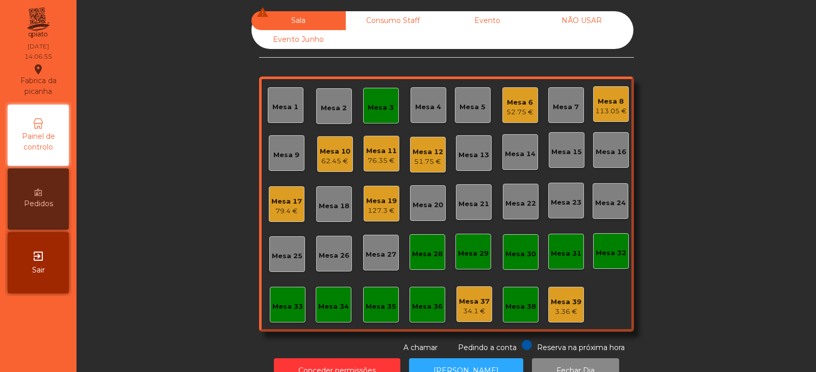
click at [380, 115] on div "Mesa 3" at bounding box center [381, 106] width 36 height 36
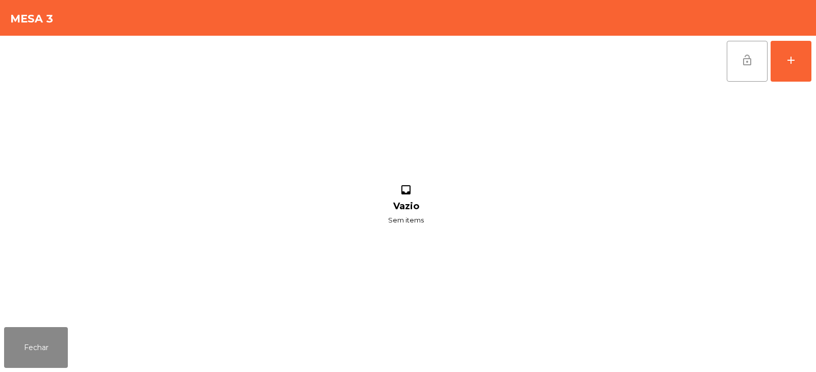
click at [741, 69] on button "lock_open" at bounding box center [747, 61] width 41 height 41
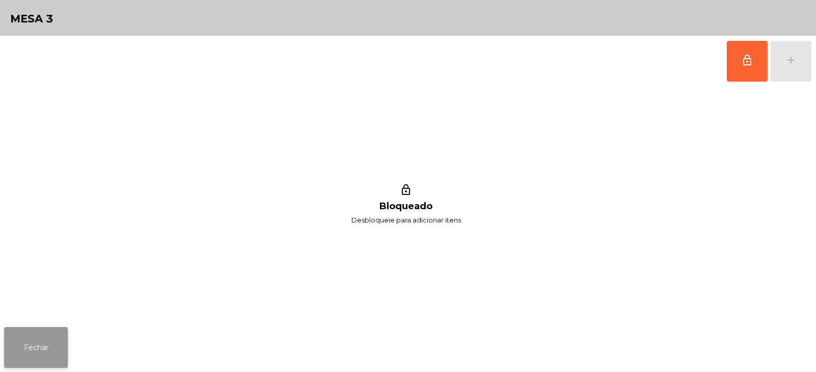
click at [40, 348] on button "Fechar" at bounding box center [36, 347] width 64 height 41
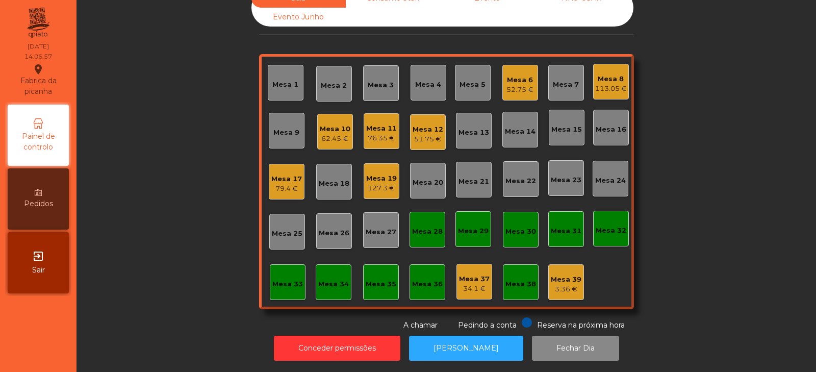
scroll to position [0, 0]
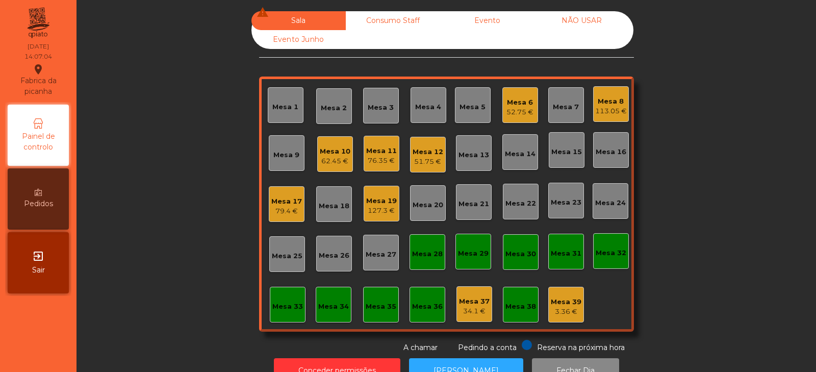
click at [373, 213] on div "127.3 €" at bounding box center [381, 211] width 31 height 10
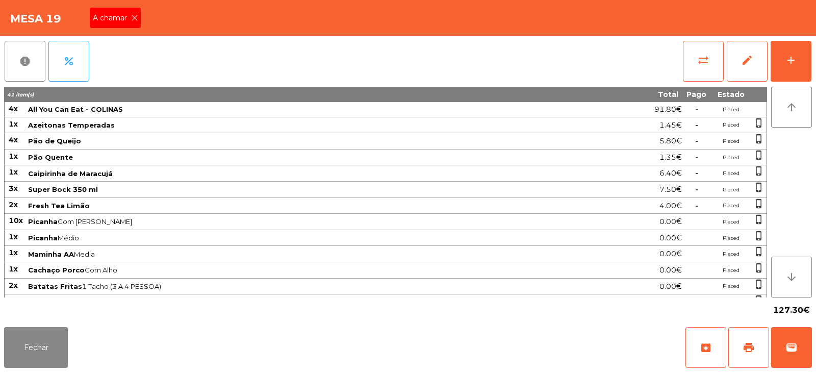
click at [132, 18] on icon at bounding box center [134, 17] width 7 height 7
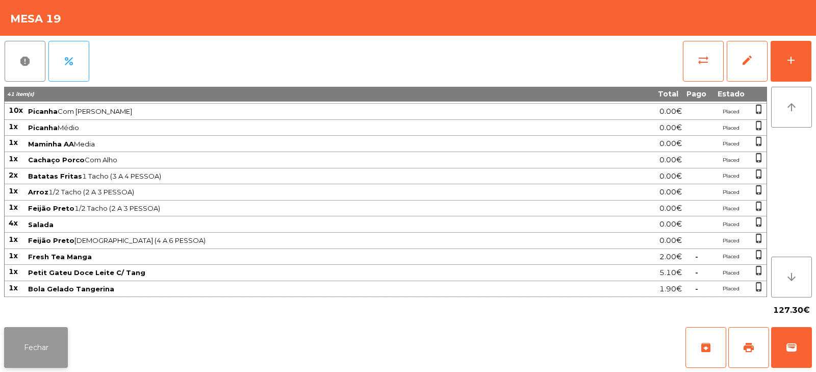
click at [41, 338] on button "Fechar" at bounding box center [36, 347] width 64 height 41
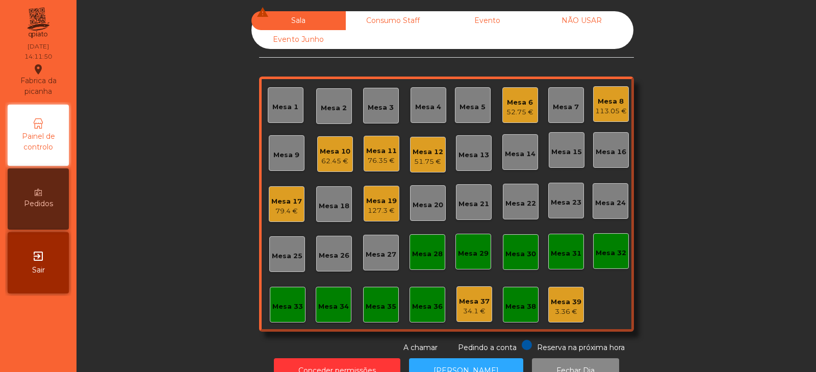
click at [379, 217] on div "Mesa 19 127.3 €" at bounding box center [382, 204] width 36 height 36
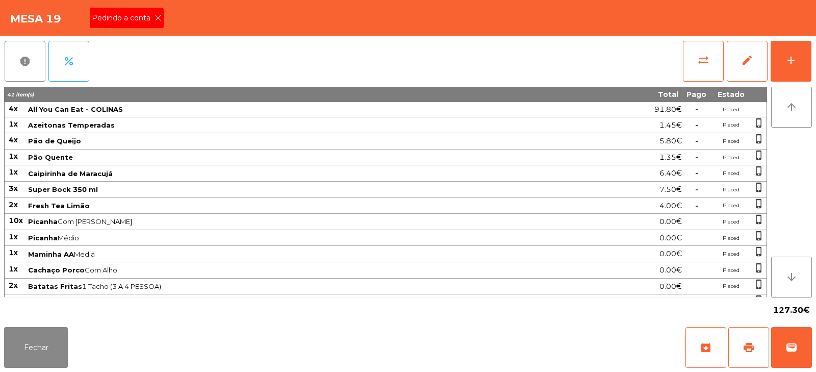
click at [156, 18] on icon at bounding box center [158, 17] width 7 height 7
click at [746, 342] on span "print" at bounding box center [749, 347] width 12 height 12
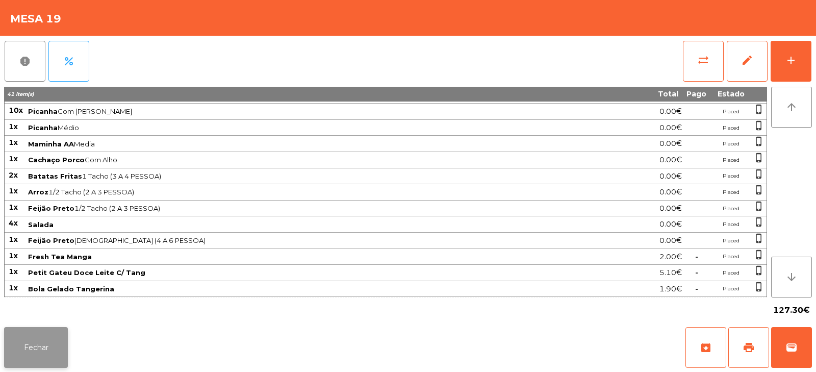
click at [36, 350] on button "Fechar" at bounding box center [36, 347] width 64 height 41
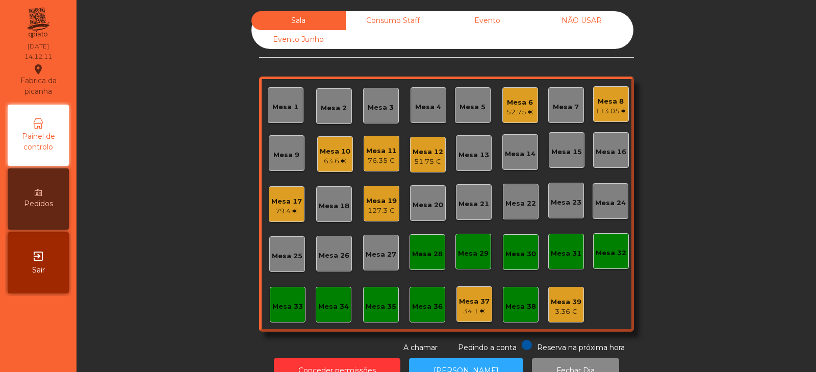
click at [420, 117] on div "Mesa 4" at bounding box center [429, 105] width 36 height 36
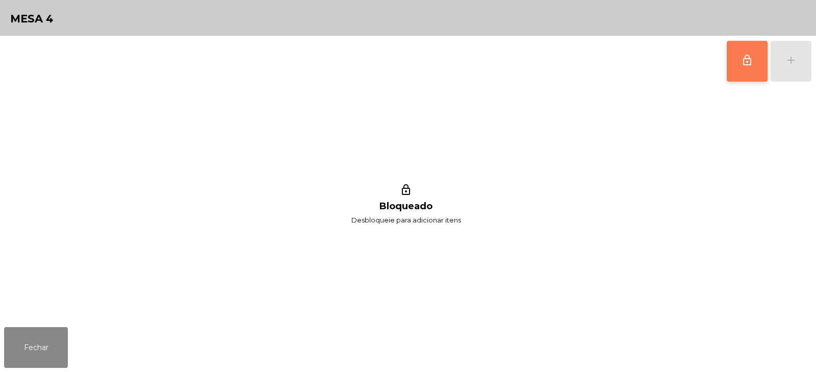
click at [742, 67] on button "lock_outline" at bounding box center [747, 61] width 41 height 41
click at [791, 67] on button "add" at bounding box center [791, 61] width 41 height 41
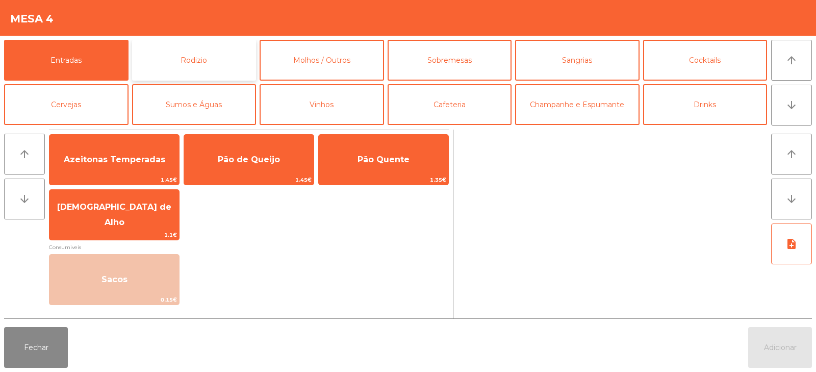
click at [222, 59] on button "Rodizio" at bounding box center [194, 60] width 124 height 41
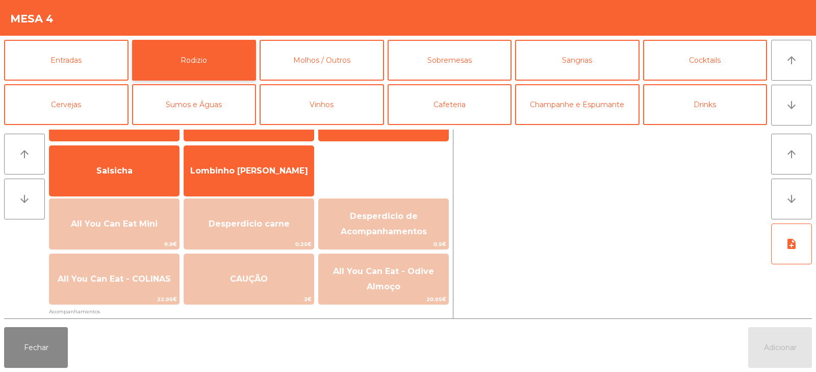
scroll to position [66, 0]
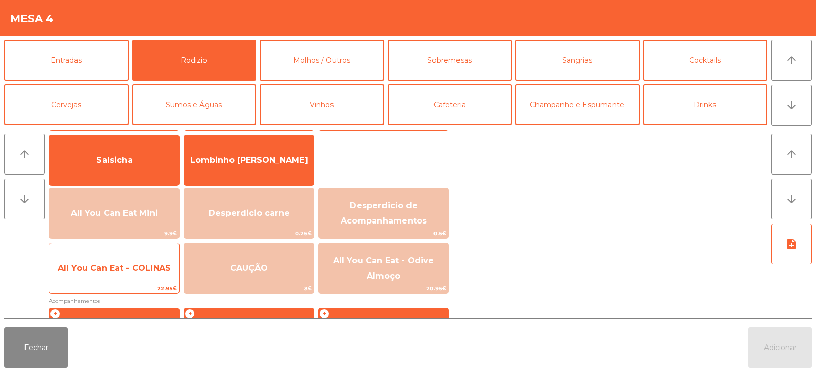
click at [150, 258] on span "All You Can Eat - COLINAS" at bounding box center [114, 268] width 130 height 28
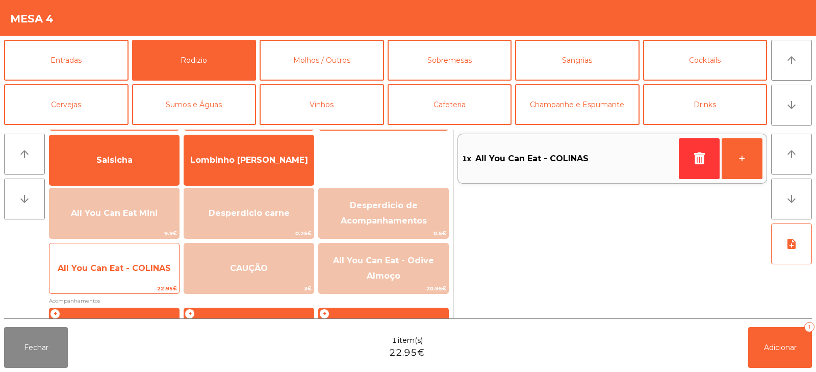
click at [150, 270] on span "All You Can Eat - COLINAS" at bounding box center [114, 268] width 113 height 10
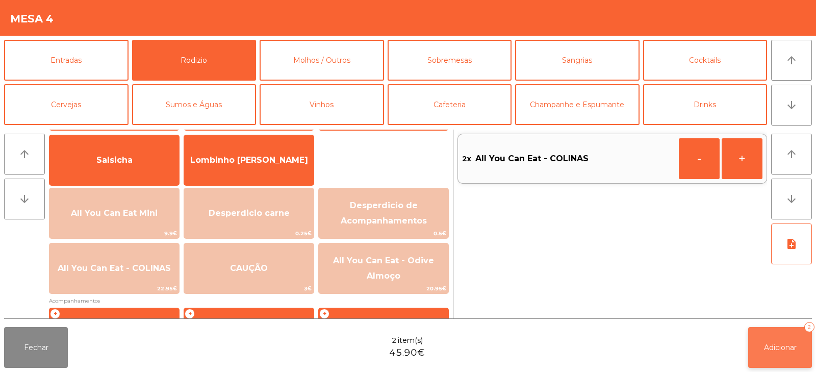
click at [782, 357] on button "Adicionar 2" at bounding box center [780, 347] width 64 height 41
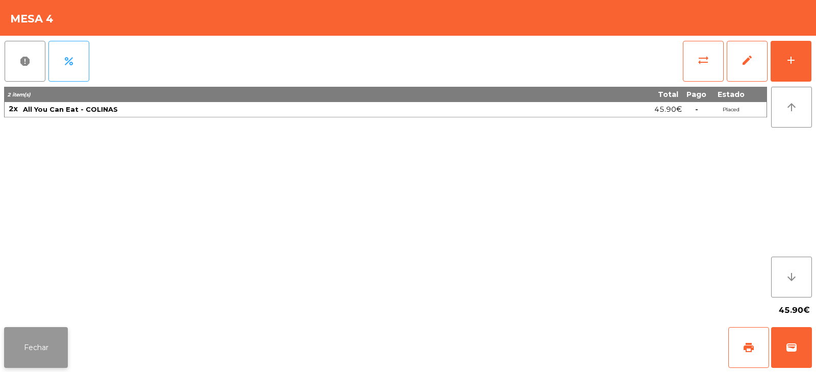
click at [10, 343] on button "Fechar" at bounding box center [36, 347] width 64 height 41
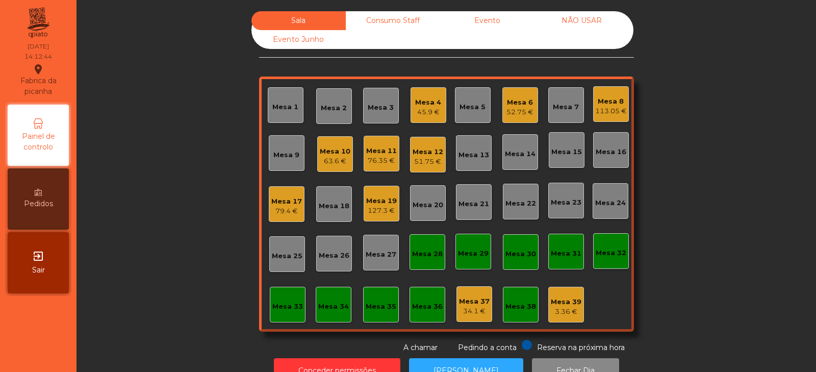
click at [467, 116] on div "Mesa 5" at bounding box center [473, 105] width 36 height 36
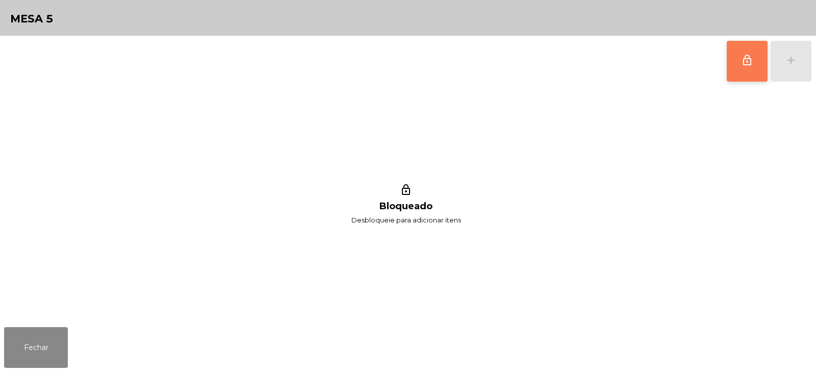
click at [728, 56] on button "lock_outline" at bounding box center [747, 61] width 41 height 41
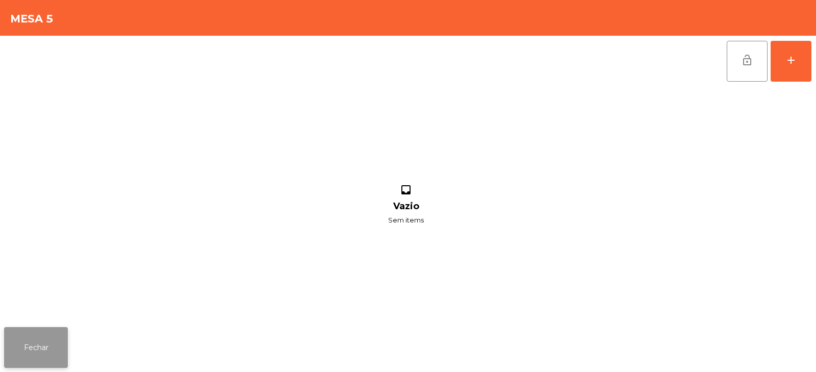
click at [47, 345] on button "Fechar" at bounding box center [36, 347] width 64 height 41
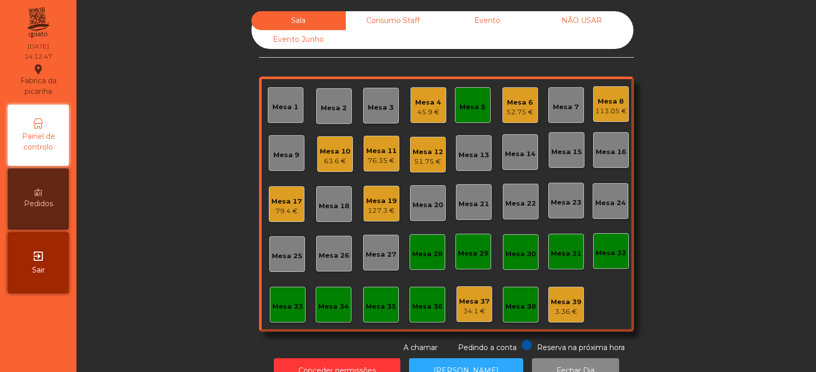
click at [438, 115] on div "Mesa 4 45.9 €" at bounding box center [429, 105] width 36 height 36
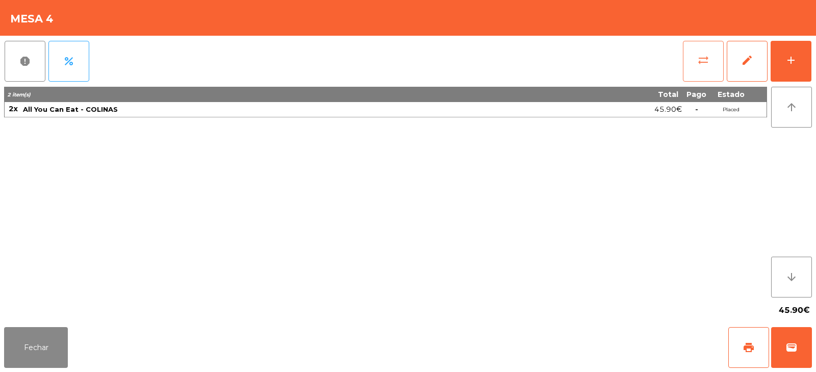
click at [703, 67] on button "sync_alt" at bounding box center [703, 61] width 41 height 41
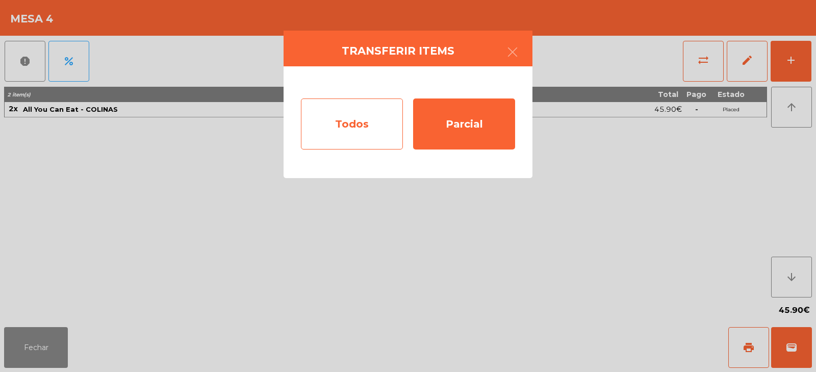
click at [394, 110] on div "Todos" at bounding box center [352, 123] width 102 height 51
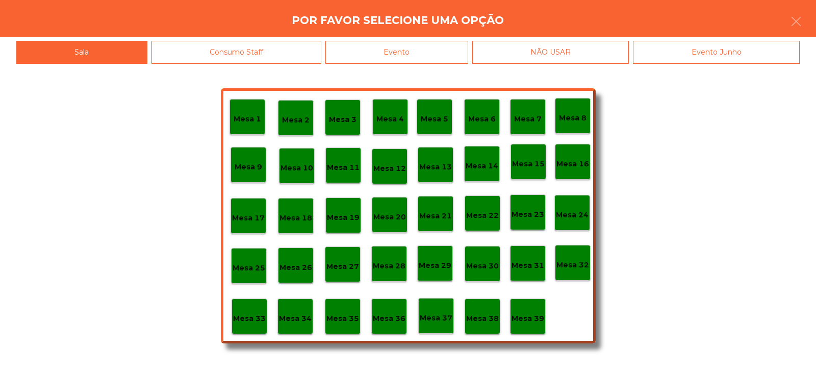
click at [436, 127] on div "Mesa 5" at bounding box center [435, 117] width 36 height 36
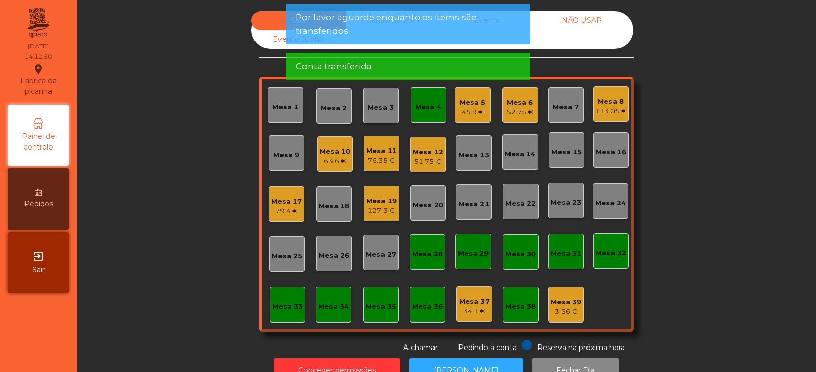
click at [428, 108] on div "Mesa 4" at bounding box center [428, 107] width 26 height 10
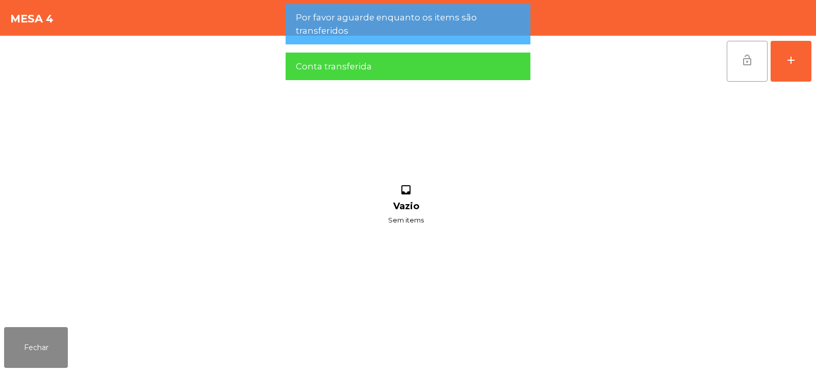
click at [737, 60] on button "lock_open" at bounding box center [747, 61] width 41 height 41
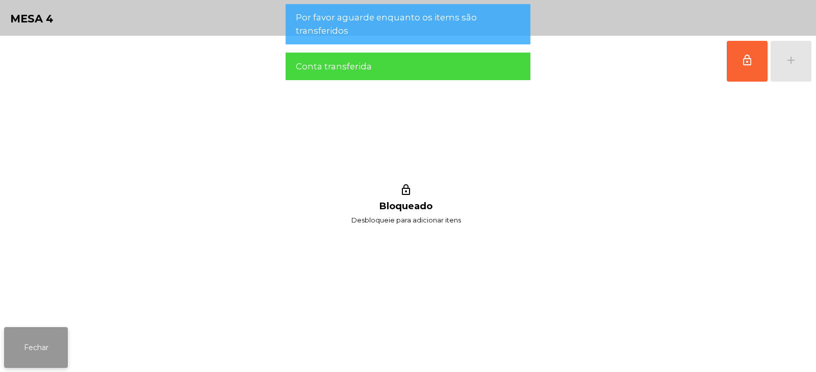
click at [53, 344] on button "Fechar" at bounding box center [36, 347] width 64 height 41
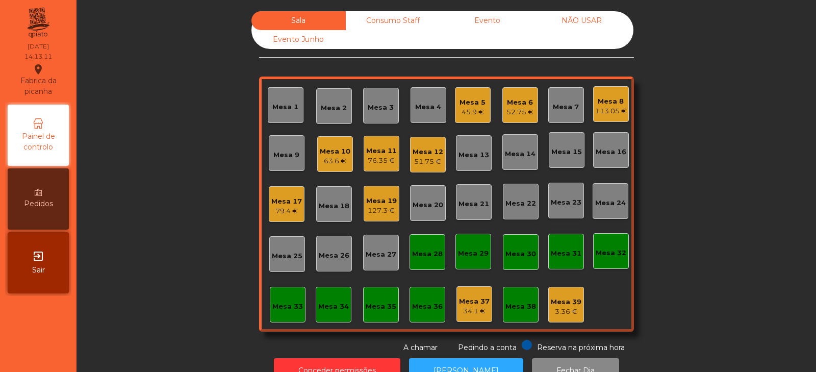
click at [607, 149] on div "Mesa 16" at bounding box center [611, 152] width 31 height 10
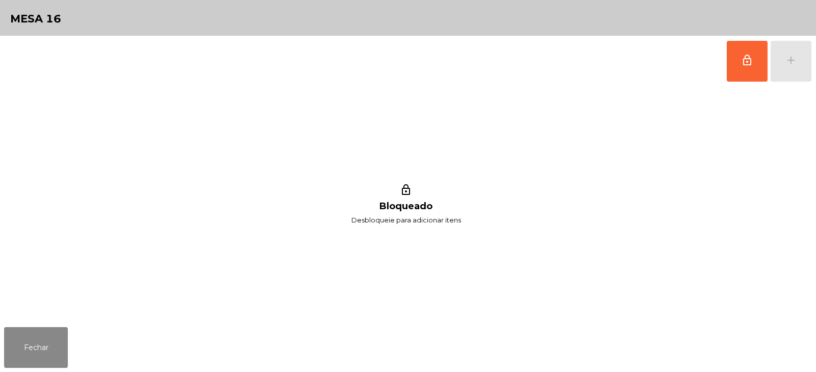
click at [571, 112] on div "lock_outline Bloqueado Desbloqueie para adicionar itens" at bounding box center [406, 205] width 804 height 236
click at [65, 335] on button "Fechar" at bounding box center [36, 347] width 64 height 41
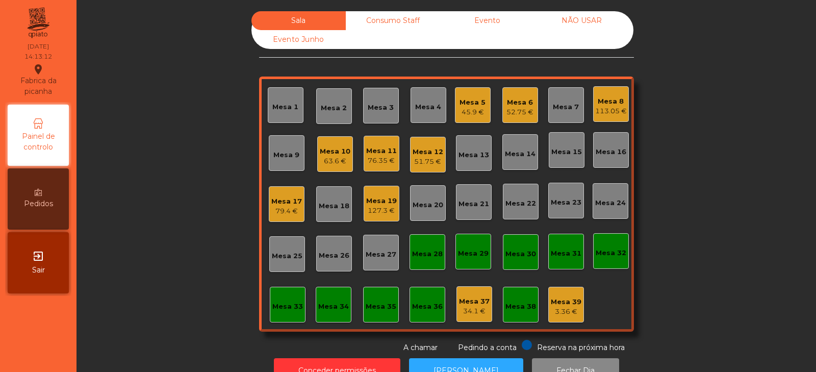
click at [568, 104] on div "Mesa 7" at bounding box center [566, 107] width 26 height 10
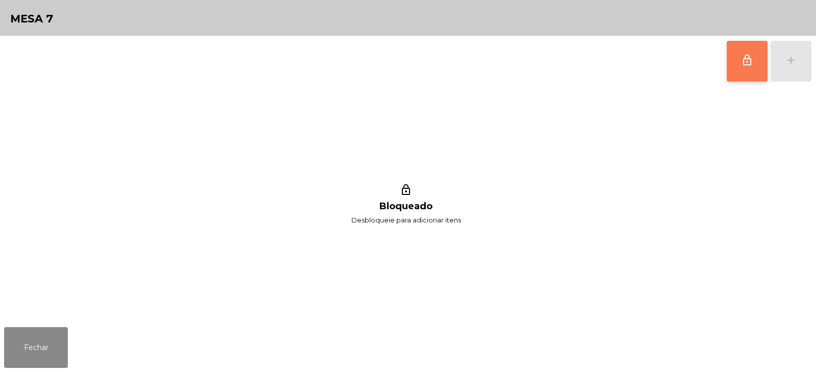
click at [745, 61] on span "lock_outline" at bounding box center [747, 60] width 12 height 12
click at [789, 64] on div "add" at bounding box center [791, 60] width 12 height 12
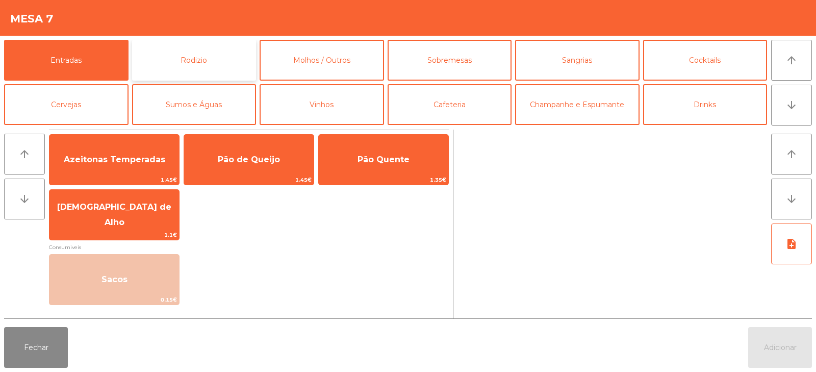
click at [221, 66] on button "Rodizio" at bounding box center [194, 60] width 124 height 41
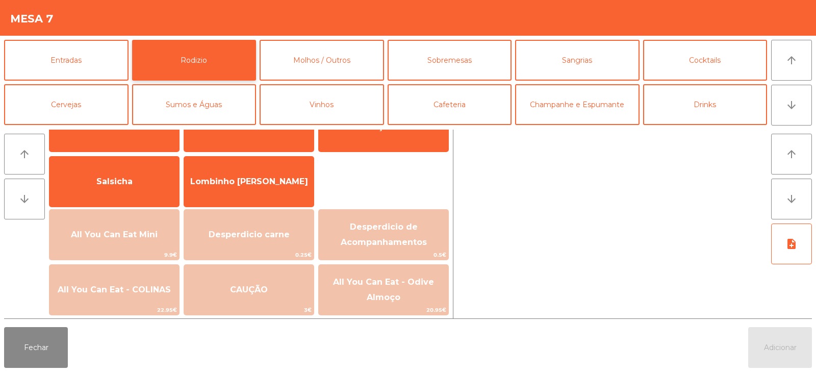
scroll to position [62, 0]
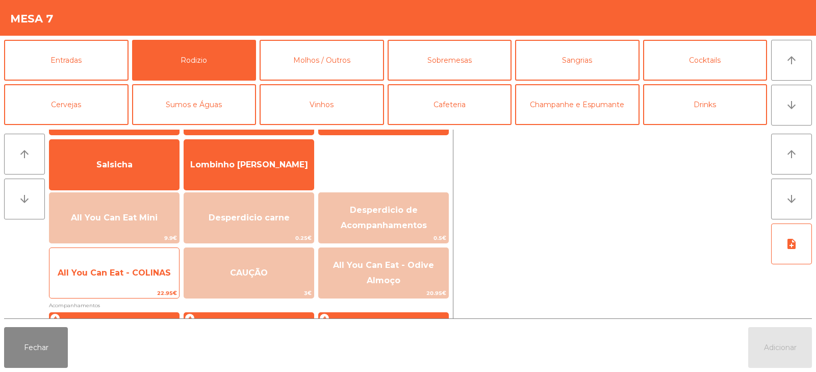
click at [155, 261] on span "All You Can Eat - COLINAS" at bounding box center [114, 273] width 130 height 28
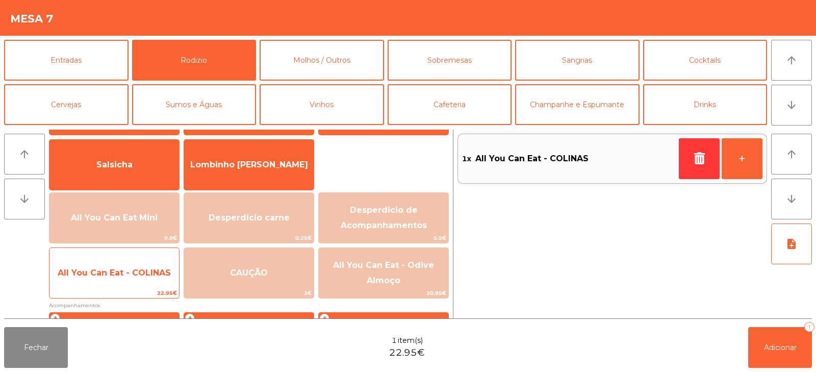
click at [155, 267] on span "All You Can Eat - COLINAS" at bounding box center [114, 273] width 130 height 28
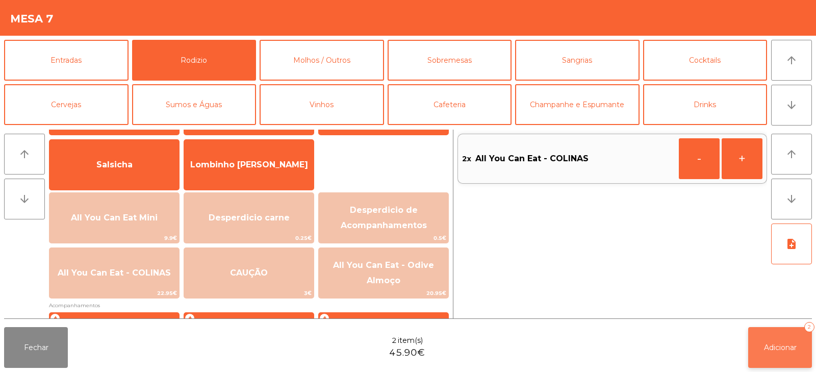
click at [761, 340] on button "Adicionar 2" at bounding box center [780, 347] width 64 height 41
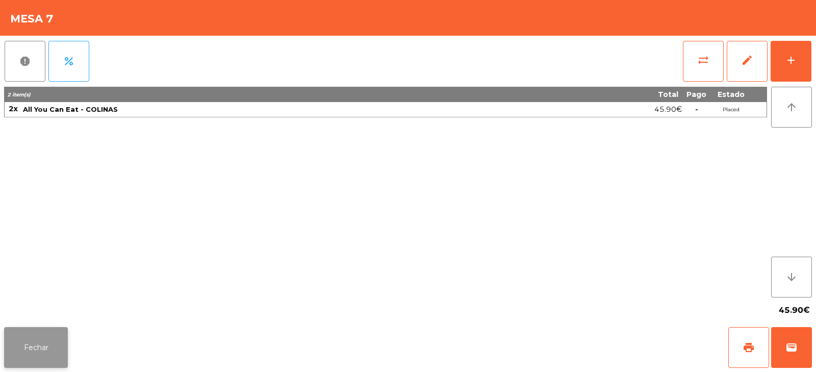
click at [60, 336] on button "Fechar" at bounding box center [36, 347] width 64 height 41
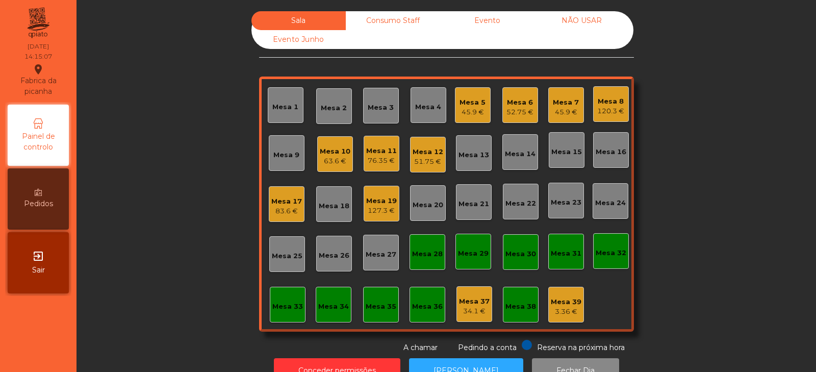
click at [381, 104] on div "Mesa 3" at bounding box center [381, 108] width 26 height 10
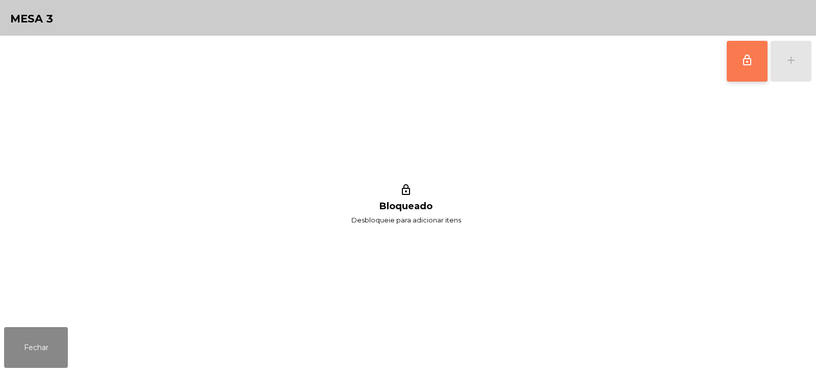
click at [743, 62] on span "lock_outline" at bounding box center [747, 60] width 12 height 12
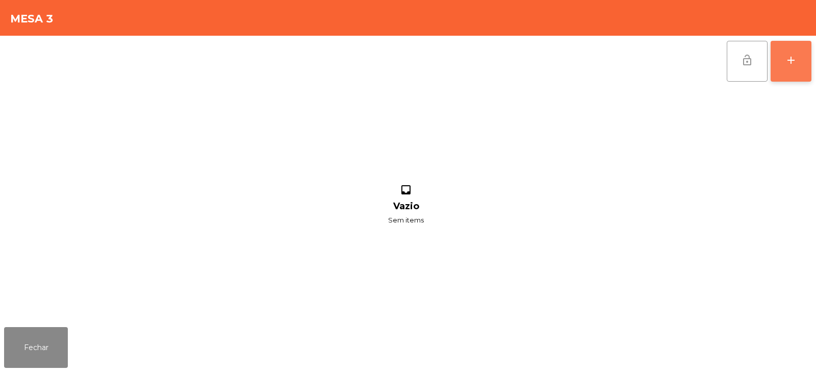
click at [786, 64] on div "add" at bounding box center [791, 60] width 12 height 12
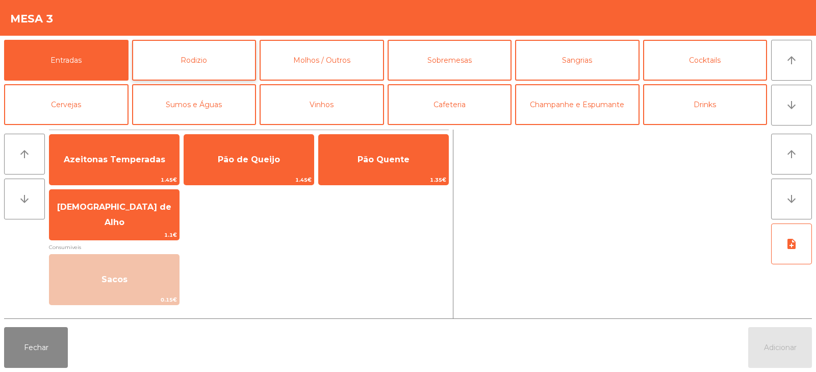
click at [185, 57] on button "Rodizio" at bounding box center [194, 60] width 124 height 41
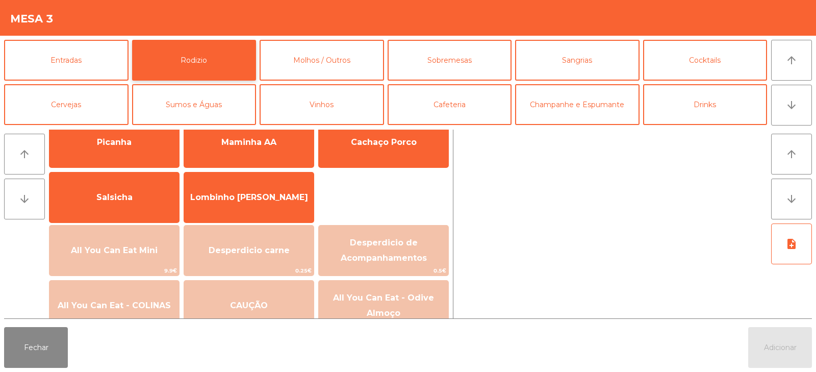
scroll to position [59, 0]
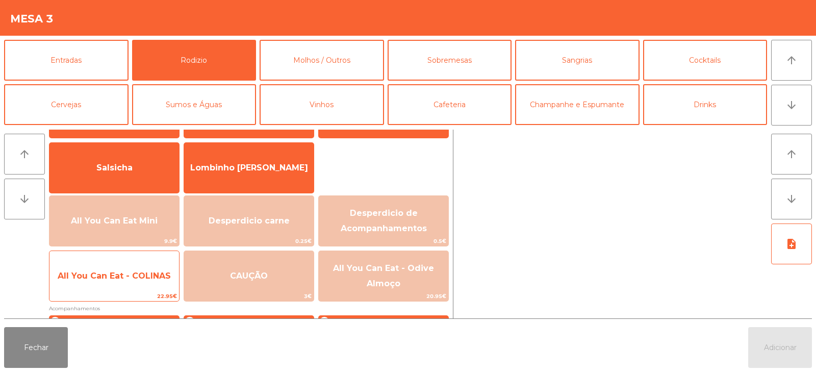
click at [152, 270] on span "All You Can Eat - COLINAS" at bounding box center [114, 276] width 130 height 28
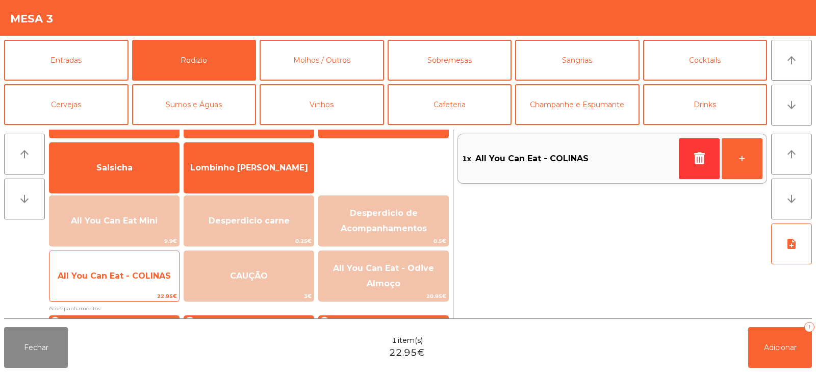
click at [153, 279] on span "All You Can Eat - COLINAS" at bounding box center [114, 276] width 113 height 10
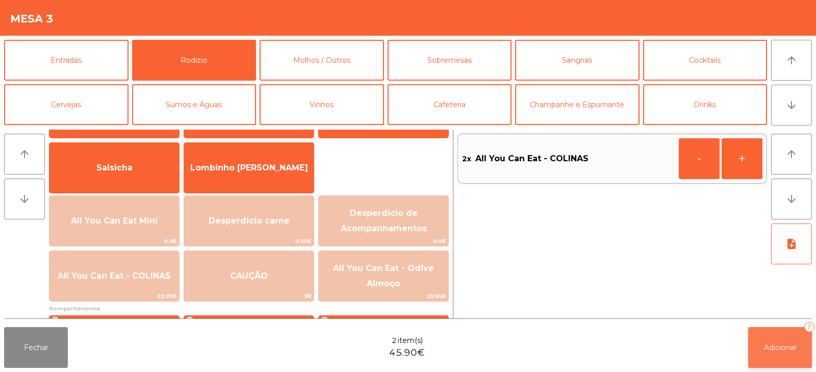
click at [767, 357] on button "Adicionar 2" at bounding box center [780, 347] width 64 height 41
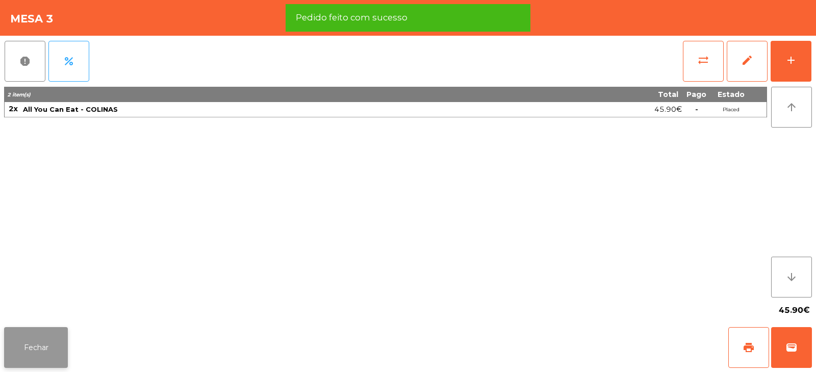
click at [59, 356] on button "Fechar" at bounding box center [36, 347] width 64 height 41
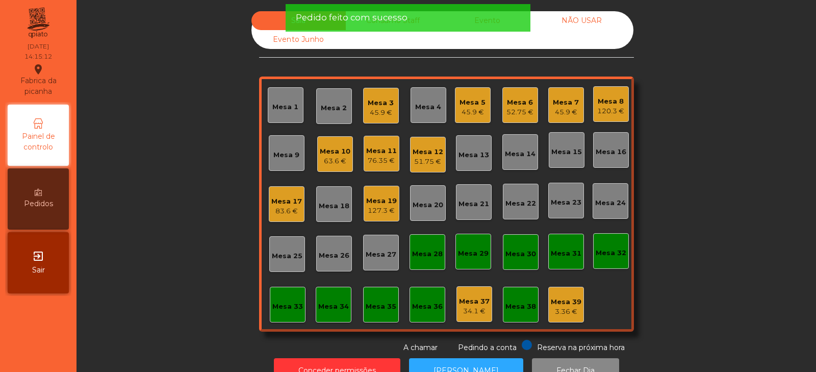
click at [380, 206] on div "127.3 €" at bounding box center [381, 211] width 31 height 10
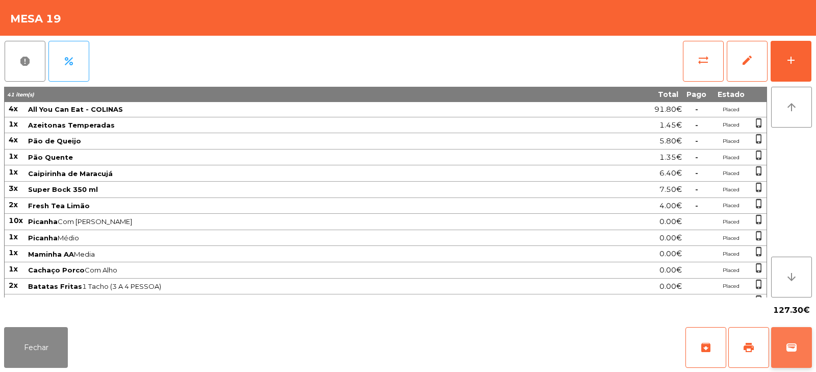
click at [799, 355] on button "wallet" at bounding box center [791, 347] width 41 height 41
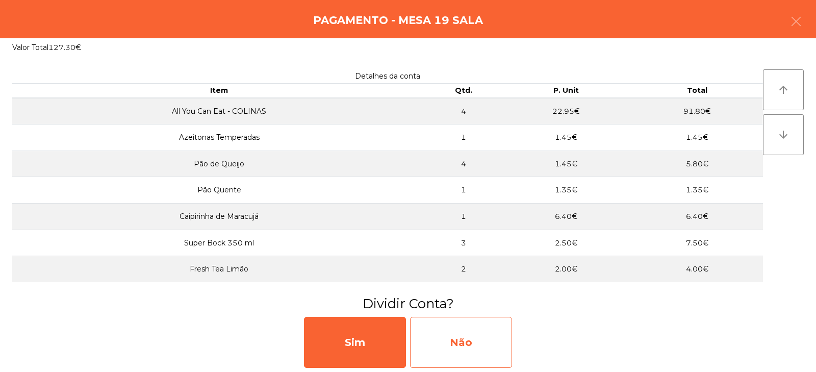
click at [501, 351] on div "Não" at bounding box center [461, 342] width 102 height 51
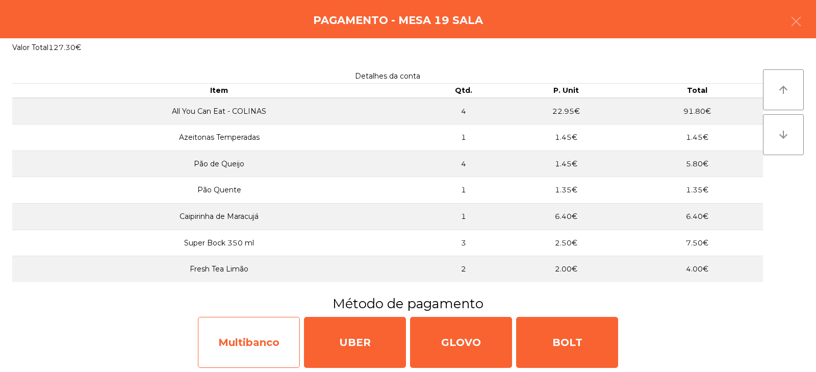
click at [271, 347] on div "Multibanco" at bounding box center [249, 342] width 102 height 51
select select "**"
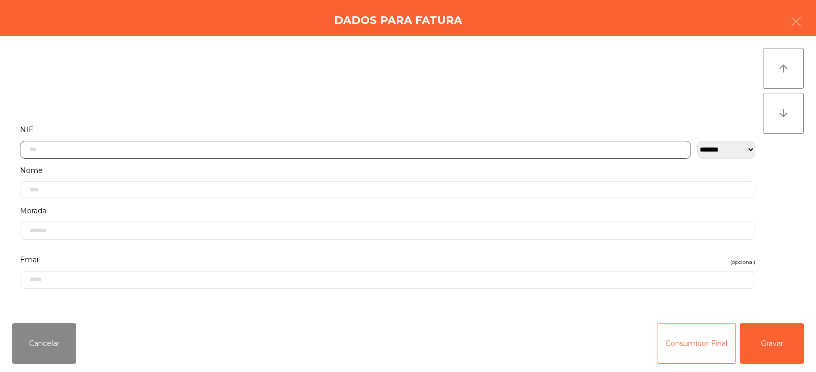
click at [444, 149] on input "text" at bounding box center [355, 150] width 671 height 18
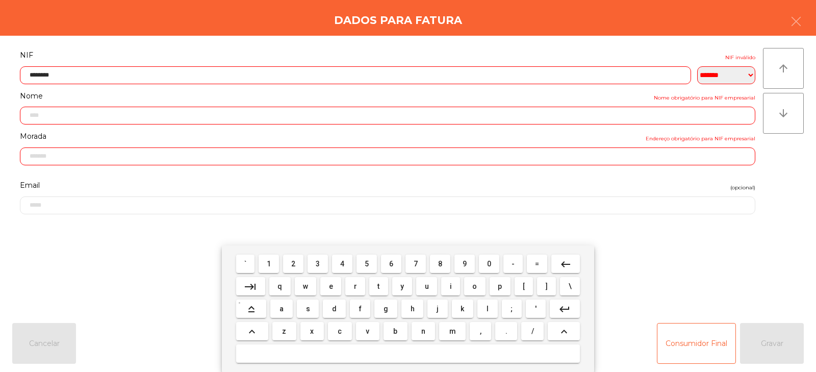
type input "*********"
type input "**********"
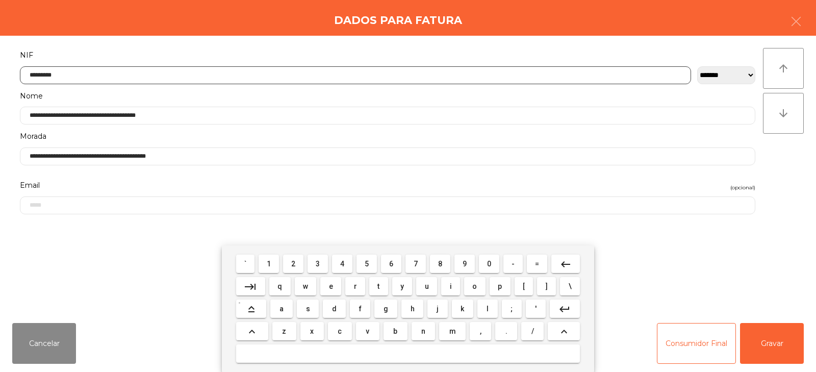
type input "*********"
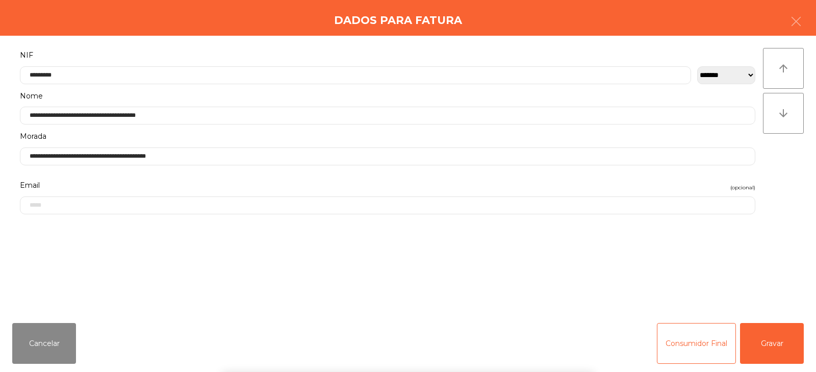
click at [765, 344] on div "` 1 2 3 4 5 6 7 8 9 0 - = keyboard_backspace keyboard_tab q w e r t y u i o p […" at bounding box center [408, 308] width 816 height 126
click at [764, 338] on button "Gravar" at bounding box center [772, 343] width 64 height 41
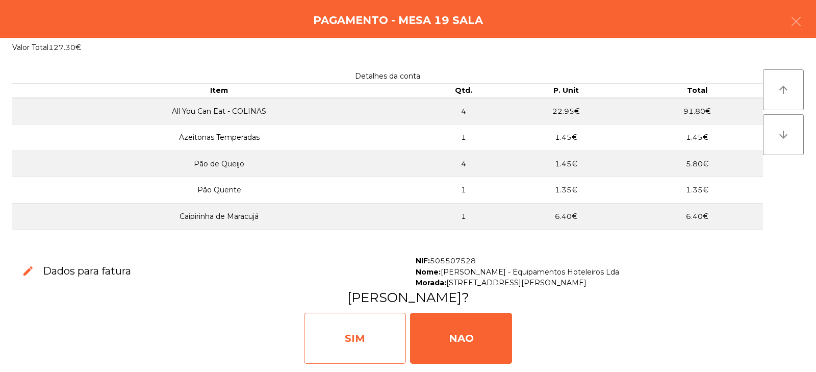
click at [353, 340] on div "SIM" at bounding box center [355, 338] width 102 height 51
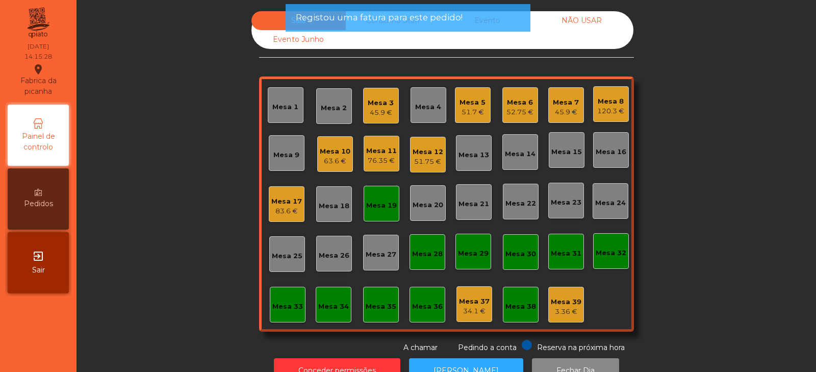
click at [383, 193] on div "Mesa 19" at bounding box center [382, 204] width 36 height 36
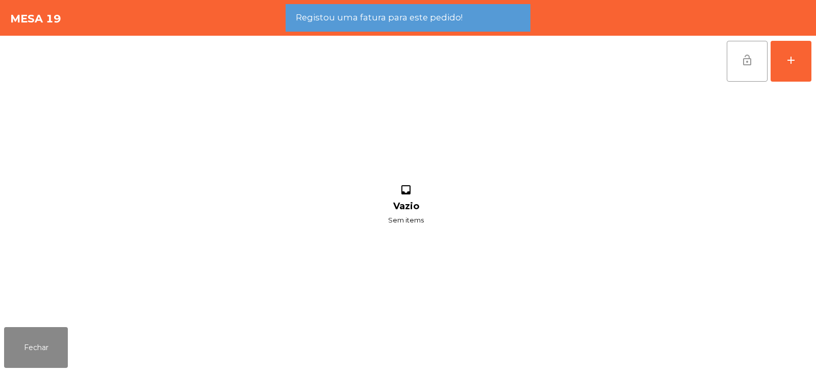
click at [747, 66] on button "lock_open" at bounding box center [747, 61] width 41 height 41
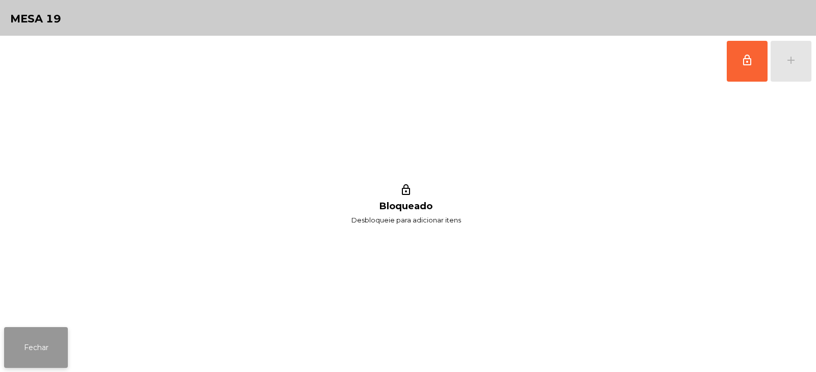
click at [60, 347] on button "Fechar" at bounding box center [36, 347] width 64 height 41
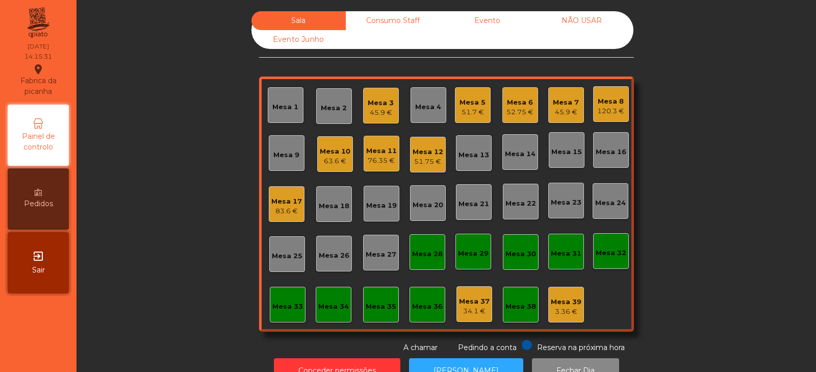
click at [331, 162] on div "63.6 €" at bounding box center [335, 161] width 31 height 10
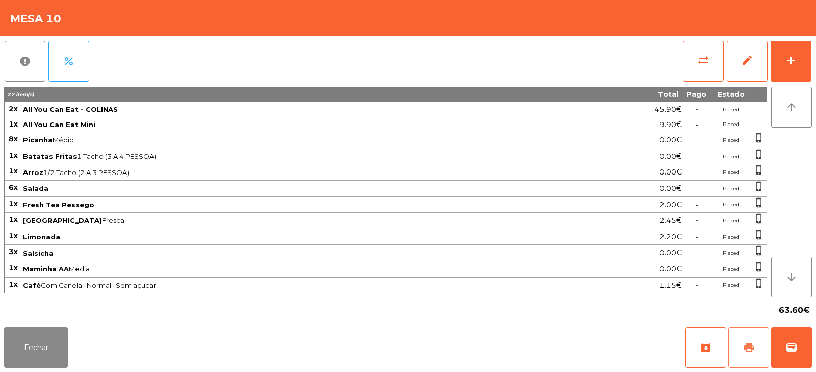
click at [752, 348] on span "print" at bounding box center [749, 347] width 12 height 12
click at [707, 61] on span "sync_alt" at bounding box center [703, 60] width 12 height 12
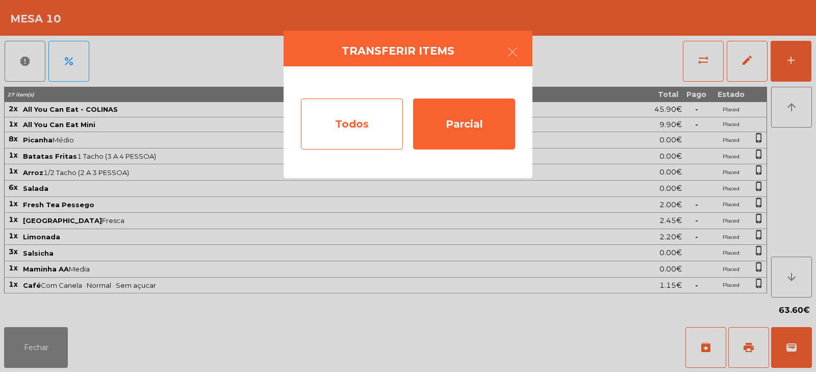
click at [368, 106] on div "Todos" at bounding box center [352, 123] width 102 height 51
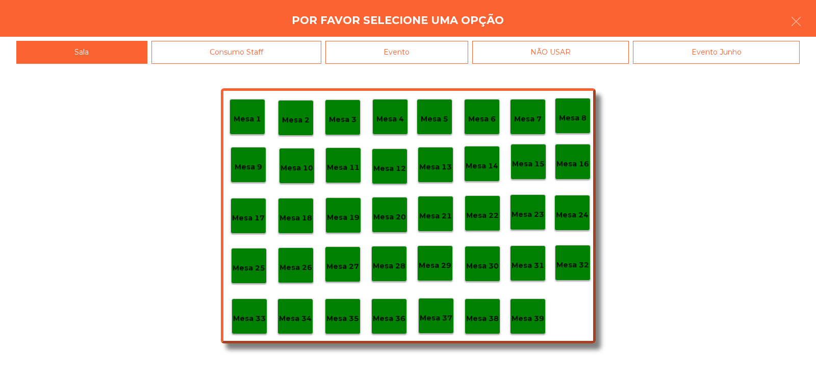
click at [435, 54] on div "Evento" at bounding box center [396, 52] width 143 height 23
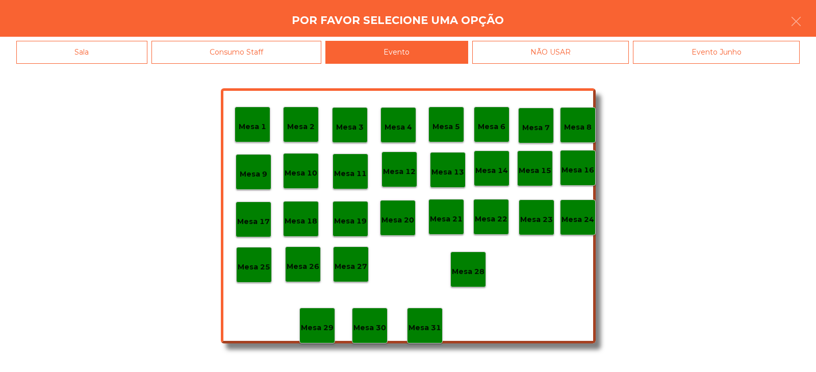
click at [466, 253] on div "Mesa 28" at bounding box center [468, 269] width 36 height 36
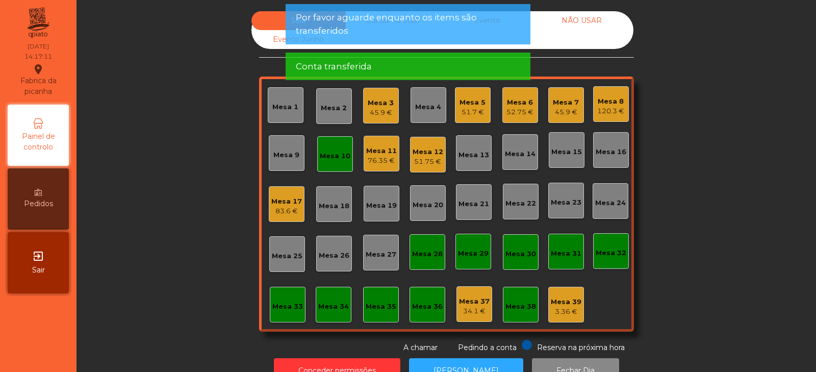
click at [329, 153] on div "Mesa 10" at bounding box center [335, 156] width 31 height 10
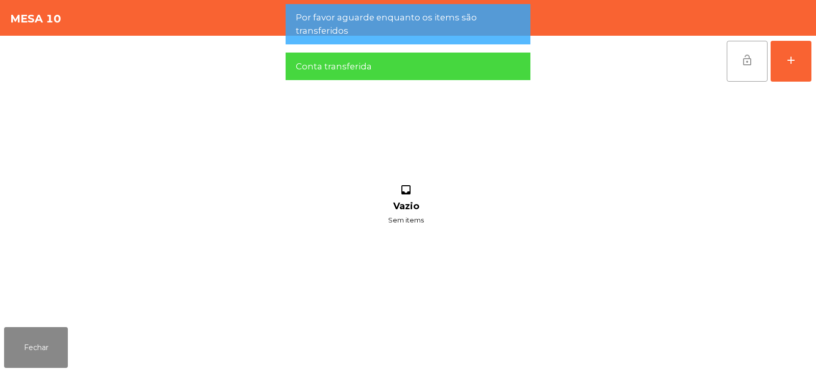
click at [749, 67] on button "lock_open" at bounding box center [747, 61] width 41 height 41
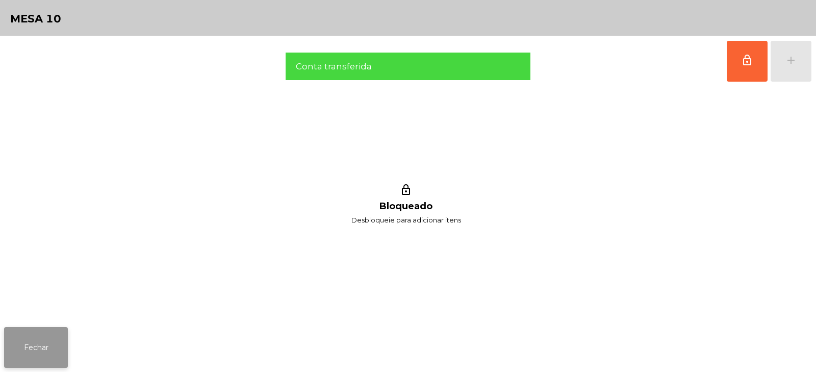
click at [33, 359] on button "Fechar" at bounding box center [36, 347] width 64 height 41
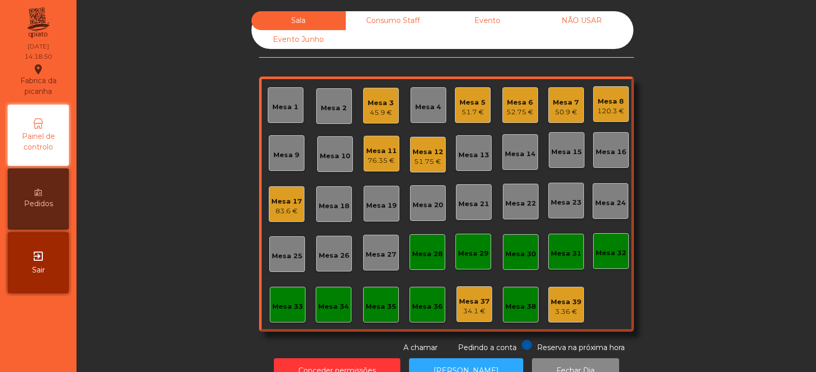
scroll to position [30, 0]
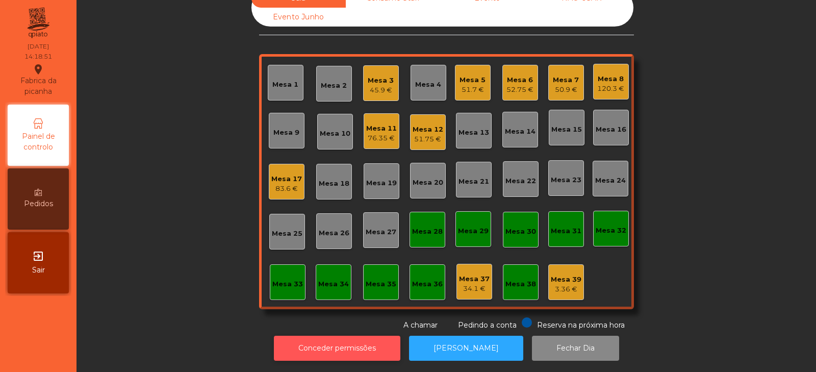
click at [305, 336] on button "Conceder permissões" at bounding box center [337, 348] width 126 height 25
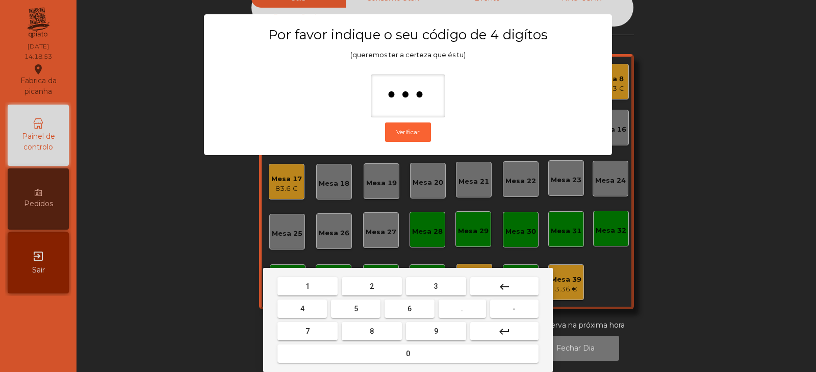
type input "****"
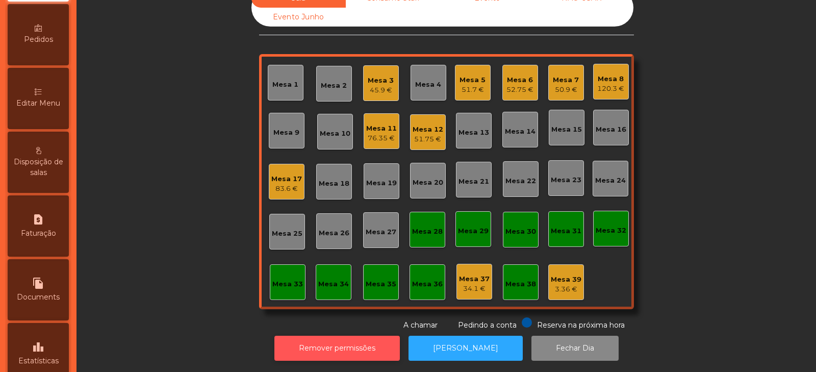
scroll to position [202, 0]
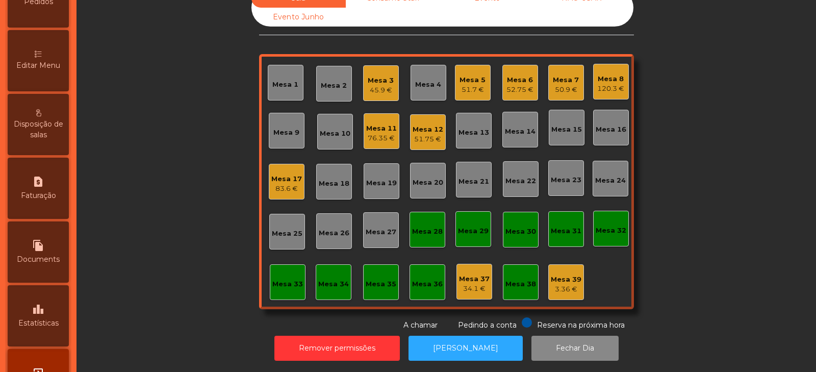
click at [50, 69] on span "Editar Menu" at bounding box center [38, 65] width 44 height 11
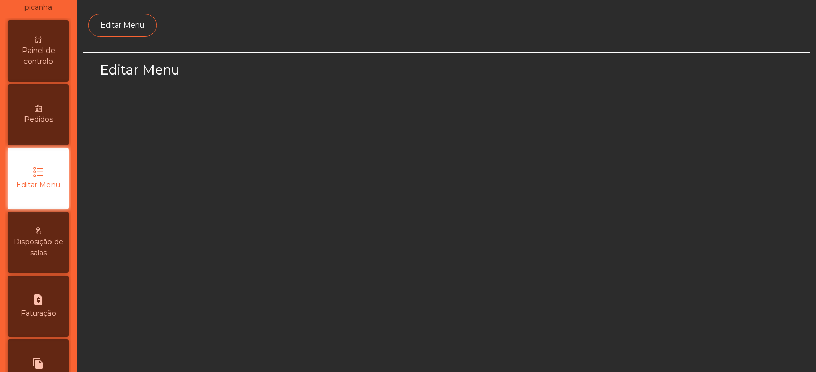
scroll to position [77, 0]
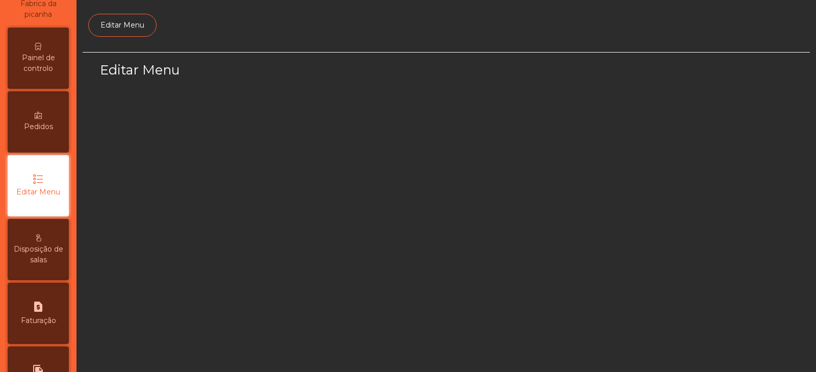
select select "*"
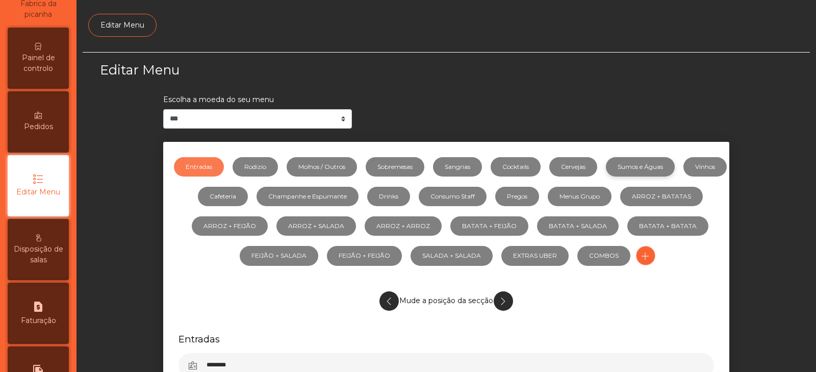
click at [658, 166] on link "Sumos e Águas" at bounding box center [640, 166] width 69 height 19
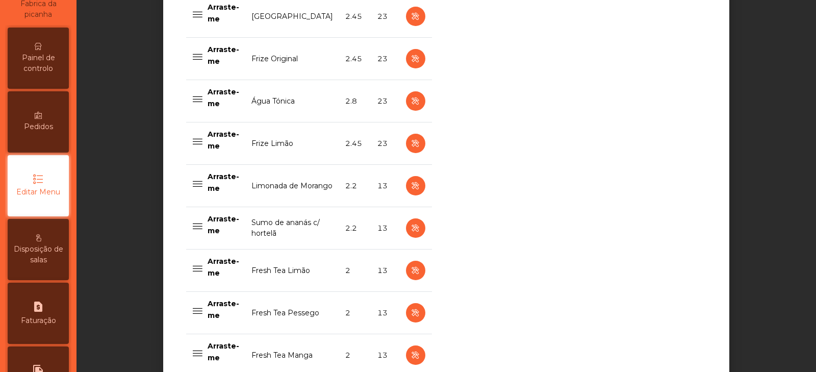
scroll to position [927, 0]
click at [410, 189] on icon "button" at bounding box center [416, 186] width 12 height 13
select select "***"
select select "**"
click at [412, 232] on icon "button" at bounding box center [416, 228] width 12 height 13
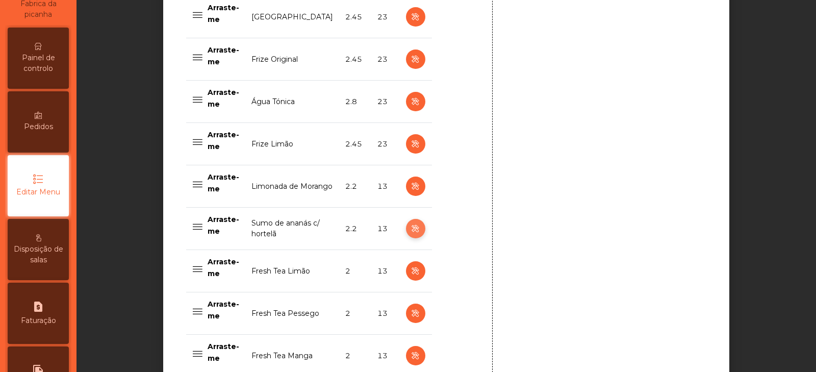
type input "**********"
select select "***"
select select "**"
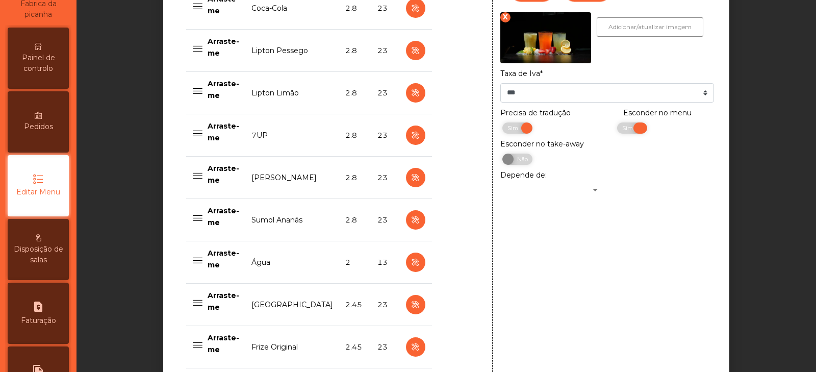
click at [617, 130] on span "Sim" at bounding box center [628, 127] width 25 height 11
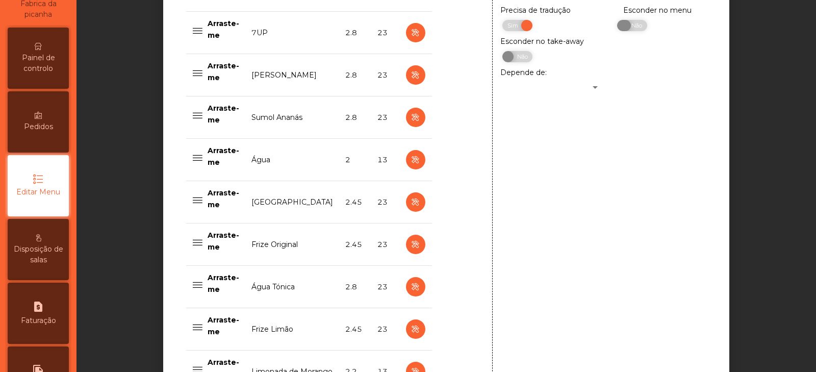
scroll to position [1060, 0]
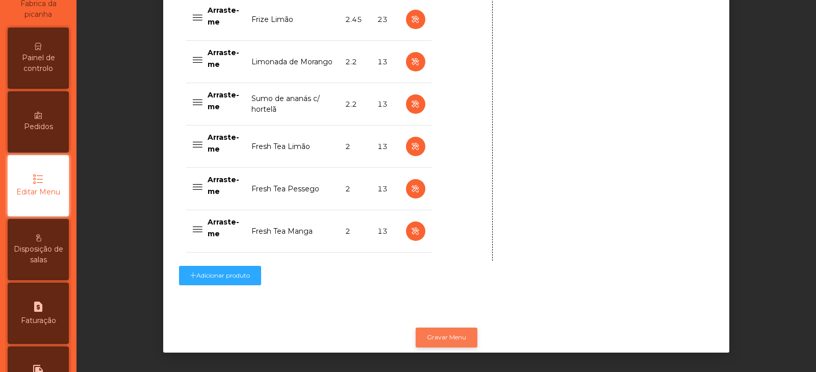
click at [443, 327] on button "Gravar Menu" at bounding box center [447, 336] width 62 height 19
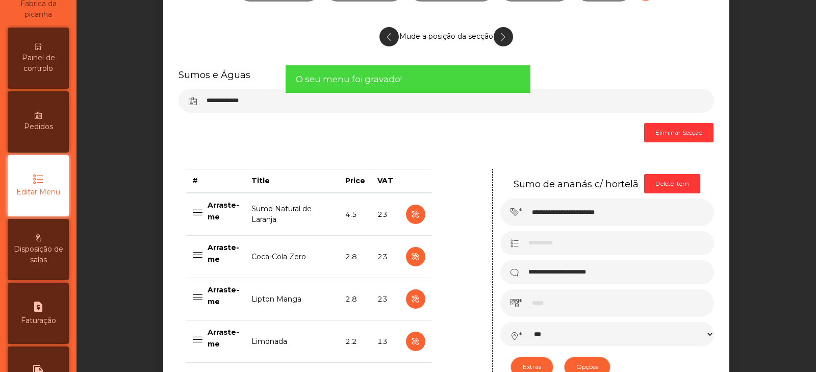
scroll to position [0, 0]
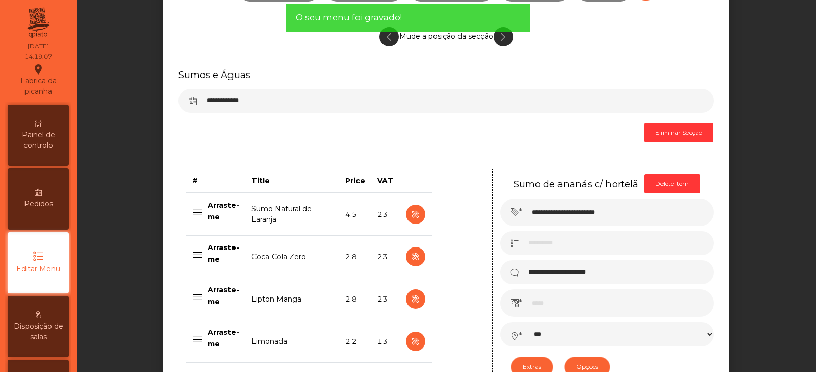
click at [47, 128] on div "Painel de controlo" at bounding box center [38, 135] width 61 height 61
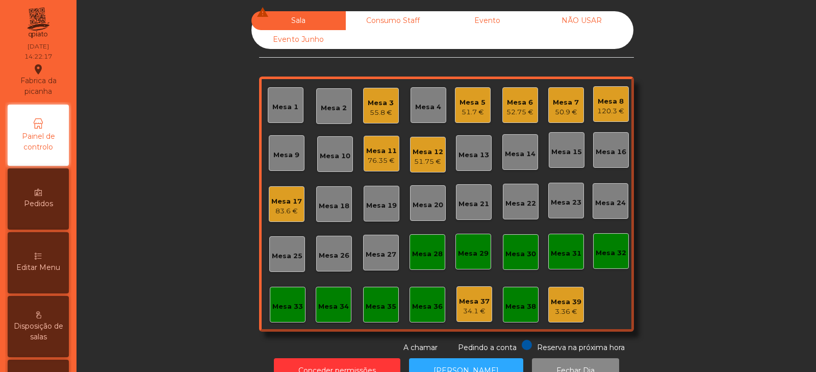
click at [526, 107] on div "Mesa 6" at bounding box center [519, 102] width 27 height 10
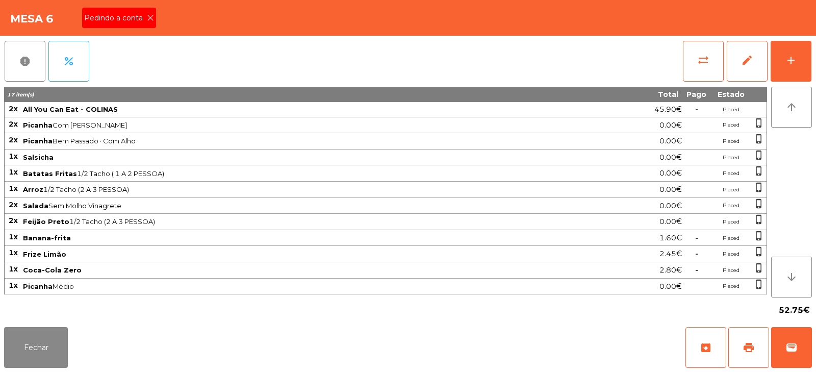
click at [149, 18] on icon at bounding box center [150, 17] width 7 height 7
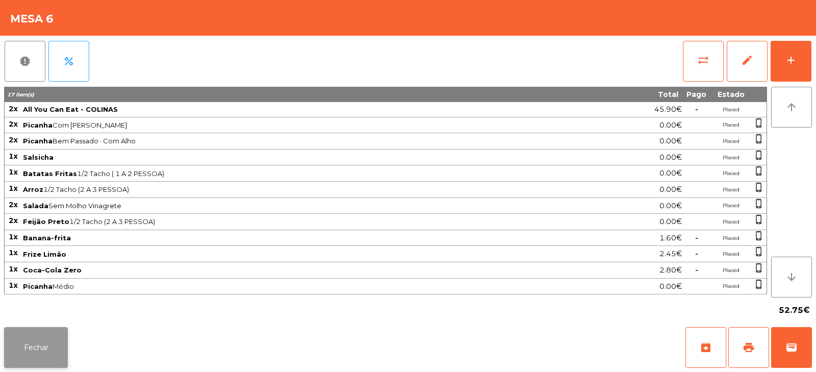
click at [56, 344] on button "Fechar" at bounding box center [36, 347] width 64 height 41
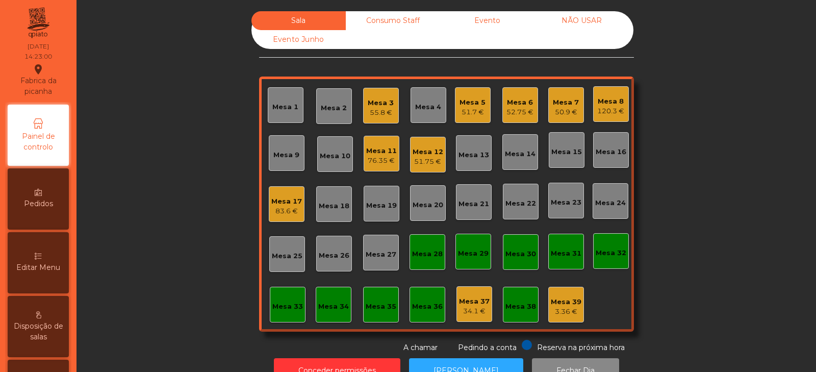
click at [603, 109] on div "120.3 €" at bounding box center [610, 111] width 27 height 10
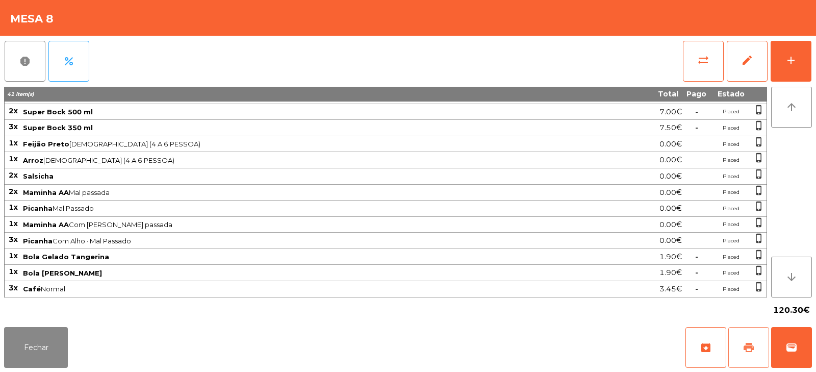
click at [742, 349] on button "print" at bounding box center [748, 347] width 41 height 41
click at [61, 342] on button "Fechar" at bounding box center [36, 347] width 64 height 41
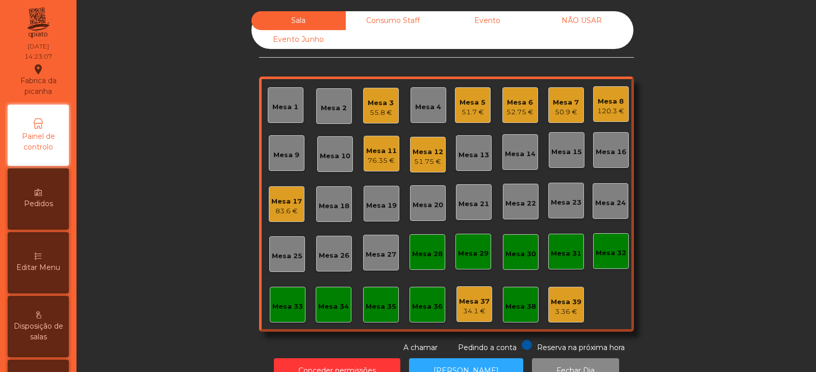
click at [517, 112] on div "52.75 €" at bounding box center [519, 112] width 27 height 10
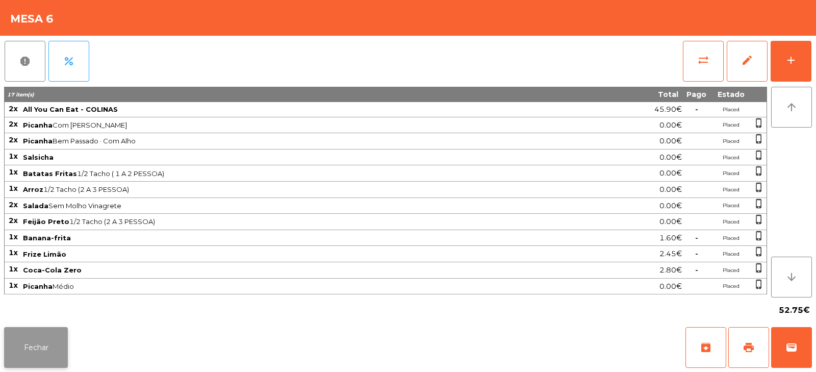
click at [56, 346] on button "Fechar" at bounding box center [36, 347] width 64 height 41
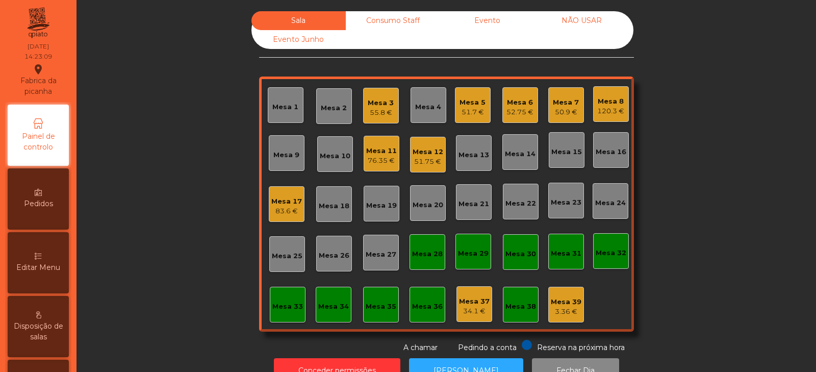
scroll to position [30, 0]
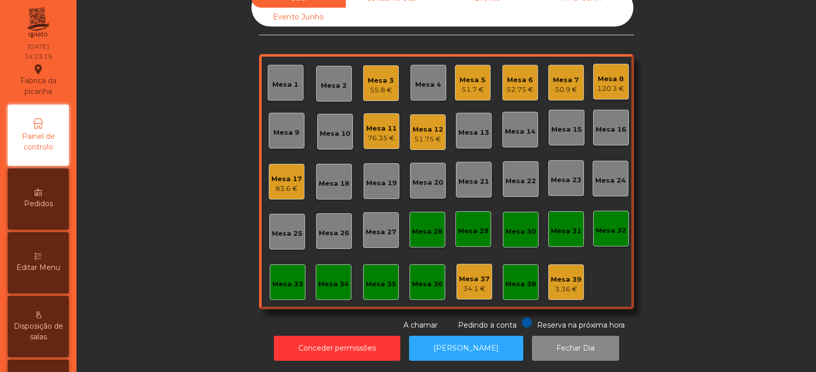
click at [516, 85] on div "52.75 €" at bounding box center [519, 90] width 27 height 10
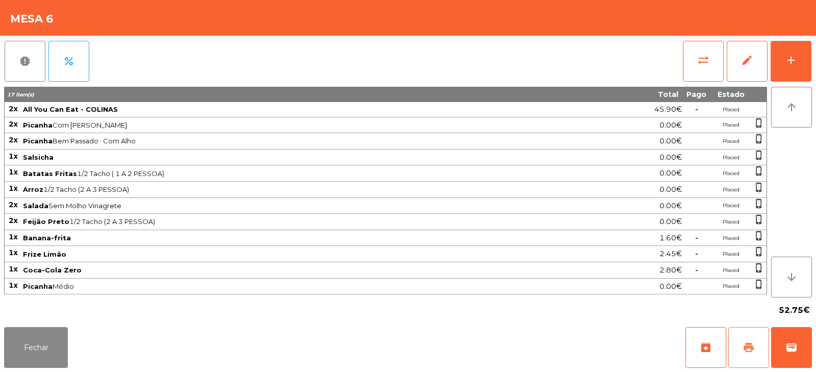
click at [746, 346] on span "print" at bounding box center [749, 347] width 12 height 12
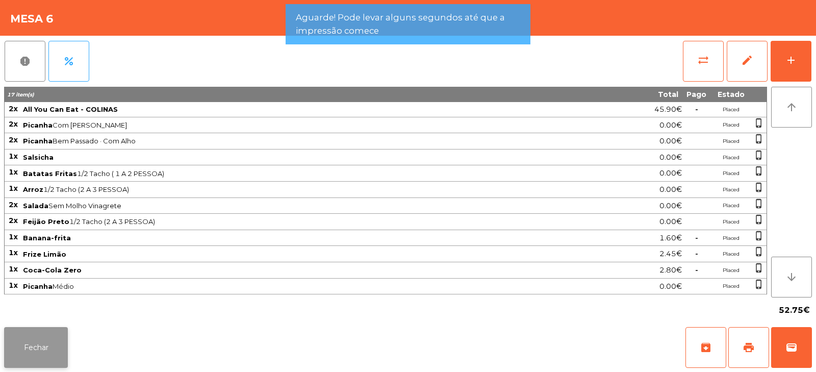
click at [39, 344] on button "Fechar" at bounding box center [36, 347] width 64 height 41
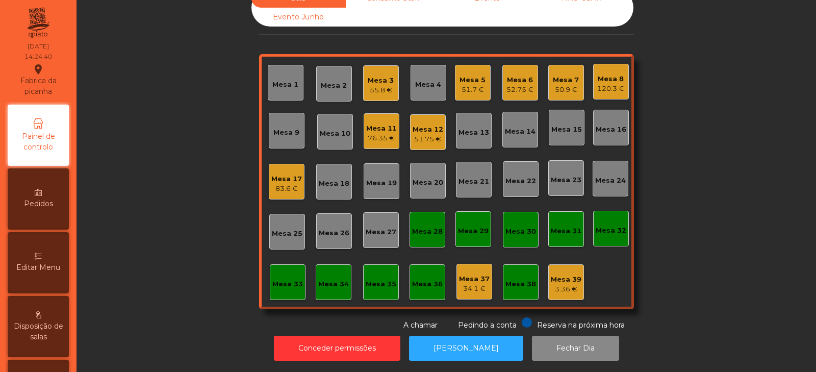
click at [523, 71] on div "Mesa 6 52.75 €" at bounding box center [519, 83] width 27 height 24
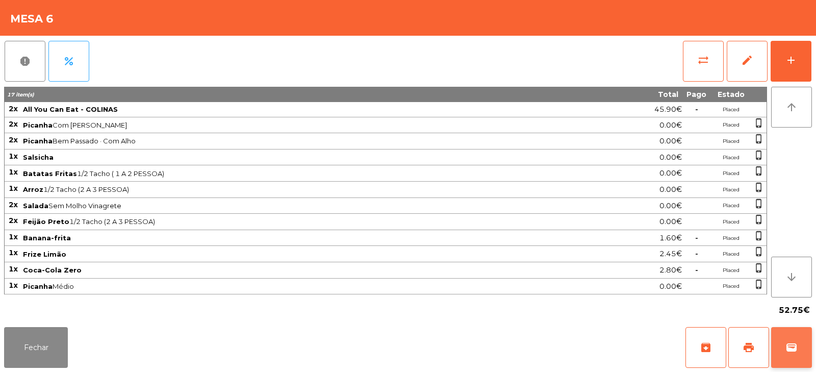
click at [792, 353] on span "wallet" at bounding box center [791, 347] width 12 height 12
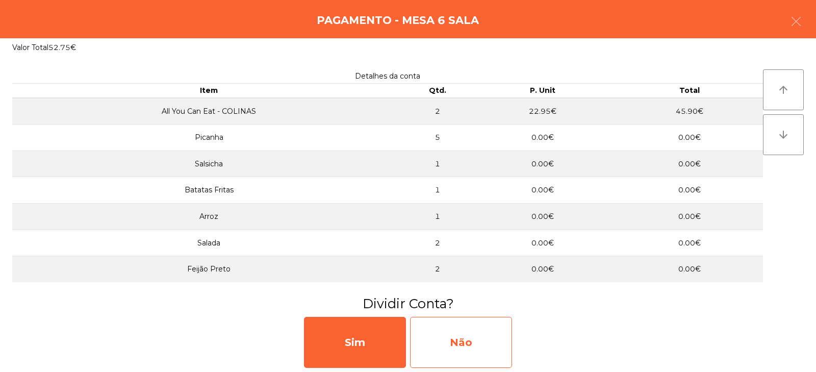
click at [471, 332] on div "Não" at bounding box center [461, 342] width 102 height 51
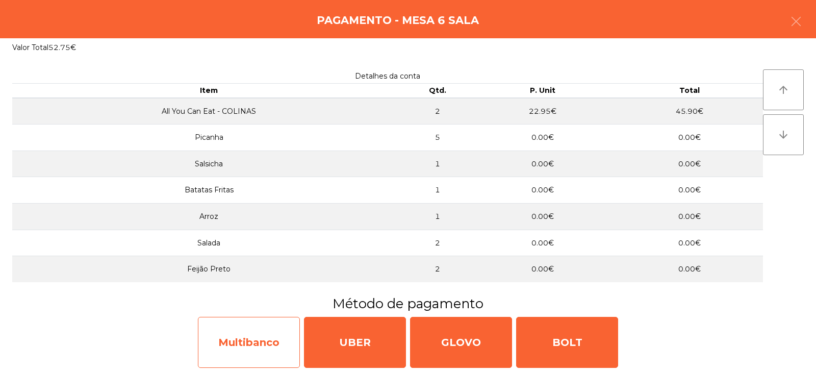
click at [283, 335] on div "Multibanco" at bounding box center [249, 342] width 102 height 51
select select "**"
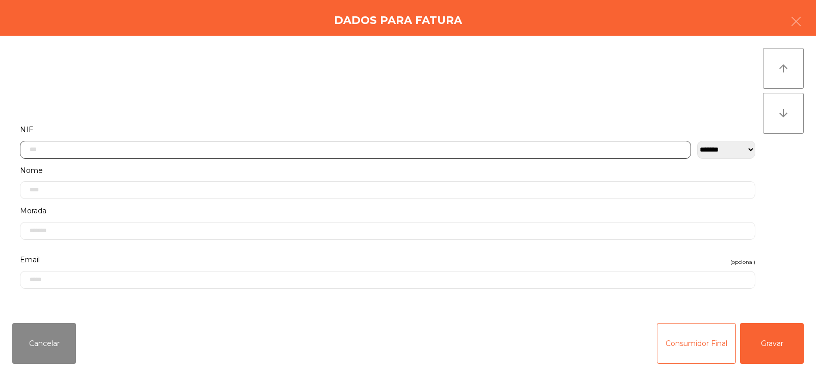
click at [513, 149] on input "text" at bounding box center [355, 150] width 671 height 18
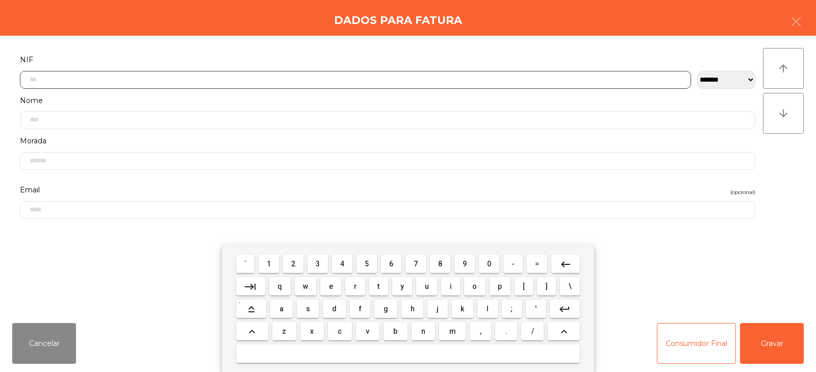
scroll to position [74, 0]
type input "*********"
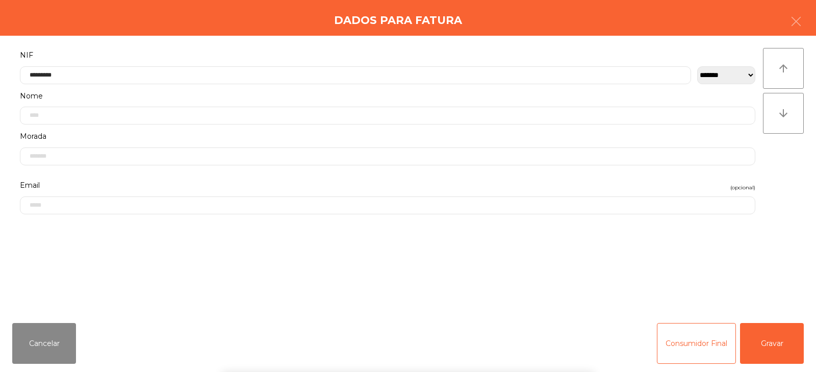
click at [765, 351] on div "` 1 2 3 4 5 6 7 8 9 0 - = keyboard_backspace keyboard_tab q w e r t y u i o p […" at bounding box center [408, 308] width 816 height 126
click at [771, 343] on button "Gravar" at bounding box center [772, 343] width 64 height 41
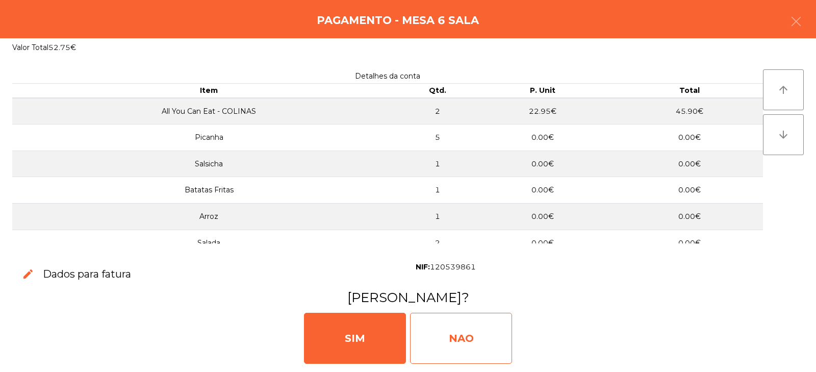
click at [457, 332] on div "NAO" at bounding box center [461, 338] width 102 height 51
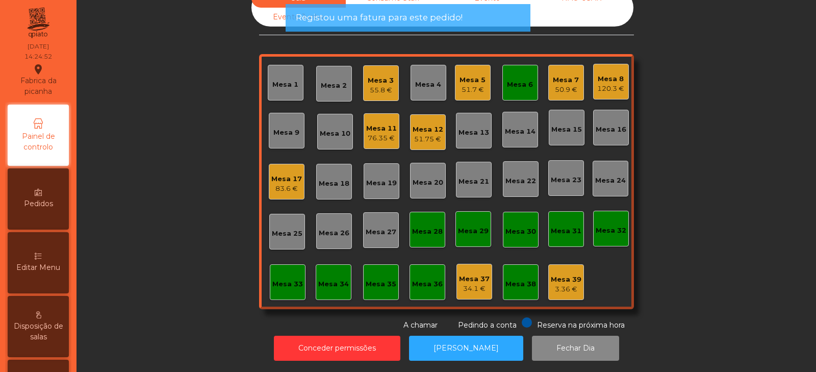
click at [520, 84] on div "Mesa 6" at bounding box center [520, 83] width 36 height 36
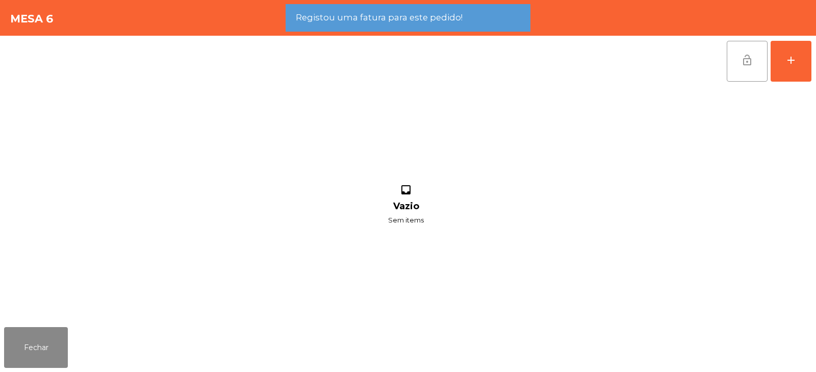
click at [750, 64] on span "lock_open" at bounding box center [747, 60] width 12 height 12
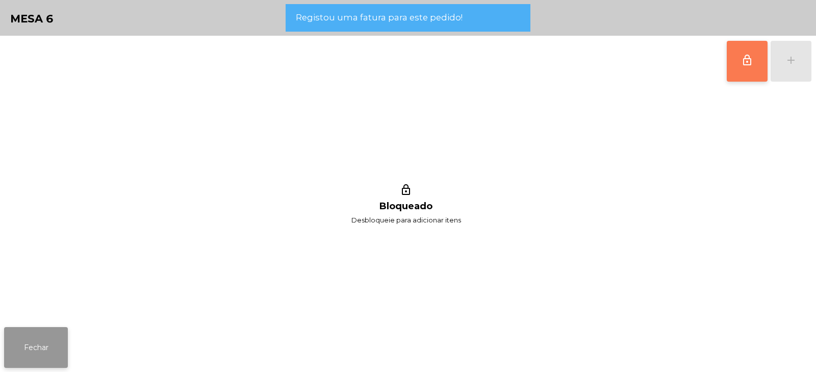
click at [35, 354] on button "Fechar" at bounding box center [36, 347] width 64 height 41
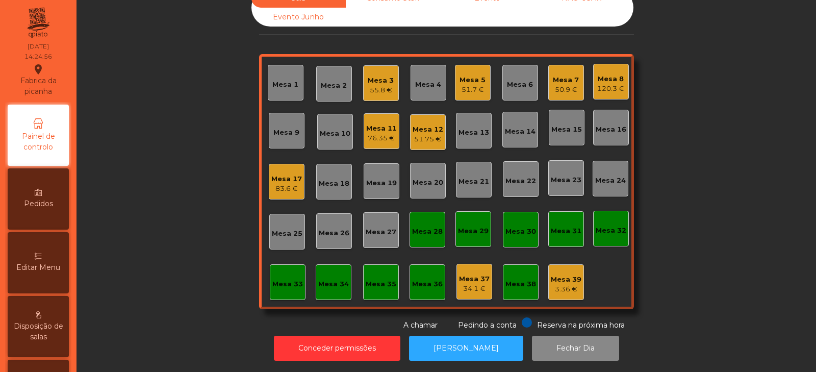
scroll to position [0, 0]
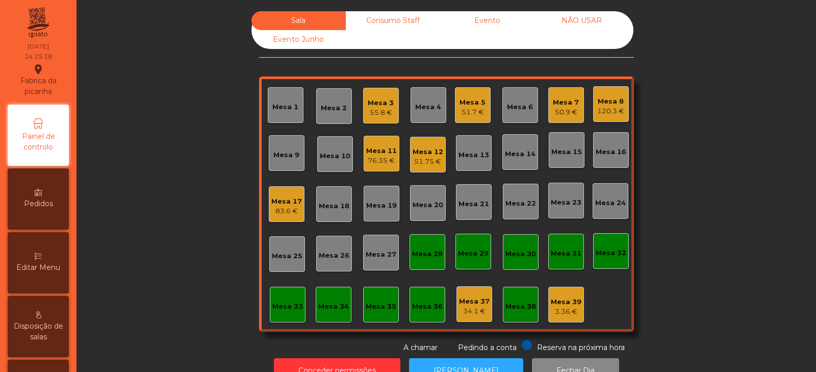
click at [616, 109] on div "120.3 €" at bounding box center [610, 111] width 27 height 10
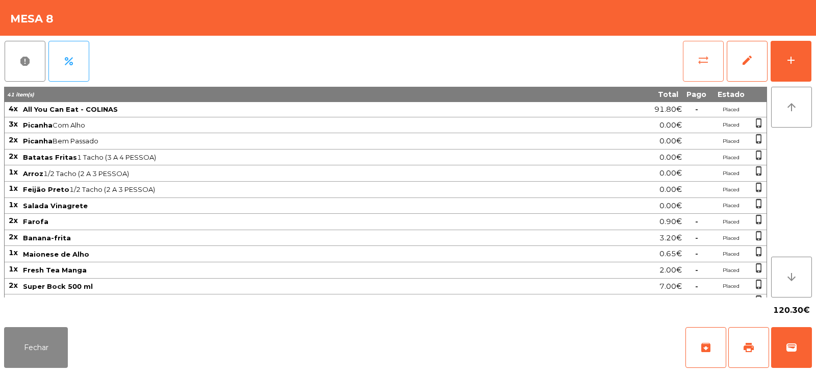
click at [702, 66] on button "sync_alt" at bounding box center [703, 61] width 41 height 41
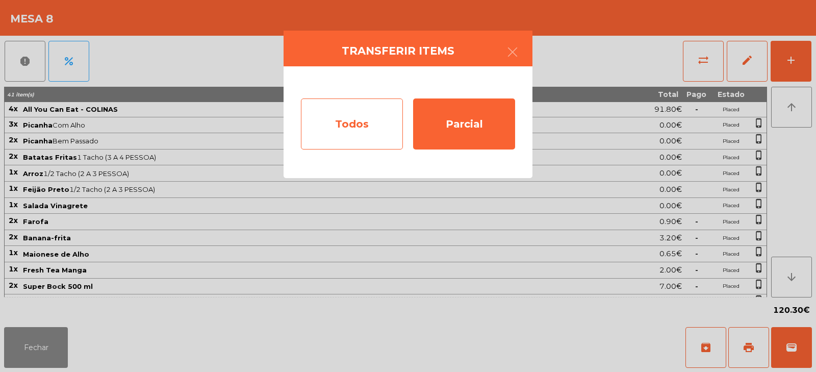
click at [372, 121] on div "Todos" at bounding box center [352, 123] width 102 height 51
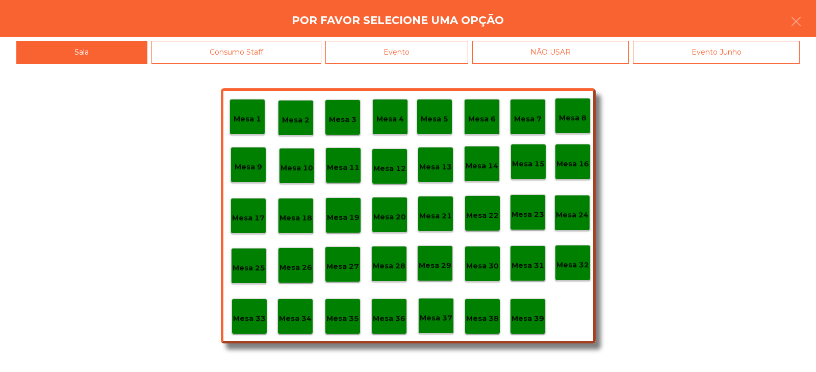
click at [454, 52] on div "Evento" at bounding box center [396, 52] width 143 height 23
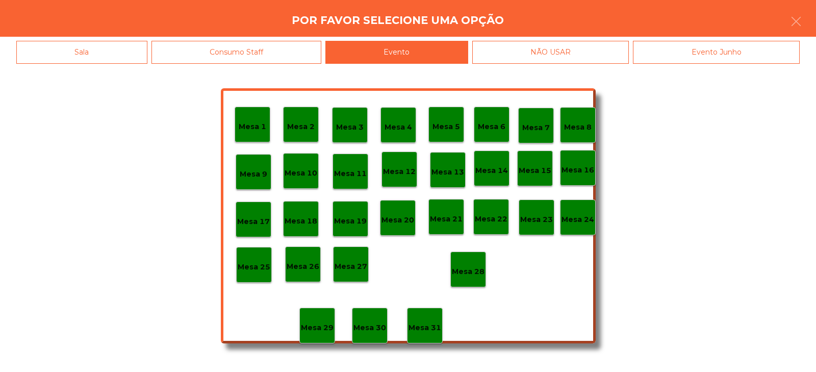
click at [480, 274] on p "Mesa 28" at bounding box center [468, 272] width 33 height 12
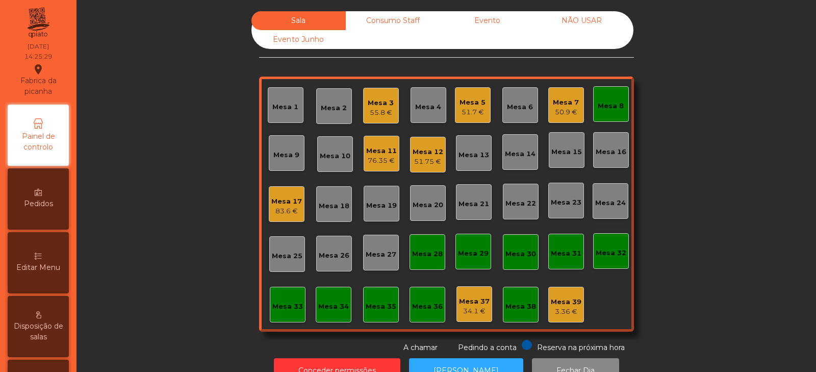
click at [611, 112] on div "Mesa 8" at bounding box center [611, 104] width 36 height 36
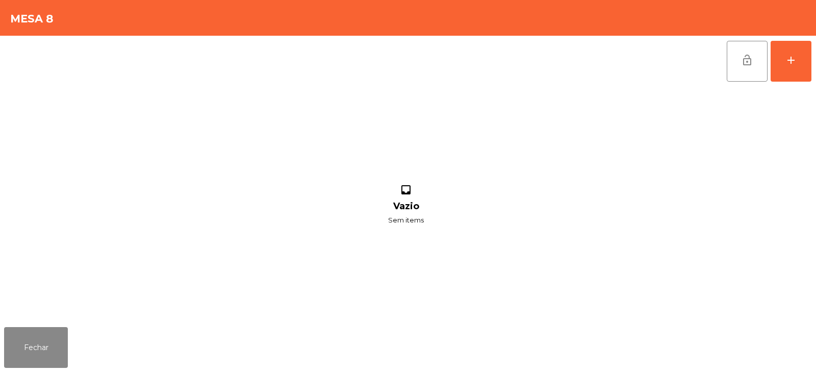
click at [741, 63] on span "lock_open" at bounding box center [747, 60] width 12 height 12
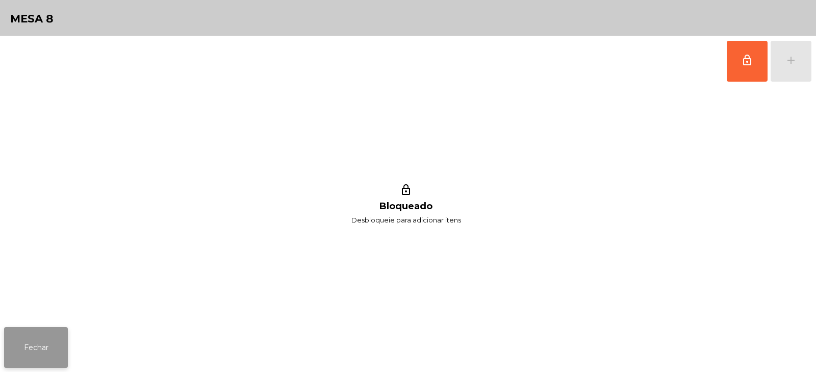
click at [40, 355] on button "Fechar" at bounding box center [36, 347] width 64 height 41
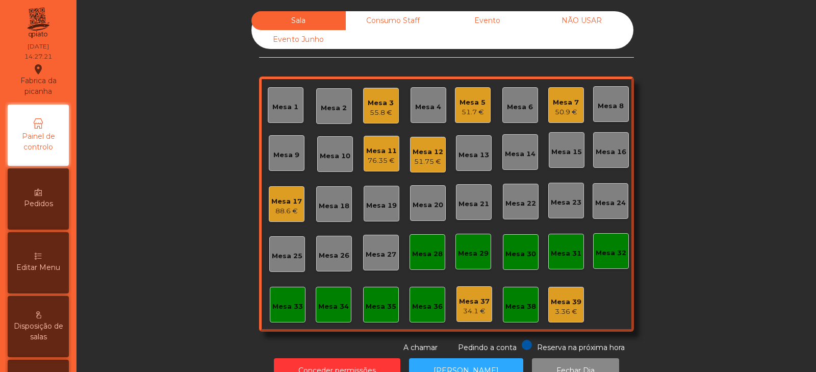
scroll to position [30, 0]
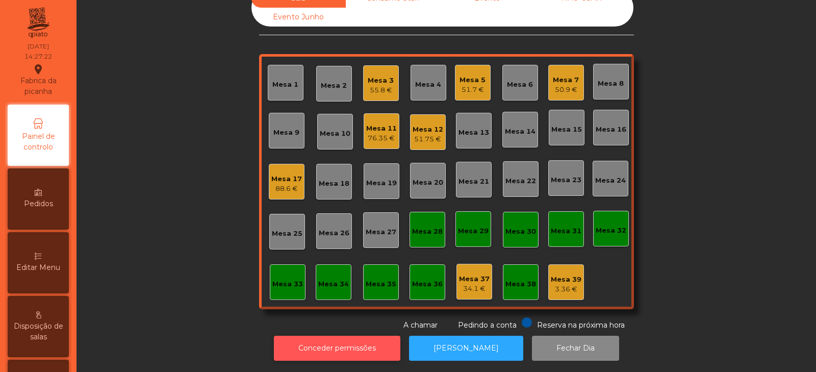
click at [334, 338] on button "Conceder permissões" at bounding box center [337, 348] width 126 height 25
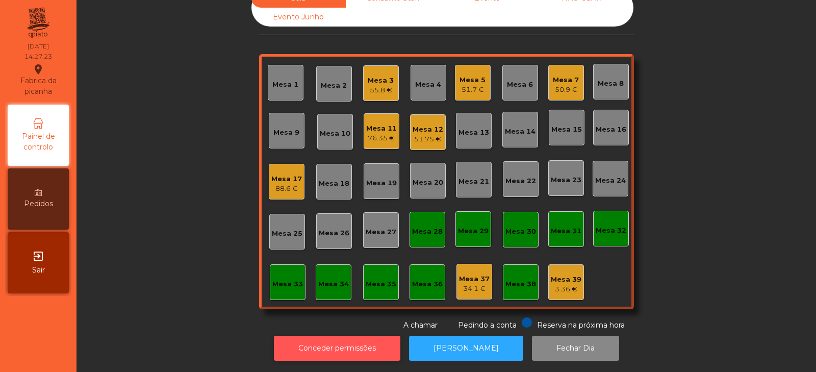
click at [322, 346] on button "Conceder permissões" at bounding box center [337, 348] width 126 height 25
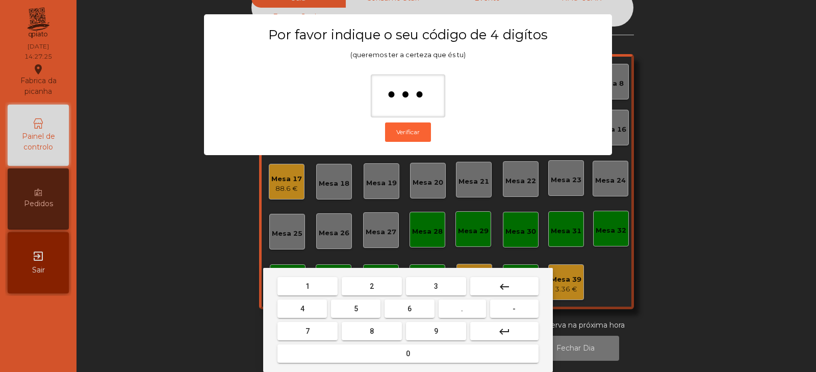
type input "****"
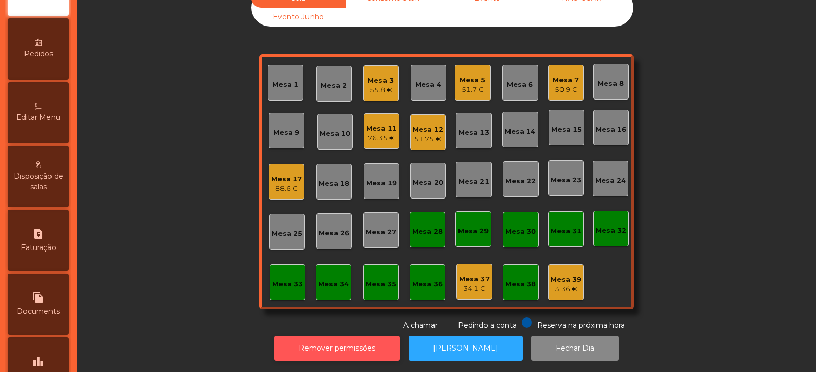
scroll to position [148, 0]
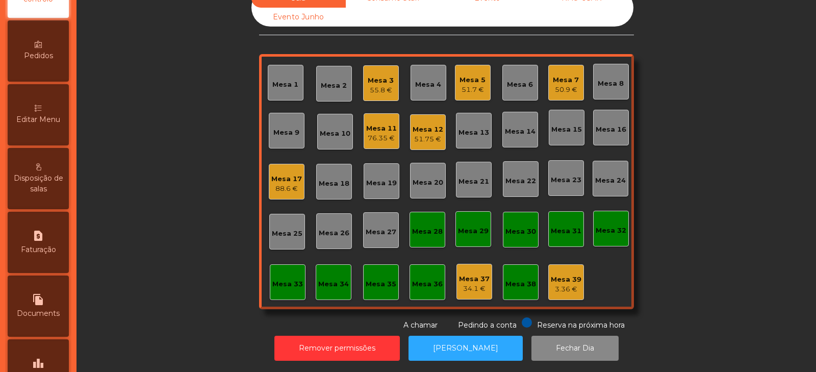
click at [58, 132] on div "Editar Menu" at bounding box center [38, 114] width 61 height 61
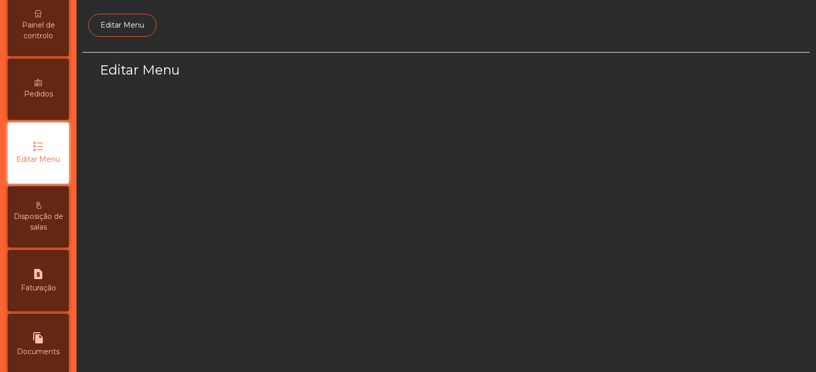
scroll to position [77, 0]
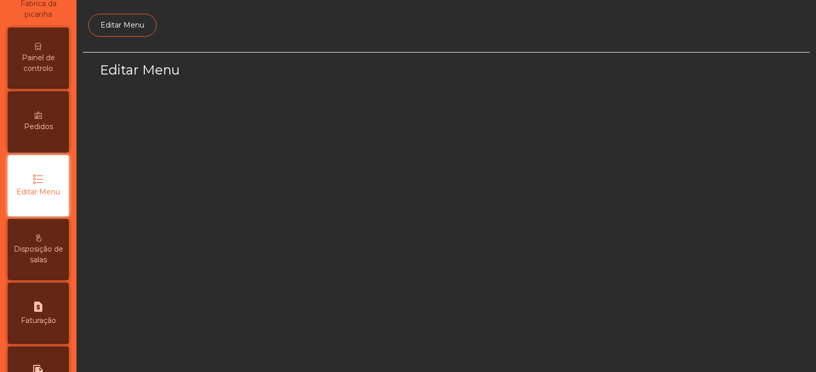
select select "*"
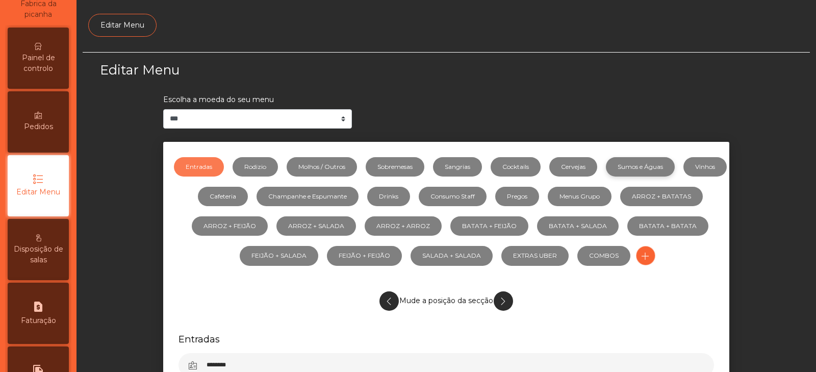
click at [664, 173] on link "Sumos e Águas" at bounding box center [640, 166] width 69 height 19
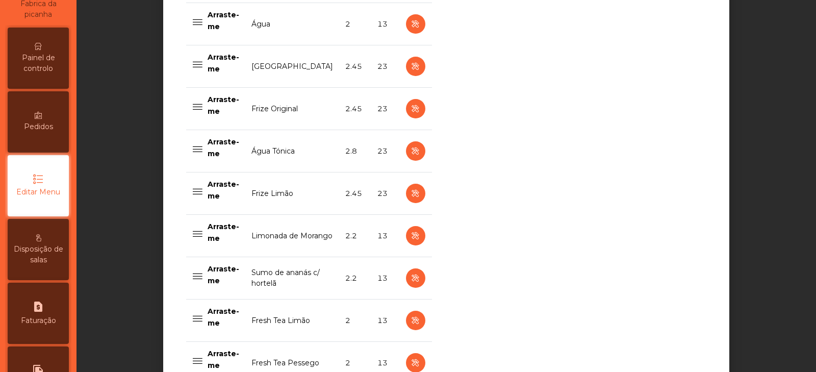
scroll to position [1060, 0]
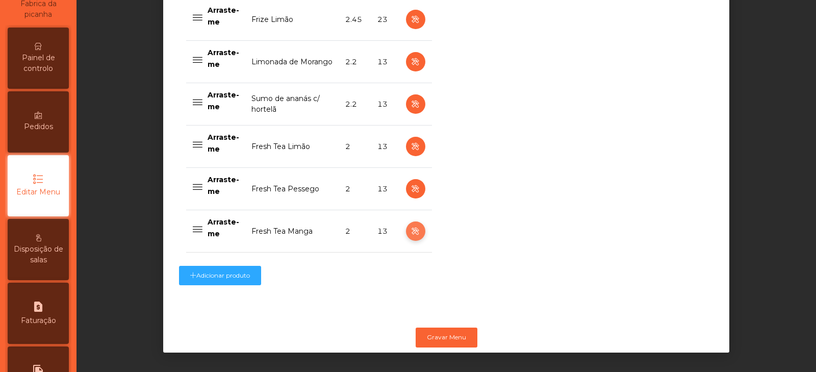
click at [411, 225] on icon "button" at bounding box center [416, 231] width 12 height 13
select select "***"
select select "**"
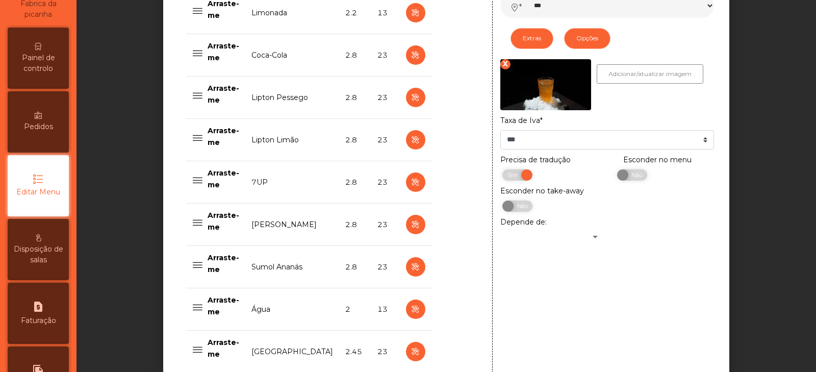
scroll to position [603, 0]
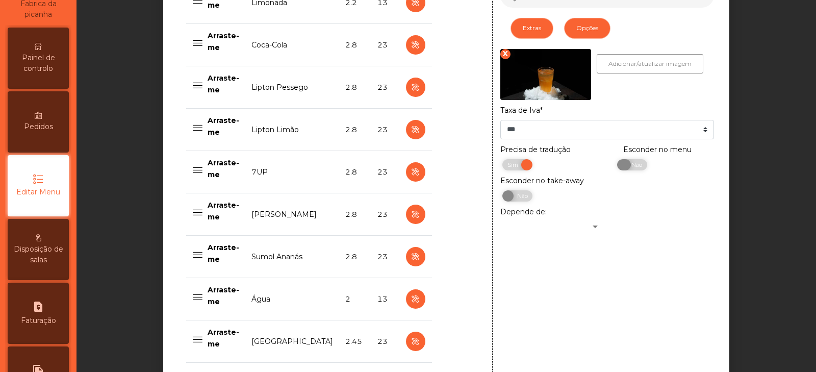
click at [633, 169] on span "Não" at bounding box center [635, 164] width 25 height 11
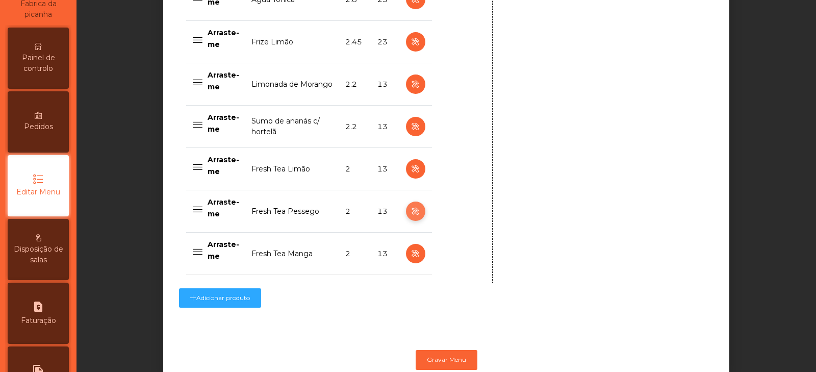
click at [413, 212] on icon "button" at bounding box center [416, 211] width 12 height 13
type input "**********"
select select "***"
select select "**"
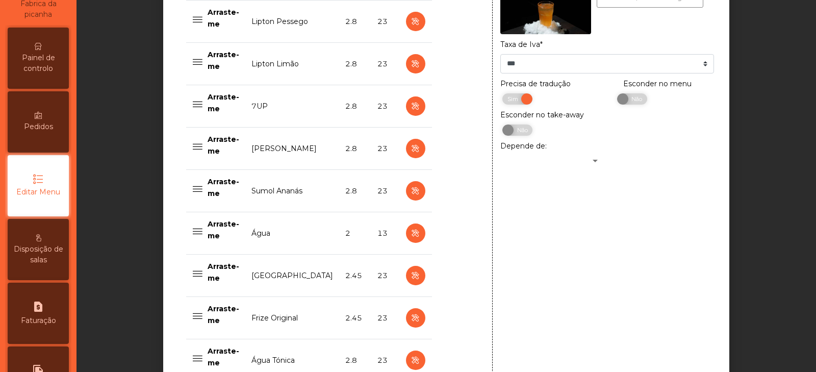
scroll to position [653, 0]
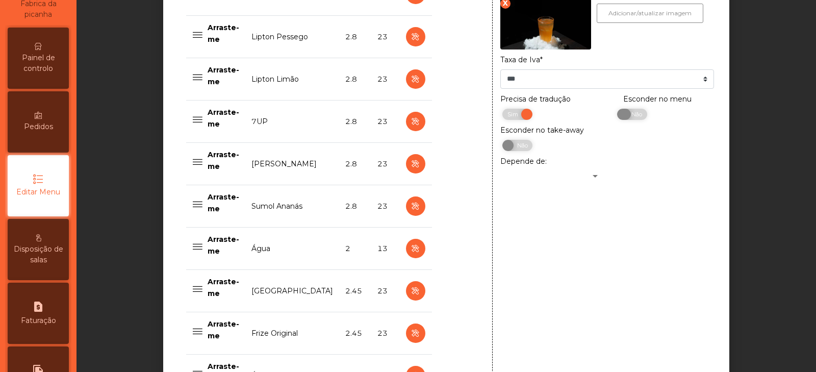
click at [628, 119] on span "Não" at bounding box center [635, 114] width 25 height 11
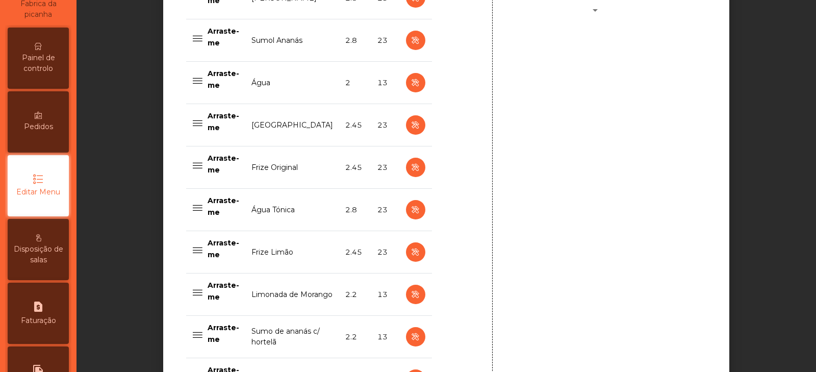
scroll to position [1060, 0]
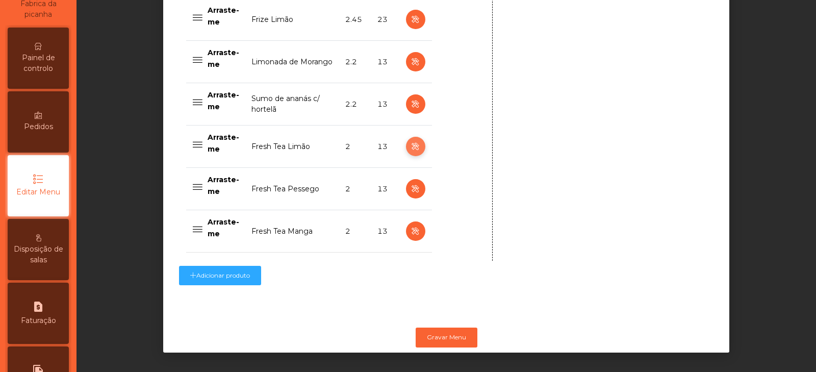
click at [410, 140] on icon "button" at bounding box center [416, 146] width 12 height 13
type input "**********"
select select "***"
select select "**"
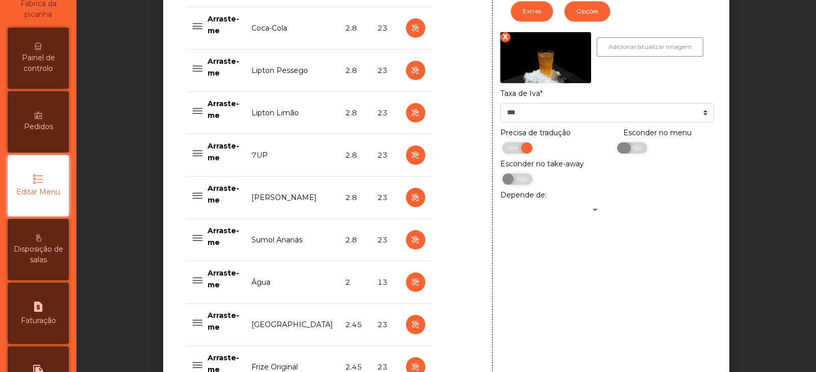
click at [629, 151] on span "Não" at bounding box center [635, 147] width 25 height 11
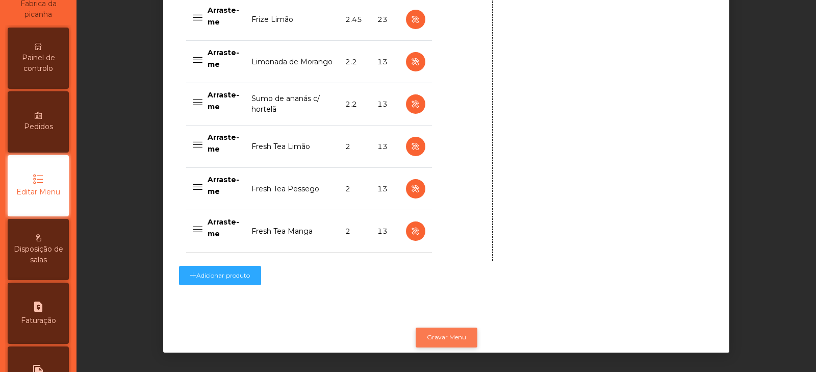
click at [452, 330] on button "Gravar Menu" at bounding box center [447, 336] width 62 height 19
click at [444, 336] on button "Gravar Menu" at bounding box center [447, 336] width 62 height 19
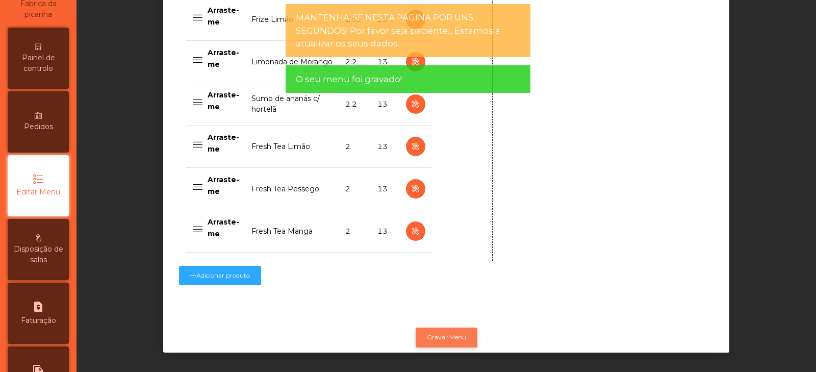
scroll to position [0, 0]
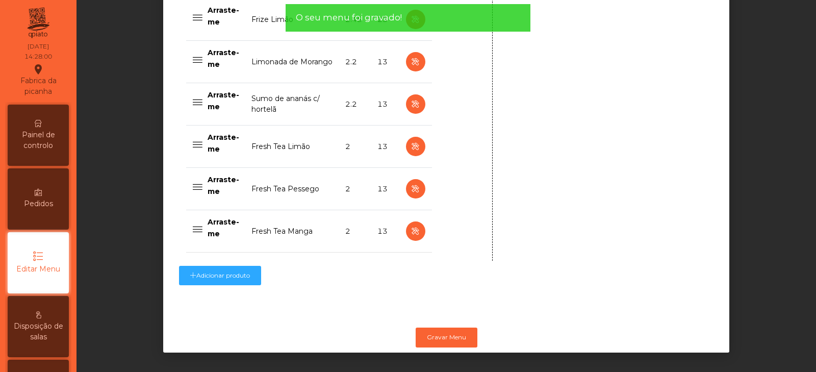
click at [55, 124] on div "Painel de controlo" at bounding box center [38, 135] width 61 height 61
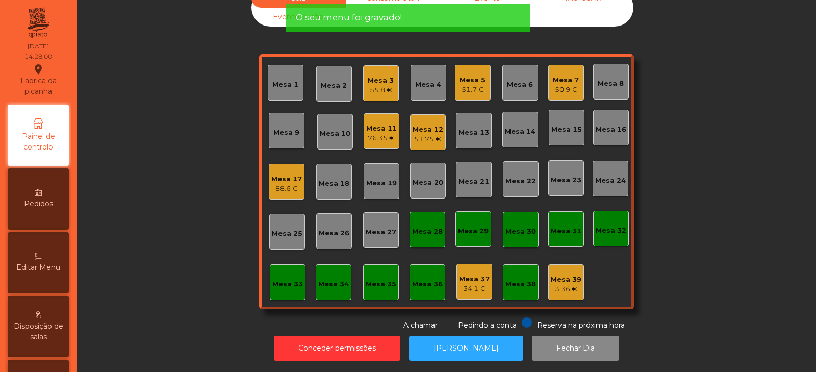
click at [606, 225] on div "Mesa 32" at bounding box center [611, 230] width 31 height 10
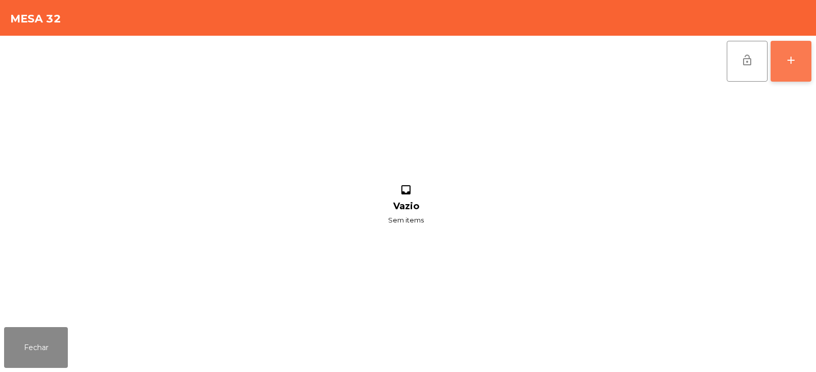
click at [785, 71] on button "add" at bounding box center [791, 61] width 41 height 41
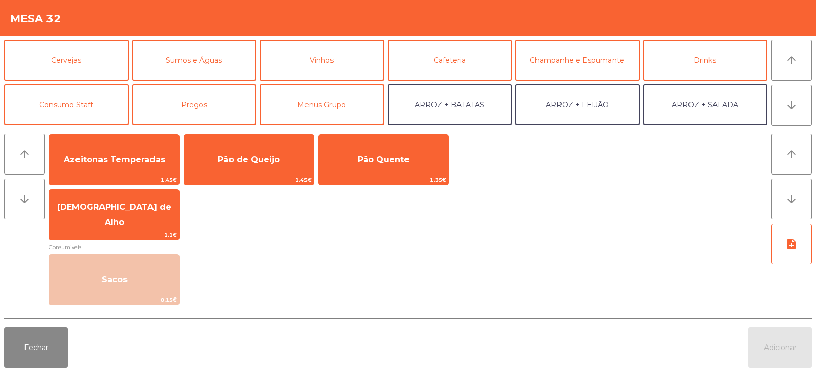
scroll to position [45, 0]
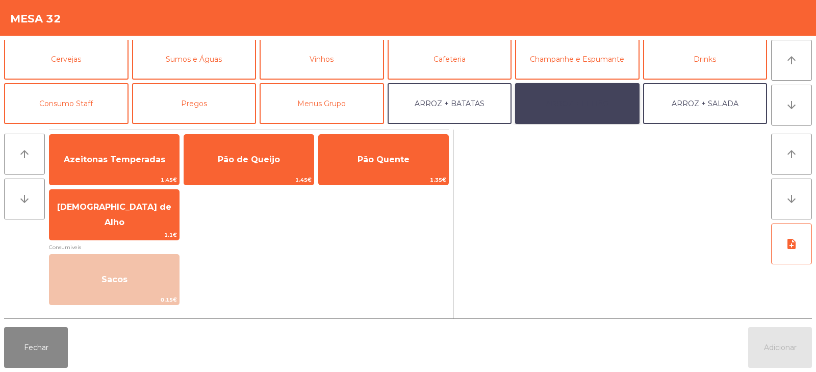
click at [580, 96] on button "ARROZ + FEIJÃO" at bounding box center [577, 103] width 124 height 41
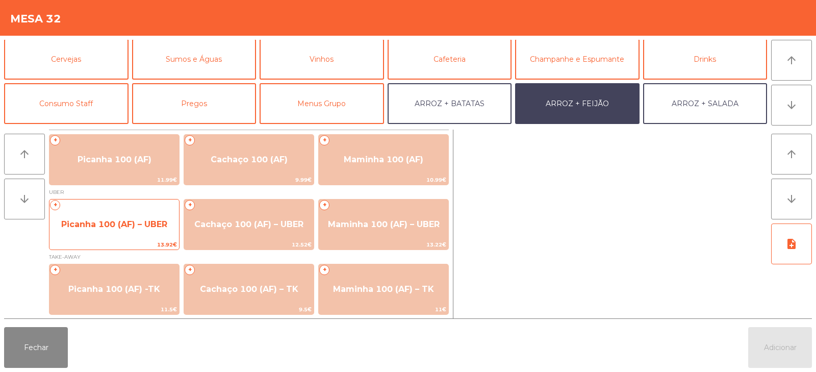
click at [88, 233] on span "Picanha 100 (AF) – UBER" at bounding box center [114, 225] width 130 height 28
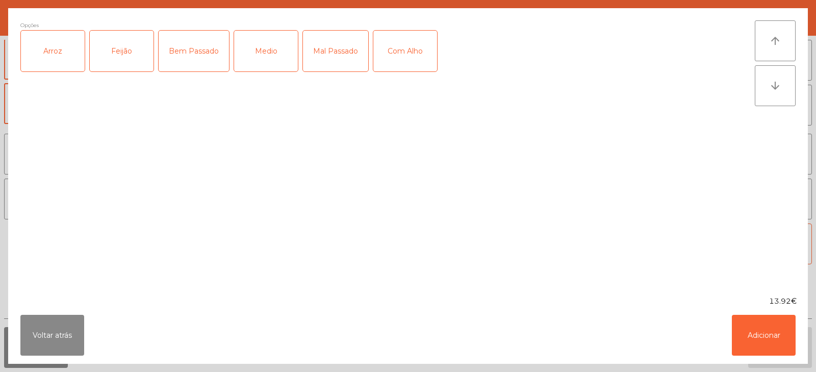
click at [45, 66] on div "Arroz" at bounding box center [53, 51] width 64 height 41
click at [107, 58] on div "Feijão" at bounding box center [122, 51] width 64 height 41
click at [278, 48] on div "Medio" at bounding box center [266, 51] width 64 height 41
click at [757, 335] on button "Adicionar" at bounding box center [764, 335] width 64 height 41
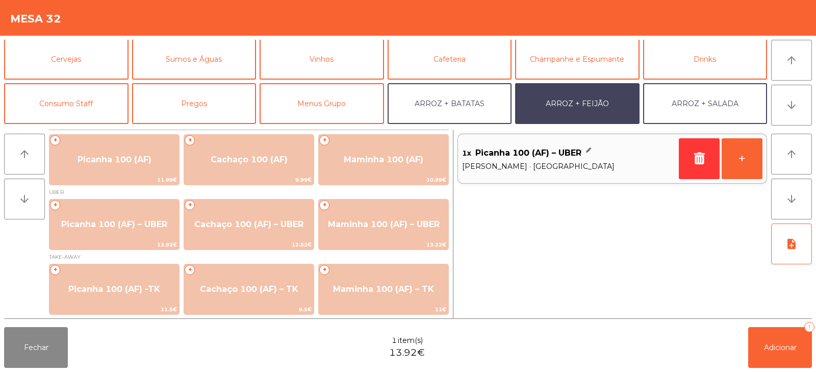
scroll to position [133, 0]
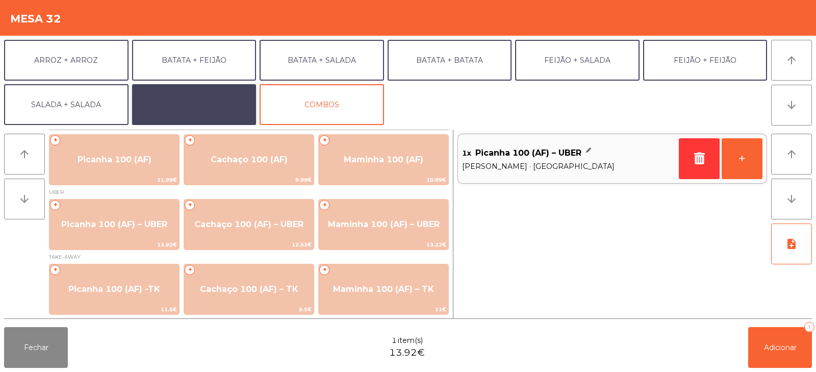
click at [175, 114] on button "EXTRAS UBER" at bounding box center [194, 104] width 124 height 41
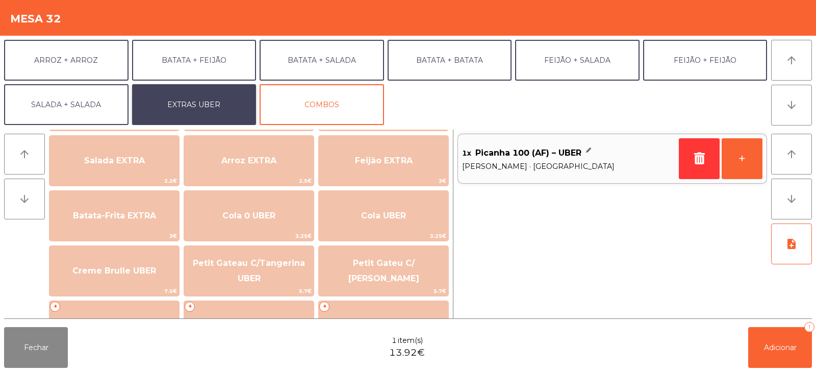
scroll to position [122, 0]
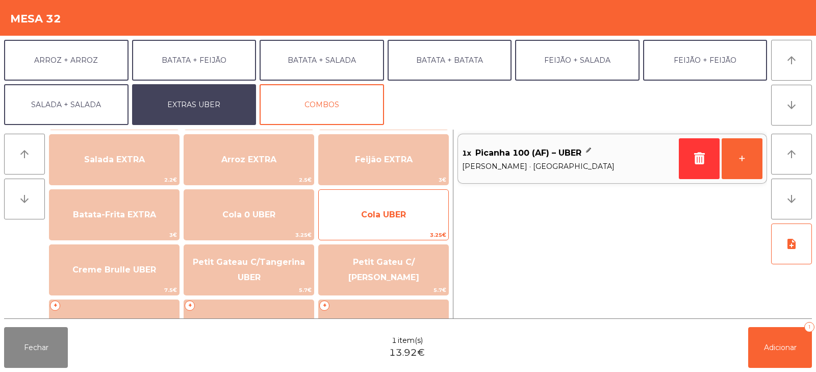
click at [421, 225] on span "Cola UBER" at bounding box center [384, 215] width 130 height 28
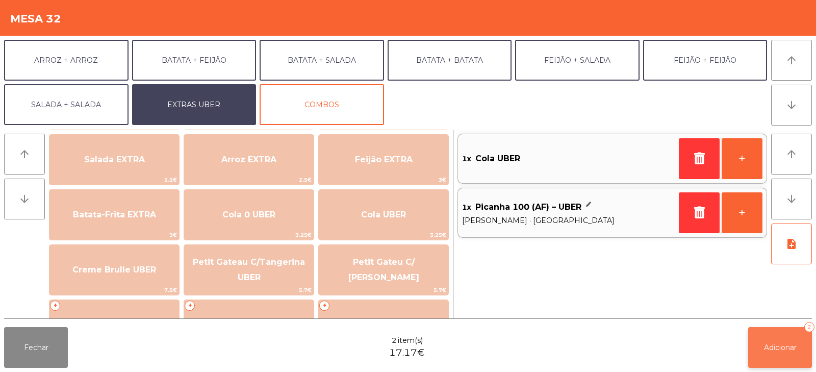
click at [780, 343] on span "Adicionar" at bounding box center [780, 347] width 33 height 9
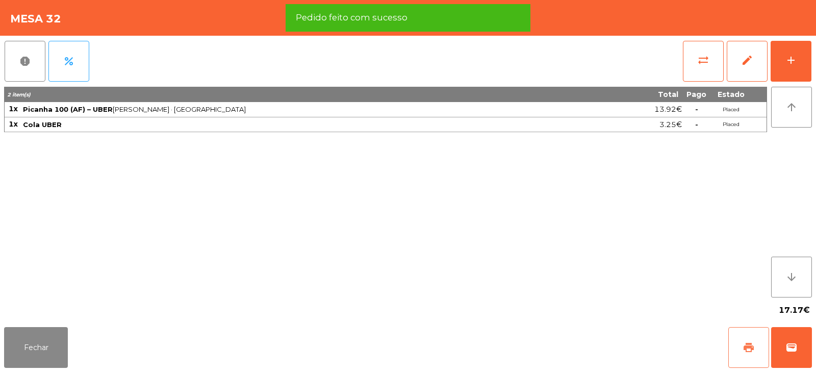
click at [746, 356] on button "print" at bounding box center [748, 347] width 41 height 41
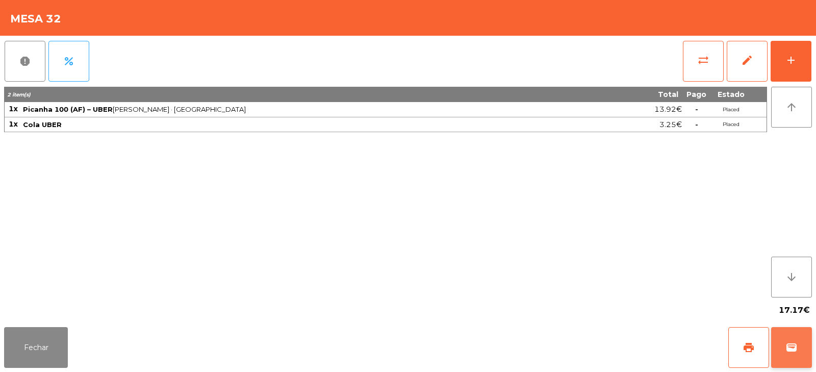
click at [794, 345] on span "wallet" at bounding box center [791, 347] width 12 height 12
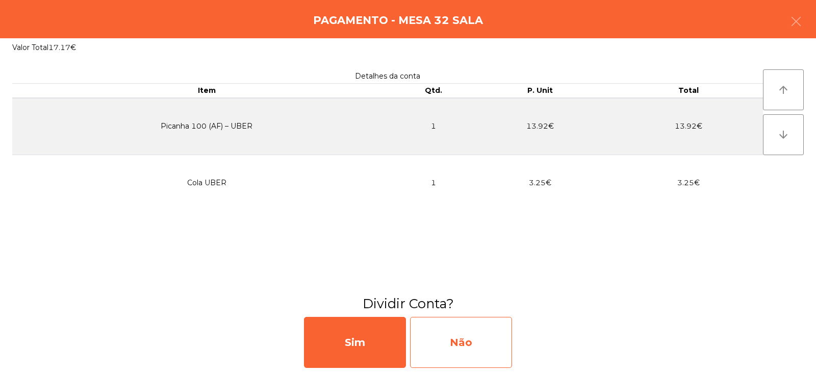
click at [488, 344] on div "Não" at bounding box center [461, 342] width 102 height 51
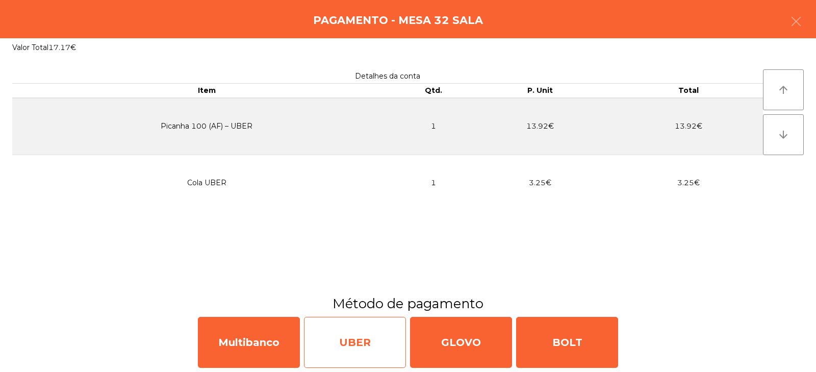
click at [353, 342] on div "UBER" at bounding box center [355, 342] width 102 height 51
select select "**"
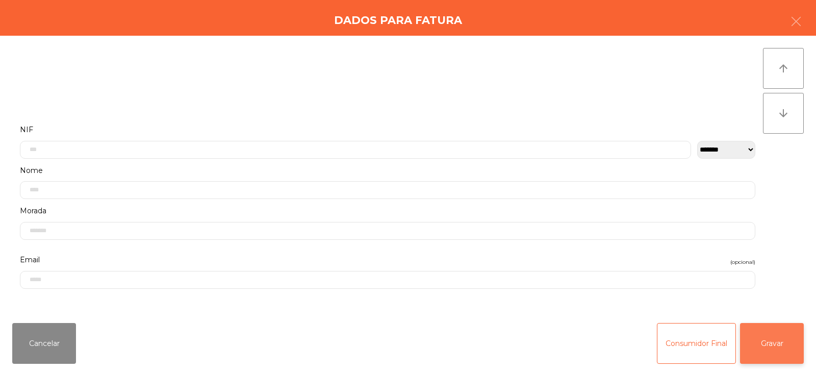
click at [781, 349] on button "Gravar" at bounding box center [772, 343] width 64 height 41
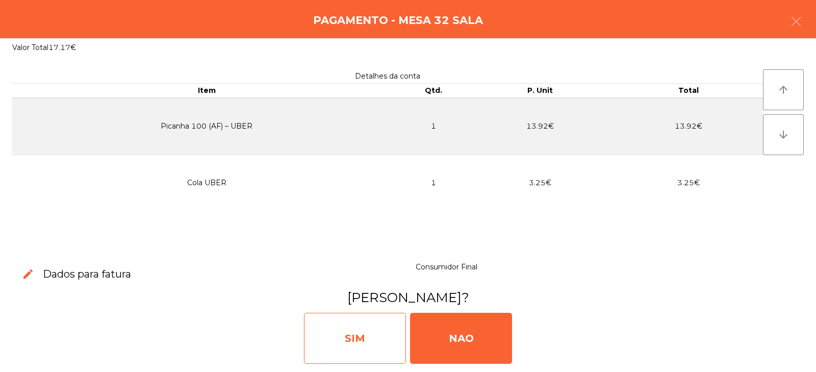
click at [384, 337] on div "SIM" at bounding box center [355, 338] width 102 height 51
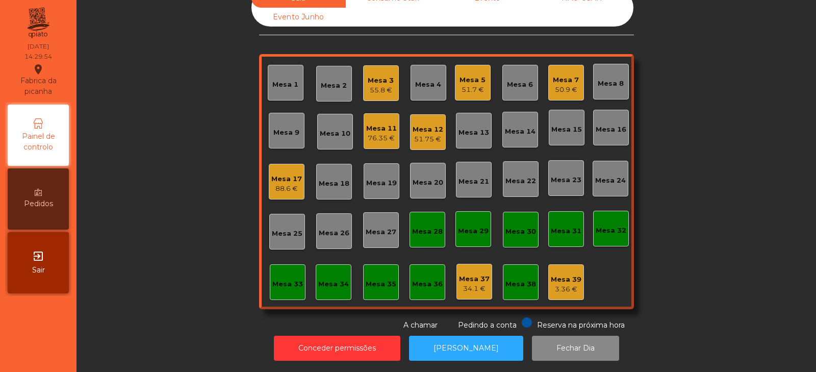
click at [292, 280] on div "Mesa 33" at bounding box center [287, 284] width 31 height 10
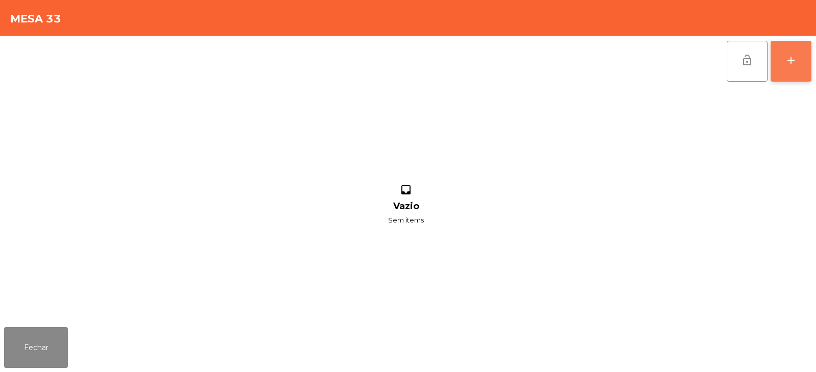
click at [785, 73] on button "add" at bounding box center [791, 61] width 41 height 41
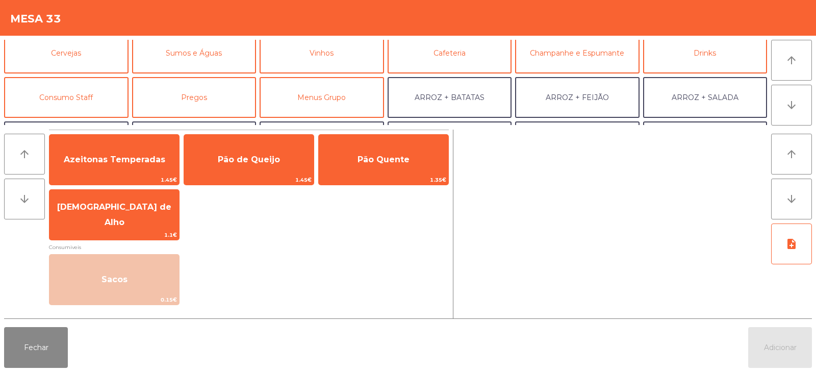
scroll to position [54, 0]
click at [594, 99] on button "ARROZ + FEIJÃO" at bounding box center [577, 94] width 124 height 41
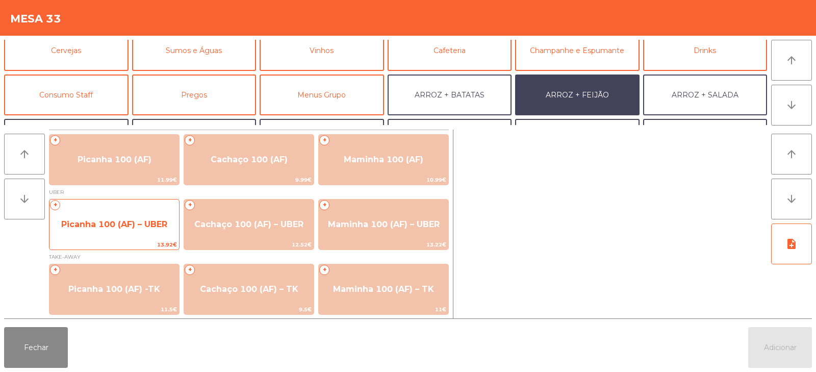
click at [91, 229] on span "Picanha 100 (AF) – UBER" at bounding box center [114, 225] width 130 height 28
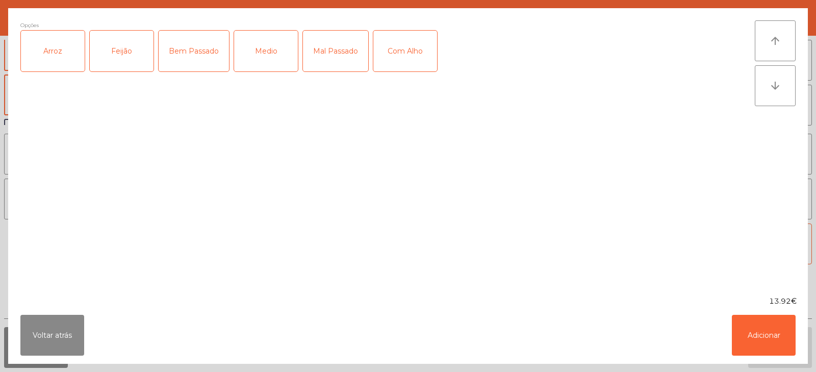
click at [60, 56] on div "Arroz" at bounding box center [53, 51] width 64 height 41
click at [119, 56] on div "Feijão" at bounding box center [122, 51] width 64 height 41
click at [257, 53] on div "Medio" at bounding box center [266, 51] width 64 height 41
click at [746, 339] on button "Adicionar" at bounding box center [764, 335] width 64 height 41
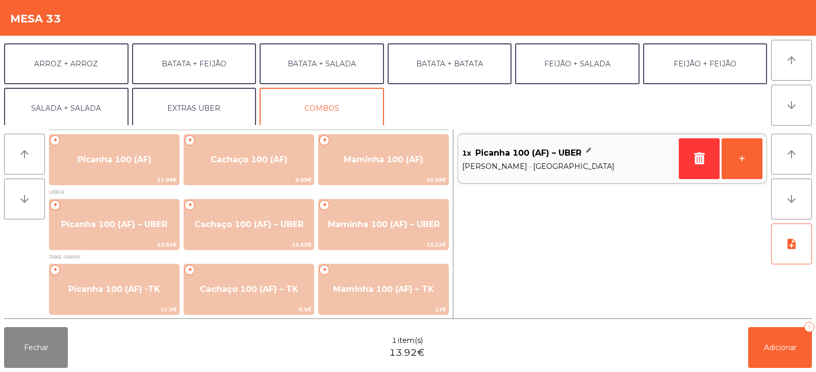
scroll to position [133, 0]
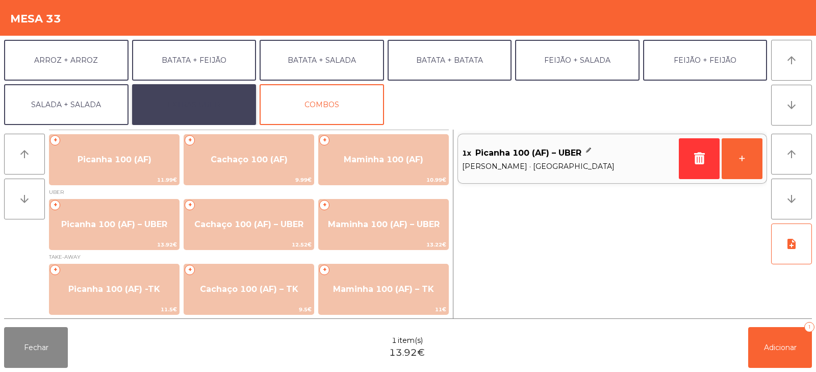
click at [234, 106] on button "EXTRAS UBER" at bounding box center [194, 104] width 124 height 41
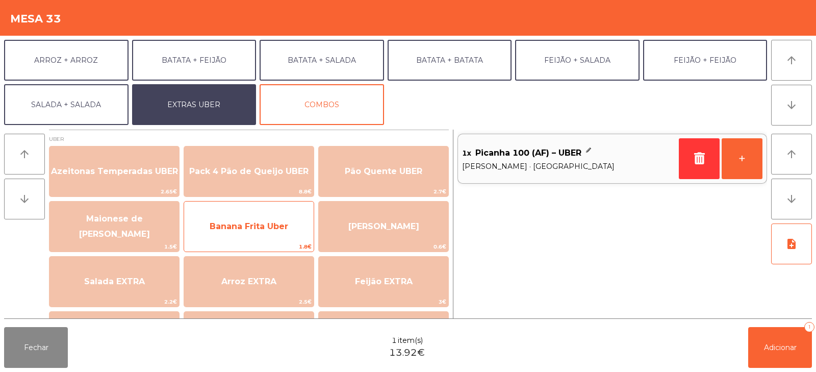
click at [252, 231] on span "Banana Frita Uber" at bounding box center [249, 226] width 79 height 10
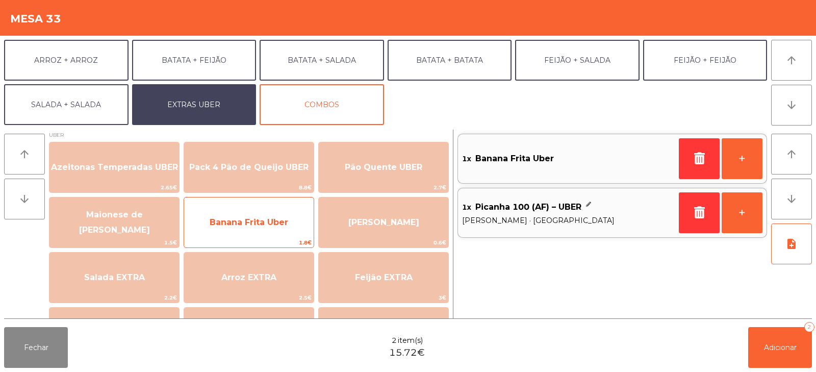
scroll to position [0, 0]
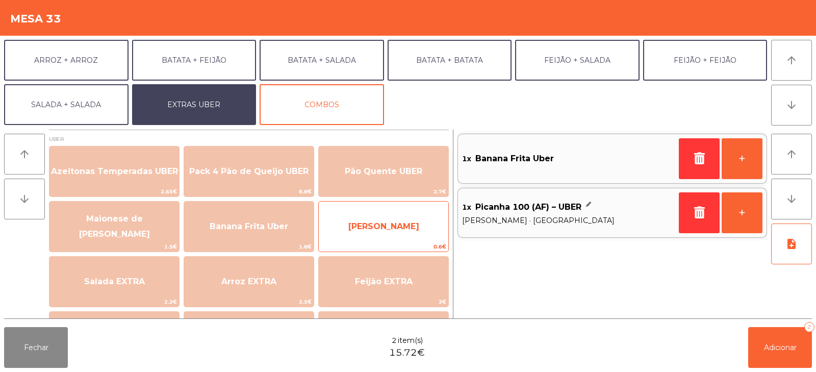
click at [367, 230] on span "[PERSON_NAME]" at bounding box center [383, 226] width 71 height 10
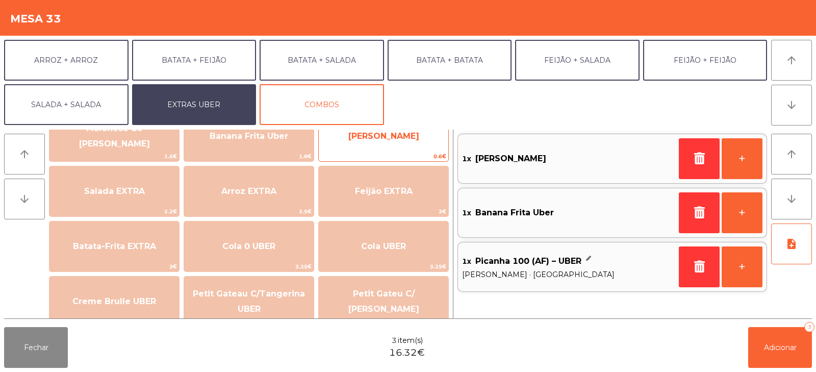
scroll to position [100, 0]
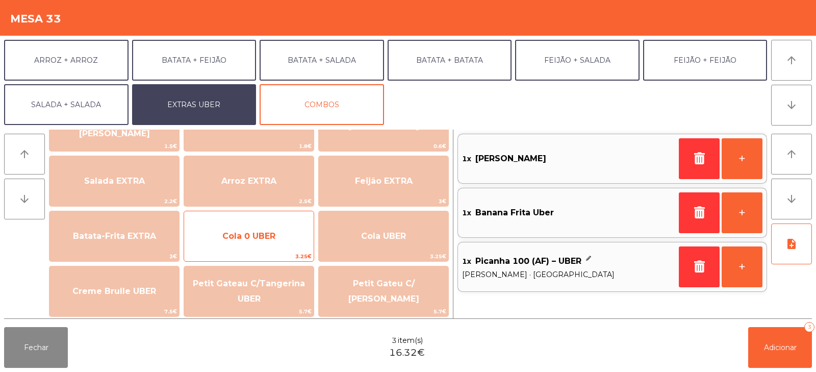
click at [267, 251] on span "3.25€" at bounding box center [249, 256] width 130 height 10
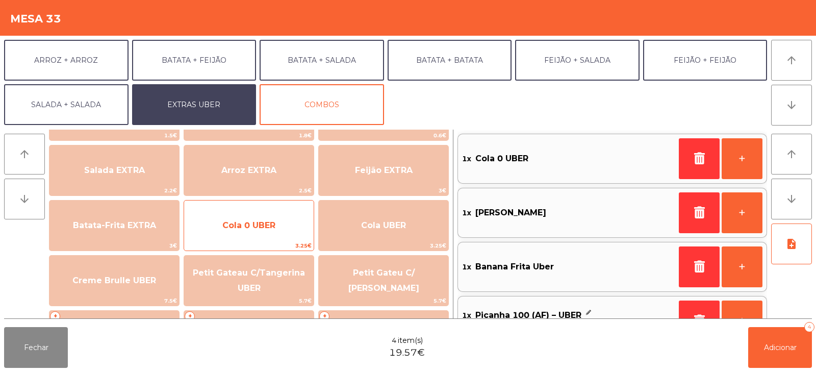
scroll to position [114, 0]
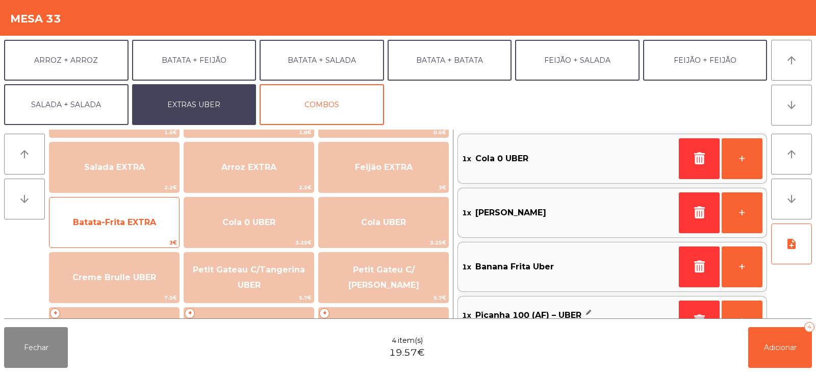
click at [141, 227] on span "Batata-Frita EXTRA" at bounding box center [114, 223] width 130 height 28
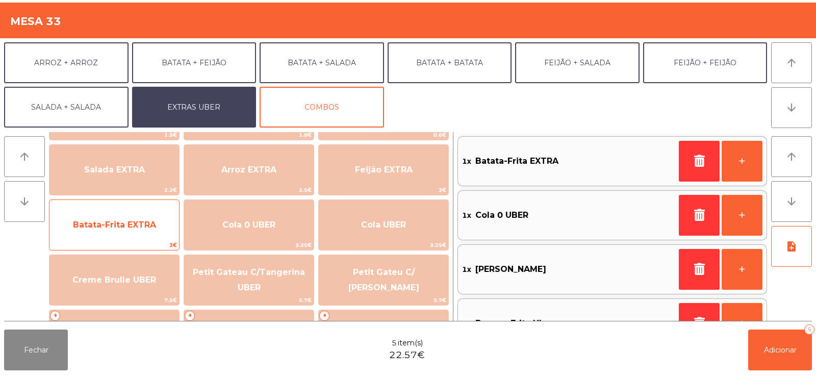
scroll to position [86, 0]
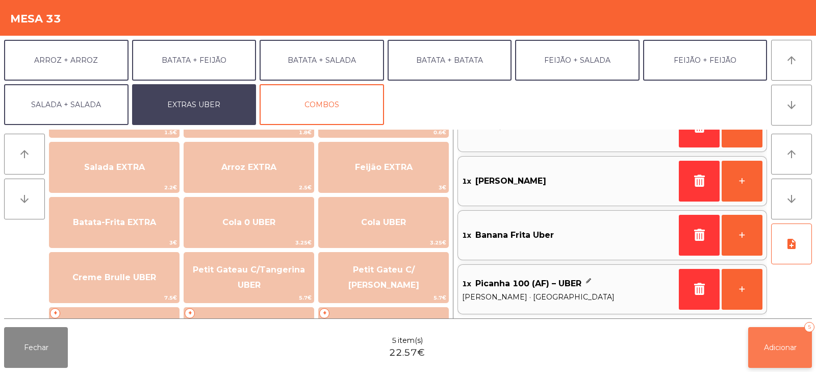
click at [760, 343] on button "Adicionar 5" at bounding box center [780, 347] width 64 height 41
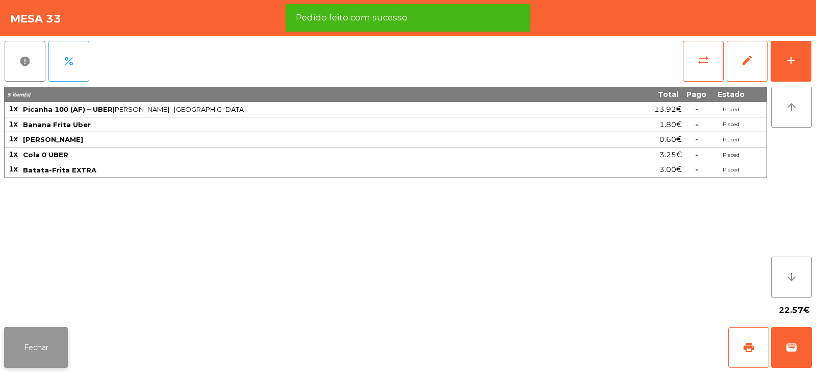
click at [50, 340] on button "Fechar" at bounding box center [36, 347] width 64 height 41
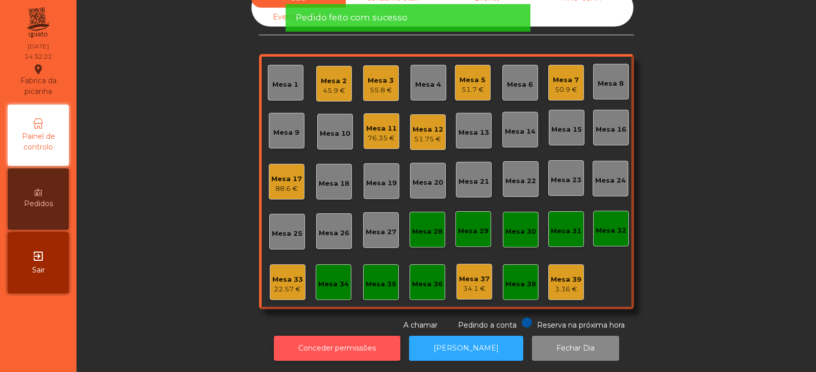
click at [343, 344] on button "Conceder permissões" at bounding box center [337, 348] width 126 height 25
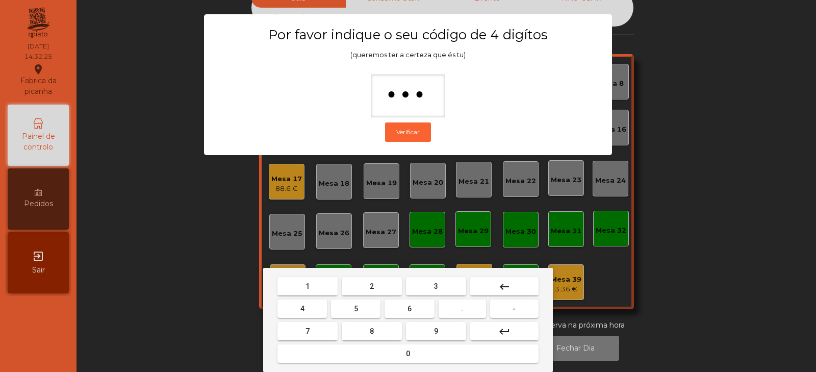
type input "****"
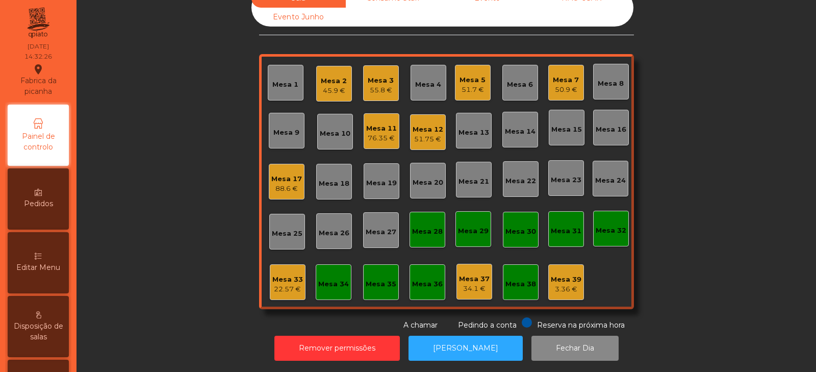
click at [285, 284] on div "22.57 €" at bounding box center [287, 289] width 31 height 10
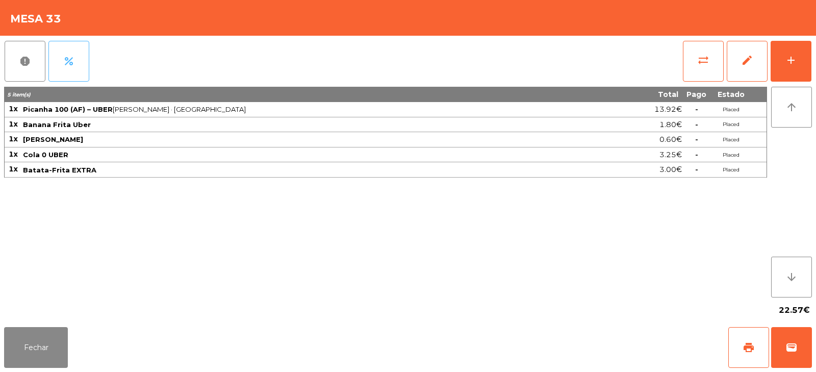
click at [74, 62] on span "percent" at bounding box center [69, 61] width 12 height 12
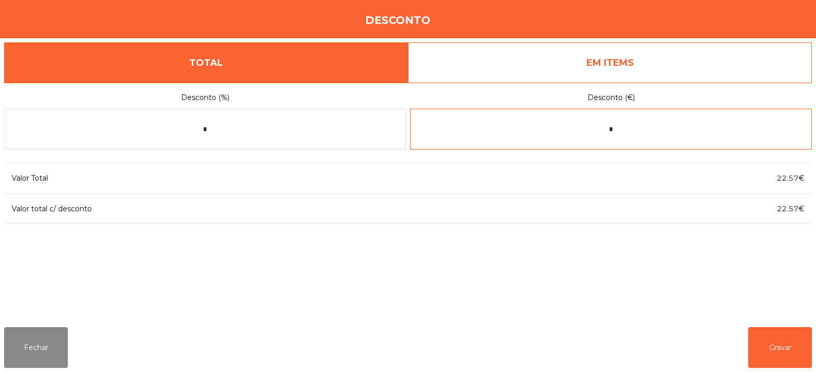
click at [635, 131] on input "*" at bounding box center [611, 129] width 402 height 41
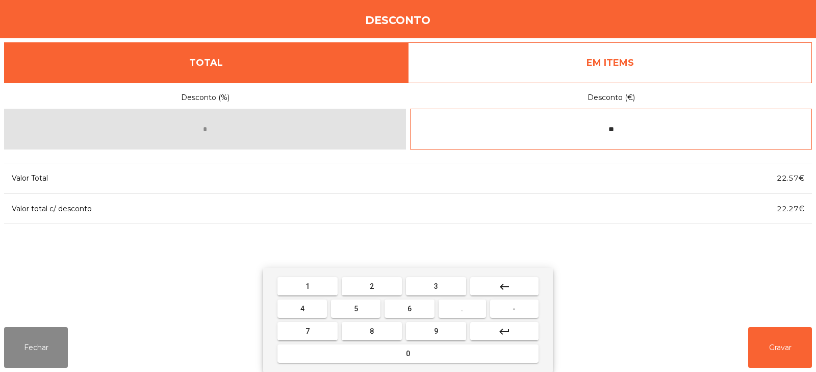
type input "*"
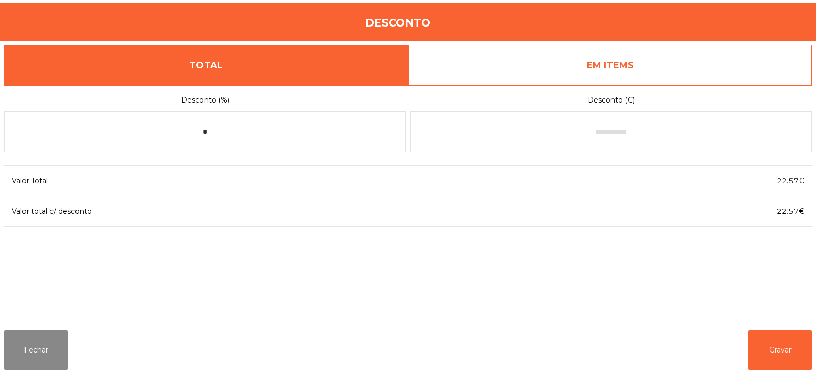
scroll to position [25, 0]
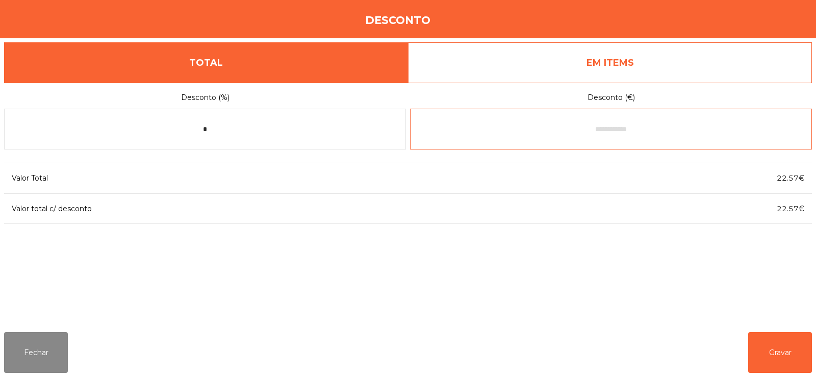
click at [622, 131] on input "text" at bounding box center [611, 129] width 402 height 41
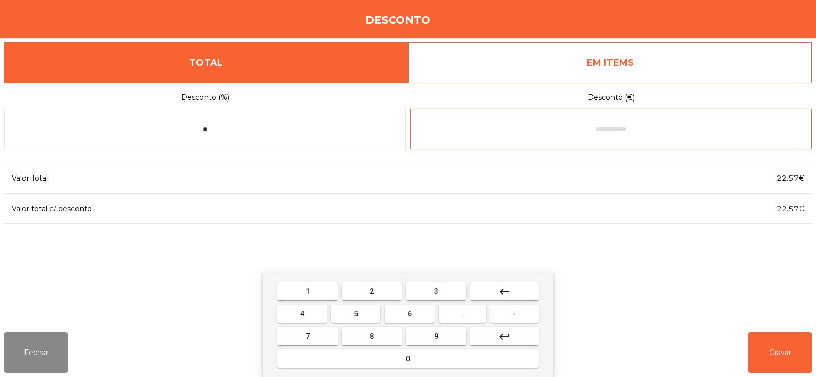
click at [323, 344] on button "7" at bounding box center [307, 336] width 60 height 18
type input "*"
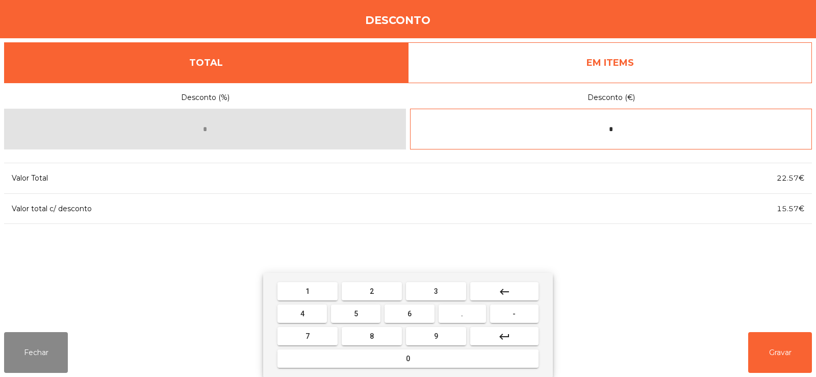
click at [517, 290] on button "keyboard_backspace" at bounding box center [504, 291] width 68 height 18
click at [515, 315] on span "-" at bounding box center [514, 314] width 3 height 8
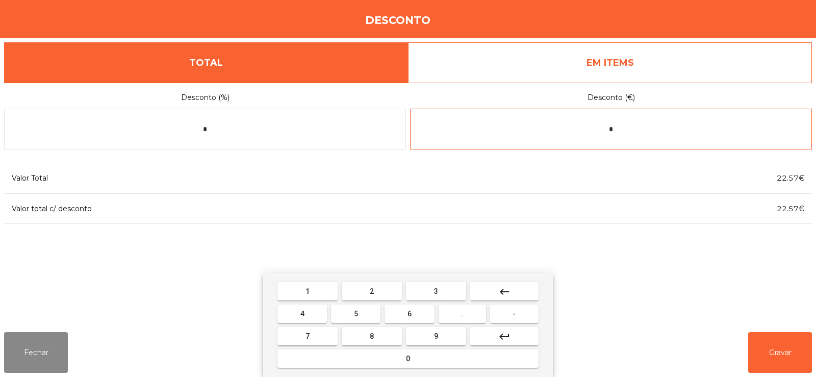
click at [414, 359] on button "0" at bounding box center [407, 358] width 261 height 18
click at [468, 317] on button "." at bounding box center [462, 313] width 47 height 18
click at [444, 290] on button "3" at bounding box center [436, 291] width 60 height 18
type input "****"
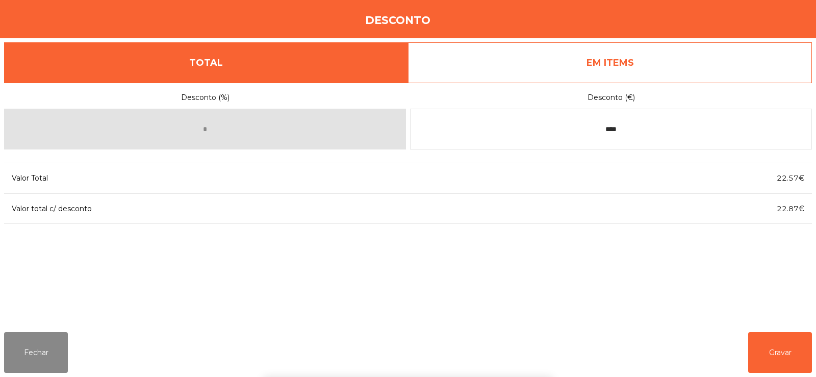
click at [785, 343] on div "1 2 3 keyboard_backspace 4 5 6 . - 7 8 9 keyboard_return 0" at bounding box center [408, 325] width 816 height 104
click at [789, 353] on button "Gravar" at bounding box center [780, 352] width 64 height 41
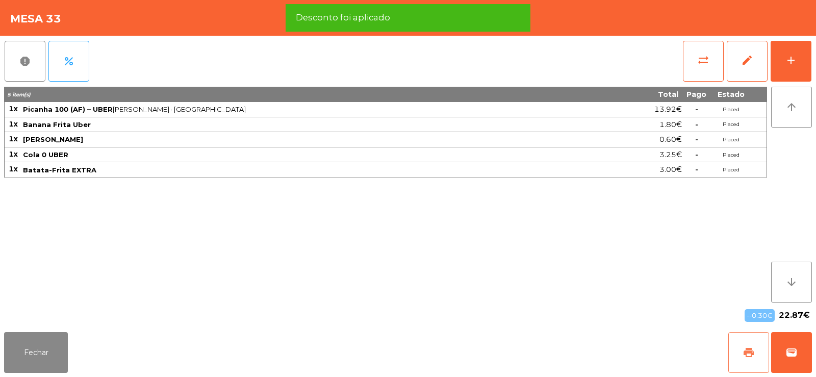
click at [739, 351] on button "print" at bounding box center [748, 352] width 41 height 41
click at [786, 349] on span "wallet" at bounding box center [791, 352] width 12 height 12
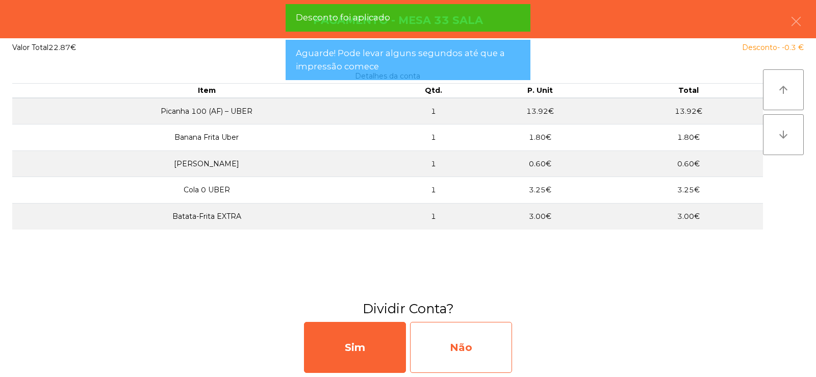
click at [468, 347] on div "Não" at bounding box center [461, 347] width 102 height 51
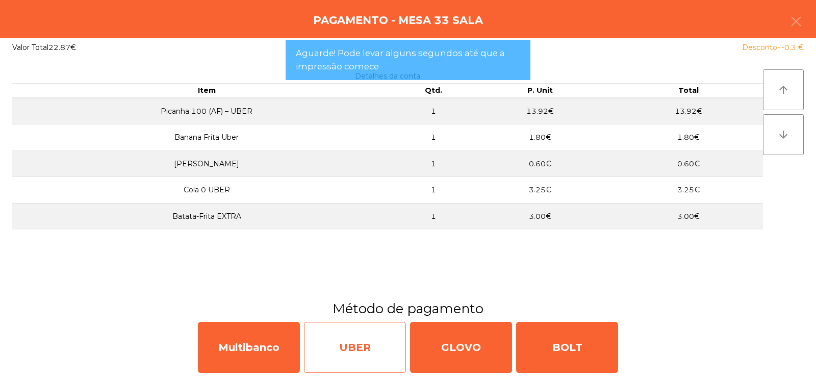
click at [362, 357] on div "UBER" at bounding box center [355, 347] width 102 height 51
select select "**"
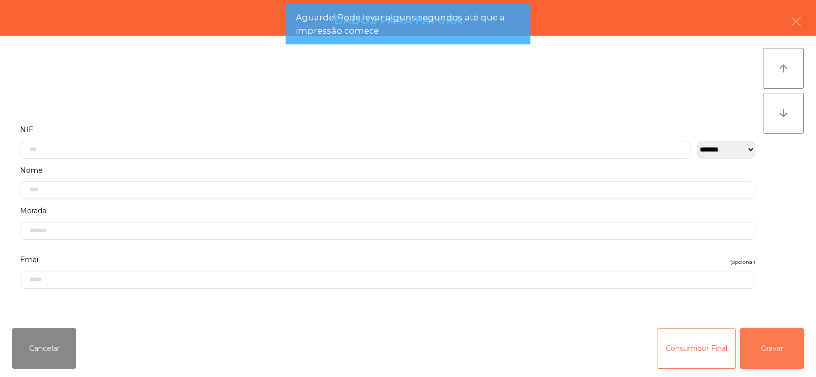
click at [775, 349] on button "Gravar" at bounding box center [772, 348] width 64 height 41
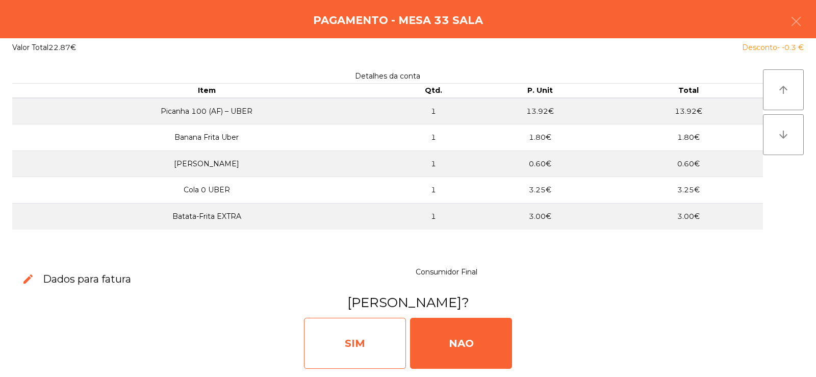
click at [383, 347] on div "SIM" at bounding box center [355, 343] width 102 height 51
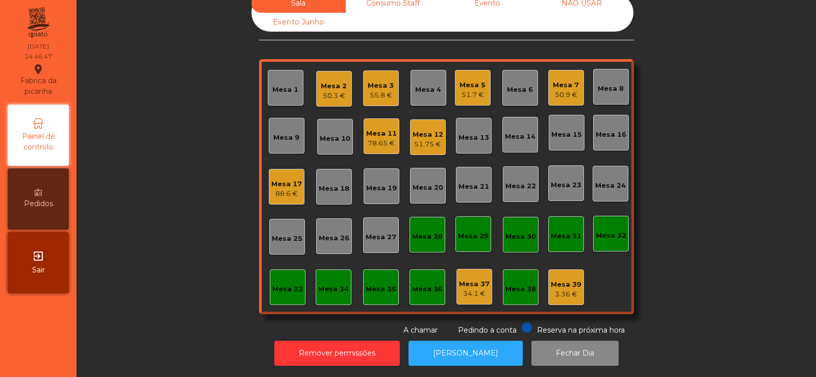
click at [388, 129] on div "Mesa 11" at bounding box center [381, 134] width 31 height 10
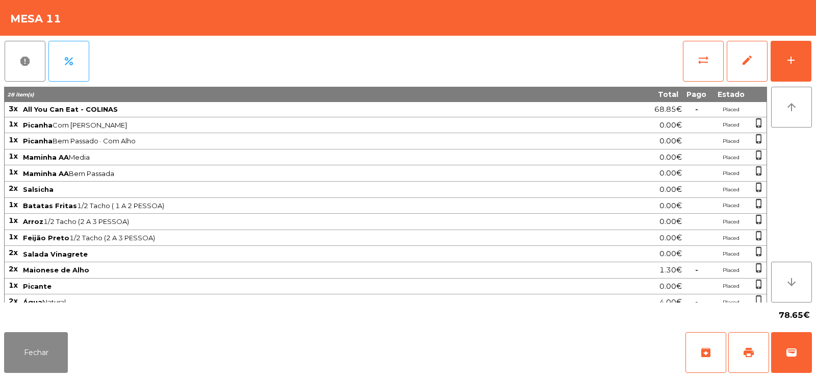
scroll to position [121, 0]
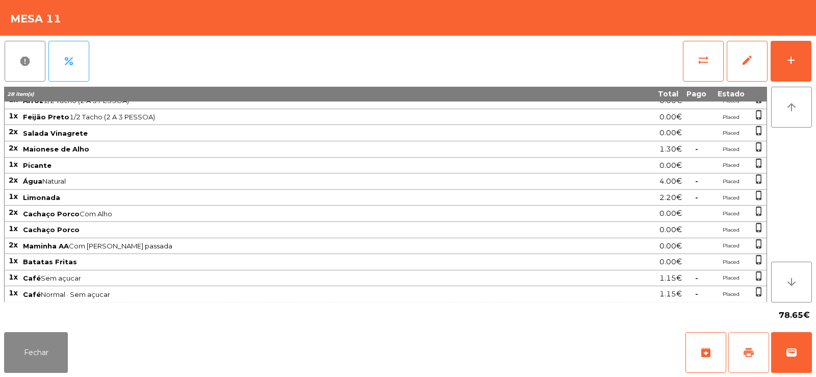
click at [752, 353] on span "print" at bounding box center [749, 352] width 12 height 12
click at [40, 370] on button "Fechar" at bounding box center [36, 352] width 64 height 41
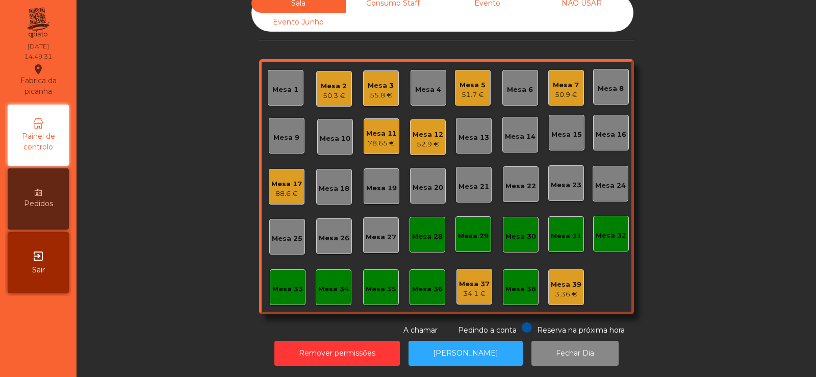
click at [382, 129] on div "Mesa 11" at bounding box center [381, 134] width 31 height 10
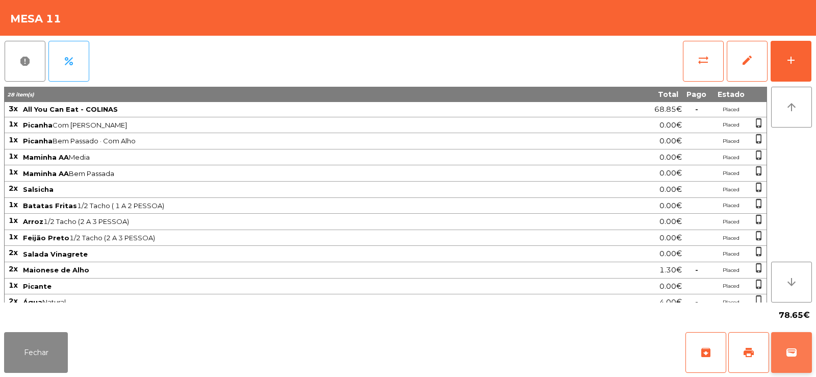
click at [789, 355] on span "wallet" at bounding box center [791, 352] width 12 height 12
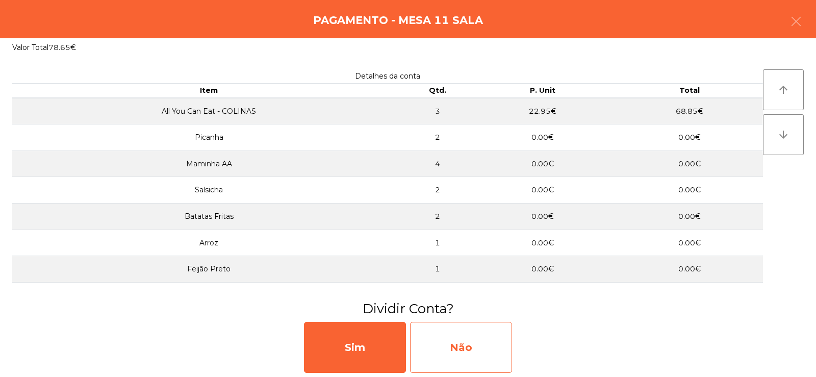
click at [480, 346] on div "Não" at bounding box center [461, 347] width 102 height 51
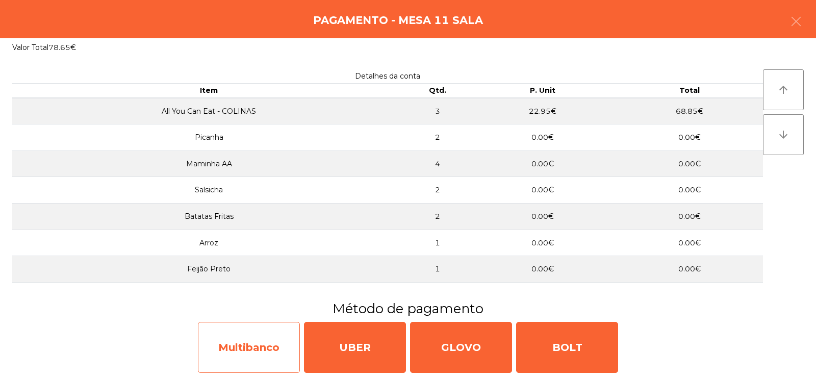
click at [285, 346] on div "Multibanco" at bounding box center [249, 347] width 102 height 51
select select "**"
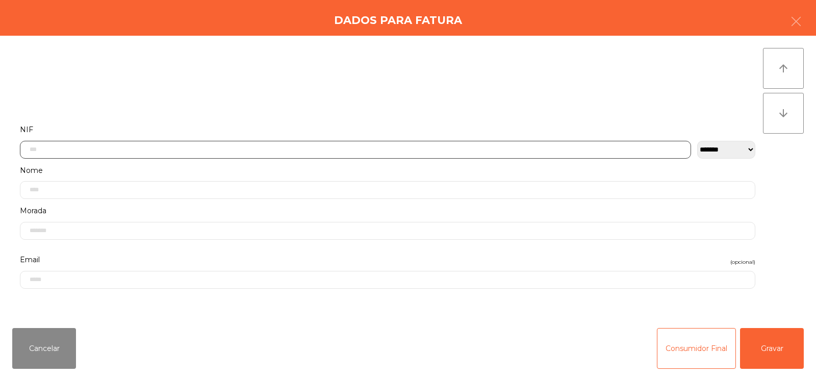
click at [428, 149] on input "text" at bounding box center [355, 150] width 671 height 18
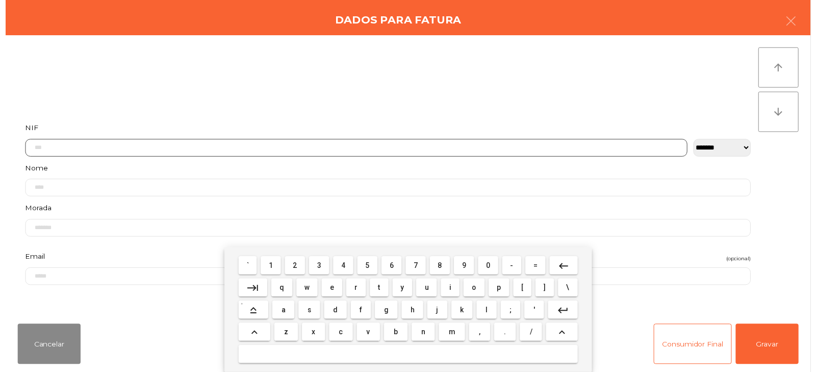
scroll to position [74, 0]
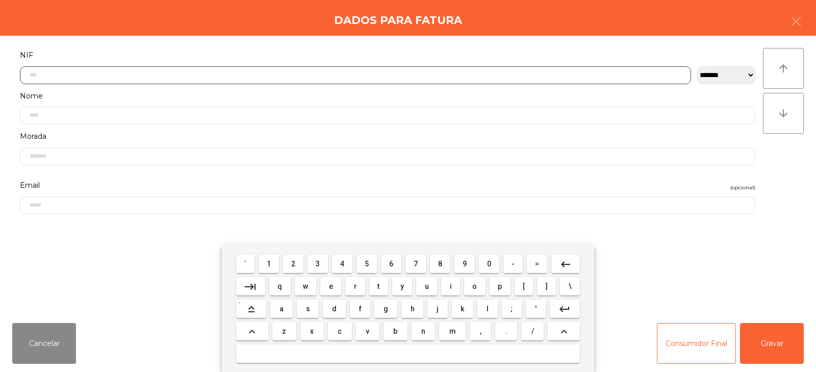
click at [448, 73] on input "text" at bounding box center [355, 75] width 671 height 18
click at [451, 72] on input "text" at bounding box center [355, 75] width 671 height 18
type input "*********"
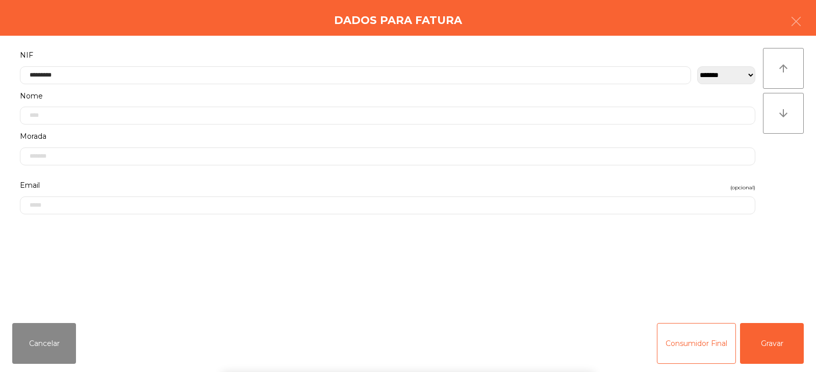
click at [768, 344] on div "` 1 2 3 4 5 6 7 8 9 0 - = keyboard_backspace keyboard_tab q w e r t y u i o p […" at bounding box center [408, 308] width 816 height 126
click at [774, 341] on button "Gravar" at bounding box center [772, 343] width 64 height 41
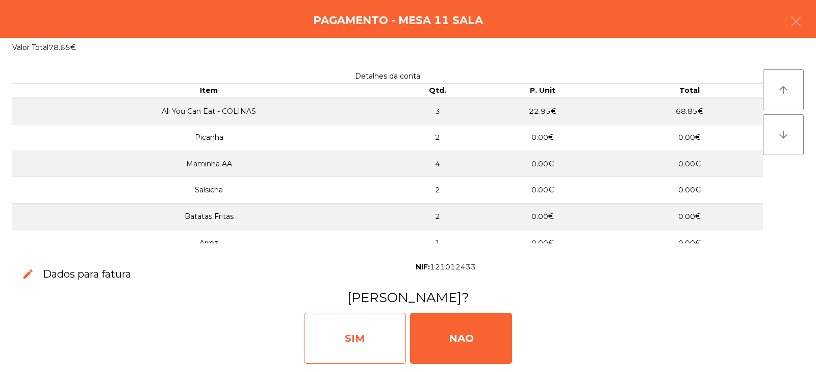
click at [375, 338] on div "SIM" at bounding box center [355, 338] width 102 height 51
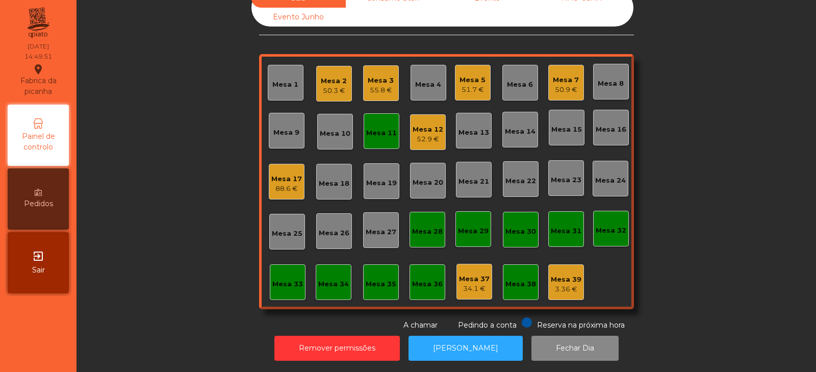
click at [366, 128] on div "Mesa 11" at bounding box center [381, 133] width 31 height 10
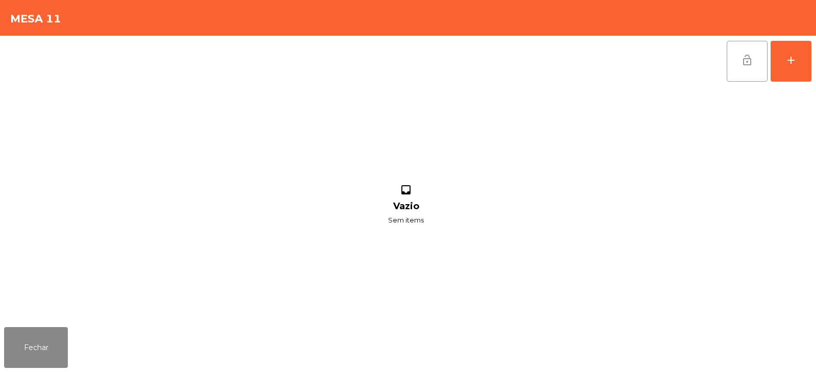
click at [738, 63] on button "lock_open" at bounding box center [747, 61] width 41 height 41
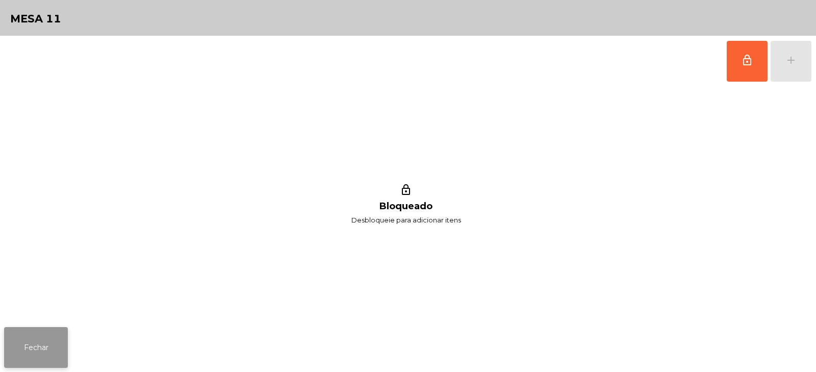
click at [64, 337] on button "Fechar" at bounding box center [36, 347] width 64 height 41
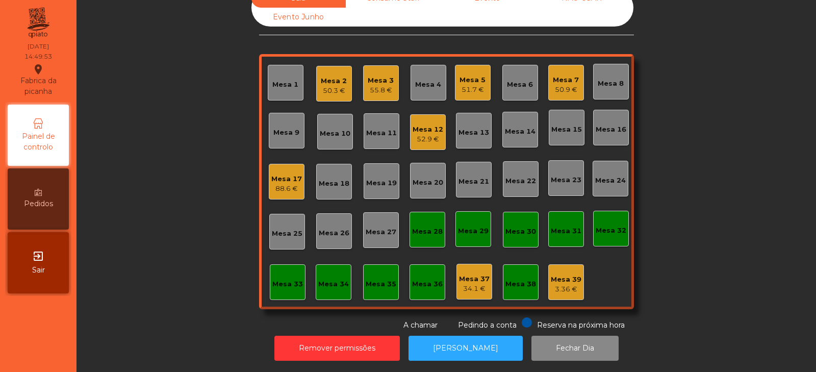
click at [57, 345] on nav "Fabrica da picanha location_on [DATE] 14:49:53 Painel de controlo Pedidos exit_…" at bounding box center [38, 186] width 76 height 372
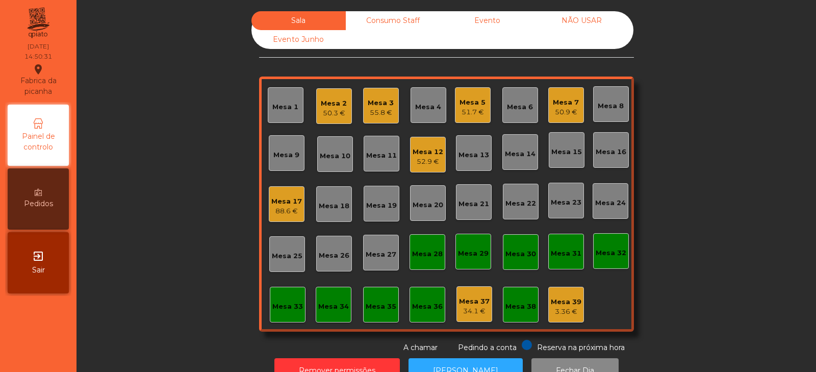
click at [467, 120] on div "Mesa 5 51.7 €" at bounding box center [473, 105] width 36 height 36
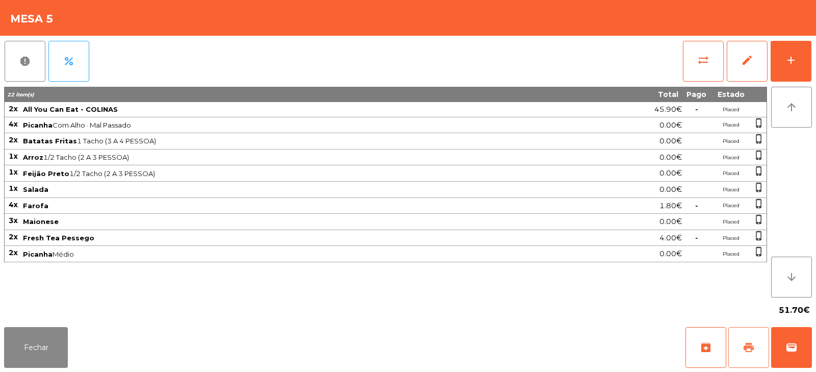
click at [752, 351] on span "print" at bounding box center [749, 347] width 12 height 12
click at [796, 340] on button "wallet" at bounding box center [791, 347] width 41 height 41
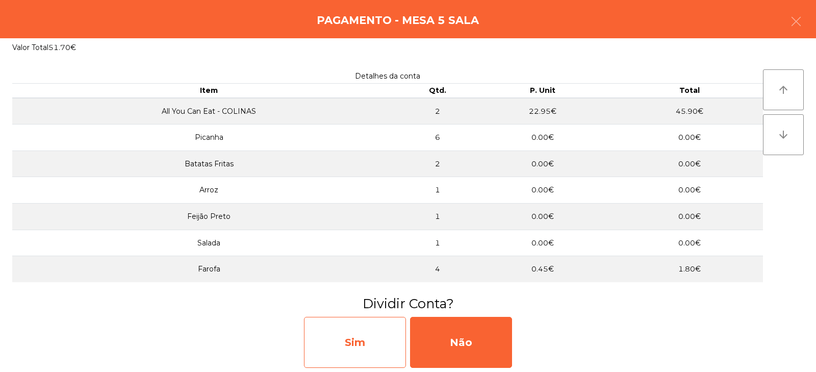
click at [318, 347] on div "Sim" at bounding box center [355, 342] width 102 height 51
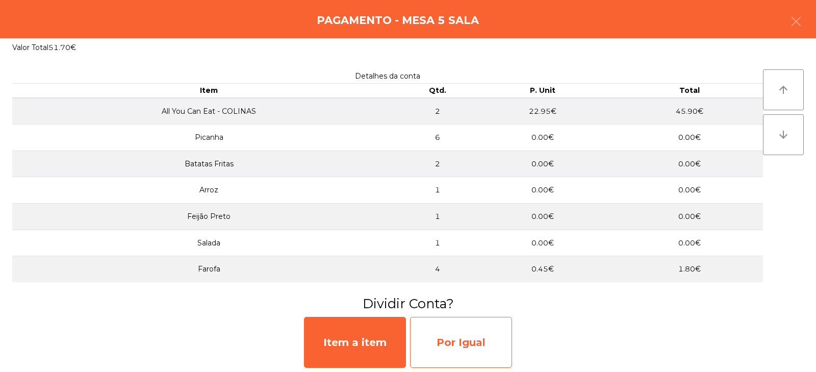
click at [449, 356] on div "Por Igual" at bounding box center [461, 342] width 102 height 51
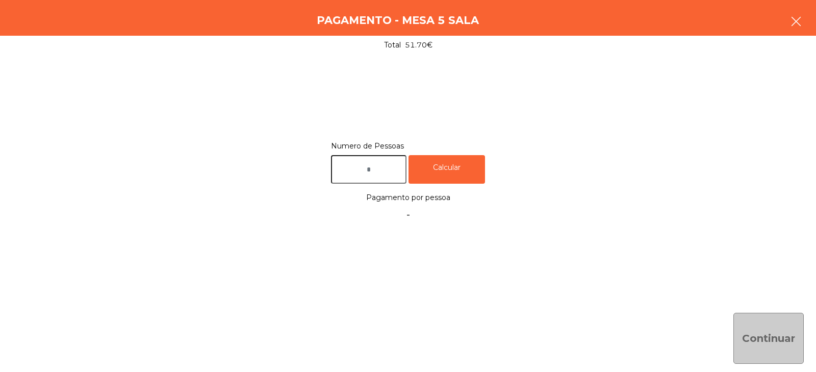
click at [804, 22] on button "button" at bounding box center [796, 22] width 29 height 31
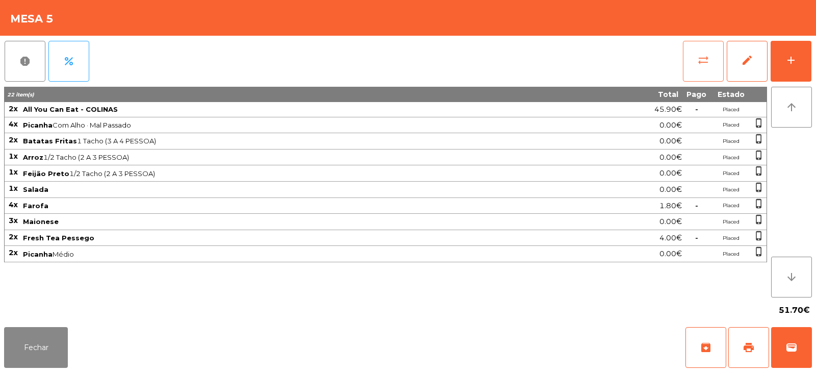
click at [708, 62] on span "sync_alt" at bounding box center [703, 60] width 12 height 12
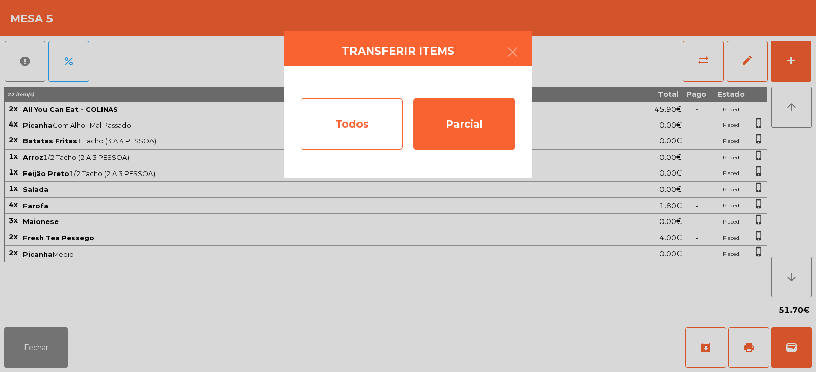
click at [371, 115] on div "Todos" at bounding box center [352, 123] width 102 height 51
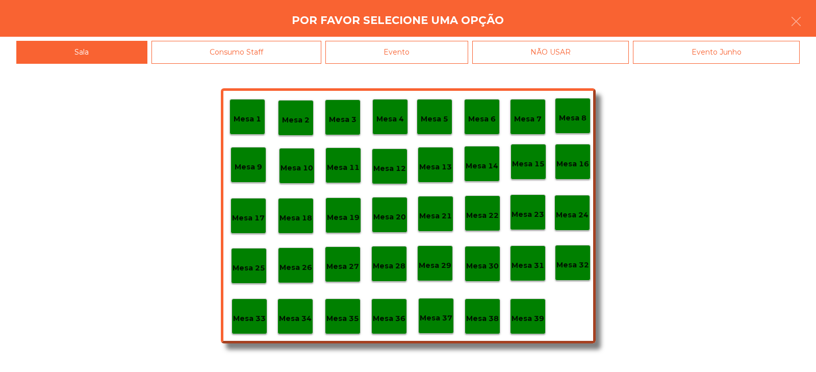
click at [465, 46] on div "Evento" at bounding box center [396, 52] width 143 height 23
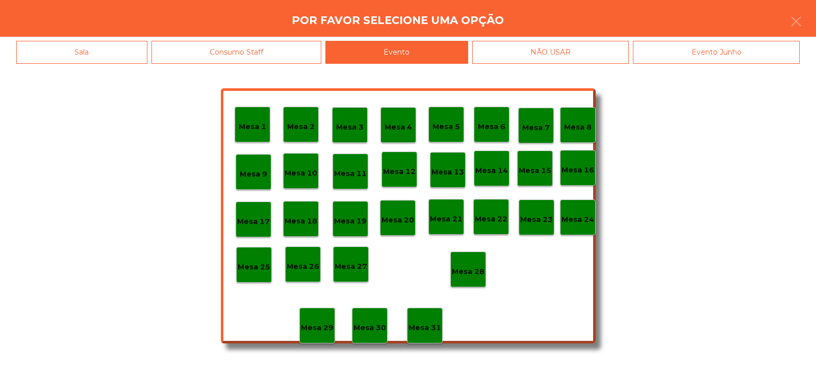
click at [470, 273] on p "Mesa 28" at bounding box center [468, 272] width 33 height 12
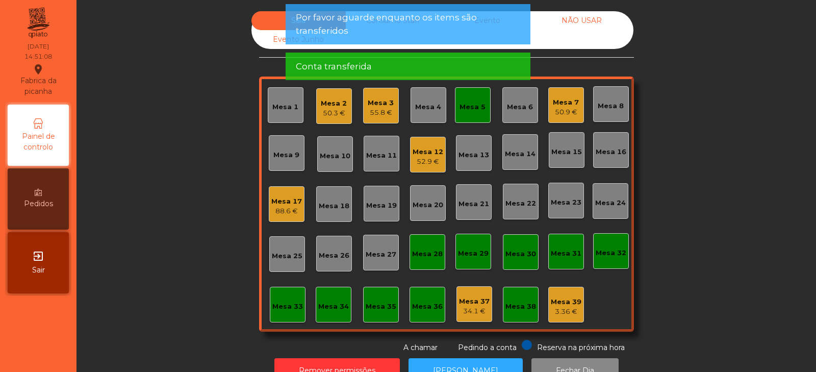
click at [470, 112] on div "Mesa 5" at bounding box center [473, 105] width 36 height 36
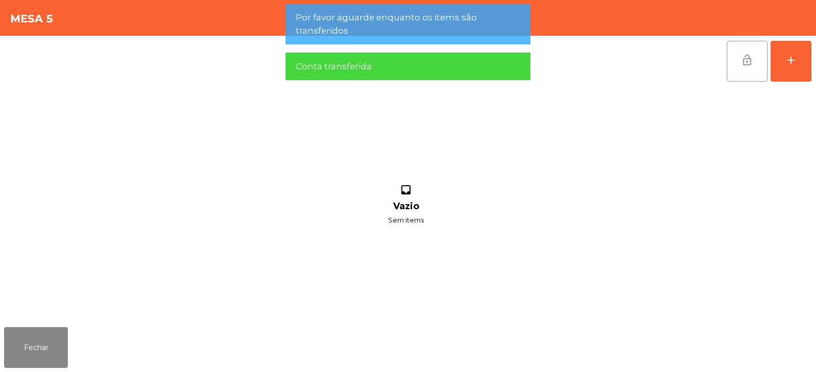
click at [748, 70] on button "lock_open" at bounding box center [747, 61] width 41 height 41
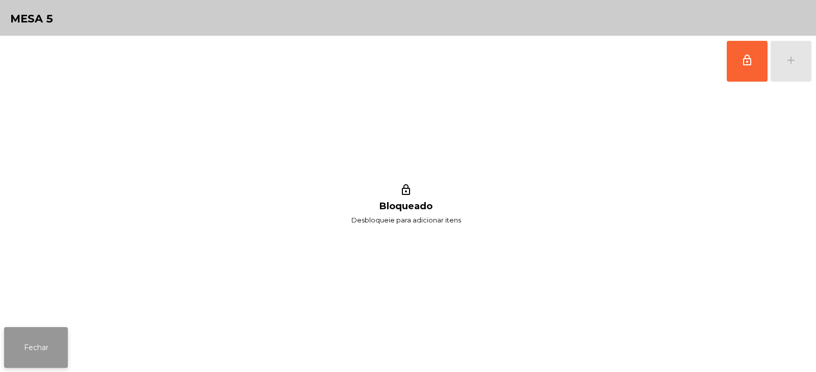
click at [48, 349] on button "Fechar" at bounding box center [36, 347] width 64 height 41
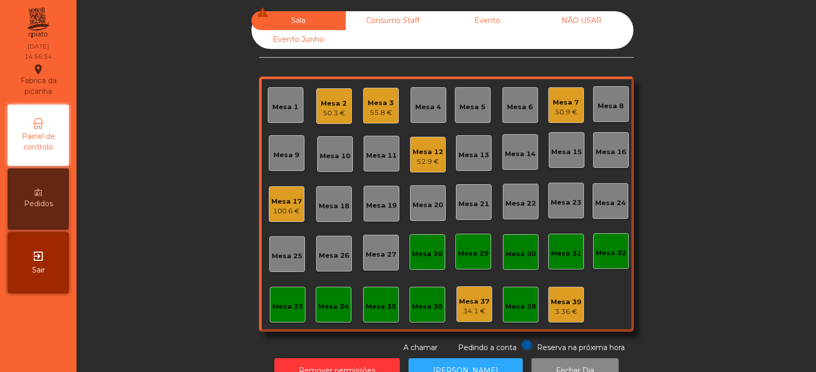
click at [422, 166] on div "52.9 €" at bounding box center [428, 162] width 31 height 10
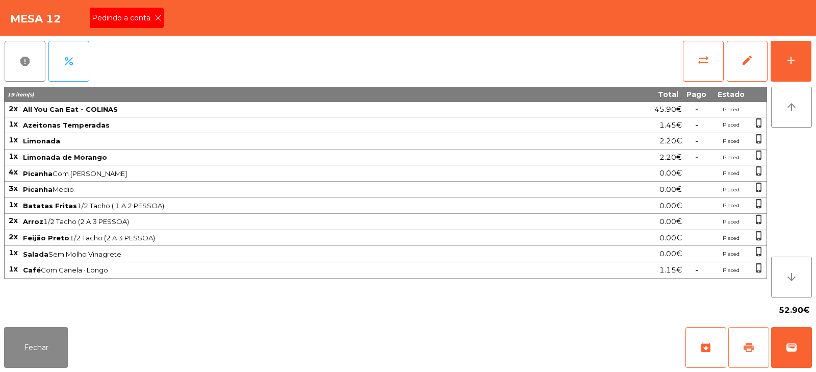
click at [751, 353] on span "print" at bounding box center [749, 347] width 12 height 12
click at [37, 361] on button "Fechar" at bounding box center [36, 347] width 64 height 41
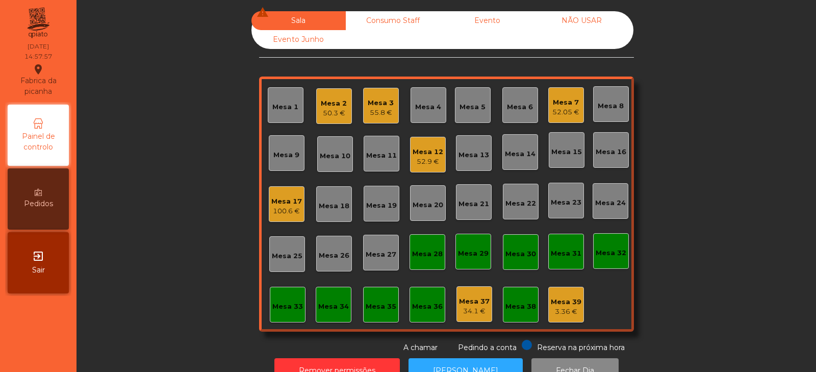
click at [421, 158] on div "52.9 €" at bounding box center [428, 162] width 31 height 10
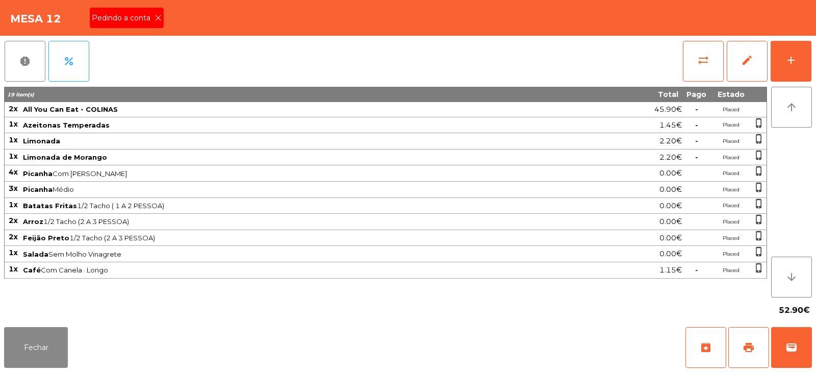
click at [157, 18] on icon at bounding box center [158, 17] width 7 height 7
click at [791, 348] on span "wallet" at bounding box center [791, 347] width 12 height 12
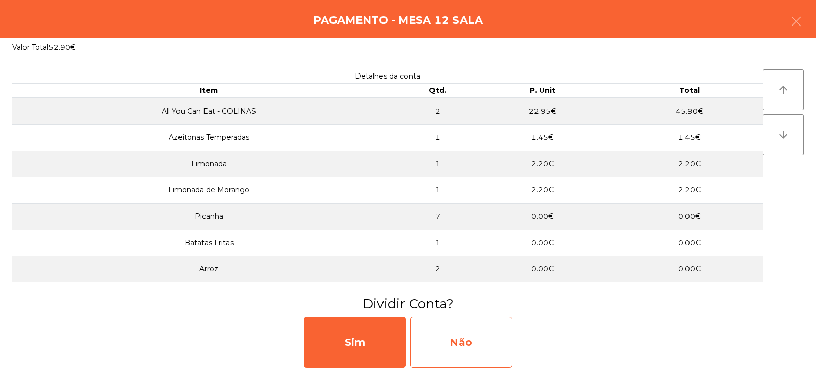
click at [448, 347] on div "Não" at bounding box center [461, 342] width 102 height 51
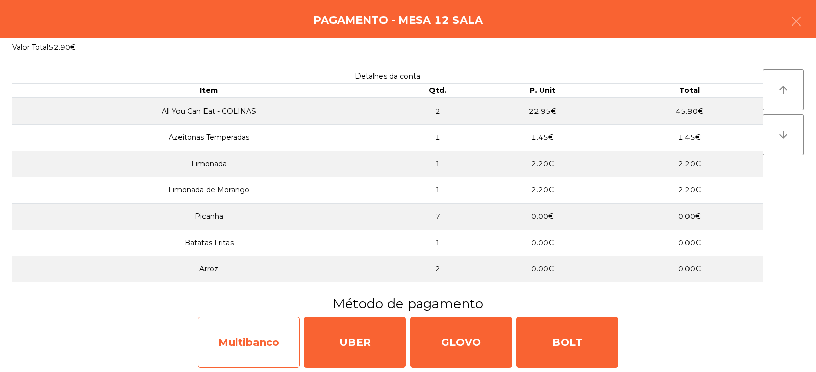
click at [268, 353] on div "Multibanco" at bounding box center [249, 342] width 102 height 51
select select "**"
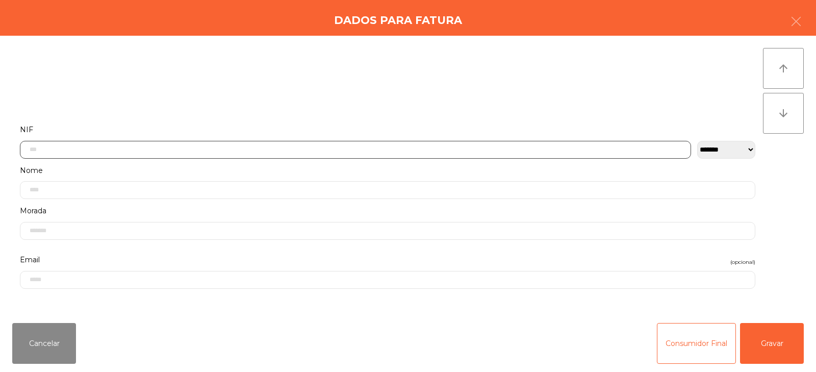
click at [287, 152] on input "text" at bounding box center [355, 150] width 671 height 18
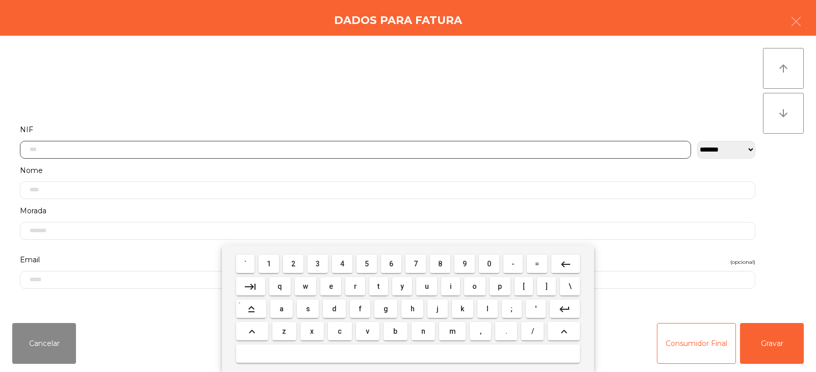
scroll to position [74, 0]
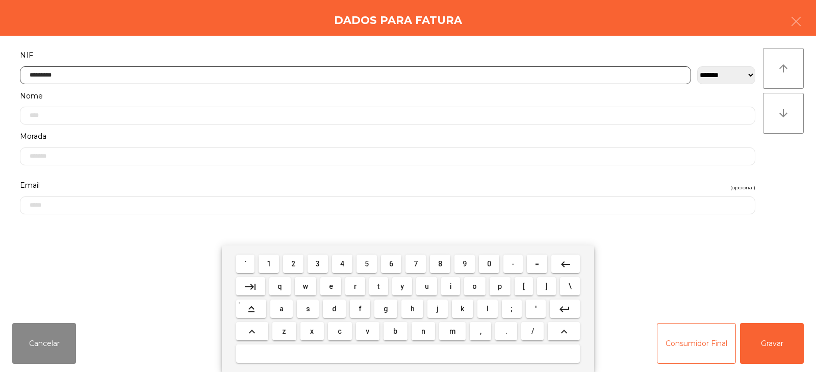
type input "*********"
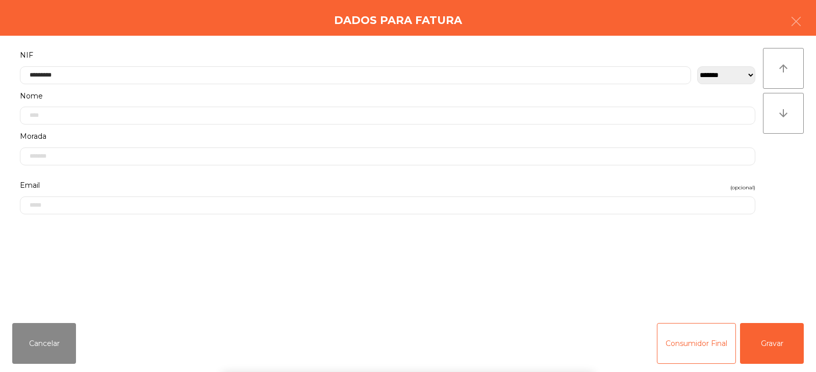
click at [785, 202] on div "arrow_upward arrow_downward" at bounding box center [783, 175] width 41 height 254
click at [779, 349] on button "Gravar" at bounding box center [772, 343] width 64 height 41
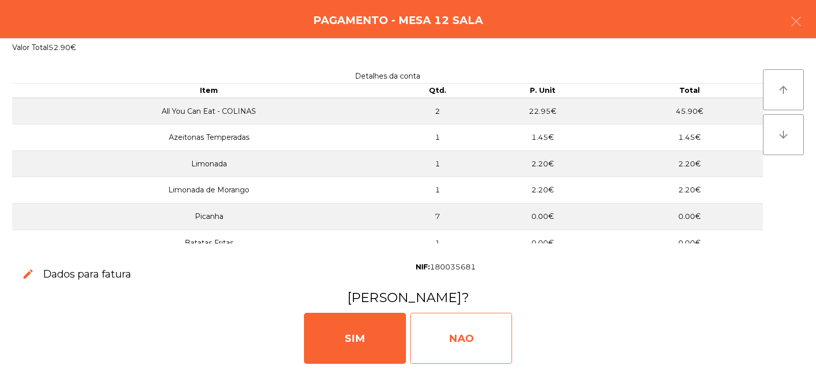
click at [438, 337] on div "NAO" at bounding box center [461, 338] width 102 height 51
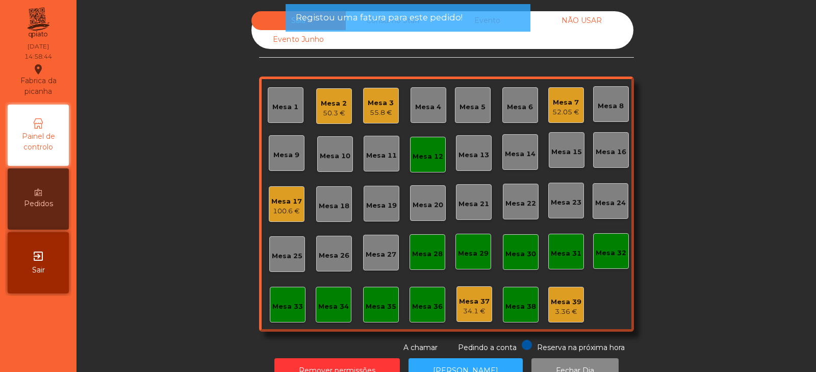
click at [422, 159] on div "Mesa 12" at bounding box center [428, 156] width 31 height 10
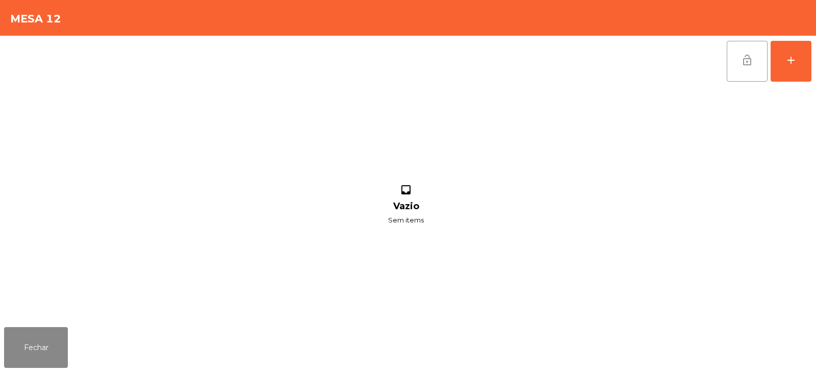
click at [754, 66] on button "lock_open" at bounding box center [747, 61] width 41 height 41
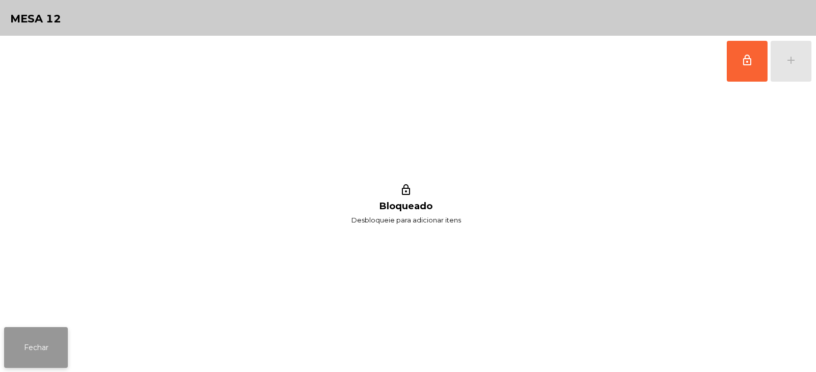
click at [56, 347] on button "Fechar" at bounding box center [36, 347] width 64 height 41
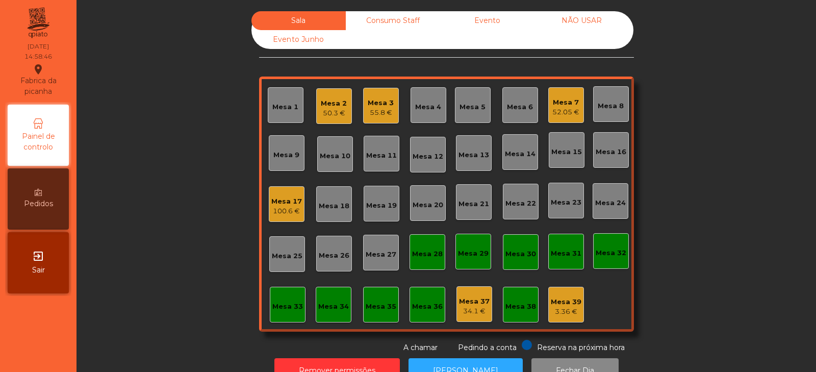
click at [332, 115] on div "50.3 €" at bounding box center [334, 113] width 26 height 10
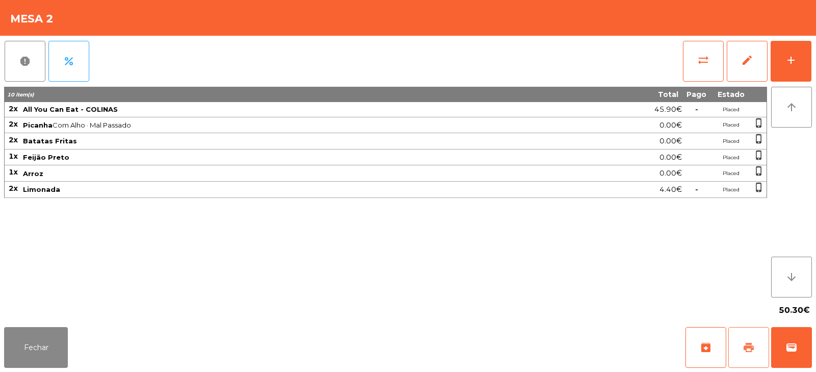
click at [750, 350] on span "print" at bounding box center [749, 347] width 12 height 12
click at [348, 333] on div "Fechar archive print wallet" at bounding box center [408, 347] width 816 height 49
click at [795, 354] on button "wallet" at bounding box center [791, 347] width 41 height 41
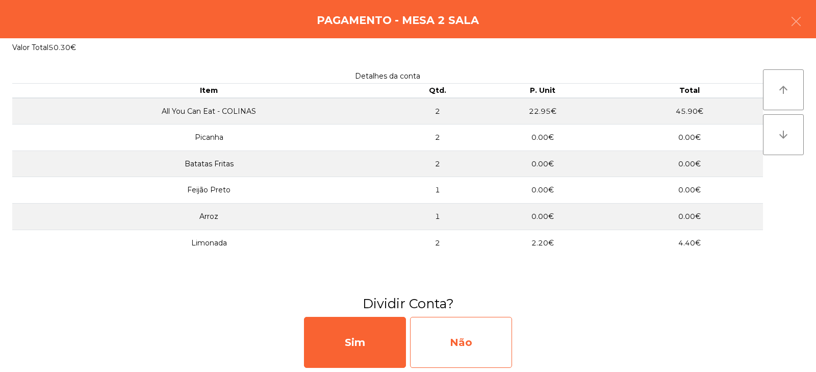
click at [454, 357] on div "Não" at bounding box center [461, 342] width 102 height 51
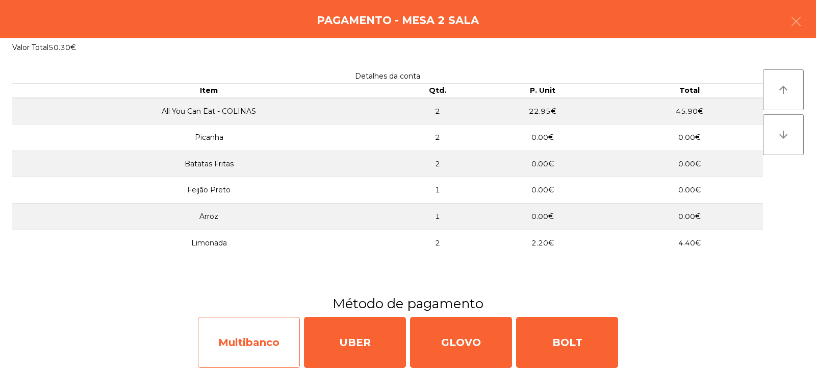
click at [267, 351] on div "Multibanco" at bounding box center [249, 342] width 102 height 51
select select "**"
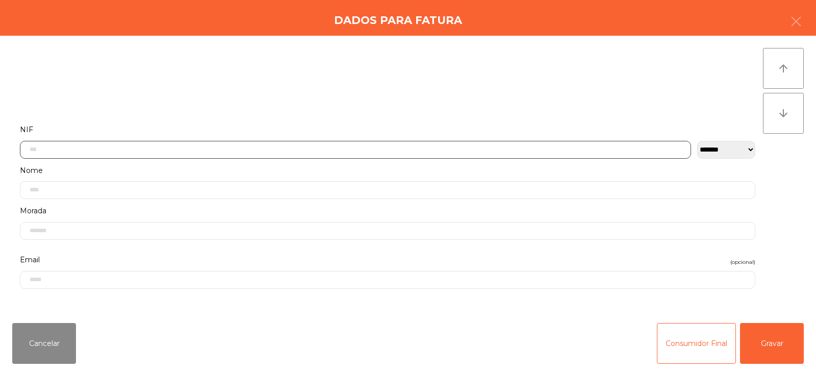
click at [335, 148] on input "text" at bounding box center [355, 150] width 671 height 18
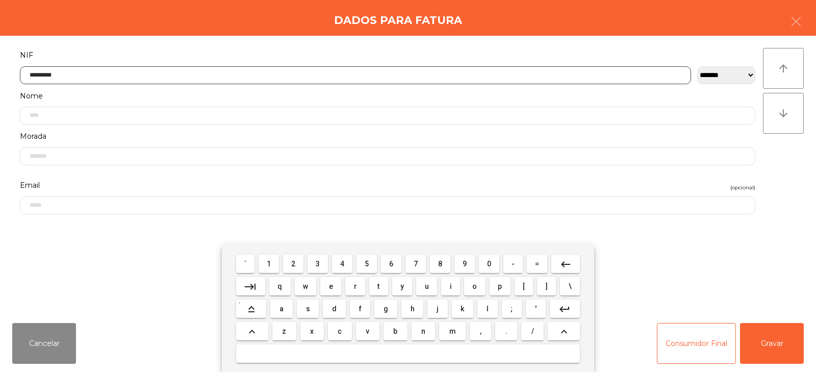
type input "*********"
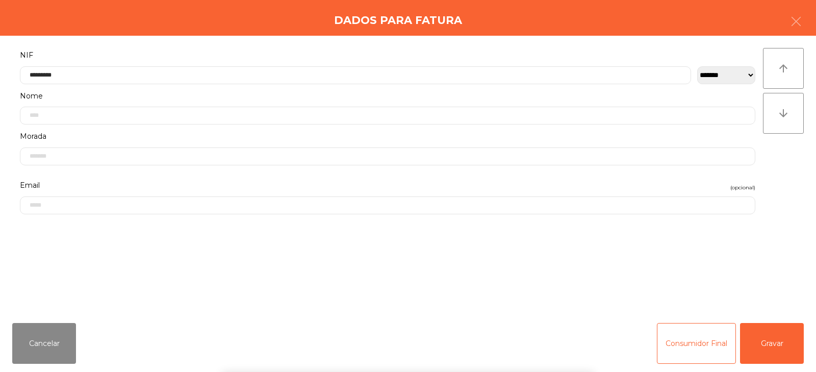
click at [780, 185] on div "arrow_upward arrow_downward" at bounding box center [783, 175] width 41 height 254
click at [776, 343] on button "Gravar" at bounding box center [772, 343] width 64 height 41
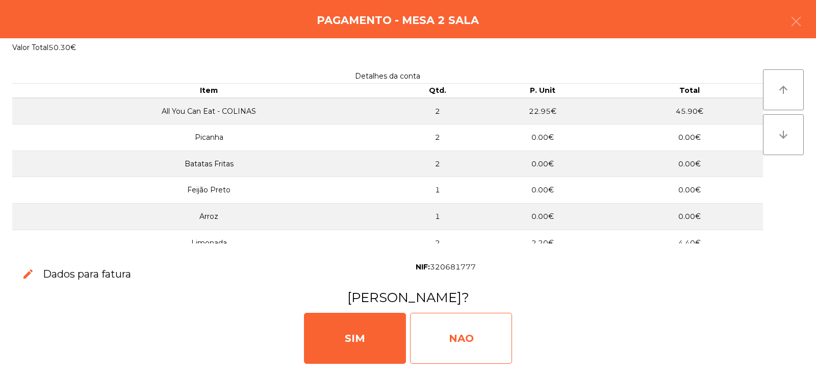
click at [470, 343] on div "NAO" at bounding box center [461, 338] width 102 height 51
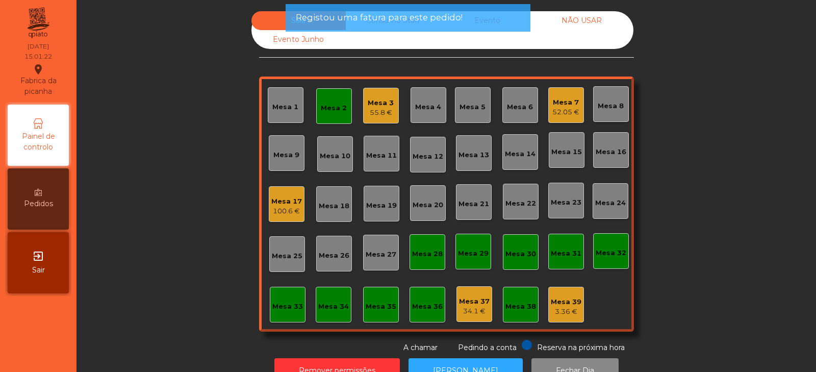
click at [324, 107] on div "Mesa 2" at bounding box center [334, 108] width 26 height 10
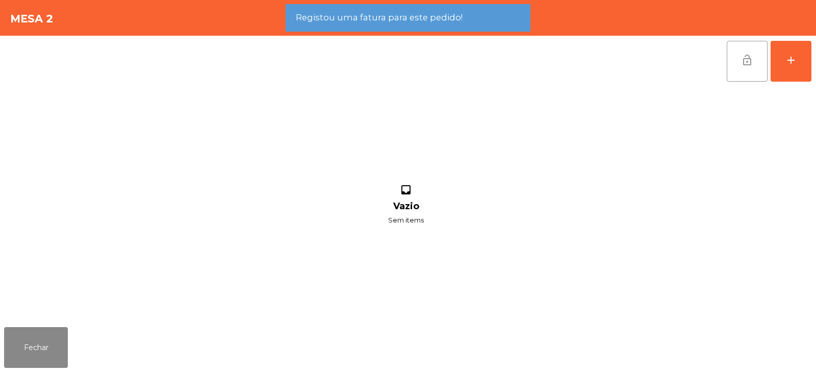
click at [742, 71] on button "lock_open" at bounding box center [747, 61] width 41 height 41
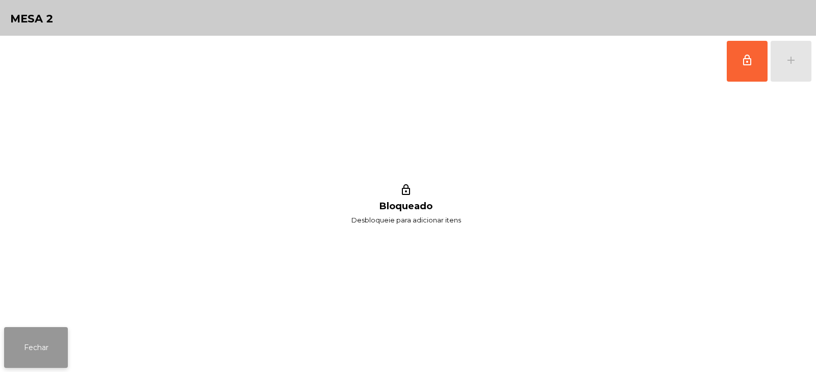
click at [24, 354] on button "Fechar" at bounding box center [36, 347] width 64 height 41
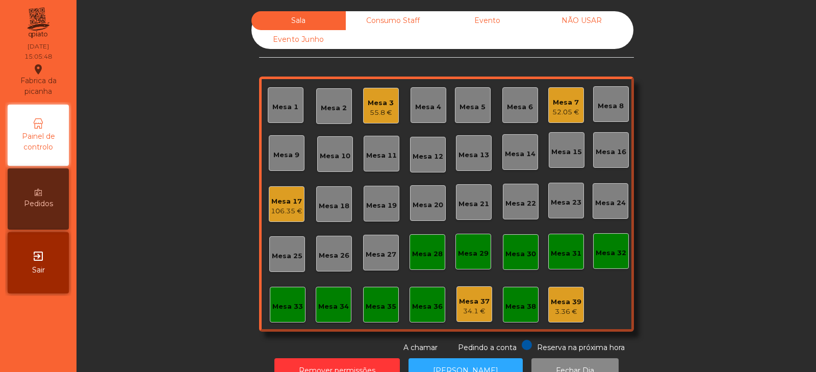
click at [558, 108] on div "52.05 €" at bounding box center [565, 112] width 27 height 10
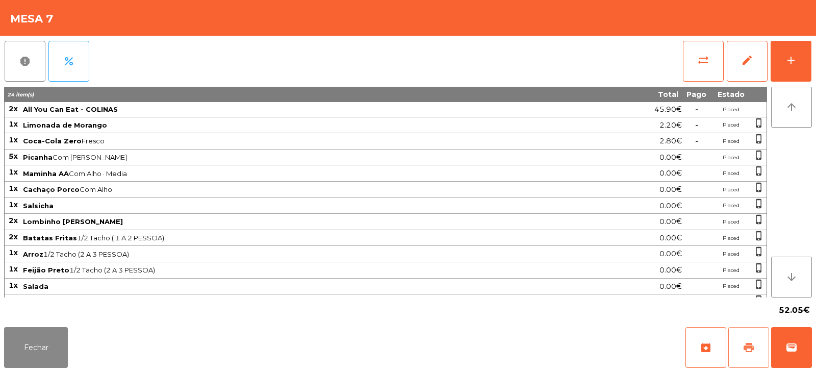
click at [750, 349] on span "print" at bounding box center [749, 347] width 12 height 12
click at [791, 344] on span "wallet" at bounding box center [791, 347] width 12 height 12
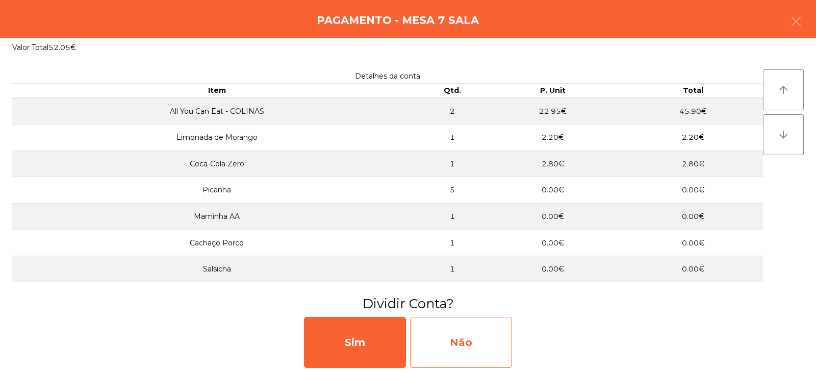
click at [456, 341] on div "Não" at bounding box center [461, 342] width 102 height 51
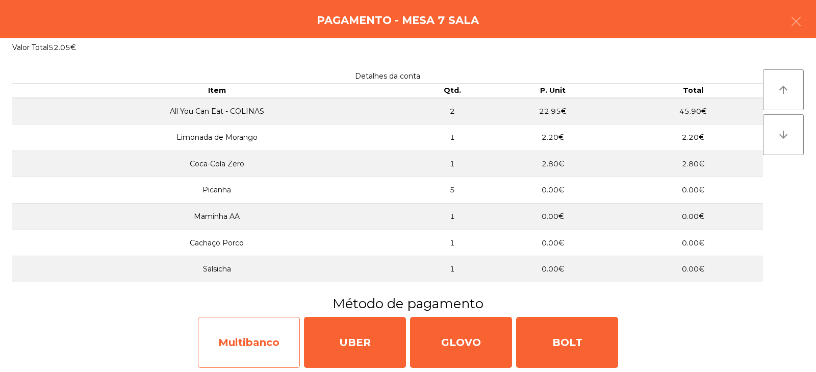
click at [261, 343] on div "Multibanco" at bounding box center [249, 342] width 102 height 51
select select "**"
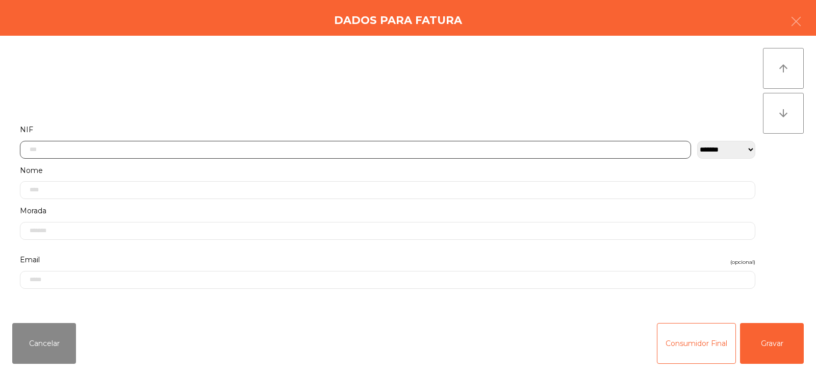
click at [321, 152] on input "text" at bounding box center [355, 150] width 671 height 18
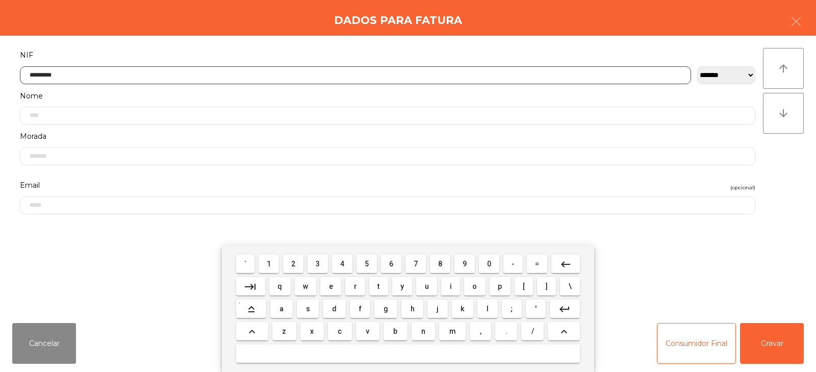
type input "*********"
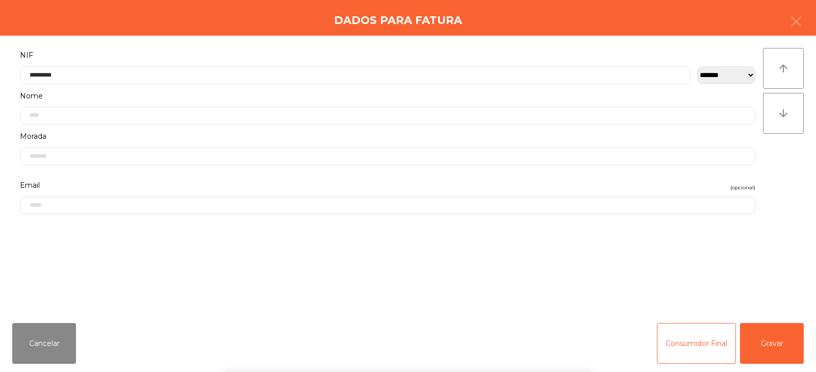
click at [780, 180] on div "arrow_upward arrow_downward" at bounding box center [783, 175] width 41 height 254
click at [773, 347] on button "Gravar" at bounding box center [772, 343] width 64 height 41
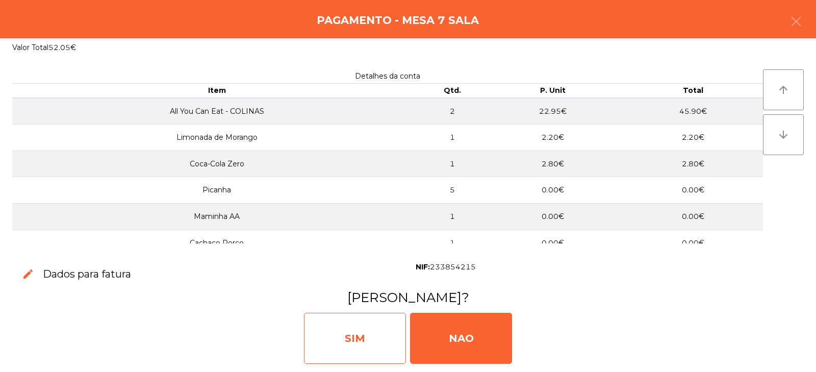
click at [349, 339] on div "SIM" at bounding box center [355, 338] width 102 height 51
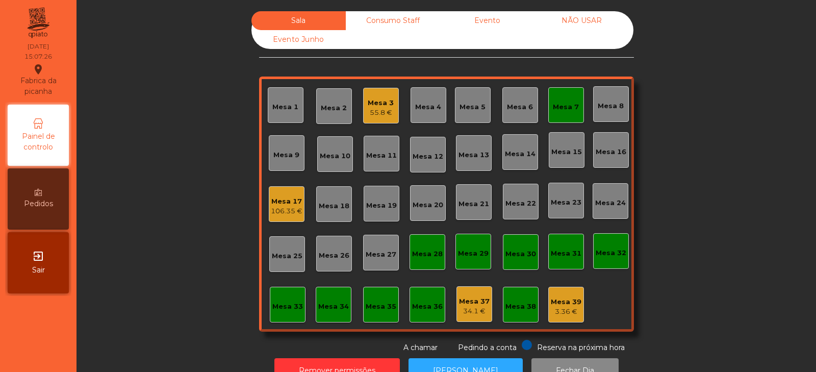
click at [568, 105] on div "Mesa 7" at bounding box center [566, 107] width 26 height 10
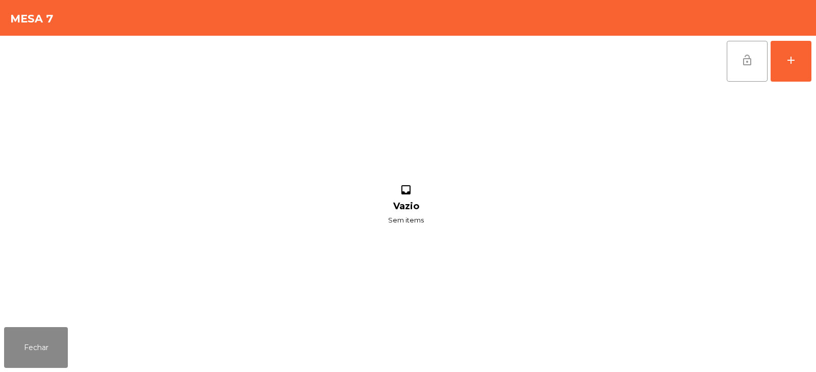
click at [748, 66] on span "lock_open" at bounding box center [747, 60] width 12 height 12
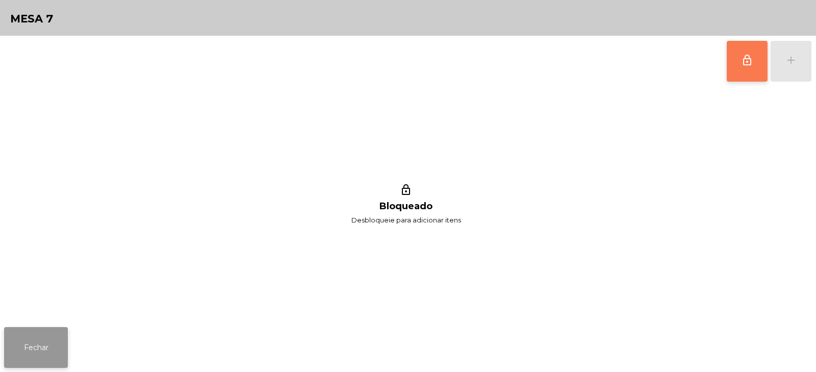
click at [40, 350] on button "Fechar" at bounding box center [36, 347] width 64 height 41
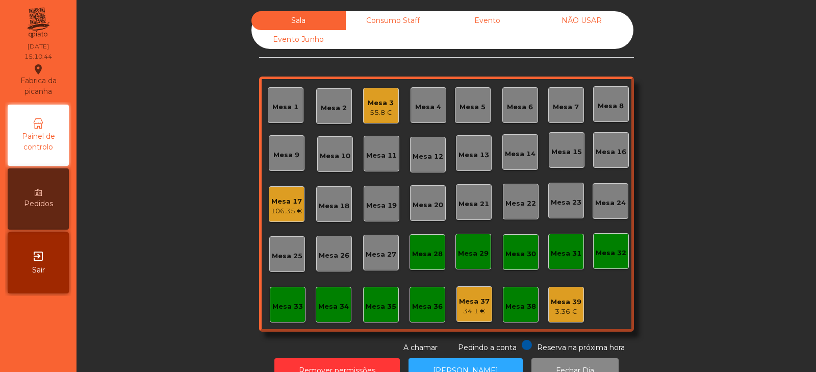
click at [568, 310] on div "3.36 €" at bounding box center [566, 311] width 31 height 10
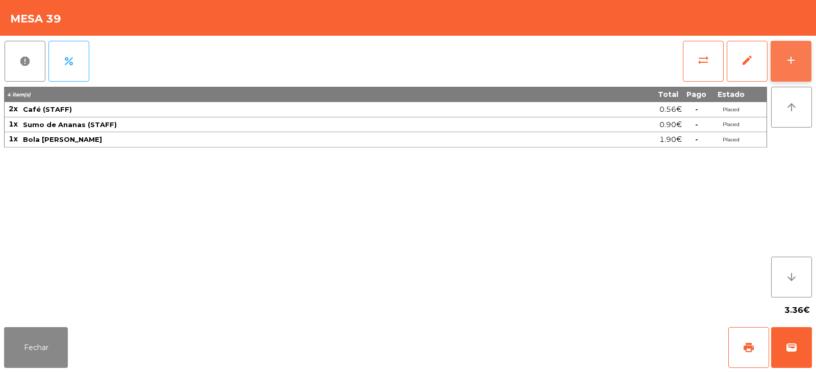
click at [794, 72] on button "add" at bounding box center [791, 61] width 41 height 41
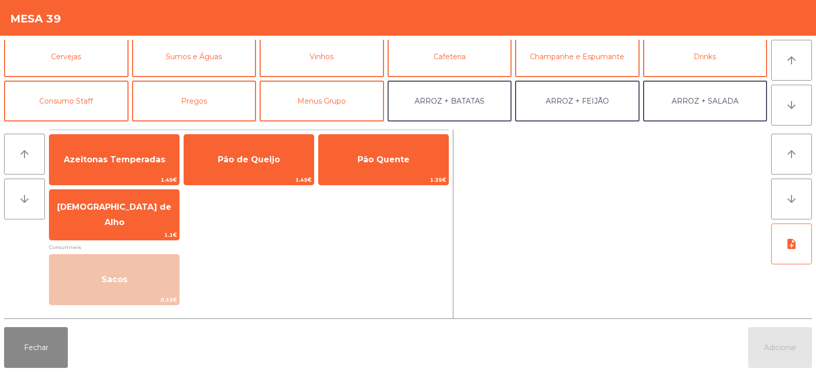
scroll to position [57, 0]
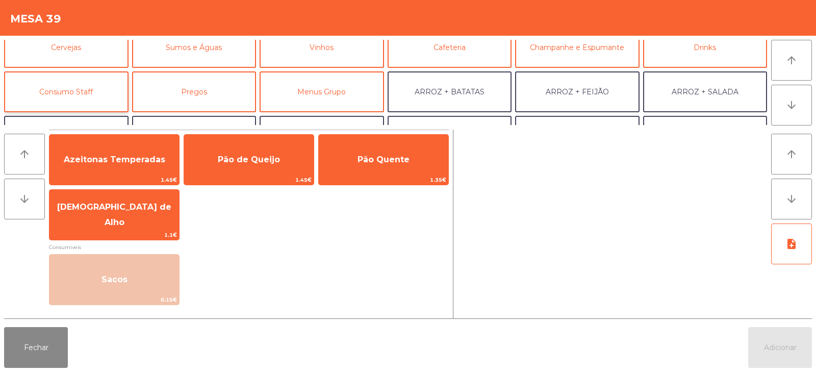
click at [91, 95] on button "Consumo Staff" at bounding box center [66, 91] width 124 height 41
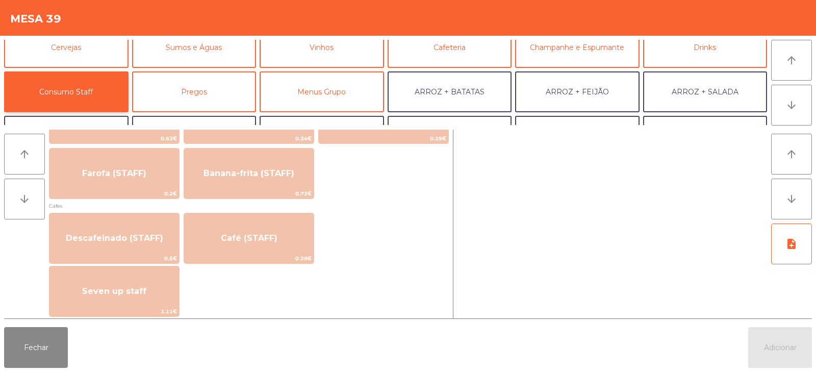
scroll to position [529, 0]
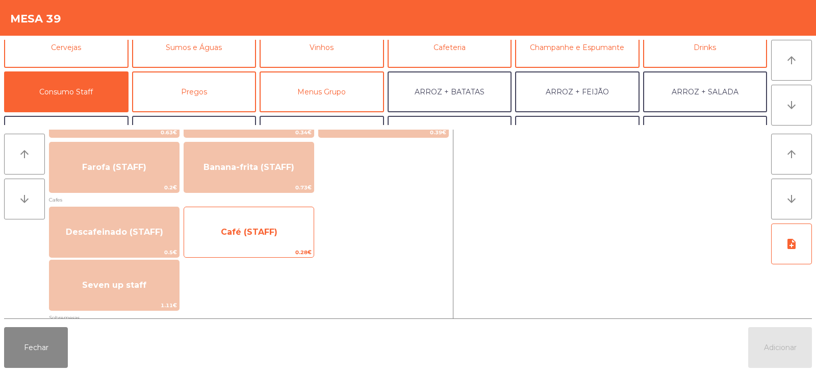
click at [293, 242] on span "Café (STAFF)" at bounding box center [249, 232] width 130 height 28
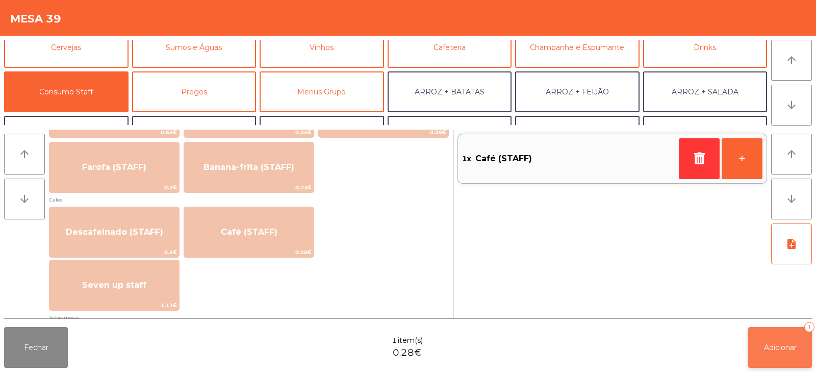
click at [780, 351] on span "Adicionar" at bounding box center [780, 347] width 33 height 9
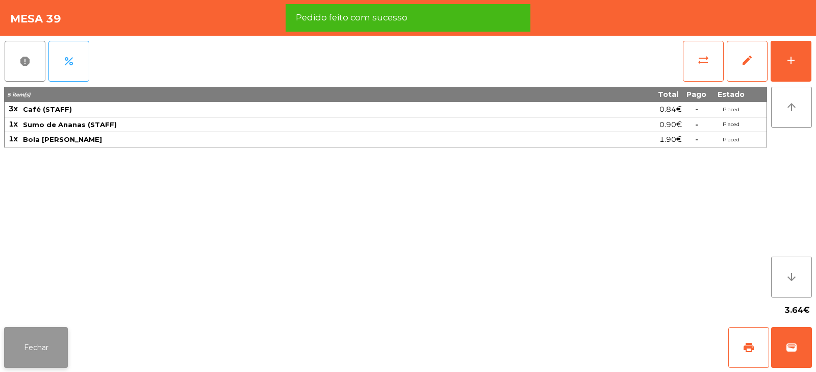
click at [25, 361] on button "Fechar" at bounding box center [36, 347] width 64 height 41
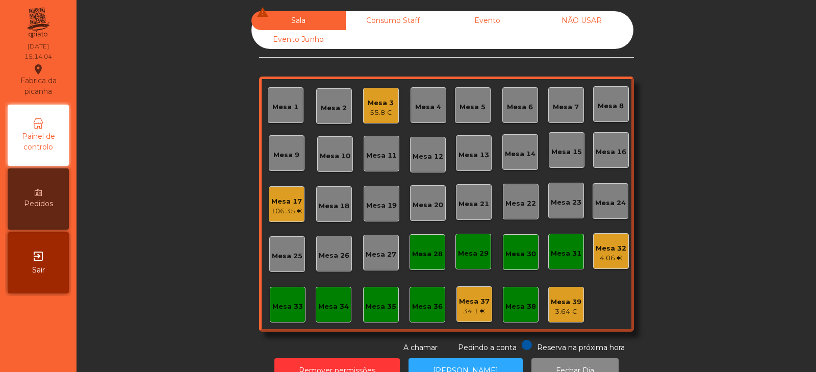
click at [375, 105] on div "Mesa 3" at bounding box center [381, 103] width 26 height 10
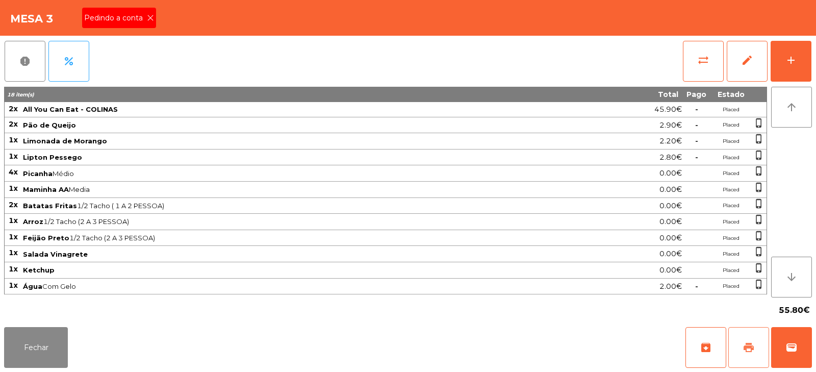
click at [750, 351] on span "print" at bounding box center [749, 347] width 12 height 12
click at [149, 18] on icon at bounding box center [150, 17] width 7 height 7
click at [793, 349] on span "wallet" at bounding box center [791, 347] width 12 height 12
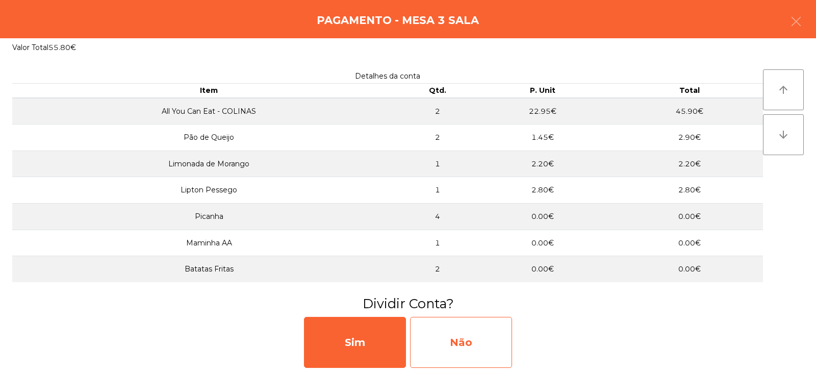
click at [433, 350] on div "Não" at bounding box center [461, 342] width 102 height 51
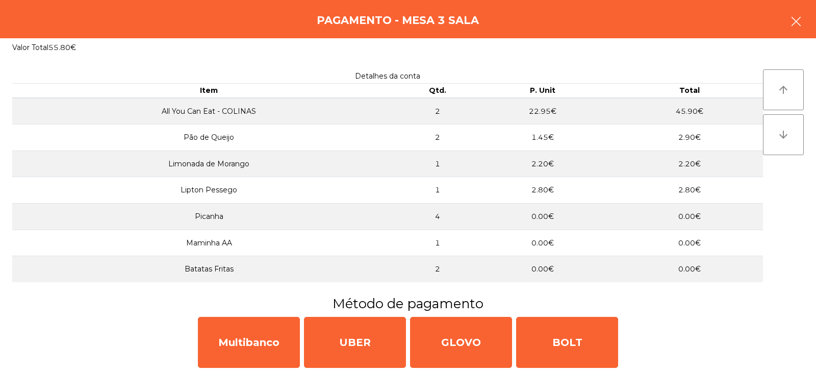
click at [793, 24] on icon "button" at bounding box center [796, 21] width 12 height 12
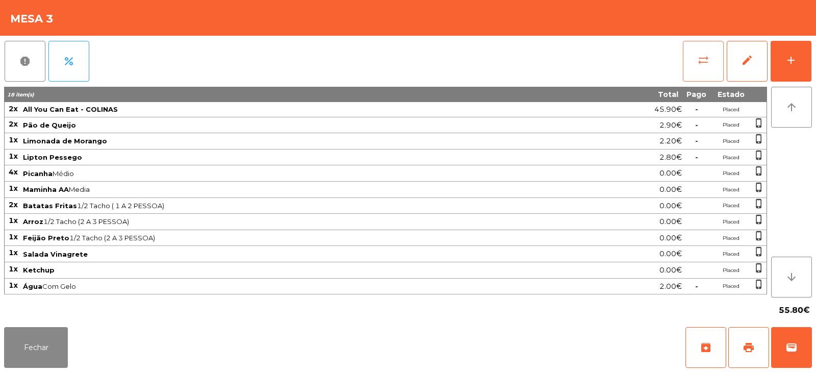
click at [699, 67] on button "sync_alt" at bounding box center [703, 61] width 41 height 41
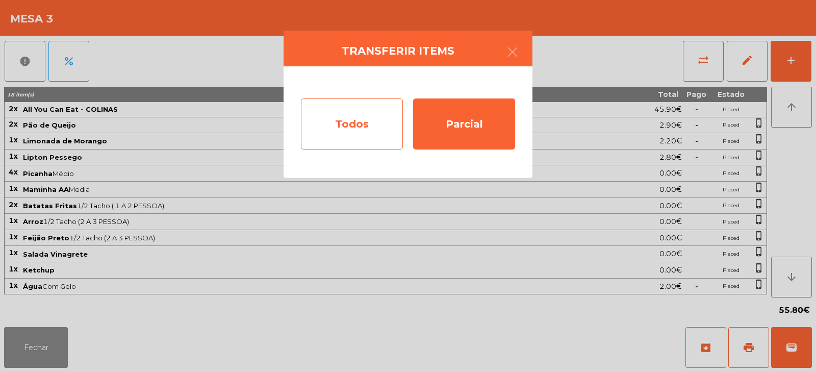
click at [352, 135] on div "Todos" at bounding box center [352, 123] width 102 height 51
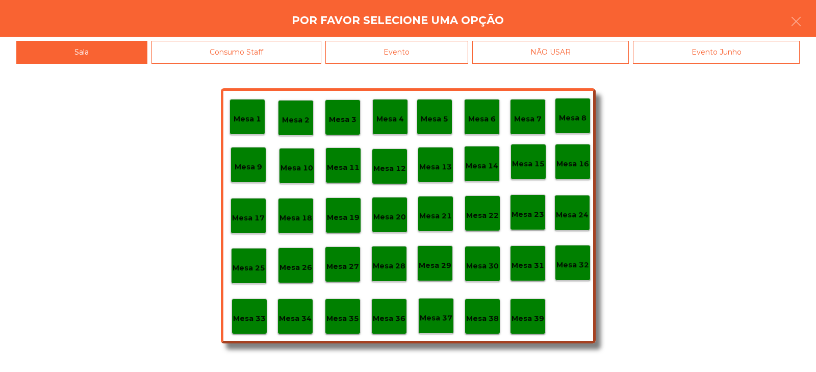
click at [394, 53] on div "Evento" at bounding box center [396, 52] width 143 height 23
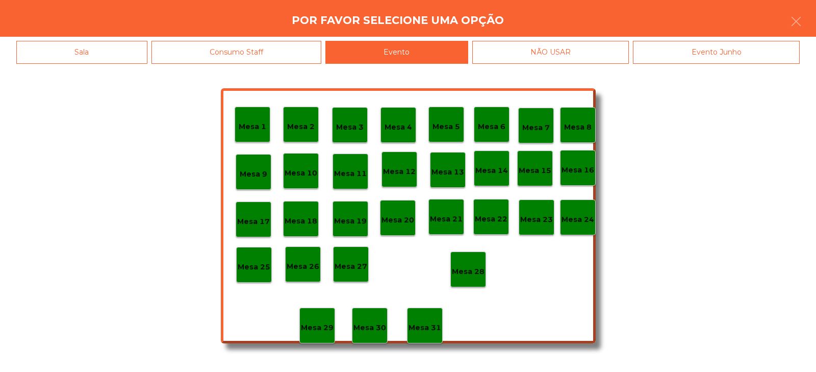
click at [472, 271] on p "Mesa 28" at bounding box center [468, 272] width 33 height 12
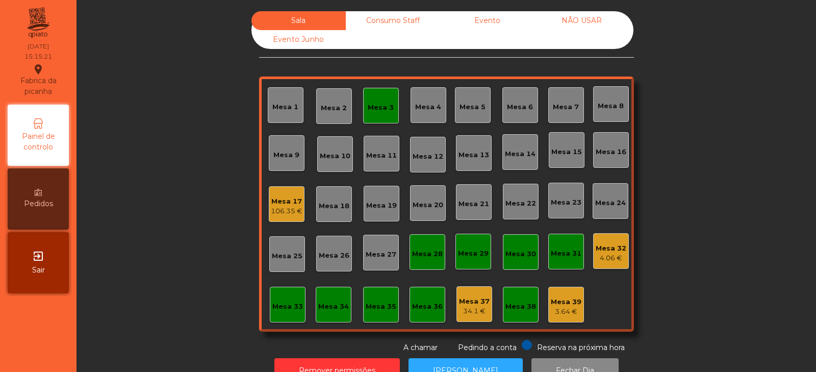
click at [278, 205] on div "Mesa 17" at bounding box center [287, 201] width 32 height 10
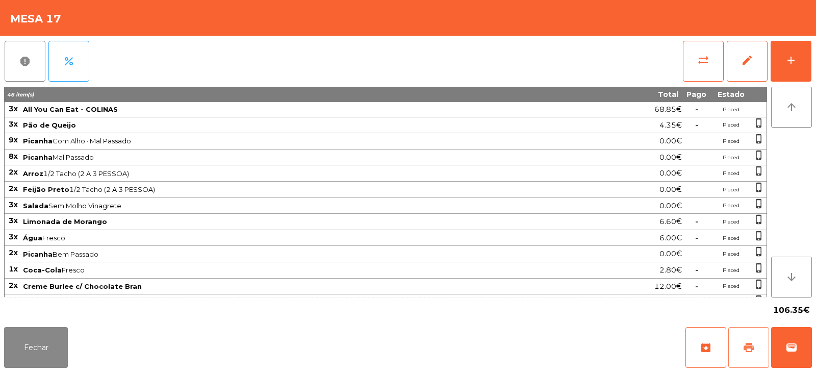
click at [749, 353] on span "print" at bounding box center [749, 347] width 12 height 12
click at [778, 66] on button "add" at bounding box center [791, 61] width 41 height 41
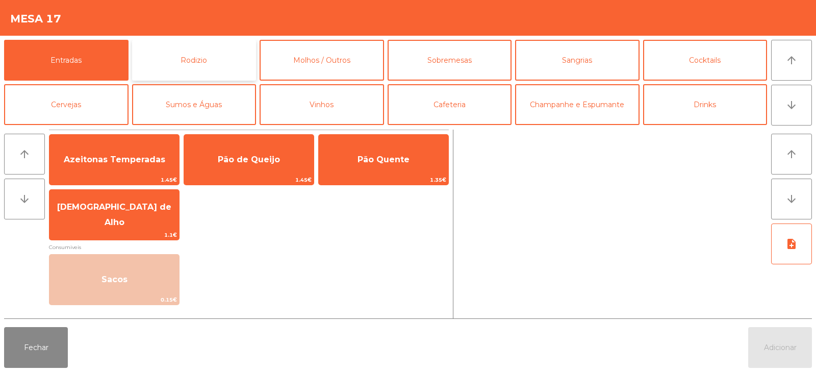
click at [224, 59] on button "Rodizio" at bounding box center [194, 60] width 124 height 41
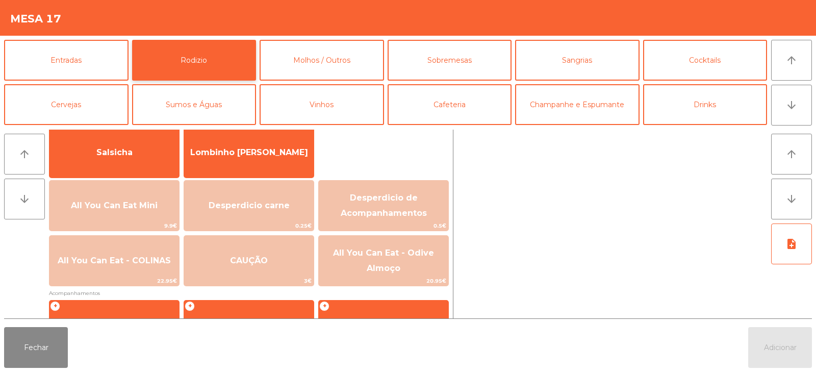
scroll to position [76, 0]
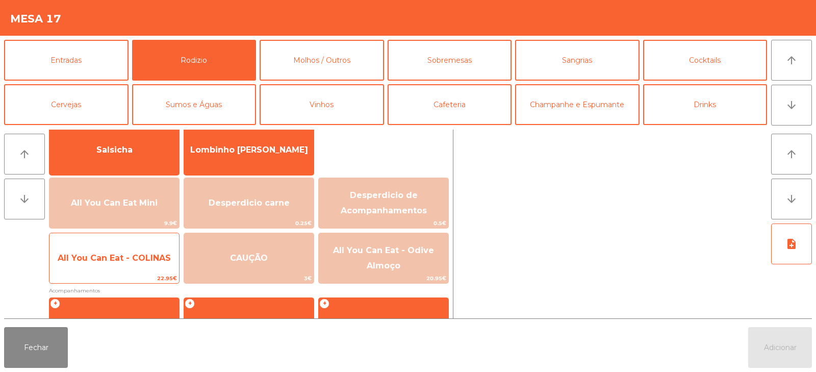
click at [138, 253] on span "All You Can Eat - COLINAS" at bounding box center [114, 258] width 113 height 10
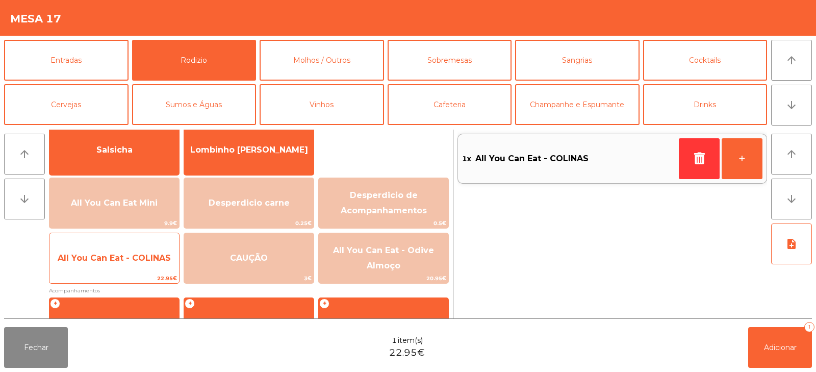
click at [131, 258] on span "All You Can Eat - COLINAS" at bounding box center [114, 258] width 113 height 10
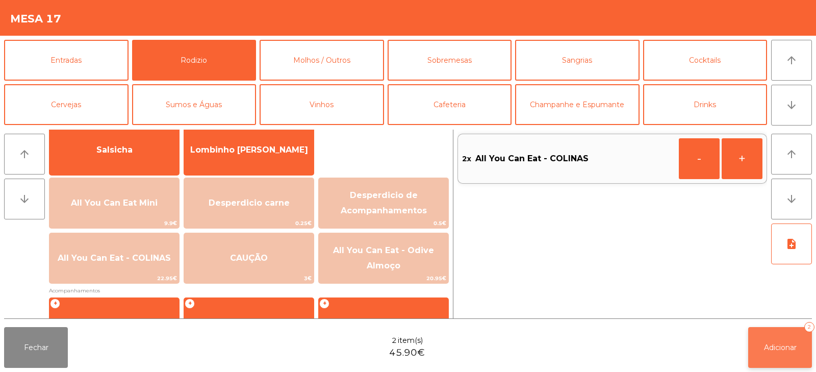
click at [780, 347] on span "Adicionar" at bounding box center [780, 347] width 33 height 9
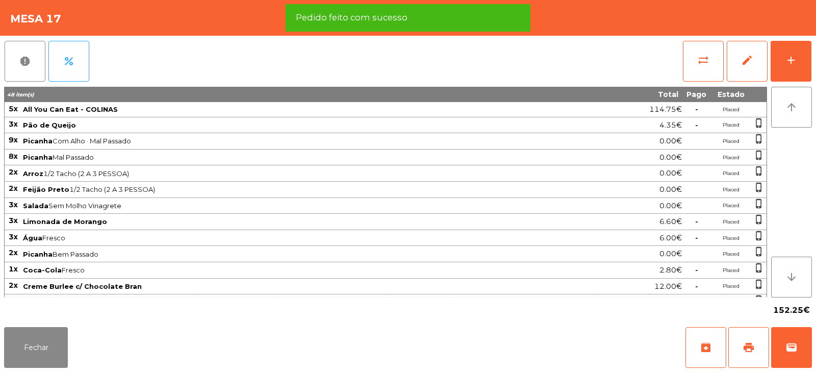
click at [593, 266] on div "2.80€" at bounding box center [616, 270] width 132 height 14
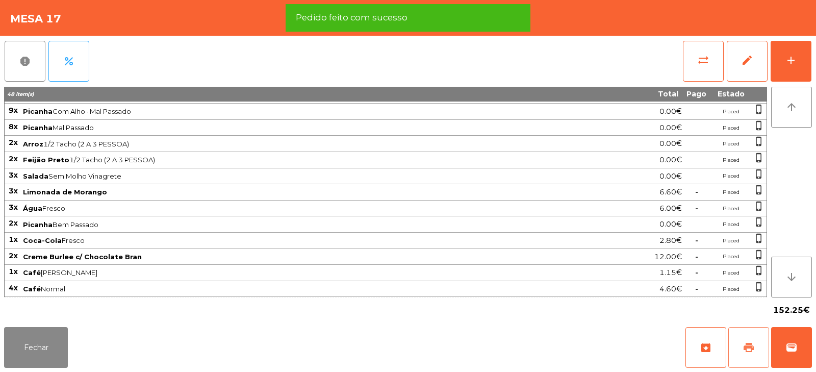
click at [751, 350] on span "print" at bounding box center [749, 347] width 12 height 12
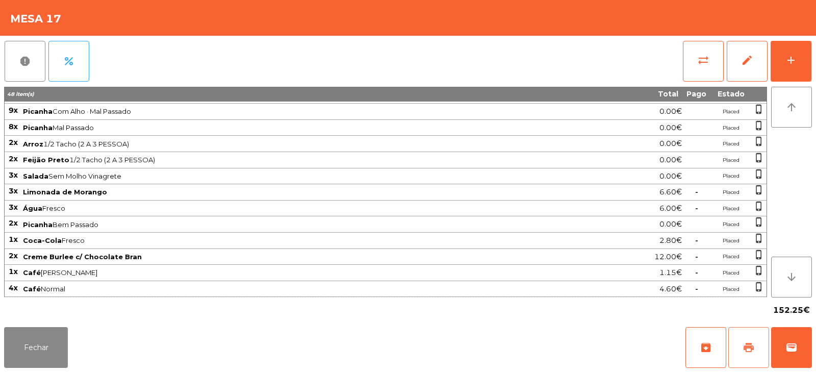
click at [737, 350] on button "print" at bounding box center [748, 347] width 41 height 41
click at [787, 344] on span "wallet" at bounding box center [791, 347] width 12 height 12
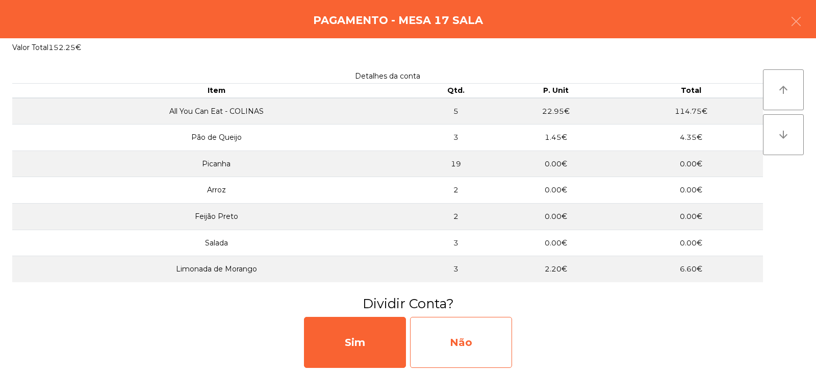
click at [446, 344] on div "Não" at bounding box center [461, 342] width 102 height 51
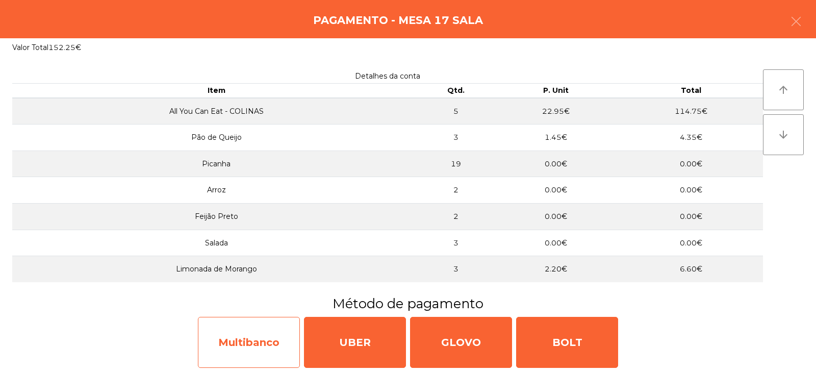
click at [257, 344] on div "Multibanco" at bounding box center [249, 342] width 102 height 51
select select "**"
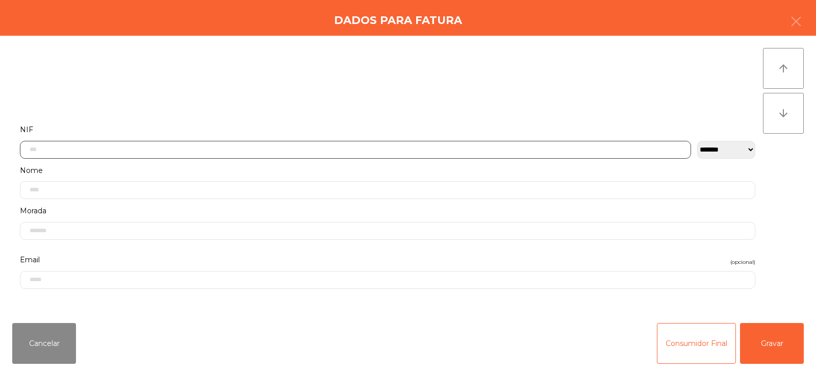
click at [190, 147] on input "text" at bounding box center [355, 150] width 671 height 18
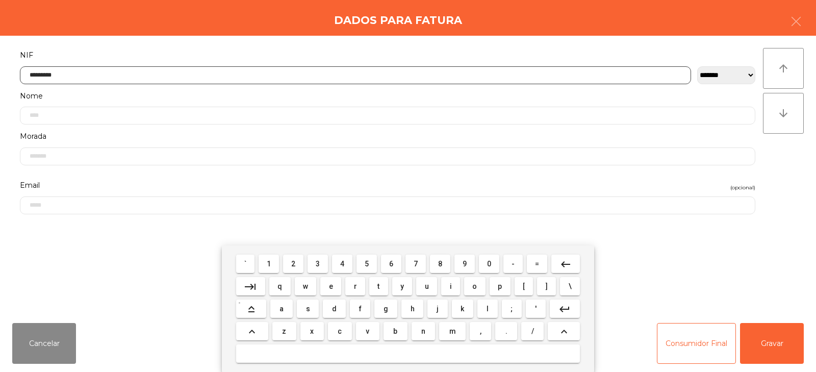
type input "*********"
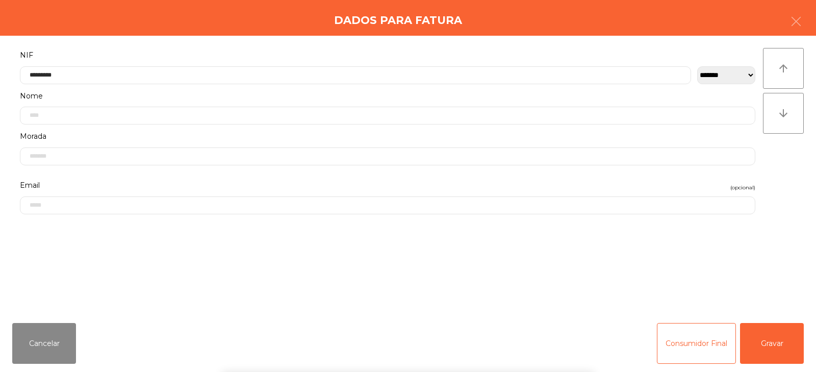
click at [781, 199] on div "arrow_upward arrow_downward" at bounding box center [783, 175] width 41 height 254
click at [772, 348] on button "Gravar" at bounding box center [772, 343] width 64 height 41
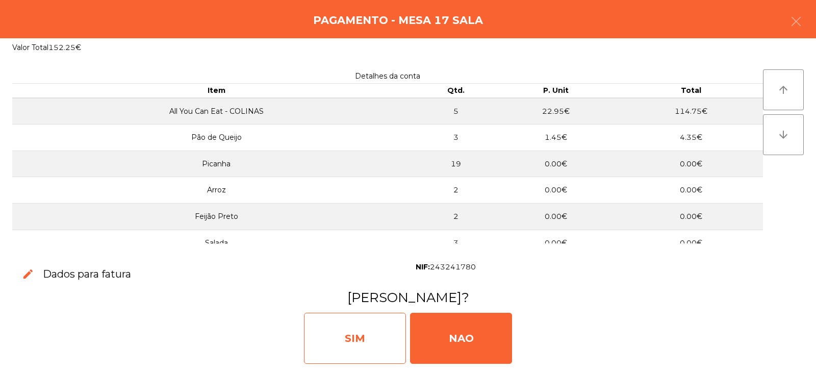
click at [352, 339] on div "SIM" at bounding box center [355, 338] width 102 height 51
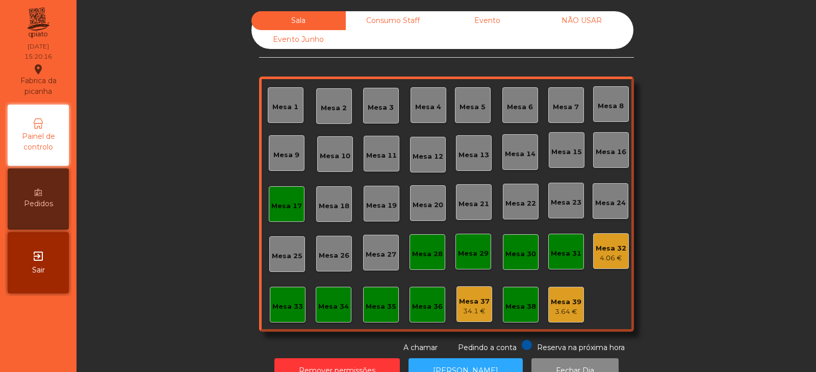
click at [285, 203] on div "Mesa 17" at bounding box center [286, 206] width 31 height 10
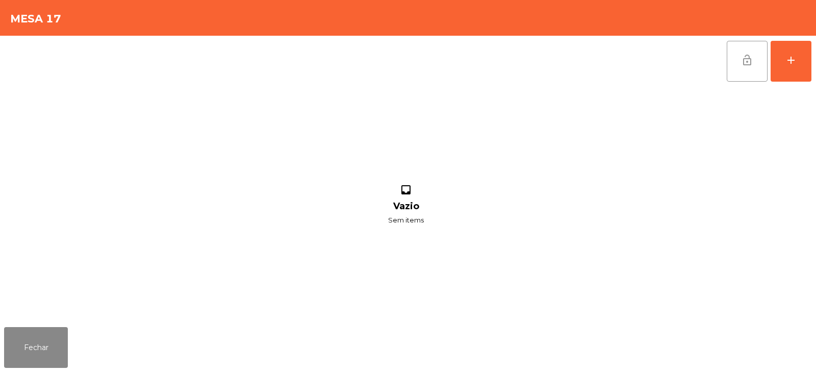
click at [739, 56] on button "lock_open" at bounding box center [747, 61] width 41 height 41
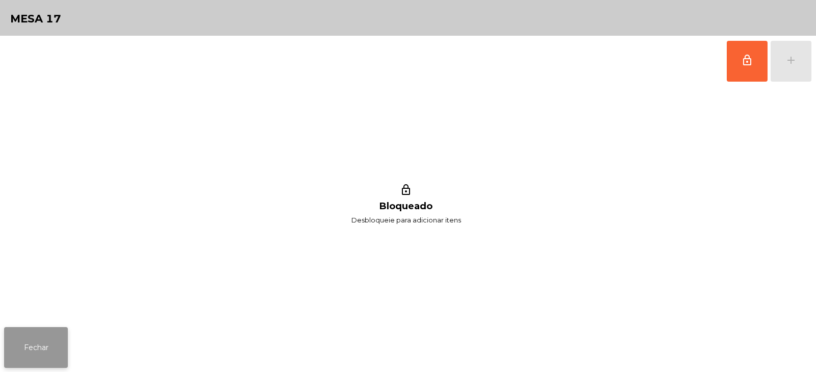
click at [40, 359] on button "Fechar" at bounding box center [36, 347] width 64 height 41
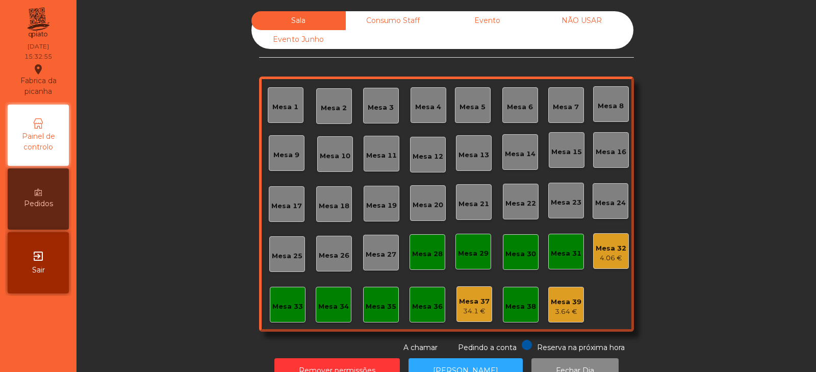
scroll to position [30, 0]
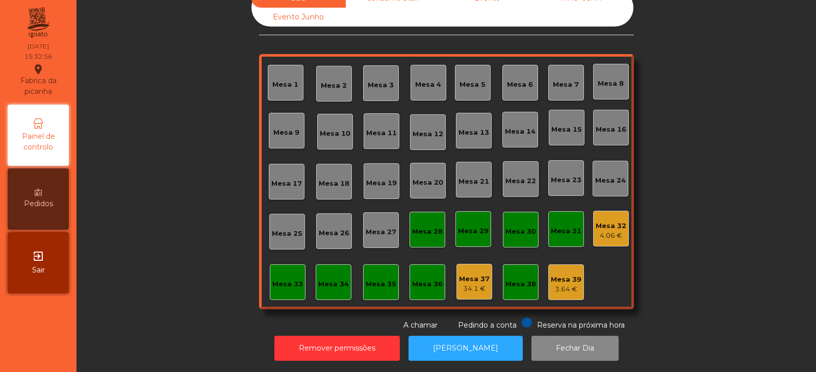
click at [605, 231] on div "4.06 €" at bounding box center [611, 236] width 31 height 10
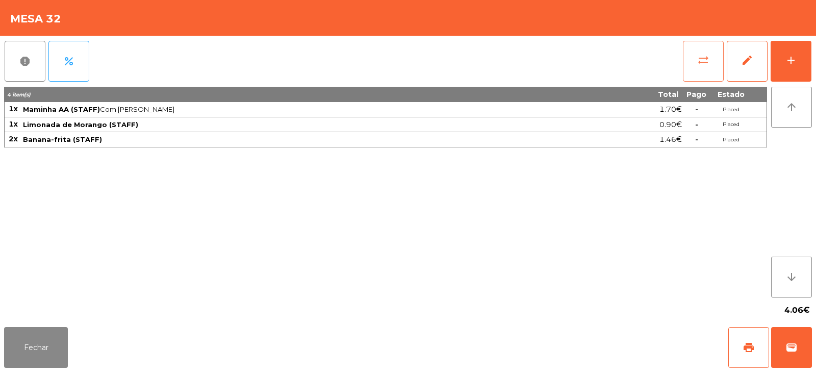
click at [695, 66] on button "sync_alt" at bounding box center [703, 61] width 41 height 41
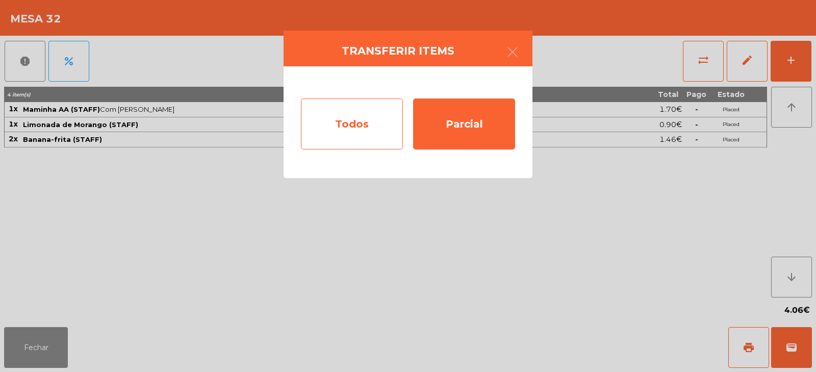
click at [365, 136] on div "Todos" at bounding box center [352, 123] width 102 height 51
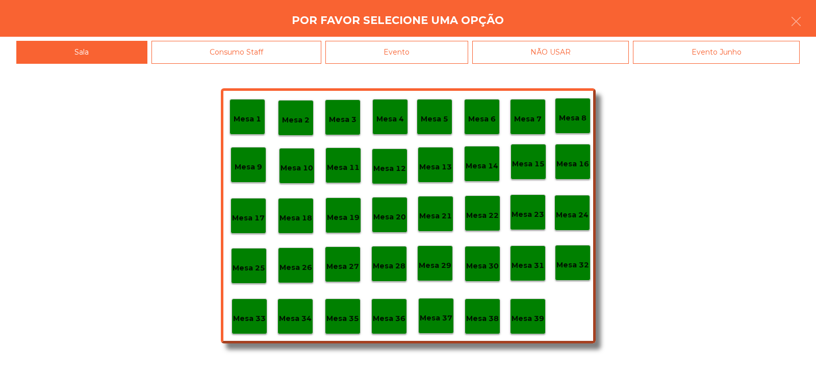
click at [407, 53] on div "Evento" at bounding box center [396, 52] width 143 height 23
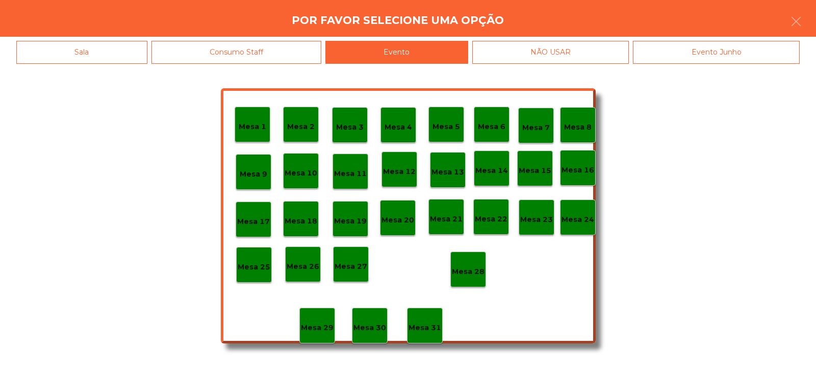
click at [483, 259] on div "Mesa 28" at bounding box center [468, 269] width 36 height 36
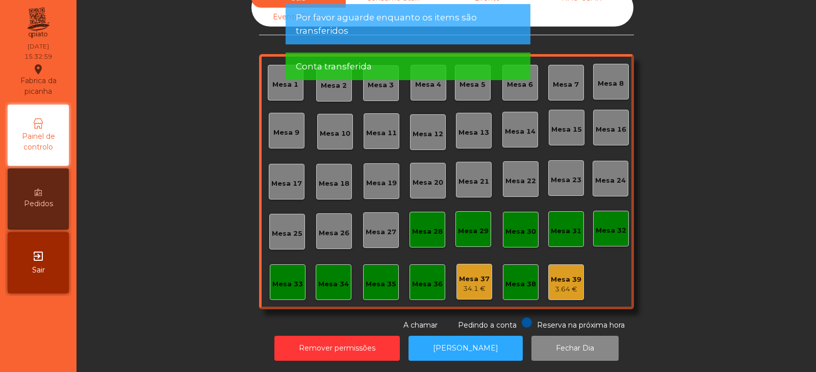
scroll to position [0, 0]
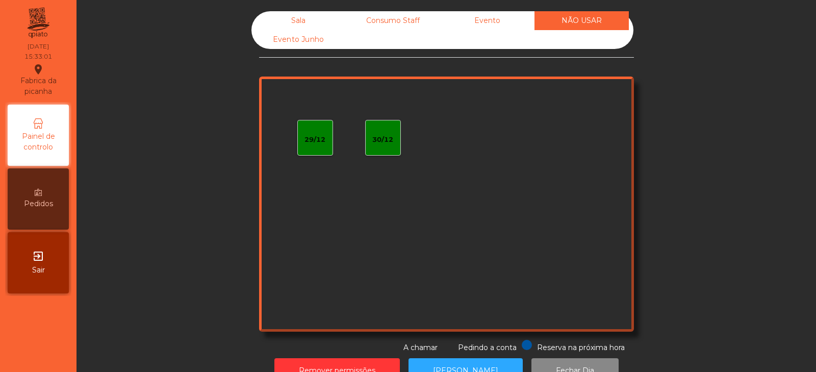
click at [494, 27] on div "Evento" at bounding box center [487, 20] width 94 height 19
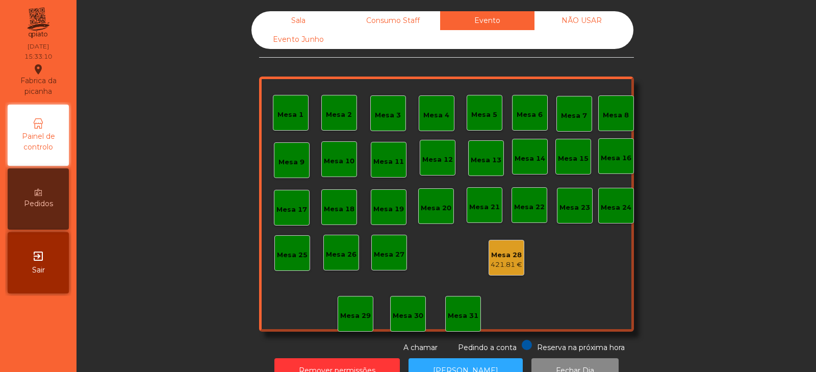
scroll to position [30, 0]
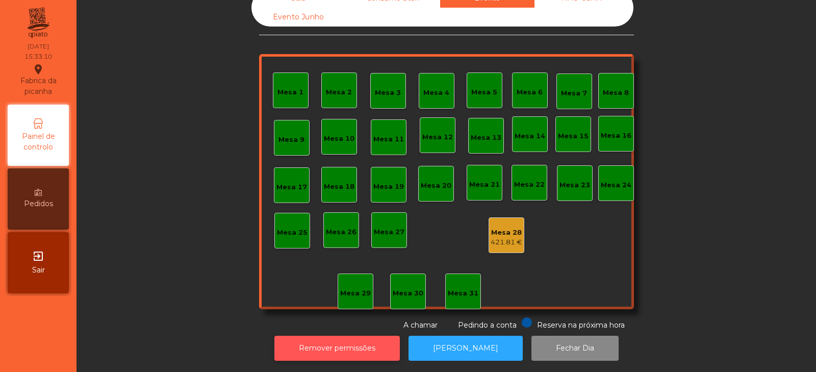
click at [378, 339] on button "Remover permissões" at bounding box center [336, 348] width 125 height 25
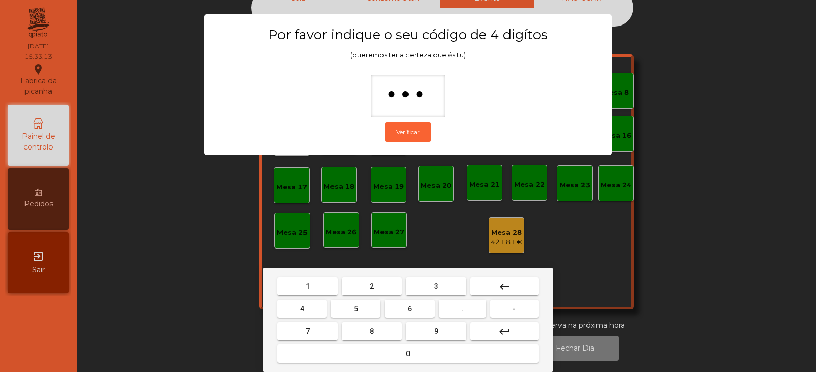
type input "****"
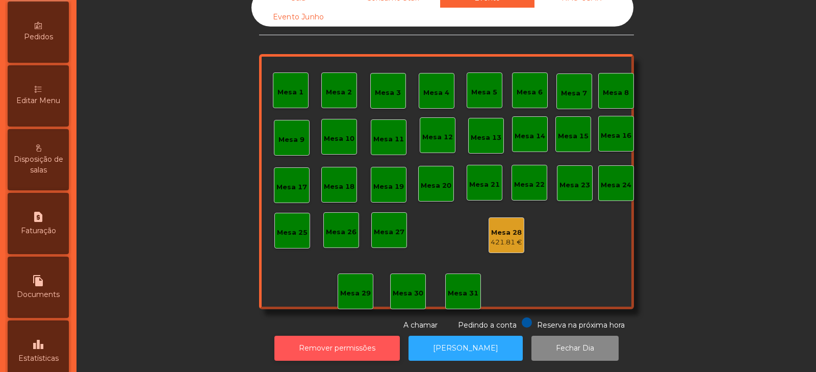
scroll to position [167, 0]
click at [53, 236] on div "request_page Faturação" at bounding box center [38, 222] width 61 height 61
select select "*"
select select "****"
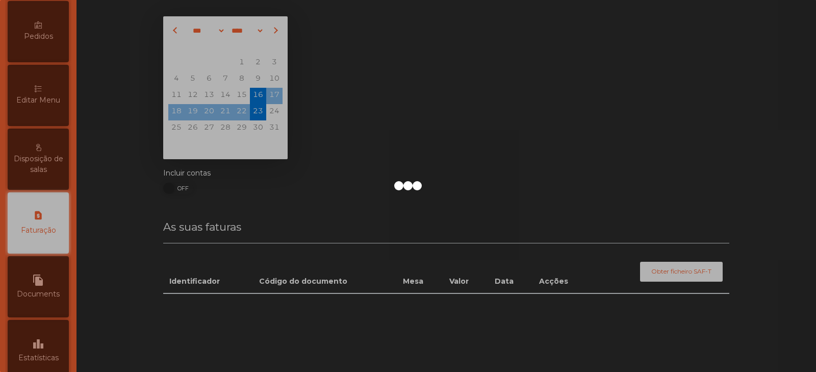
scroll to position [6, 0]
click at [47, 302] on div at bounding box center [408, 186] width 816 height 372
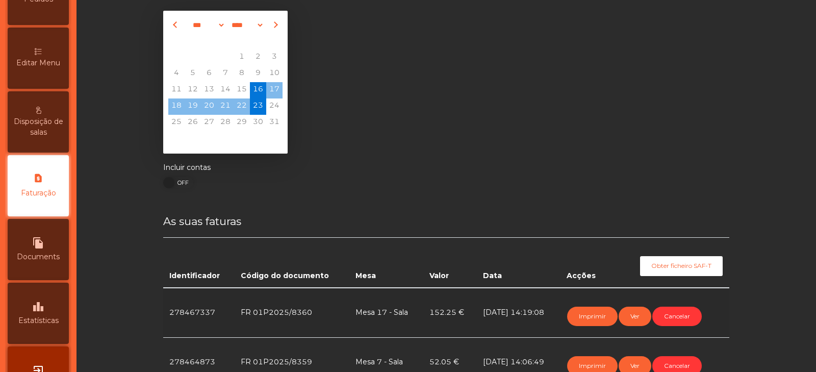
scroll to position [30, 0]
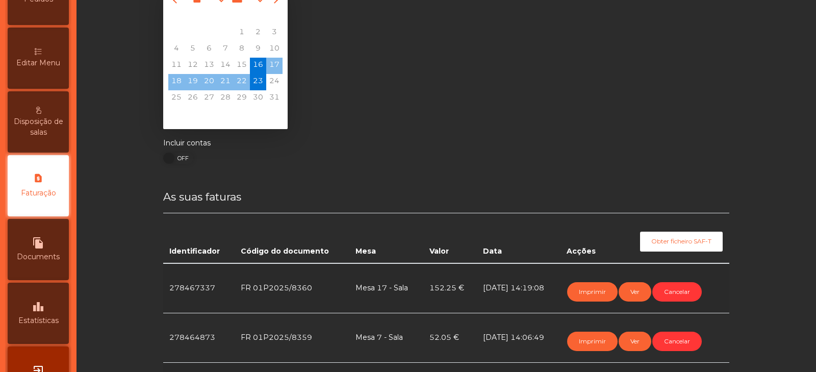
click at [60, 313] on div "leaderboard Estatísticas" at bounding box center [38, 313] width 61 height 61
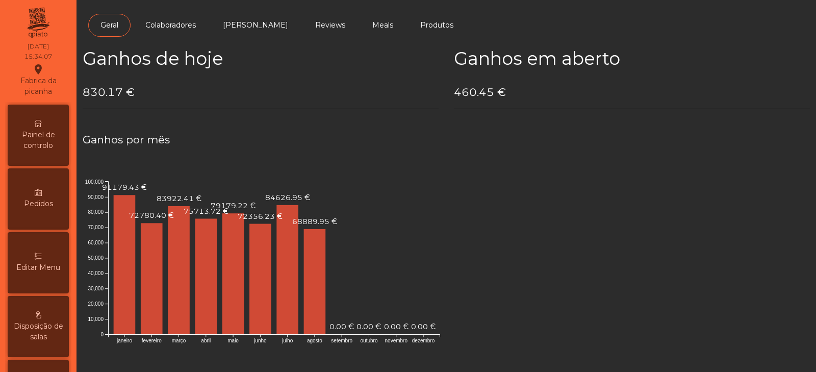
click at [48, 135] on span "Painel de controlo" at bounding box center [38, 140] width 56 height 21
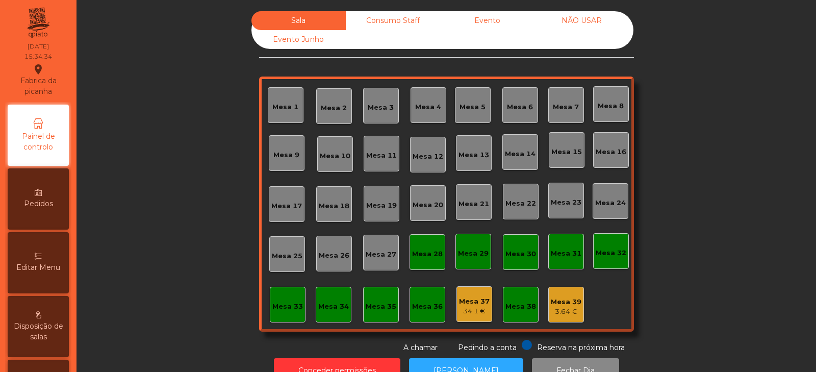
scroll to position [30, 0]
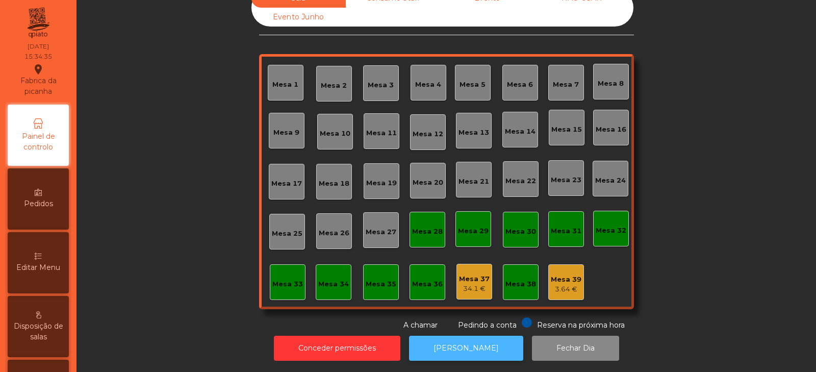
click at [477, 340] on button "[PERSON_NAME]" at bounding box center [466, 348] width 114 height 25
click at [438, 348] on button "[PERSON_NAME]" at bounding box center [466, 348] width 114 height 25
